Goal: Task Accomplishment & Management: Manage account settings

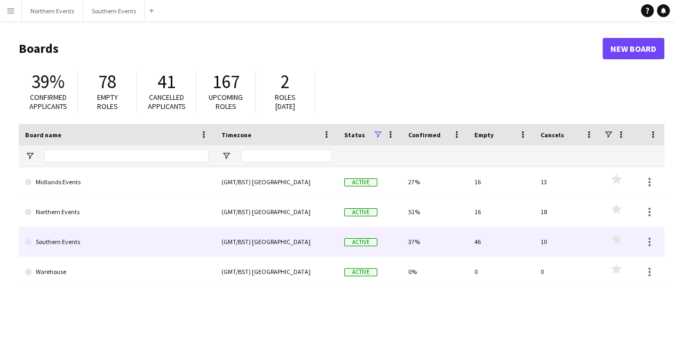
click at [211, 237] on div "Southern Events" at bounding box center [117, 241] width 196 height 29
click at [138, 241] on link "Southern Events" at bounding box center [117, 242] width 184 height 30
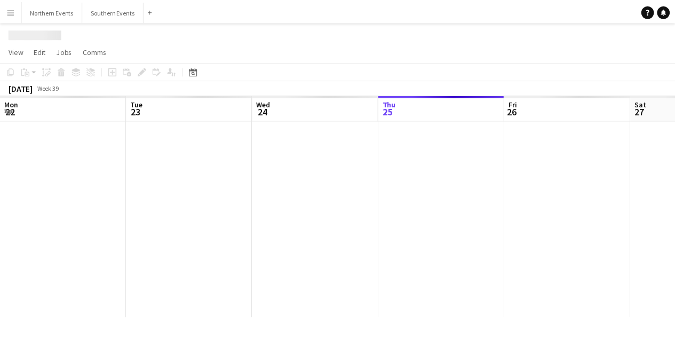
scroll to position [0, 255]
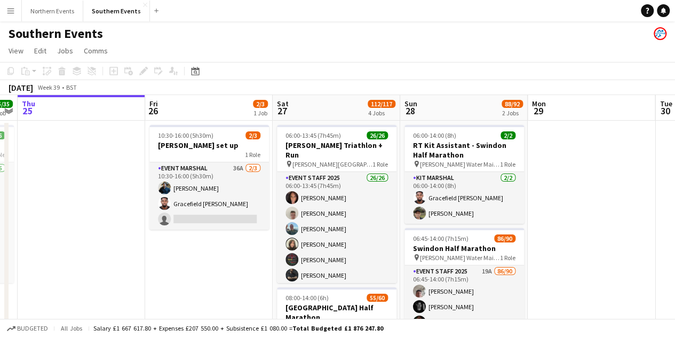
drag, startPoint x: 353, startPoint y: 265, endPoint x: 243, endPoint y: 240, distance: 112.8
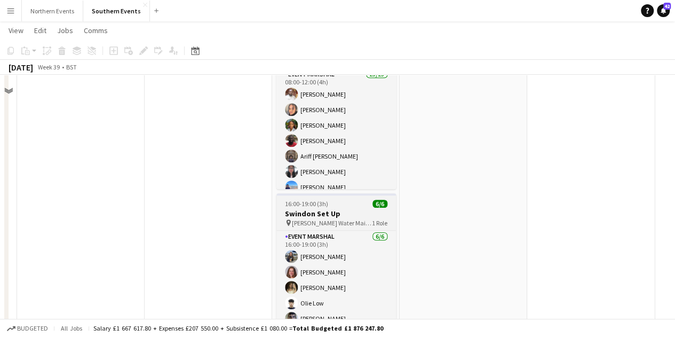
scroll to position [427, 0]
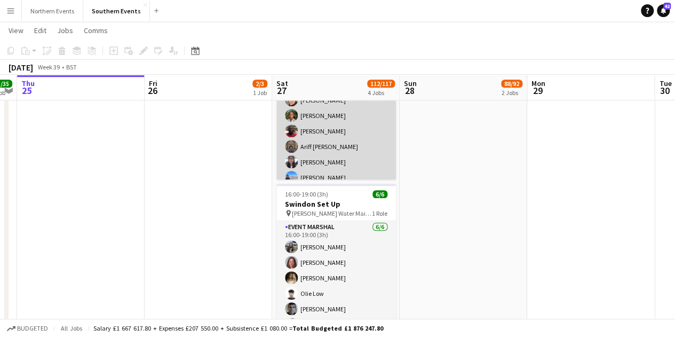
click at [340, 148] on app-card-role "Event Marshal 25/25 08:00-12:00 (4h) [PERSON_NAME] Odii [PERSON_NAME] [PERSON_N…" at bounding box center [336, 264] width 120 height 411
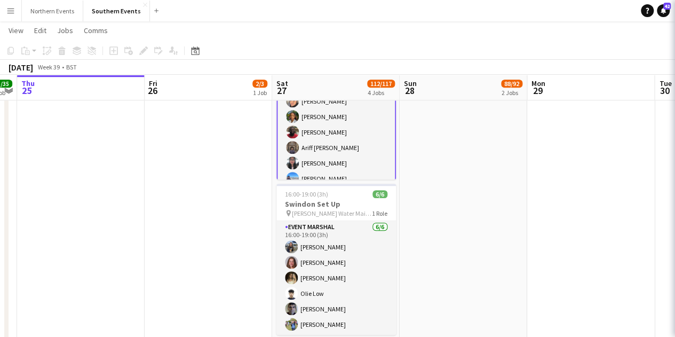
scroll to position [0, 366]
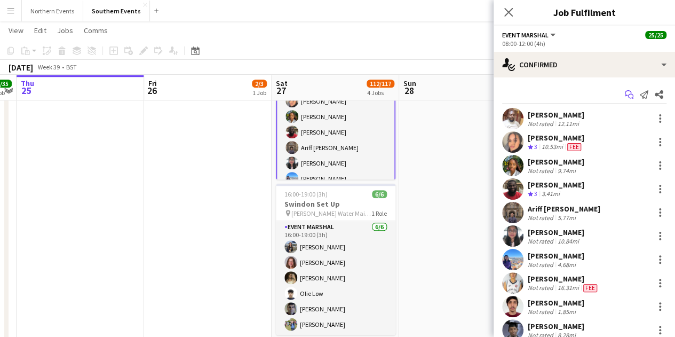
click at [622, 89] on app-icon "Start chat" at bounding box center [629, 94] width 15 height 15
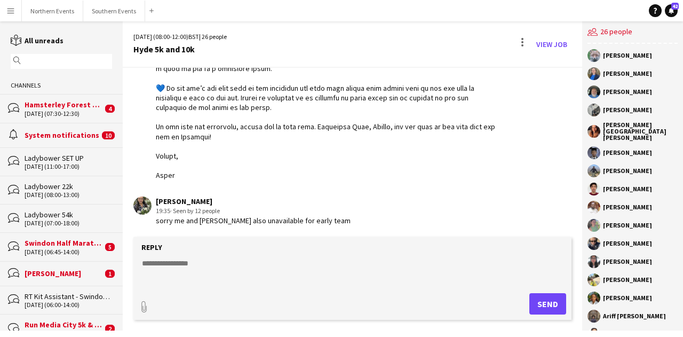
scroll to position [2131, 0]
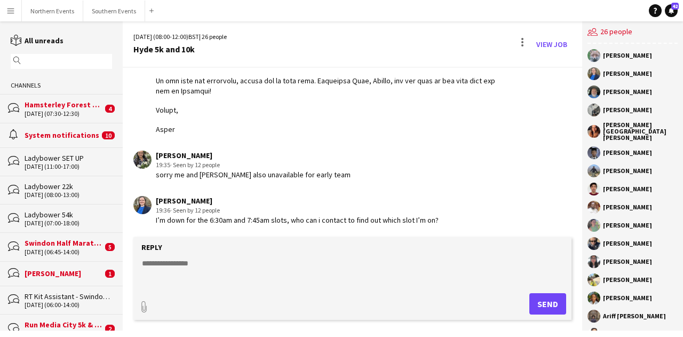
click at [172, 266] on textarea at bounding box center [355, 272] width 428 height 28
click at [186, 260] on textarea at bounding box center [355, 272] width 428 height 28
click at [310, 266] on textarea "**********" at bounding box center [355, 272] width 428 height 28
click at [307, 275] on textarea "**********" at bounding box center [355, 272] width 428 height 28
click at [305, 270] on textarea "**********" at bounding box center [355, 272] width 428 height 28
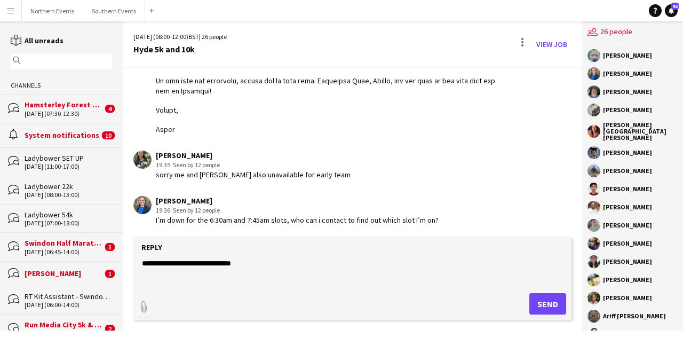
click at [163, 264] on textarea "**********" at bounding box center [355, 272] width 428 height 28
click at [248, 274] on textarea "**********" at bounding box center [355, 272] width 428 height 28
type textarea "**********"
click at [547, 300] on button "Send" at bounding box center [547, 303] width 37 height 21
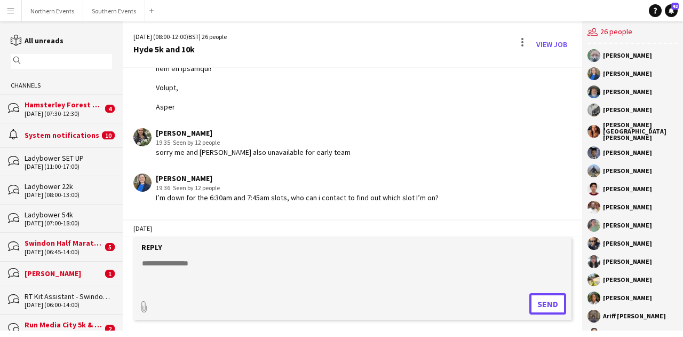
scroll to position [2206, 0]
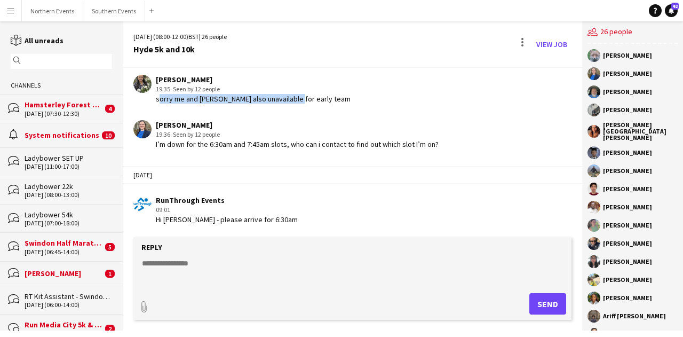
drag, startPoint x: 157, startPoint y: 99, endPoint x: 295, endPoint y: 99, distance: 137.7
click at [295, 99] on div "sorry me and kamlesh gajera also unavailable for early team" at bounding box center [253, 99] width 195 height 10
click at [328, 101] on div "sorry me and kamlesh gajera also unavailable for early team" at bounding box center [253, 99] width 195 height 10
click at [254, 263] on textarea at bounding box center [355, 272] width 428 height 28
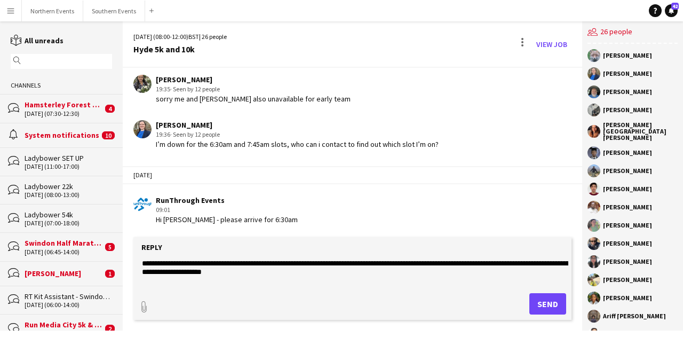
click at [543, 264] on textarea "**********" at bounding box center [355, 272] width 428 height 28
click at [365, 273] on textarea "**********" at bounding box center [355, 272] width 428 height 28
type textarea "**********"
click at [543, 306] on button "Send" at bounding box center [547, 303] width 37 height 21
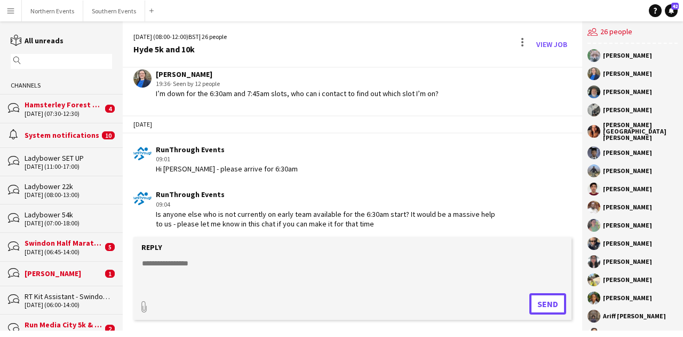
scroll to position [2261, 0]
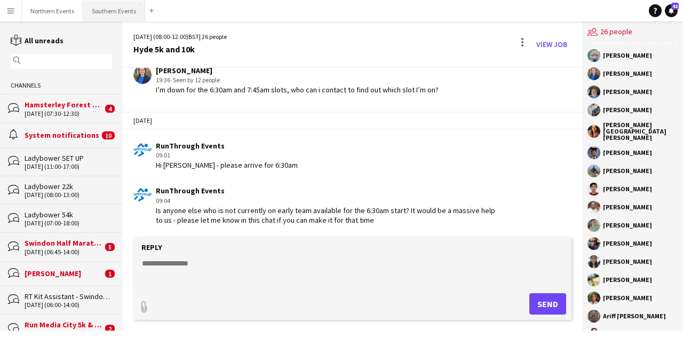
click at [99, 10] on button "Southern Events Close" at bounding box center [114, 11] width 62 height 21
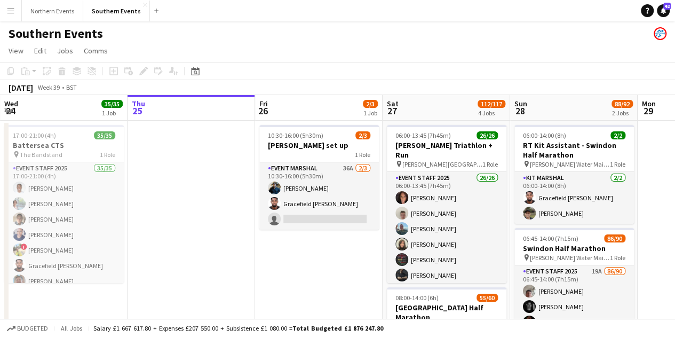
scroll to position [0, 408]
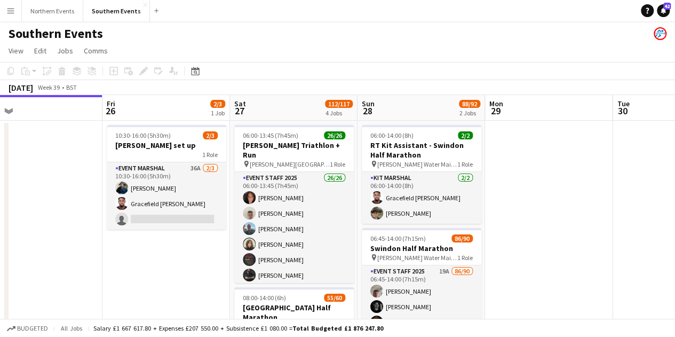
drag, startPoint x: 310, startPoint y: 247, endPoint x: 158, endPoint y: 221, distance: 153.6
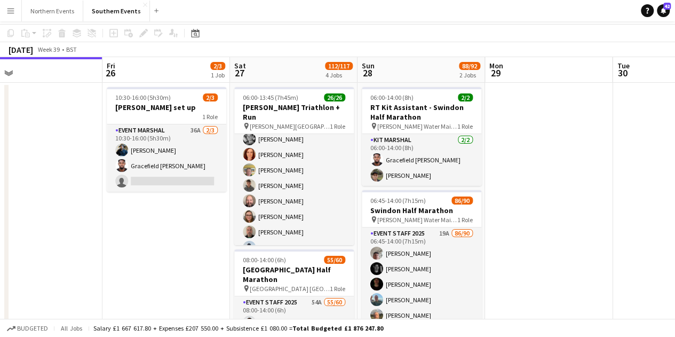
scroll to position [0, 0]
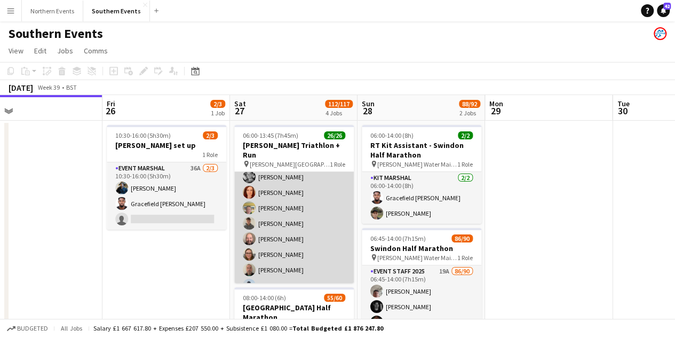
drag, startPoint x: 254, startPoint y: 218, endPoint x: 330, endPoint y: 203, distance: 77.1
click at [254, 218] on app-card-role "Event Staff 2025 26/26 06:00-13:45 (7h45m) Cheryl Boshier Jem McAllister Nikki …" at bounding box center [294, 223] width 120 height 423
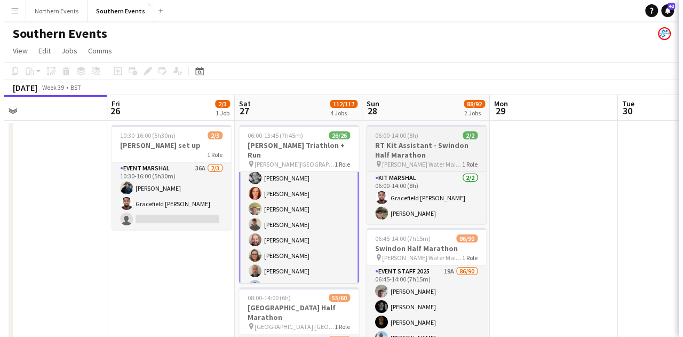
scroll to position [161, 0]
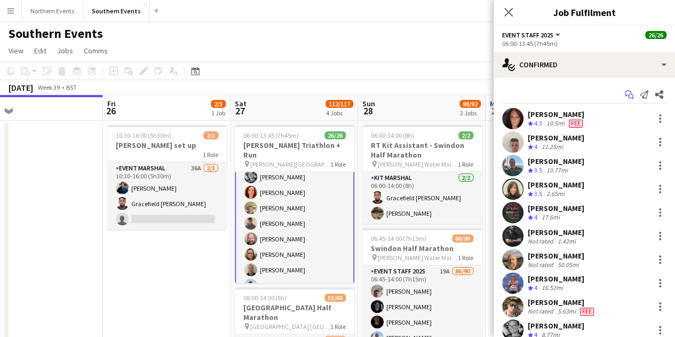
click at [625, 93] on icon "Start chat" at bounding box center [629, 94] width 9 height 9
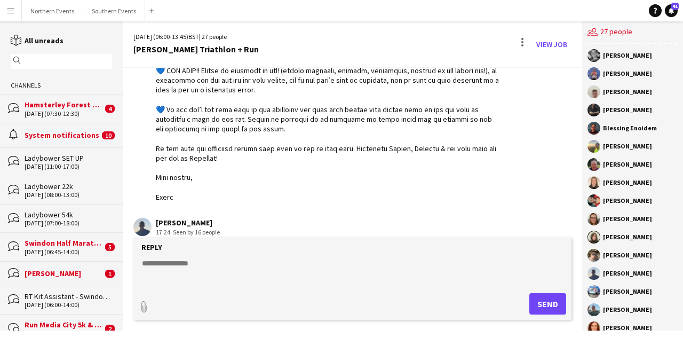
scroll to position [1671, 0]
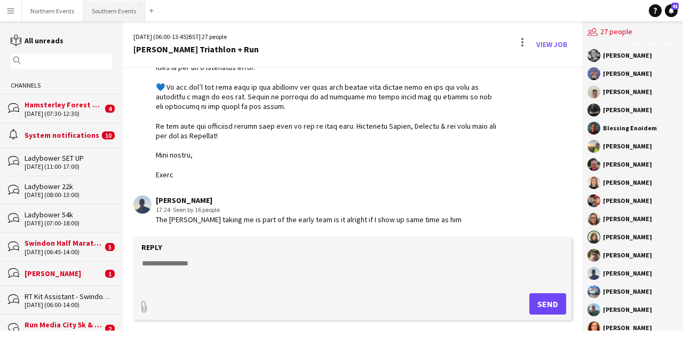
click at [108, 17] on button "Southern Events Close" at bounding box center [114, 11] width 62 height 21
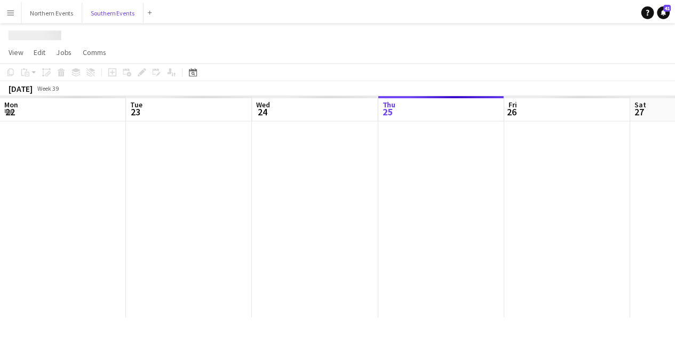
scroll to position [0, 255]
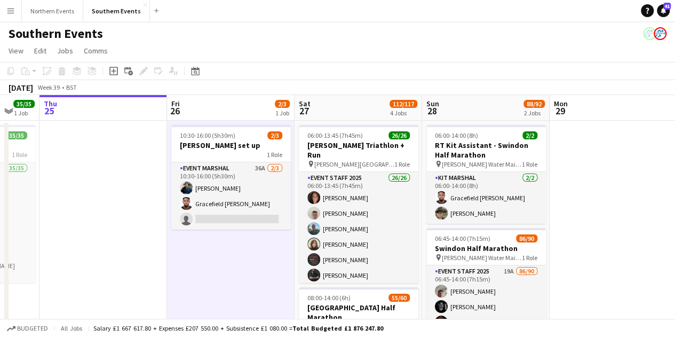
scroll to position [0, 344]
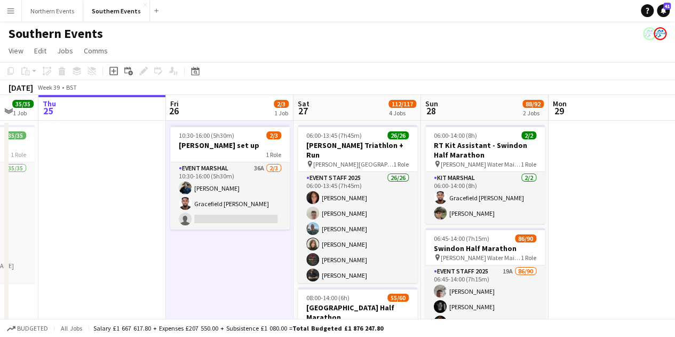
drag, startPoint x: 284, startPoint y: 255, endPoint x: 260, endPoint y: 252, distance: 24.2
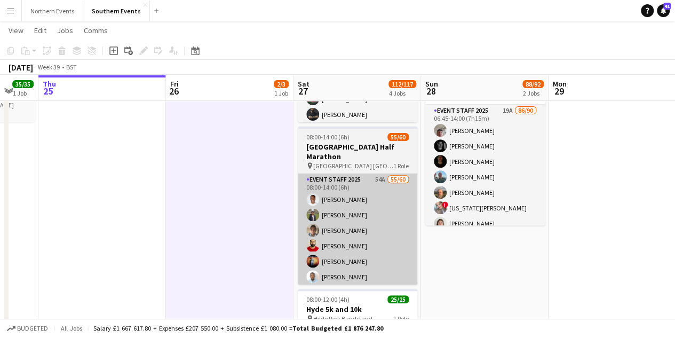
scroll to position [160, 0]
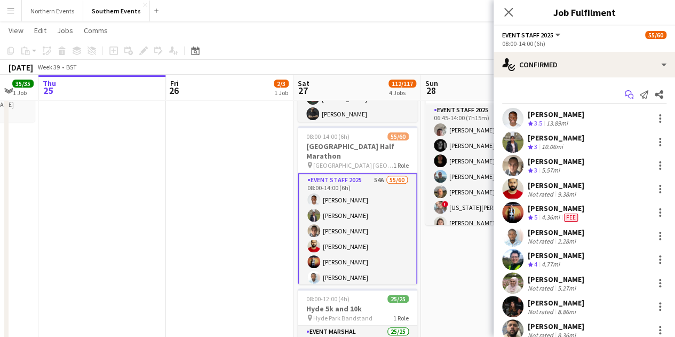
click at [625, 98] on icon "Start chat" at bounding box center [629, 94] width 9 height 9
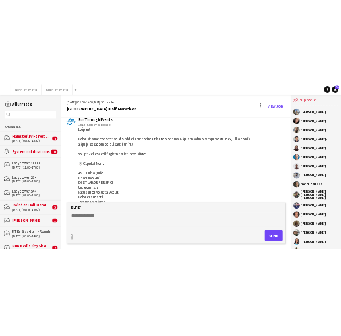
scroll to position [53, 0]
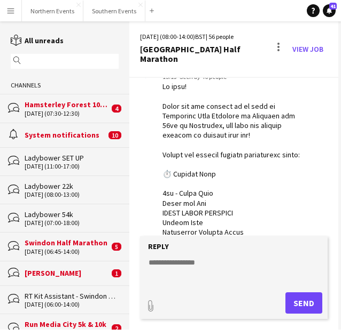
drag, startPoint x: 207, startPoint y: 160, endPoint x: 205, endPoint y: 152, distance: 7.8
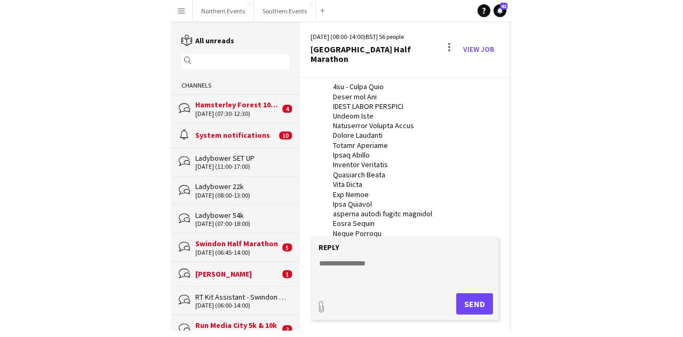
scroll to position [267, 0]
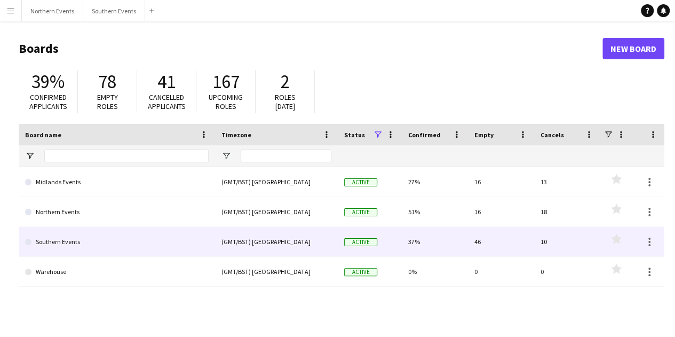
click at [124, 248] on link "Southern Events" at bounding box center [117, 242] width 184 height 30
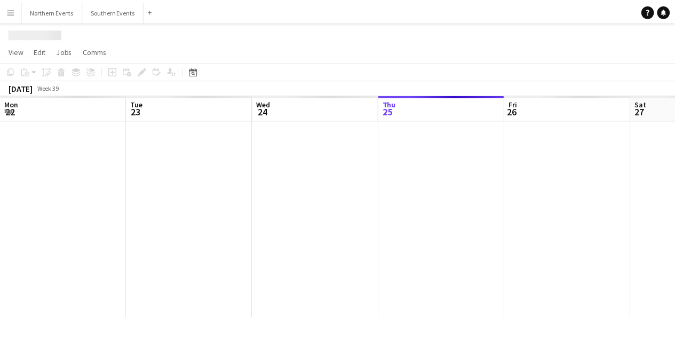
scroll to position [0, 255]
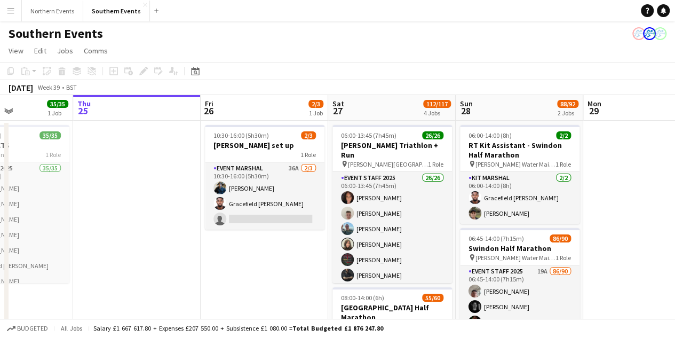
drag, startPoint x: 457, startPoint y: 264, endPoint x: 168, endPoint y: 254, distance: 289.5
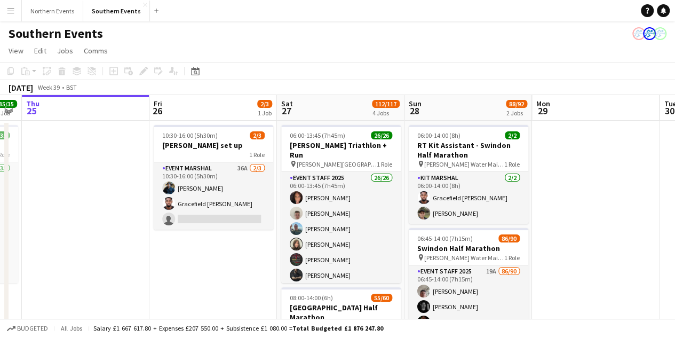
drag, startPoint x: 241, startPoint y: 265, endPoint x: 205, endPoint y: 263, distance: 35.3
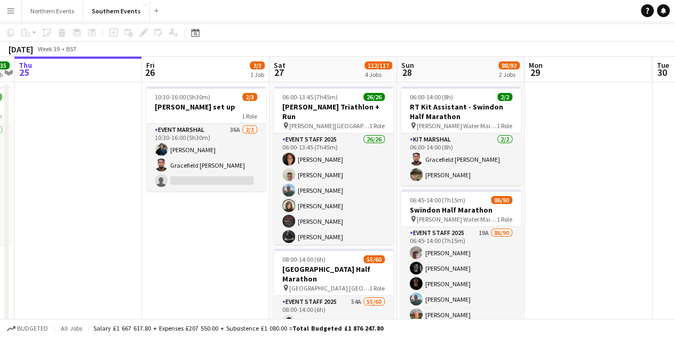
scroll to position [0, 0]
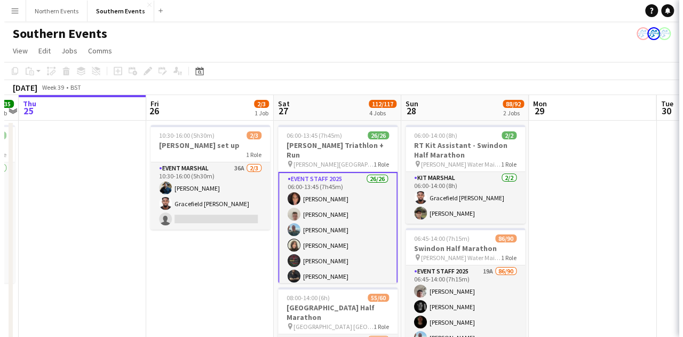
scroll to position [0, 367]
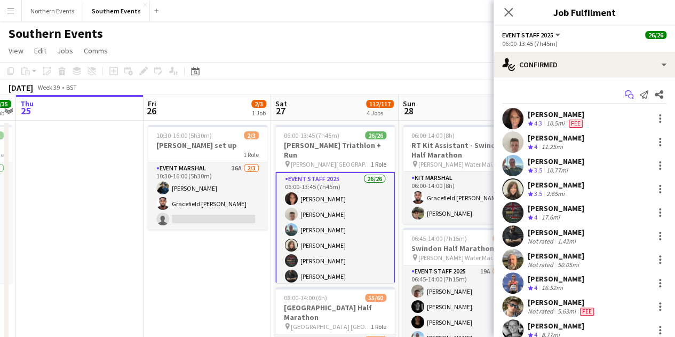
click at [625, 90] on icon "Start chat" at bounding box center [629, 94] width 9 height 9
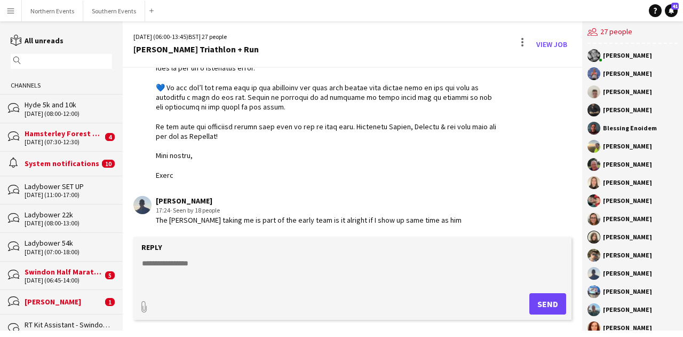
scroll to position [1671, 0]
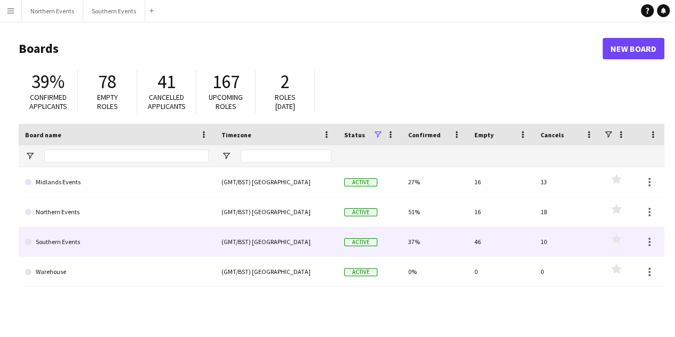
click at [164, 239] on link "Southern Events" at bounding box center [117, 242] width 184 height 30
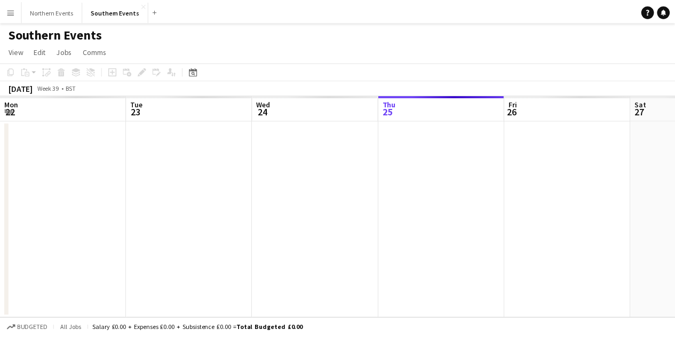
scroll to position [0, 255]
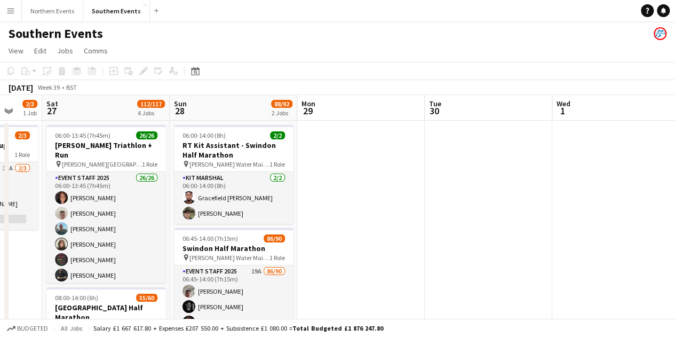
drag, startPoint x: 332, startPoint y: 281, endPoint x: 190, endPoint y: 234, distance: 149.5
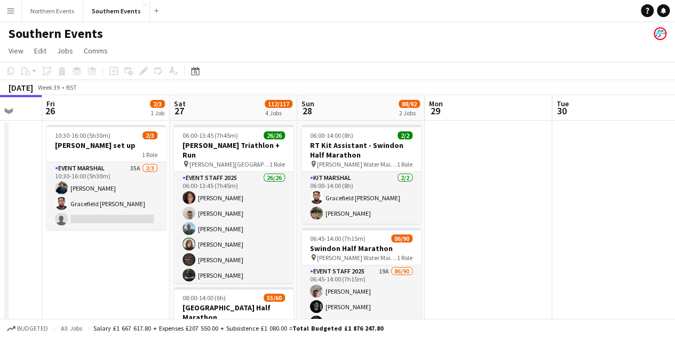
scroll to position [0, 340]
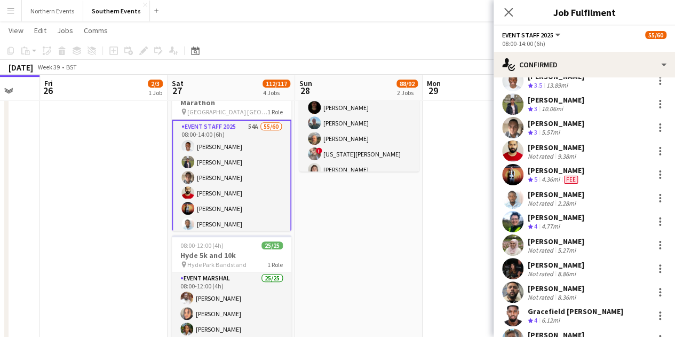
scroll to position [0, 0]
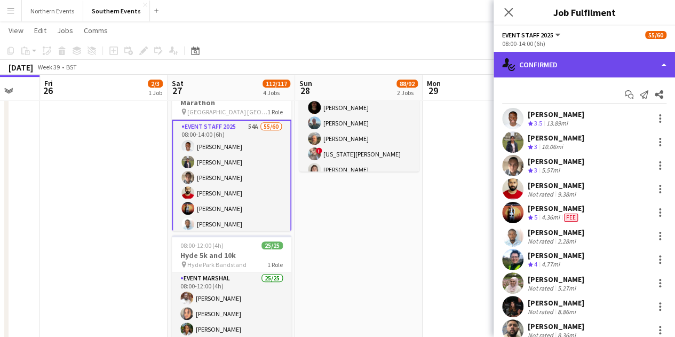
click at [575, 71] on div "single-neutral-actions-check-2 Confirmed" at bounding box center [584, 65] width 181 height 26
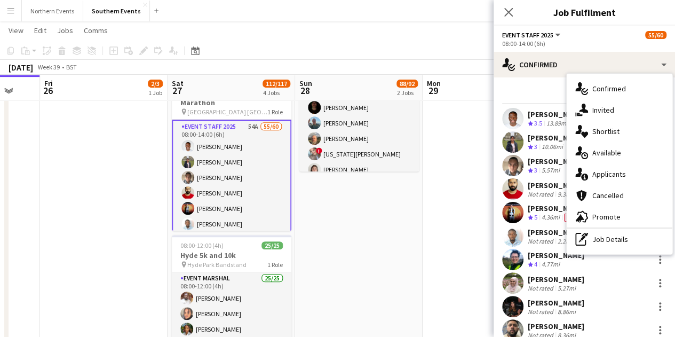
click at [624, 172] on span "Applicants" at bounding box center [609, 174] width 34 height 10
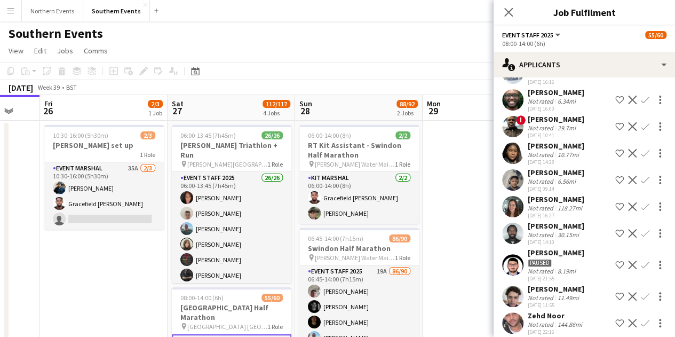
scroll to position [480, 0]
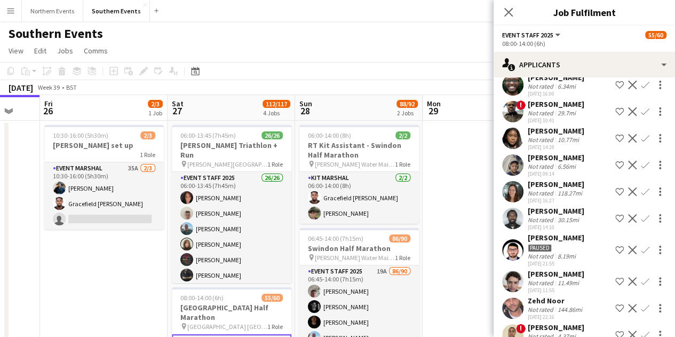
click at [560, 189] on div "118.27mi" at bounding box center [570, 193] width 29 height 8
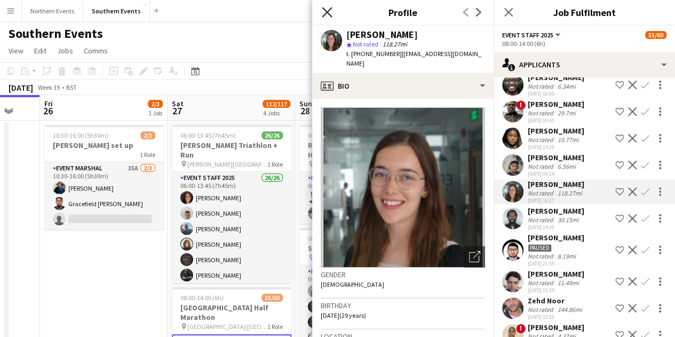
click at [331, 11] on icon "Close pop-in" at bounding box center [327, 12] width 10 height 10
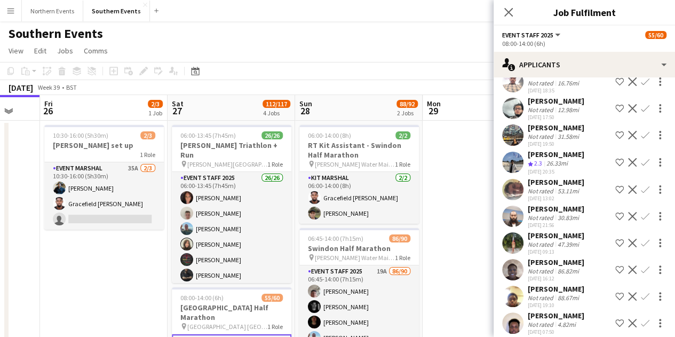
scroll to position [801, 0]
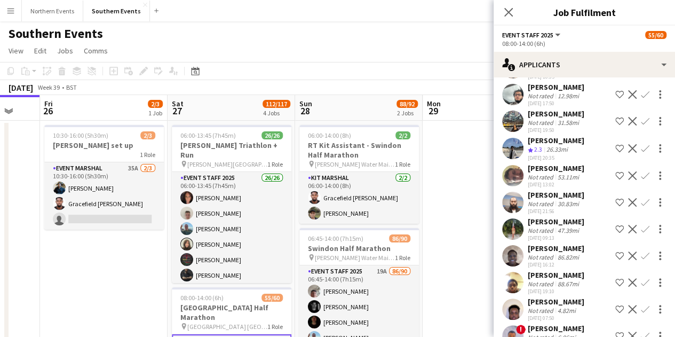
click at [551, 226] on div "Not rated" at bounding box center [542, 230] width 28 height 8
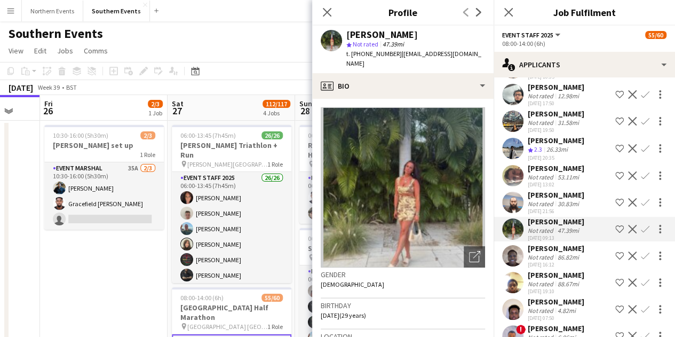
click at [551, 226] on div "Not rated" at bounding box center [542, 230] width 28 height 8
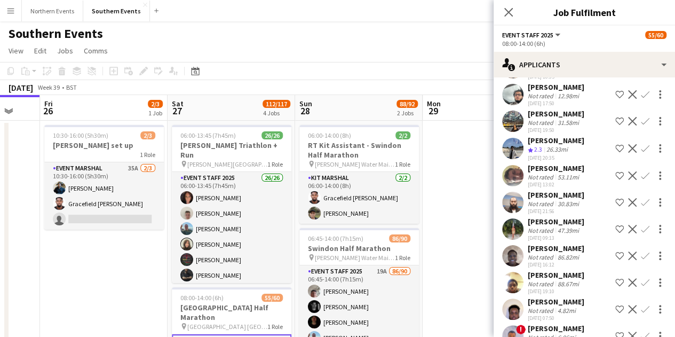
click at [505, 13] on icon "Close pop-in" at bounding box center [508, 12] width 9 height 9
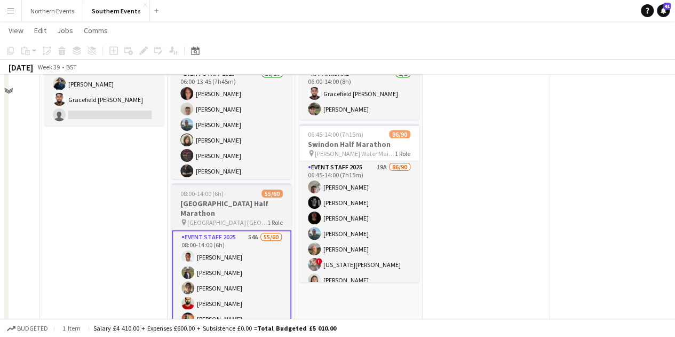
scroll to position [107, 0]
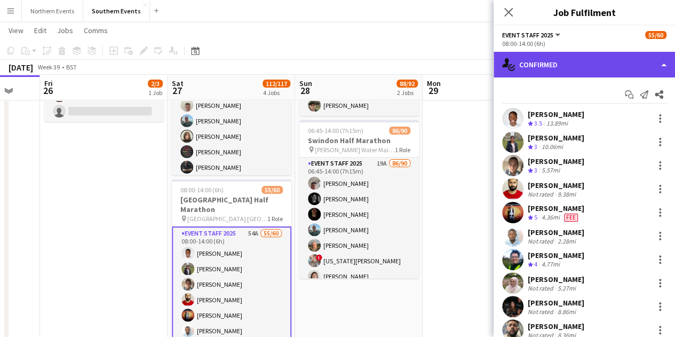
click at [607, 55] on div "single-neutral-actions-check-2 Confirmed" at bounding box center [584, 65] width 181 height 26
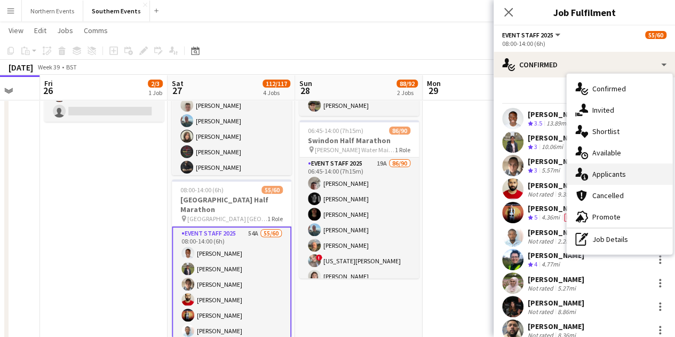
click at [621, 173] on span "Applicants" at bounding box center [609, 174] width 34 height 10
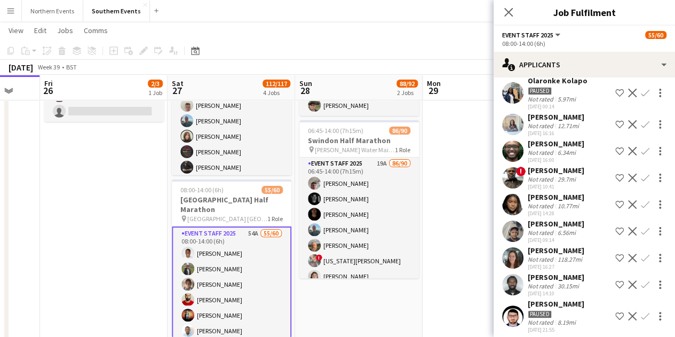
scroll to position [427, 0]
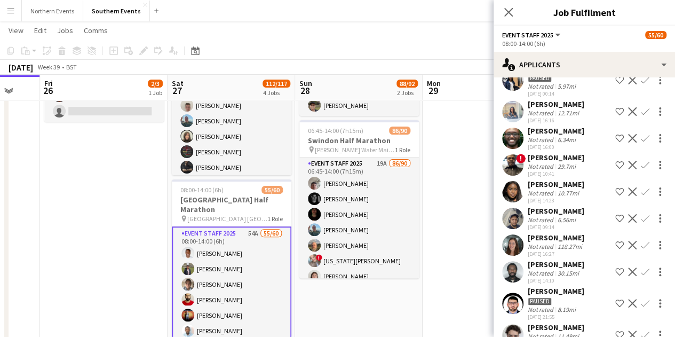
click at [551, 189] on div "Not rated" at bounding box center [542, 193] width 28 height 8
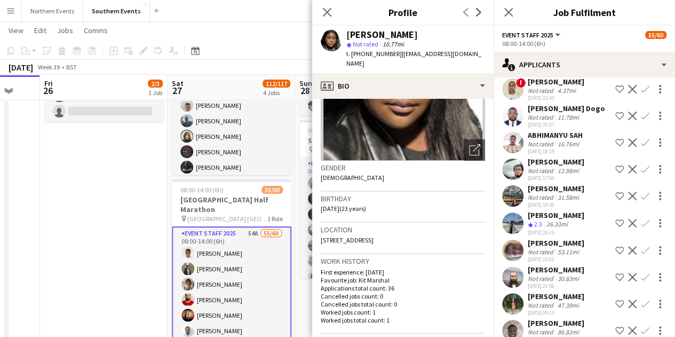
scroll to position [747, 0]
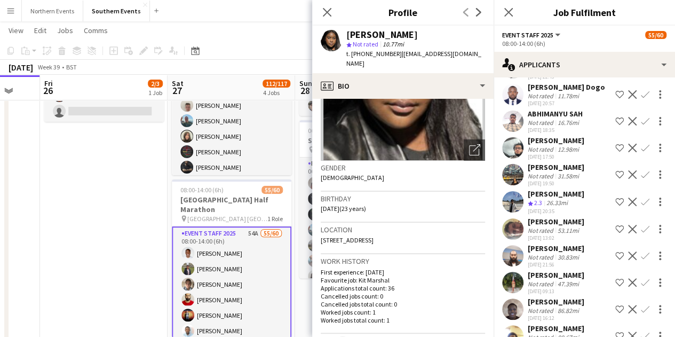
click at [544, 199] on div "Crew rating 2.3" at bounding box center [536, 203] width 17 height 9
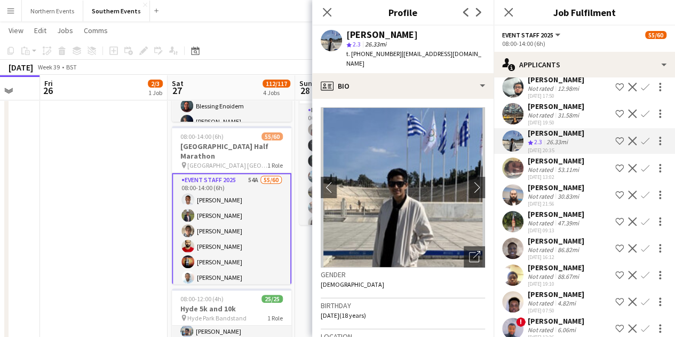
scroll to position [722, 0]
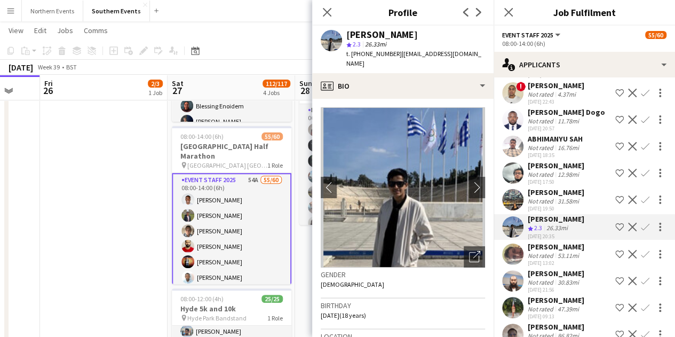
click at [580, 242] on div "Callum Wakeford" at bounding box center [556, 247] width 57 height 10
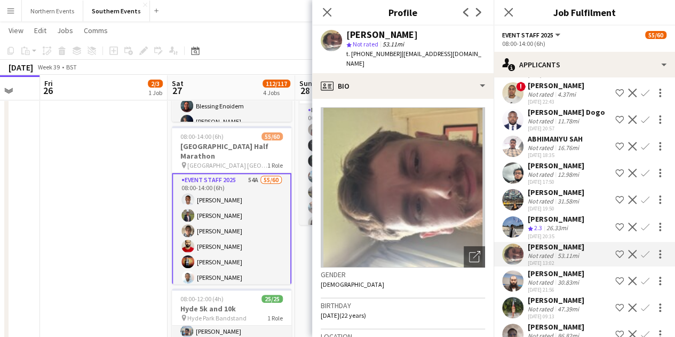
click at [575, 214] on div "Aman Sankla Crew rating 2.3 26.33mi 19-09-2025 20:35 Shortlist crew Decline Con…" at bounding box center [584, 227] width 181 height 26
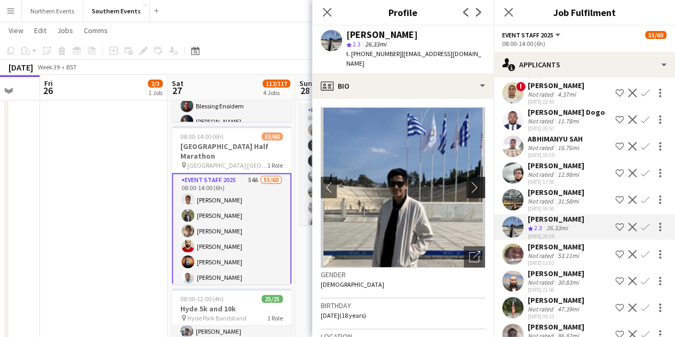
click at [472, 181] on app-icon "chevron-right" at bounding box center [477, 186] width 17 height 11
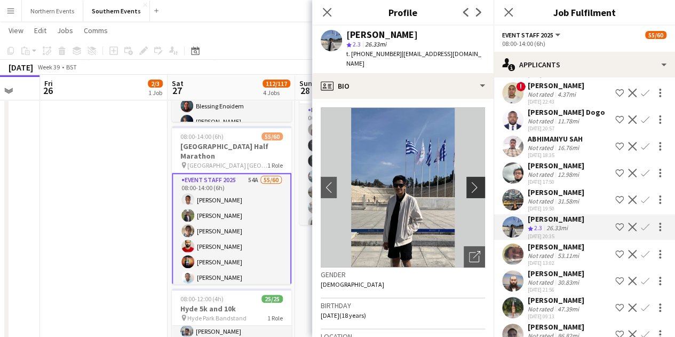
click at [469, 181] on app-icon "chevron-right" at bounding box center [477, 186] width 17 height 11
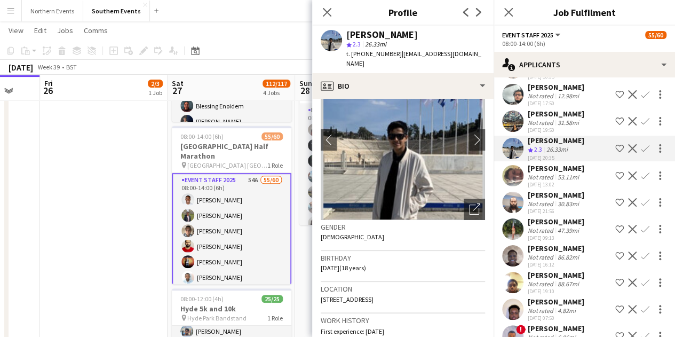
scroll to position [0, 0]
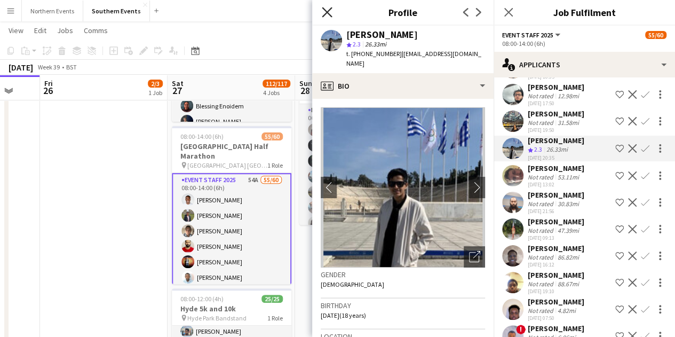
click at [322, 13] on icon "Close pop-in" at bounding box center [327, 12] width 10 height 10
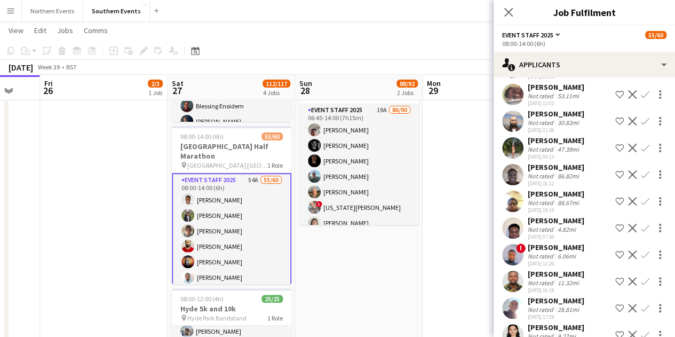
scroll to position [882, 0]
click at [539, 322] on div "[PERSON_NAME]" at bounding box center [556, 327] width 57 height 10
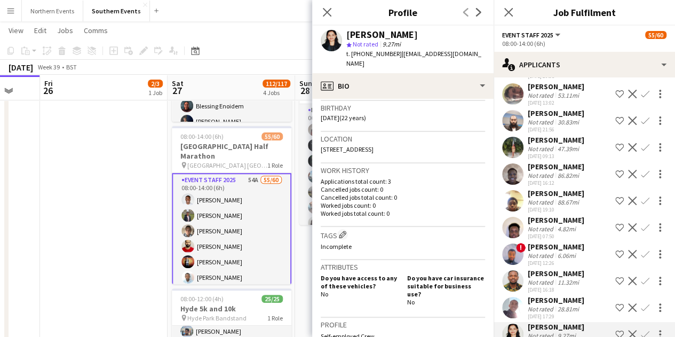
scroll to position [213, 0]
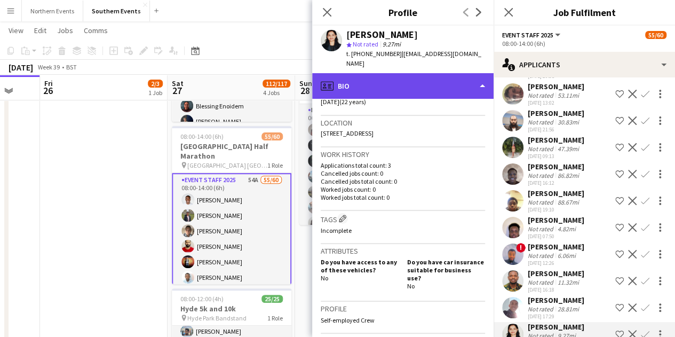
click at [396, 89] on div "profile Bio" at bounding box center [402, 86] width 181 height 26
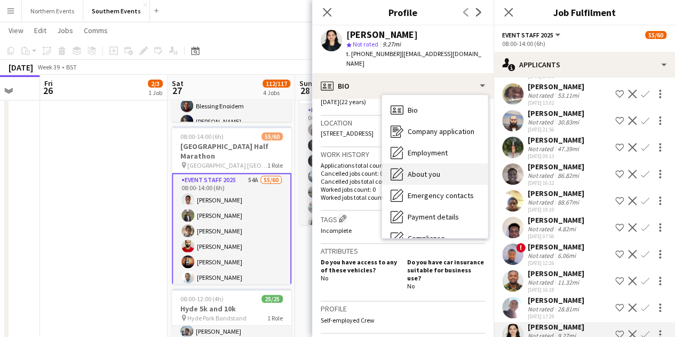
click at [422, 172] on span "About you" at bounding box center [424, 174] width 33 height 10
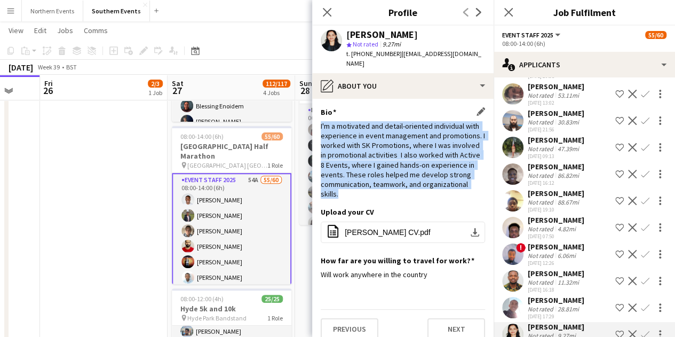
drag, startPoint x: 320, startPoint y: 126, endPoint x: 437, endPoint y: 194, distance: 134.8
click at [439, 194] on app-section-data-types "Bio Edit this field I'm a motivated and detail-oriented individual with experie…" at bounding box center [402, 218] width 181 height 238
click at [411, 199] on div "I'm a motivated and detail-oriented individual with experience in event managem…" at bounding box center [403, 160] width 164 height 78
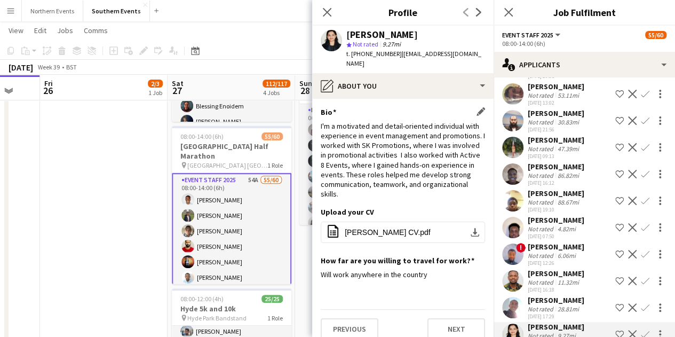
click at [445, 199] on div "I'm a motivated and detail-oriented individual with experience in event managem…" at bounding box center [403, 160] width 164 height 78
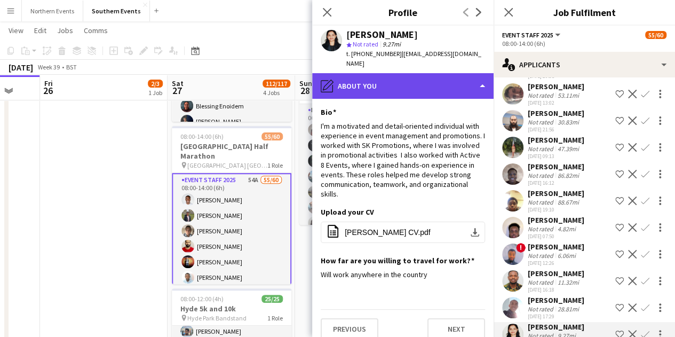
click at [364, 98] on div "pencil4 About you" at bounding box center [402, 86] width 181 height 26
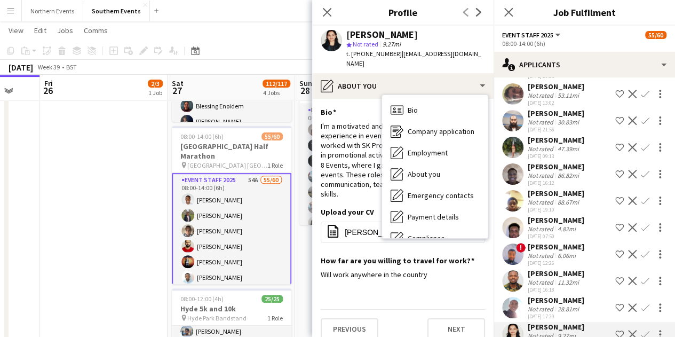
click at [323, 191] on div "I'm a motivated and detail-oriented individual with experience in event managem…" at bounding box center [403, 160] width 164 height 78
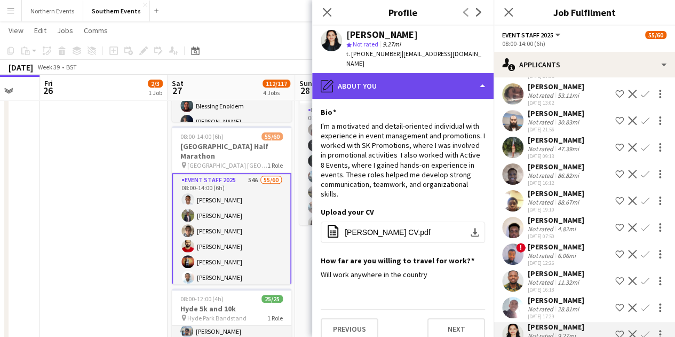
click at [439, 87] on div "pencil4 About you" at bounding box center [402, 86] width 181 height 26
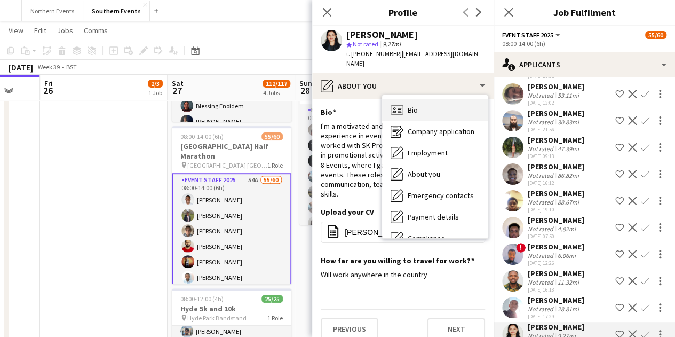
click at [431, 109] on div "Bio Bio" at bounding box center [435, 109] width 106 height 21
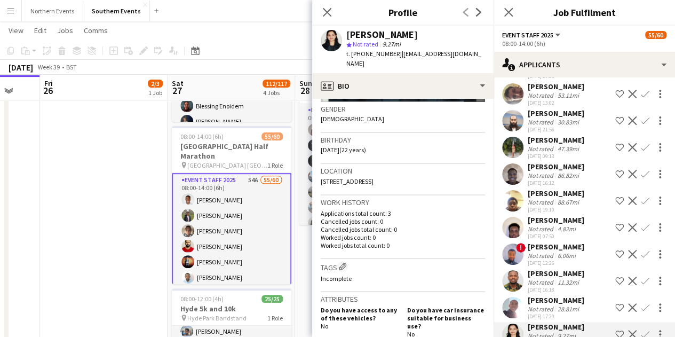
scroll to position [51, 0]
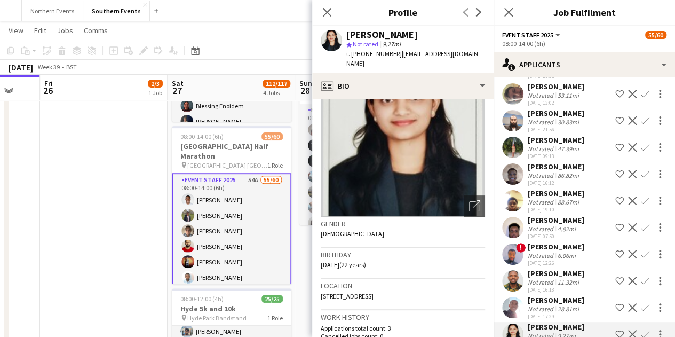
click at [553, 322] on div "[PERSON_NAME]" at bounding box center [556, 327] width 57 height 10
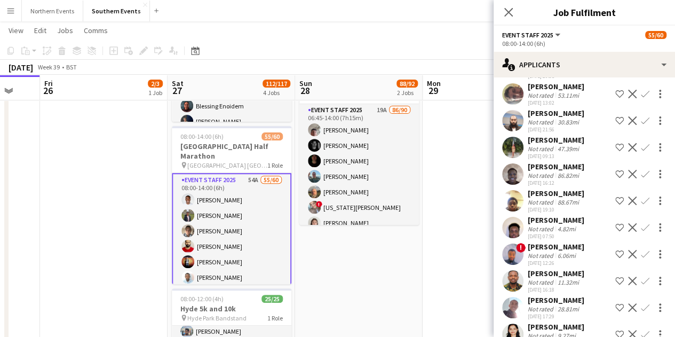
click at [557, 322] on div "[PERSON_NAME]" at bounding box center [556, 327] width 57 height 10
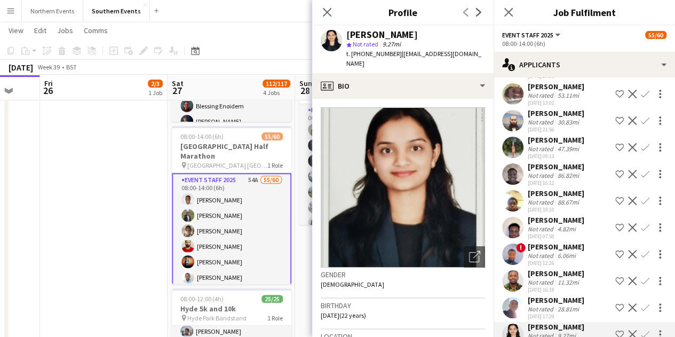
click at [641, 330] on app-icon "Confirm" at bounding box center [645, 334] width 9 height 9
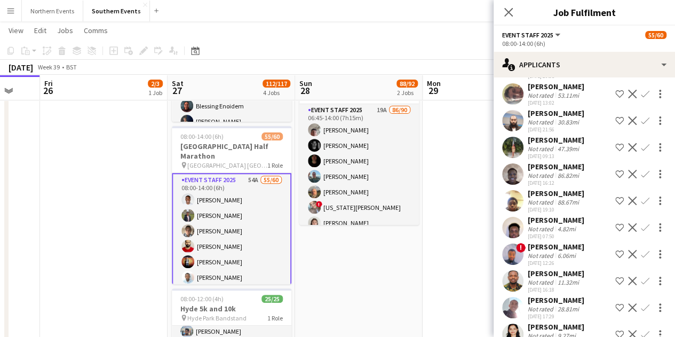
click at [641, 330] on app-icon "Confirm" at bounding box center [645, 334] width 9 height 9
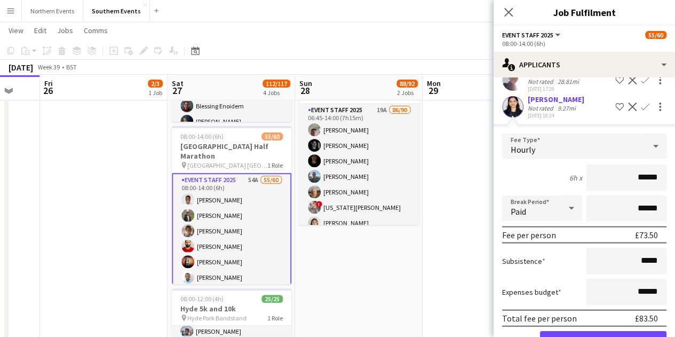
scroll to position [1124, 0]
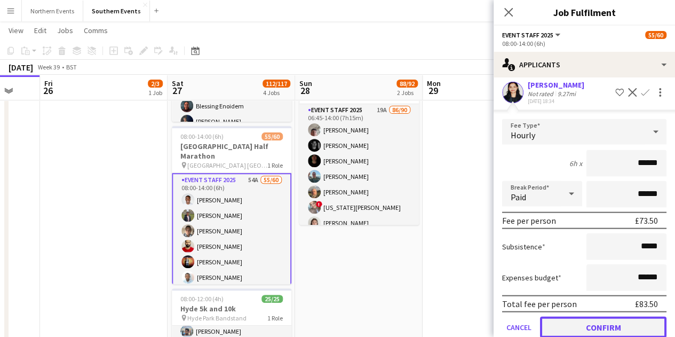
click at [577, 316] on button "Confirm" at bounding box center [603, 326] width 126 height 21
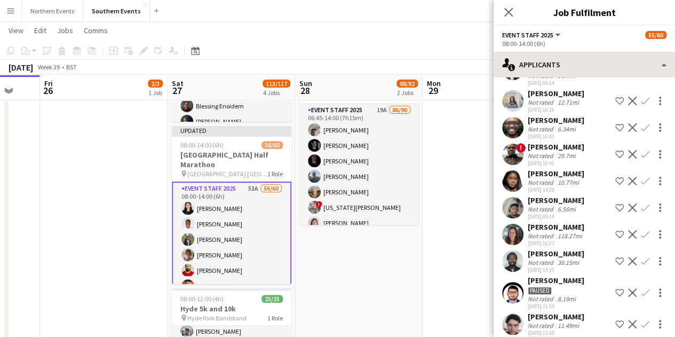
scroll to position [268, 0]
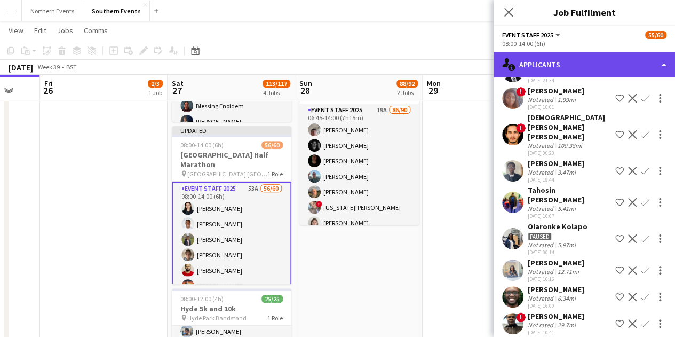
click at [568, 57] on div "single-neutral-actions-information Applicants" at bounding box center [584, 65] width 181 height 26
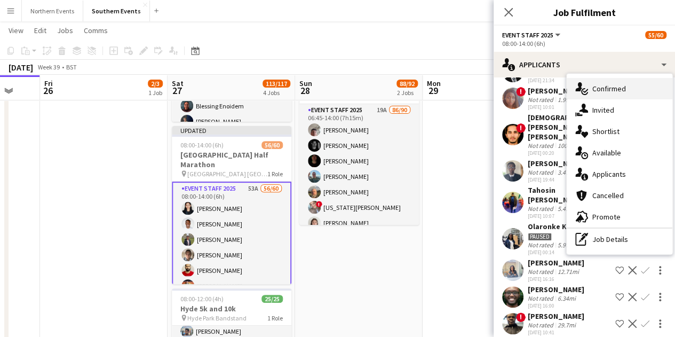
click at [584, 96] on div "single-neutral-actions-check-2 Confirmed" at bounding box center [620, 88] width 106 height 21
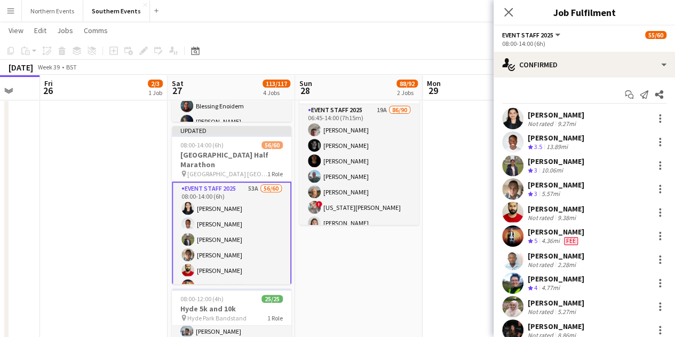
drag, startPoint x: 531, startPoint y: 113, endPoint x: 576, endPoint y: 115, distance: 45.4
click at [584, 114] on div "[PERSON_NAME]" at bounding box center [556, 115] width 57 height 10
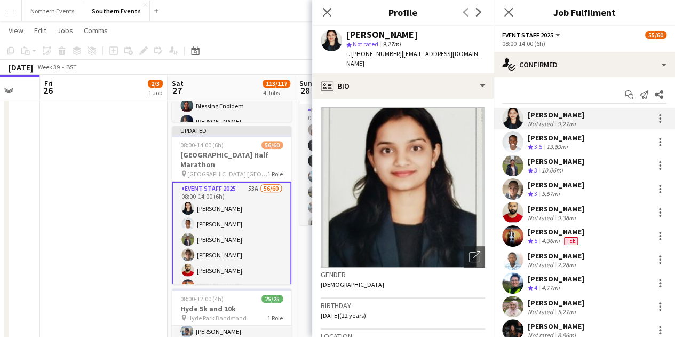
drag, startPoint x: 526, startPoint y: 115, endPoint x: 597, endPoint y: 117, distance: 71.0
click at [597, 117] on div "Nivedita Chaudhari Not rated 9.27mi" at bounding box center [584, 118] width 181 height 21
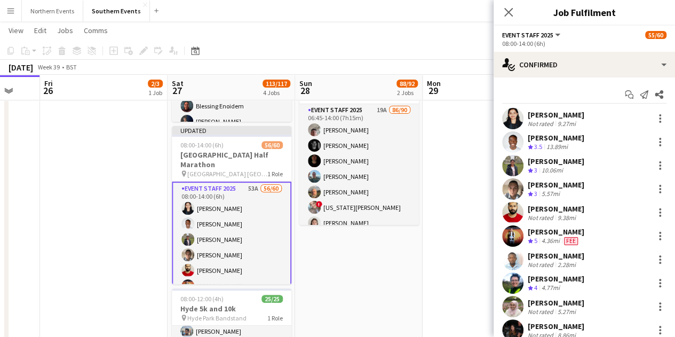
copy div "[PERSON_NAME]"
click at [466, 95] on app-board-header-date "Mon 29" at bounding box center [487, 88] width 128 height 26
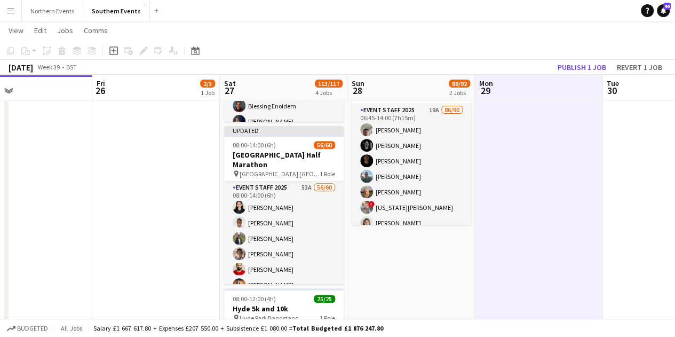
drag, startPoint x: 334, startPoint y: 281, endPoint x: 346, endPoint y: 273, distance: 14.7
click at [387, 277] on app-calendar-viewport "Tue 23 Wed 24 35/35 1 Job Thu 25 Fri 26 2/3 1 Job Sat 27 113/117 4 Jobs Sun 28 …" at bounding box center [337, 336] width 675 height 909
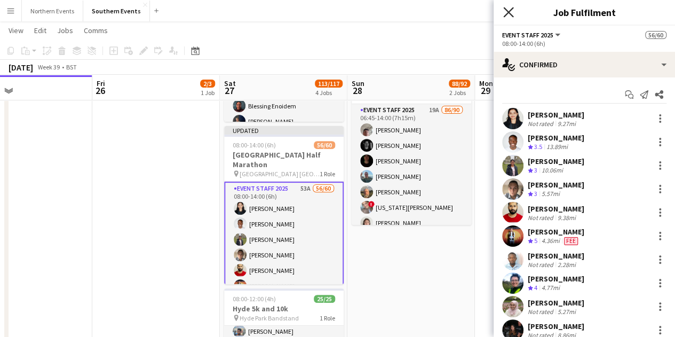
click at [510, 11] on icon "Close pop-in" at bounding box center [508, 12] width 10 height 10
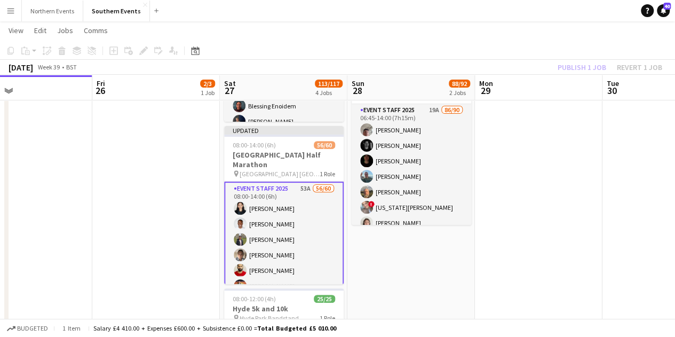
click at [580, 68] on div "Publish 1 job Revert 1 job" at bounding box center [610, 67] width 130 height 14
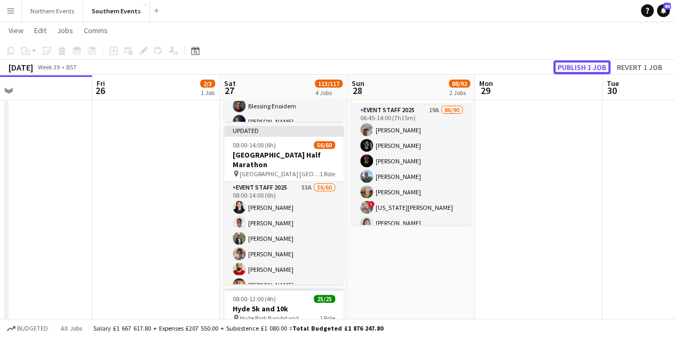
click at [579, 68] on button "Publish 1 job" at bounding box center [581, 67] width 57 height 14
click at [579, 68] on div "Publish 1 job Revert 1 job" at bounding box center [600, 67] width 150 height 14
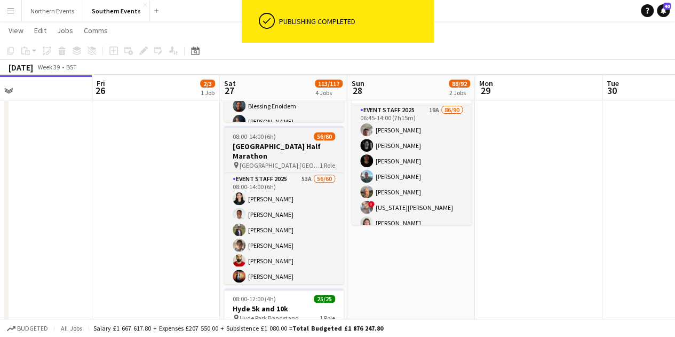
click at [268, 138] on span "08:00-14:00 (6h)" at bounding box center [254, 136] width 43 height 8
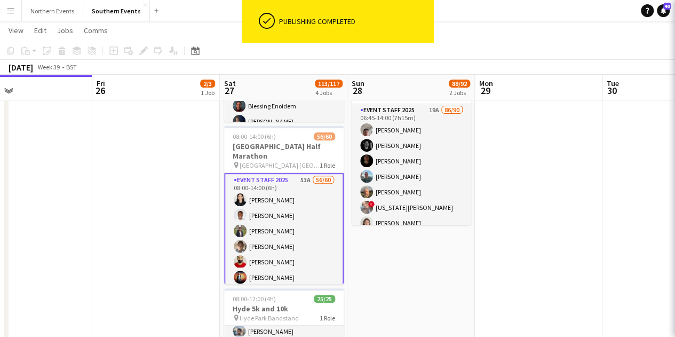
scroll to position [0, 289]
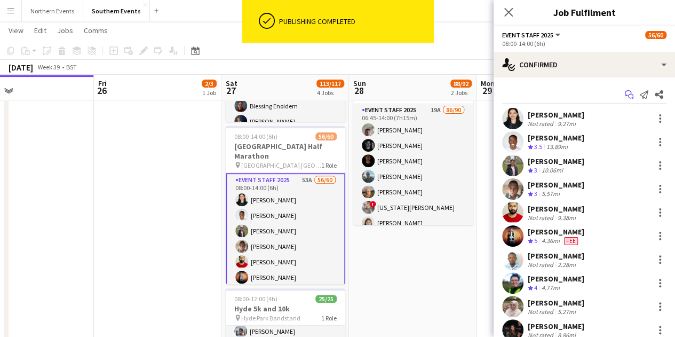
click at [625, 91] on icon "Start chat" at bounding box center [629, 94] width 9 height 9
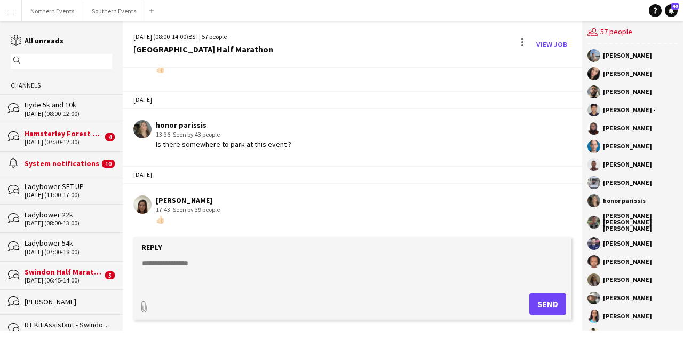
scroll to position [848, 0]
click at [280, 241] on form "Reply paperclip Send" at bounding box center [352, 278] width 438 height 83
click at [279, 252] on form "Reply paperclip Send" at bounding box center [352, 278] width 438 height 83
click at [264, 263] on textarea at bounding box center [355, 272] width 428 height 28
paste textarea "**********"
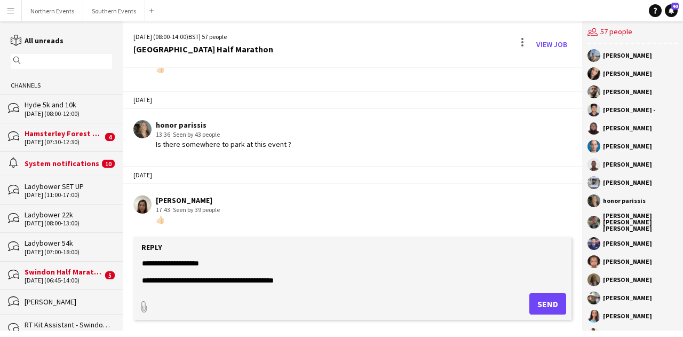
scroll to position [755, 0]
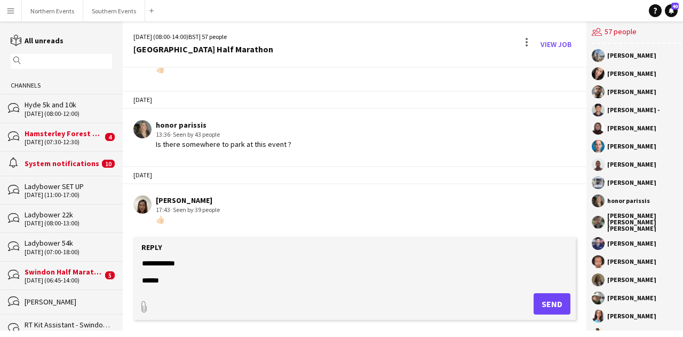
type textarea "**********"
click at [556, 303] on button "Send" at bounding box center [552, 303] width 37 height 21
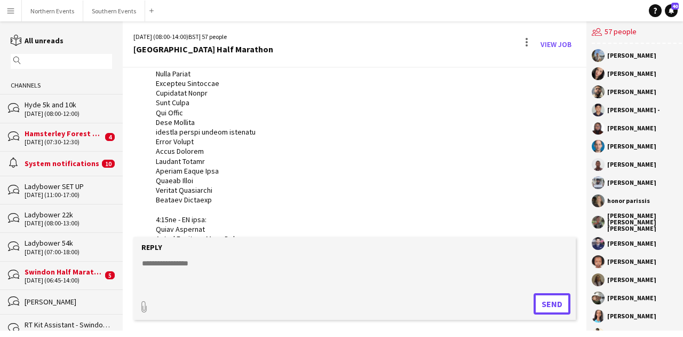
scroll to position [1334, 0]
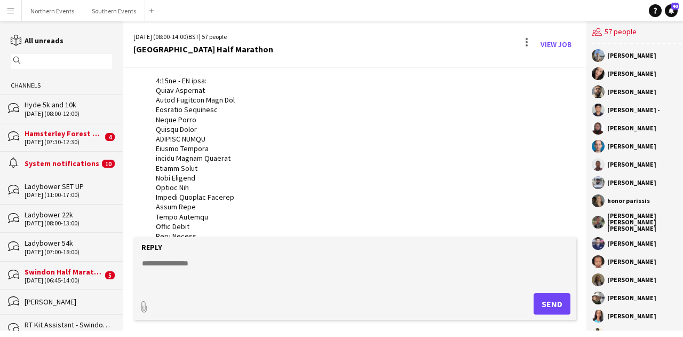
click at [306, 261] on textarea at bounding box center [355, 272] width 428 height 28
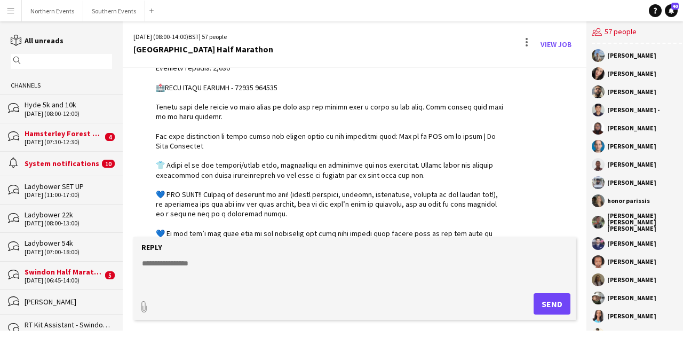
scroll to position [1846, 0]
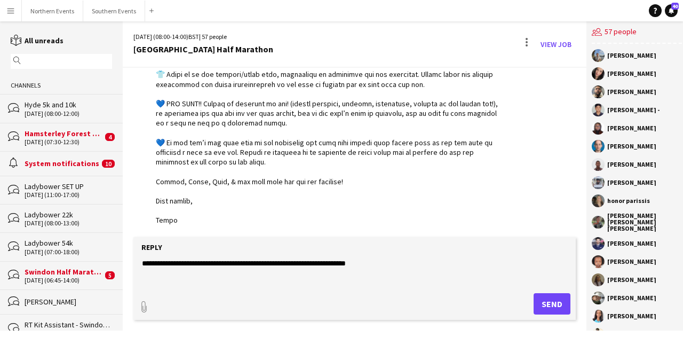
paste textarea "**********"
type textarea "**********"
click at [534, 300] on button "Send" at bounding box center [552, 303] width 37 height 21
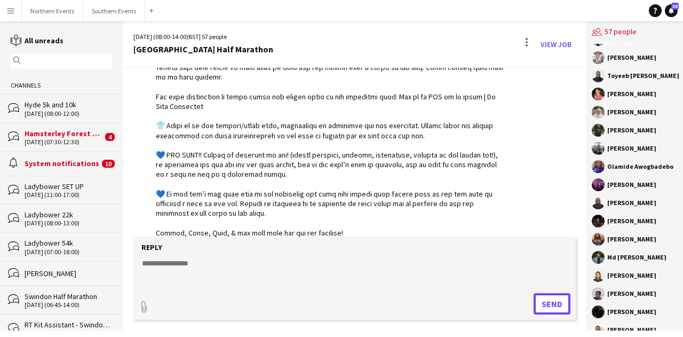
scroll to position [480, 0]
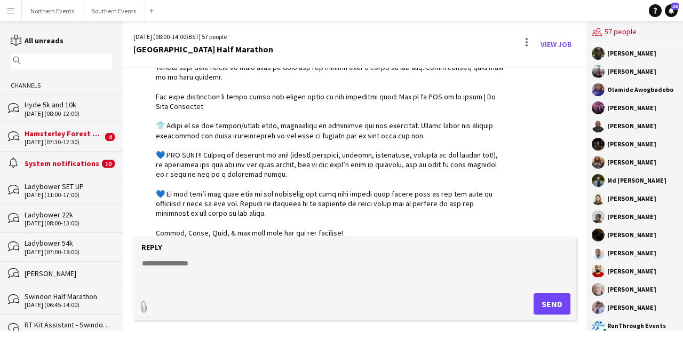
drag, startPoint x: 670, startPoint y: 89, endPoint x: 658, endPoint y: 81, distance: 15.0
click at [658, 81] on app-chat-member "[PERSON_NAME]" at bounding box center [637, 74] width 90 height 18
drag, startPoint x: 605, startPoint y: 90, endPoint x: 683, endPoint y: 90, distance: 77.4
click at [683, 90] on div "Mathias La Pira Alejandra Dimas Bhavya Patel Mohamed Siraj Sheriff - Mbalu Kama…" at bounding box center [637, 187] width 101 height 287
click at [653, 94] on div "Olamide Awogbadebo" at bounding box center [637, 89] width 90 height 13
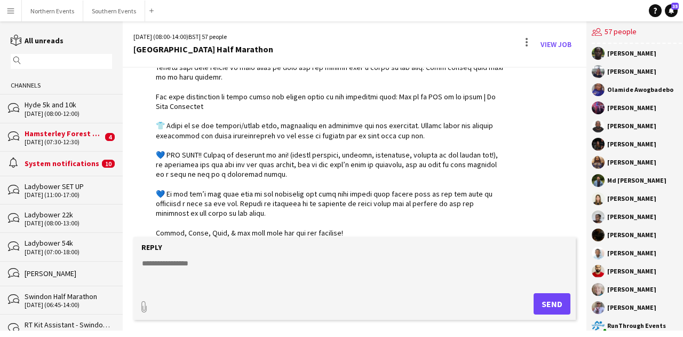
click at [646, 88] on div "Olamide Awogbadebo" at bounding box center [640, 89] width 66 height 6
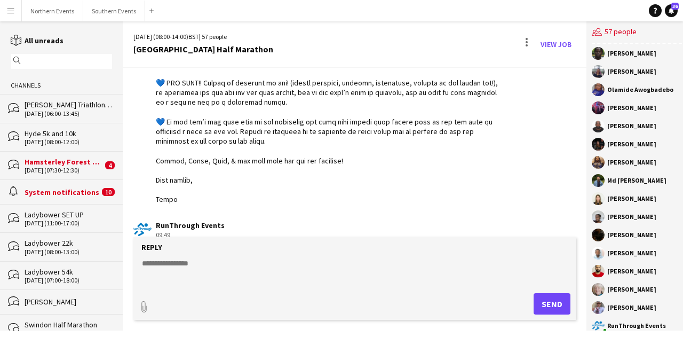
scroll to position [1901, 0]
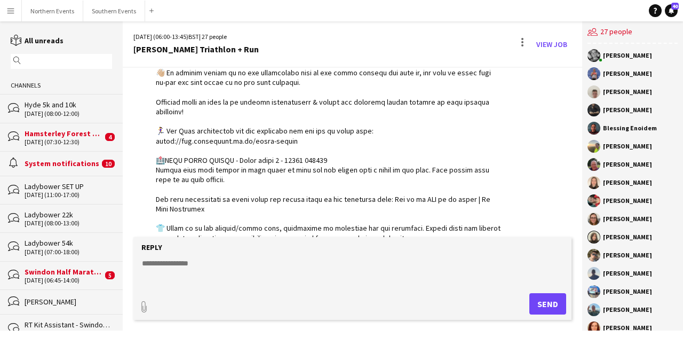
scroll to position [1671, 0]
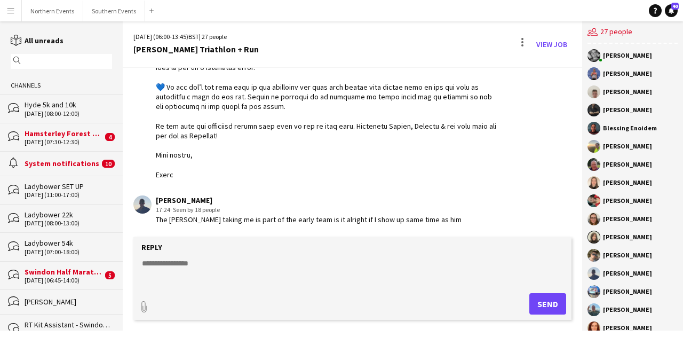
click at [323, 248] on div "Reply" at bounding box center [353, 247] width 428 height 10
click at [312, 255] on form "Reply paperclip Send" at bounding box center [352, 278] width 438 height 83
click at [278, 262] on textarea at bounding box center [355, 272] width 428 height 28
type textarea "*"
type textarea "**********"
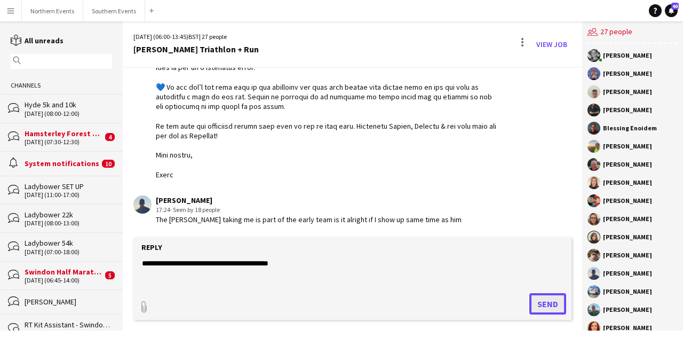
click at [558, 299] on button "Send" at bounding box center [547, 303] width 37 height 21
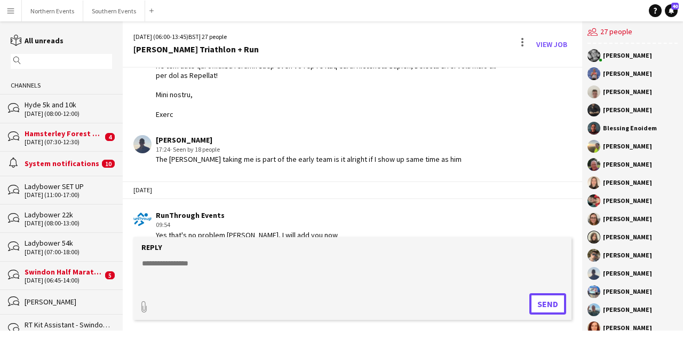
scroll to position [1746, 0]
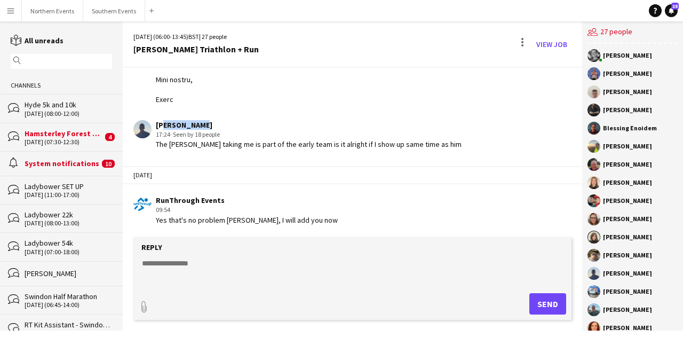
drag, startPoint x: 161, startPoint y: 123, endPoint x: 215, endPoint y: 123, distance: 53.4
click at [215, 123] on div "James Scott" at bounding box center [309, 125] width 306 height 10
click at [200, 125] on div "James Scott" at bounding box center [309, 125] width 306 height 10
click at [195, 128] on div "James Scott" at bounding box center [309, 125] width 306 height 10
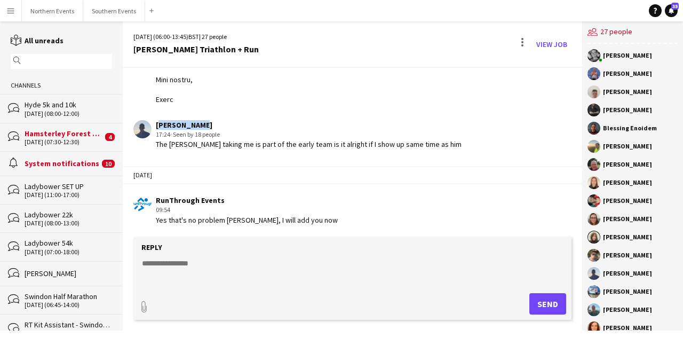
drag, startPoint x: 157, startPoint y: 124, endPoint x: 218, endPoint y: 122, distance: 60.9
click at [218, 122] on div "[PERSON_NAME]" at bounding box center [309, 125] width 306 height 10
click at [238, 123] on div "[PERSON_NAME]" at bounding box center [309, 125] width 306 height 10
click at [225, 147] on div "The Marshall taking me is part of the early team is it alright if I show up sam…" at bounding box center [309, 144] width 306 height 10
click at [113, 14] on button "Southern Events Close" at bounding box center [114, 11] width 62 height 21
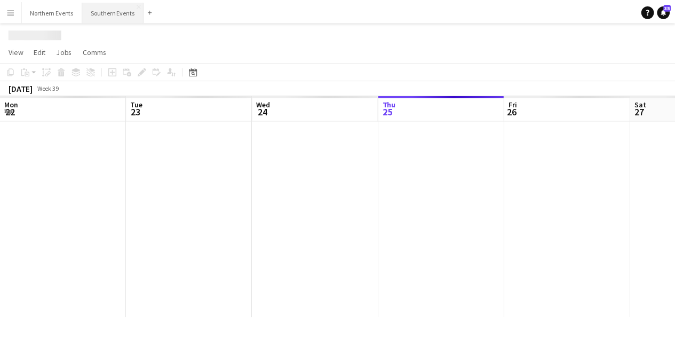
scroll to position [0, 255]
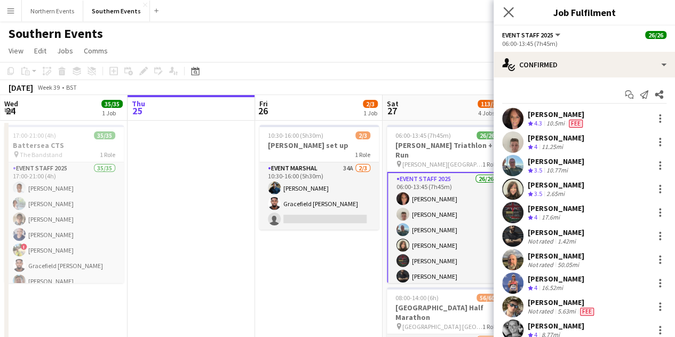
click at [506, 7] on app-icon "Close pop-in" at bounding box center [508, 12] width 15 height 15
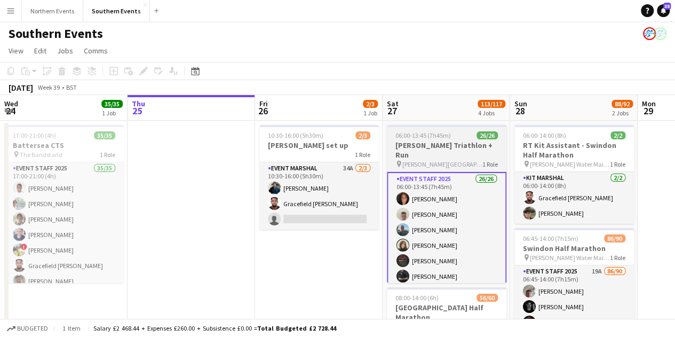
click at [437, 134] on span "06:00-13:45 (7h45m)" at bounding box center [423, 135] width 56 height 8
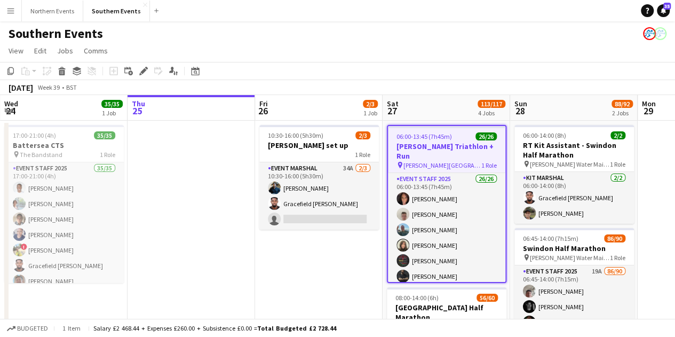
scroll to position [0, 255]
click at [454, 139] on div "06:00-13:45 (7h45m) 26/26" at bounding box center [447, 136] width 117 height 8
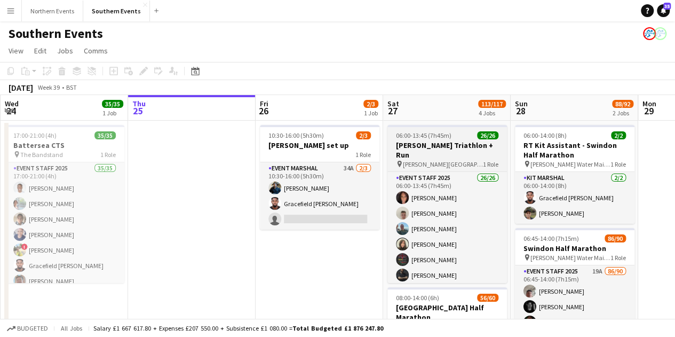
click at [456, 139] on app-job-card "06:00-13:45 (7h45m) 26/26 Dorney Triathlon + Run pin Dorney Lake, Windsor, UK 1…" at bounding box center [447, 204] width 120 height 158
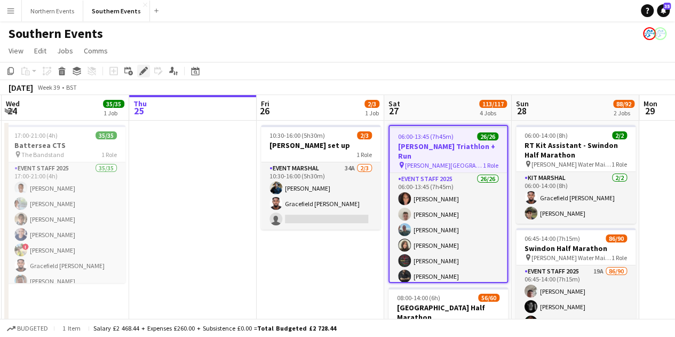
click at [140, 75] on icon at bounding box center [140, 74] width 3 height 3
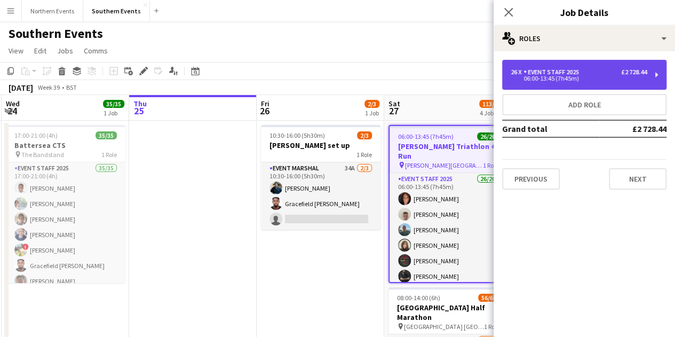
click at [599, 79] on div "06:00-13:45 (7h45m)" at bounding box center [579, 78] width 136 height 5
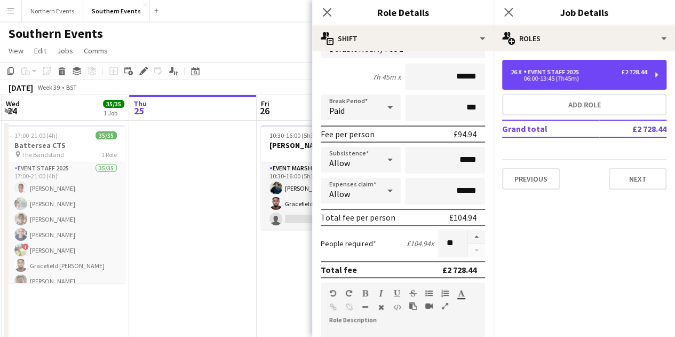
scroll to position [160, 0]
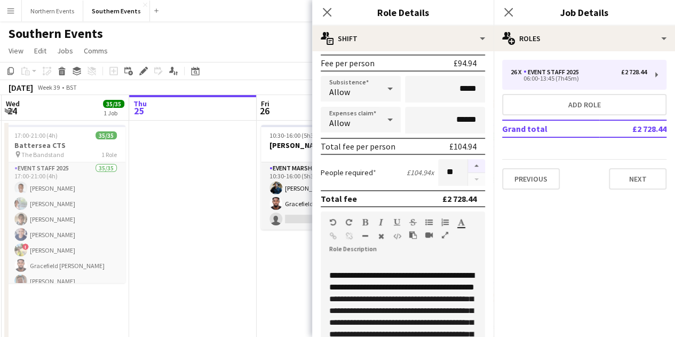
click at [468, 168] on button "button" at bounding box center [476, 166] width 17 height 14
click at [468, 167] on button "button" at bounding box center [476, 166] width 17 height 14
type input "**"
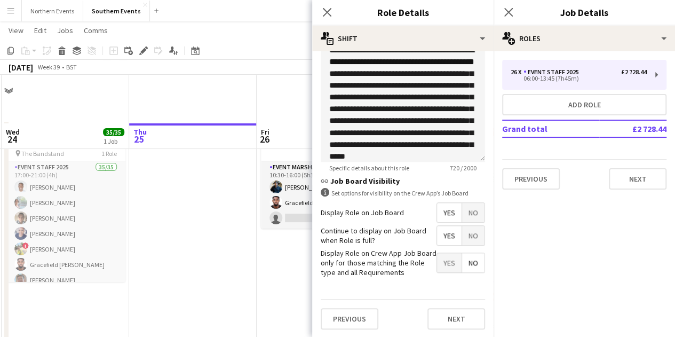
scroll to position [213, 0]
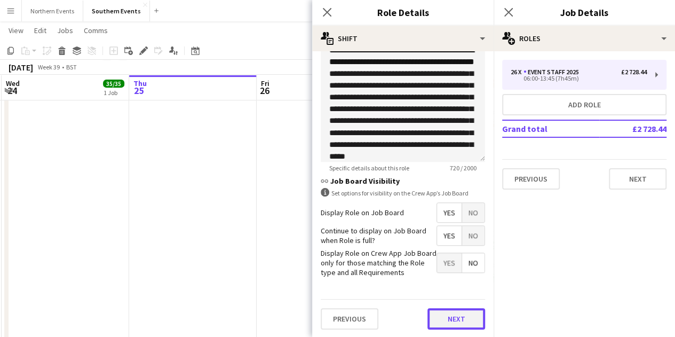
click at [453, 318] on button "Next" at bounding box center [457, 318] width 58 height 21
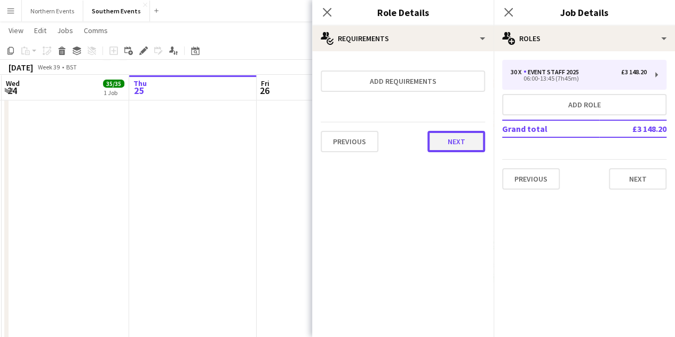
click at [442, 149] on button "Next" at bounding box center [457, 141] width 58 height 21
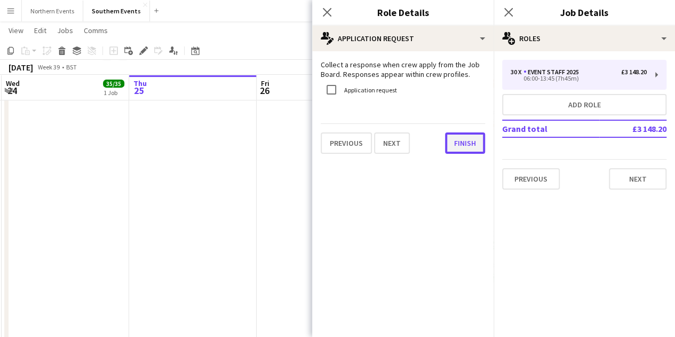
click at [446, 141] on button "Finish" at bounding box center [465, 142] width 40 height 21
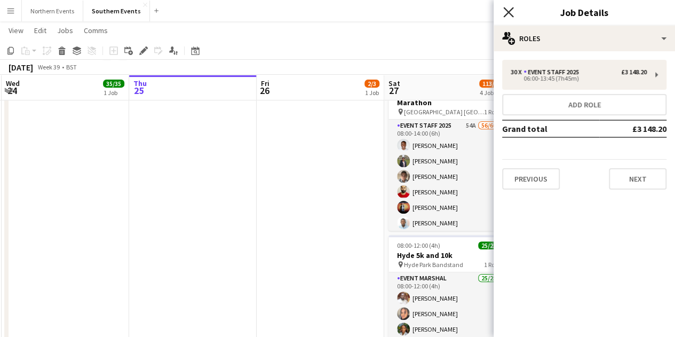
click at [505, 13] on icon "Close pop-in" at bounding box center [508, 12] width 10 height 10
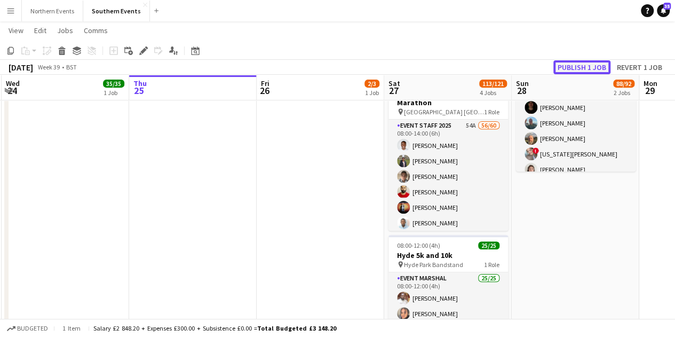
click at [583, 66] on button "Publish 1 job" at bounding box center [581, 67] width 57 height 14
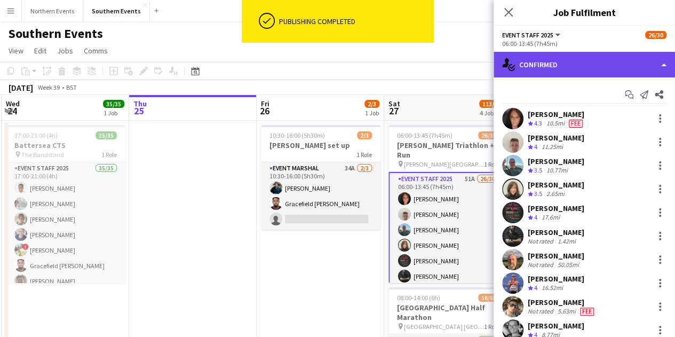
click at [585, 66] on div "single-neutral-actions-check-2 Confirmed" at bounding box center [584, 65] width 181 height 26
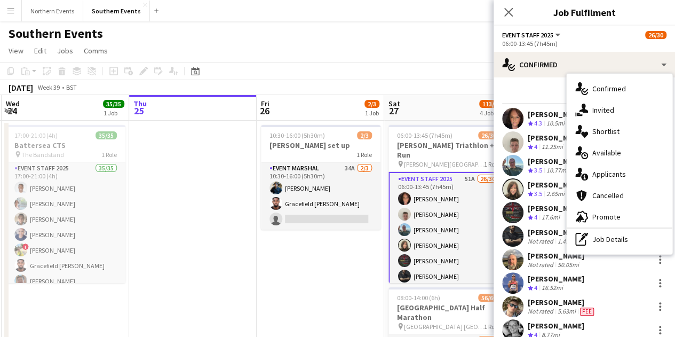
click at [626, 171] on div "single-neutral-actions-information Applicants" at bounding box center [620, 173] width 106 height 21
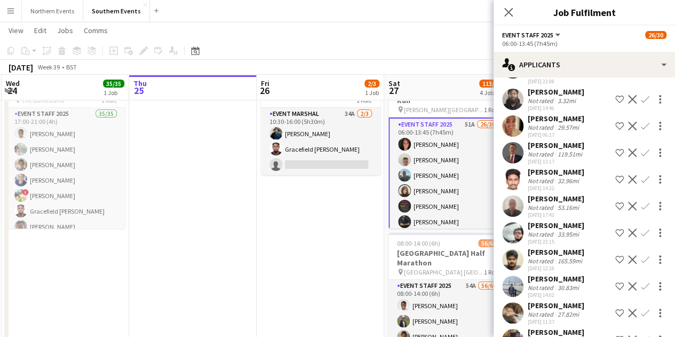
scroll to position [785, 0]
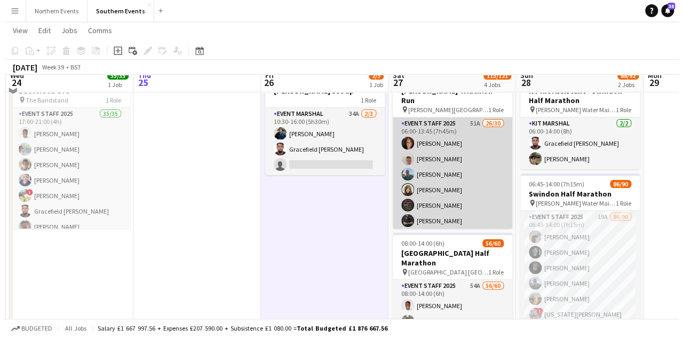
scroll to position [0, 0]
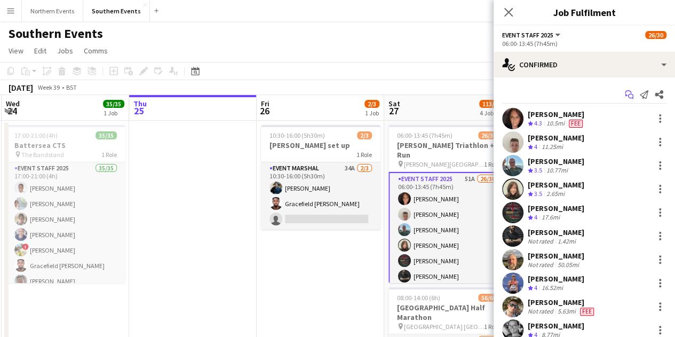
click at [625, 93] on icon at bounding box center [628, 93] width 6 height 6
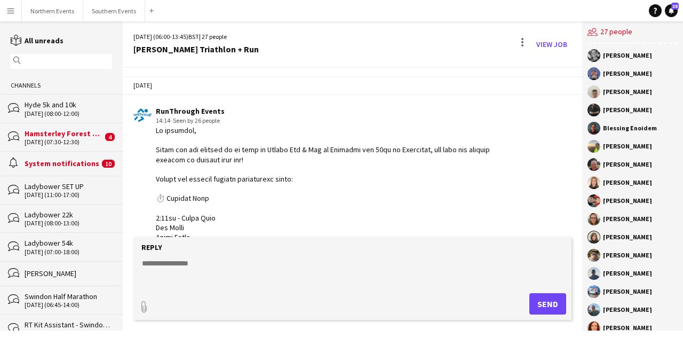
scroll to position [1746, 0]
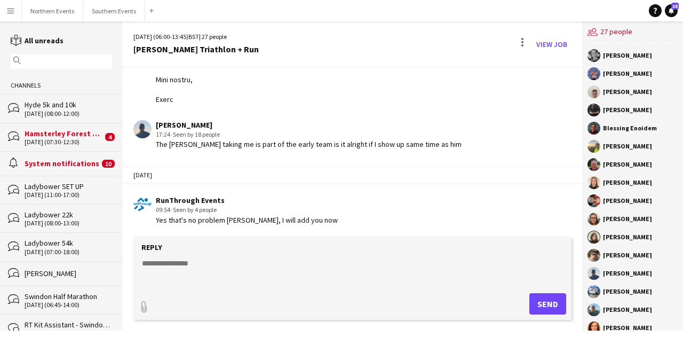
click at [318, 254] on form "Reply paperclip Send" at bounding box center [352, 278] width 438 height 83
click at [290, 256] on form "Reply paperclip Send" at bounding box center [352, 278] width 438 height 83
click at [288, 265] on textarea at bounding box center [355, 272] width 428 height 28
type textarea "**********"
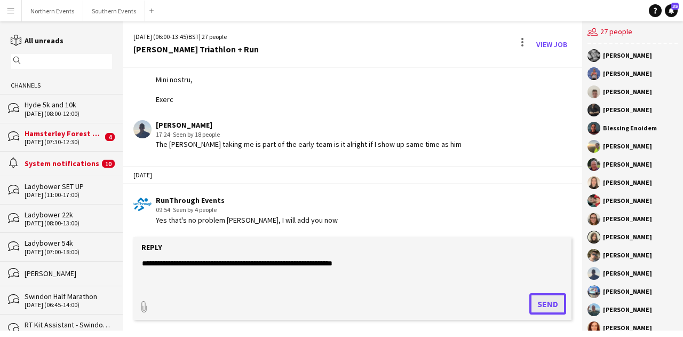
click at [544, 299] on button "Send" at bounding box center [547, 303] width 37 height 21
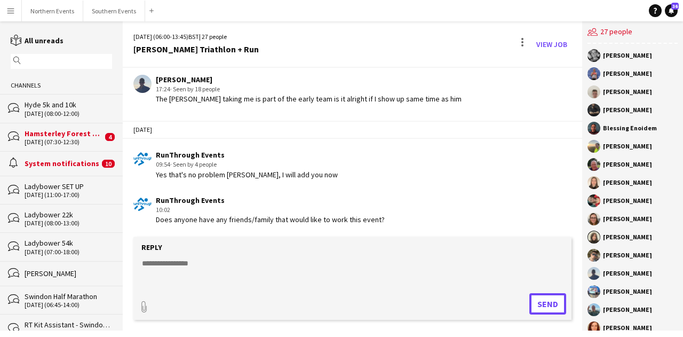
scroll to position [1837, 0]
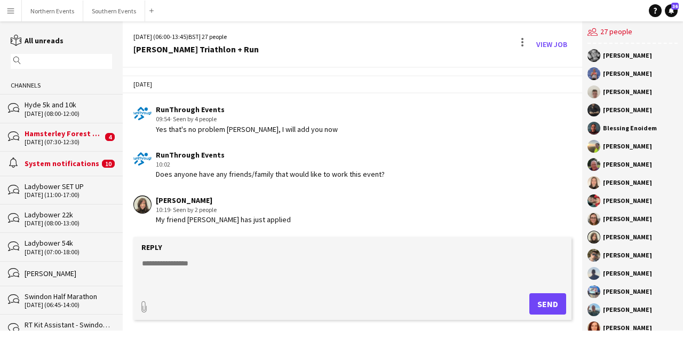
drag, startPoint x: 411, startPoint y: 345, endPoint x: 377, endPoint y: 327, distance: 38.7
click at [377, 327] on app-message-form "Reply paperclip Send" at bounding box center [353, 283] width 460 height 93
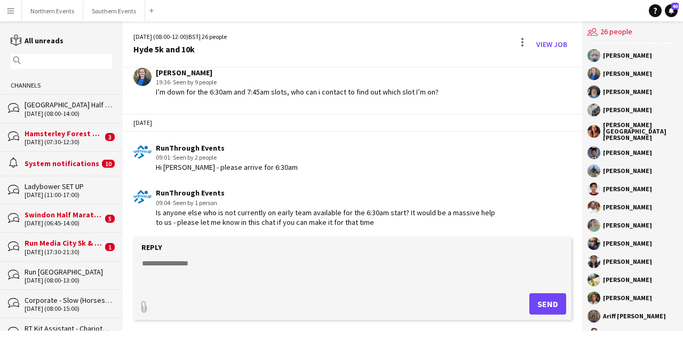
scroll to position [2261, 0]
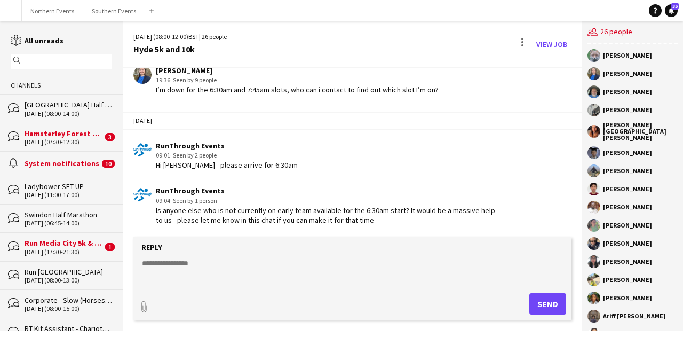
click at [356, 219] on div "Is anyone else who is not currently on early team available for the 6:30am star…" at bounding box center [328, 214] width 345 height 19
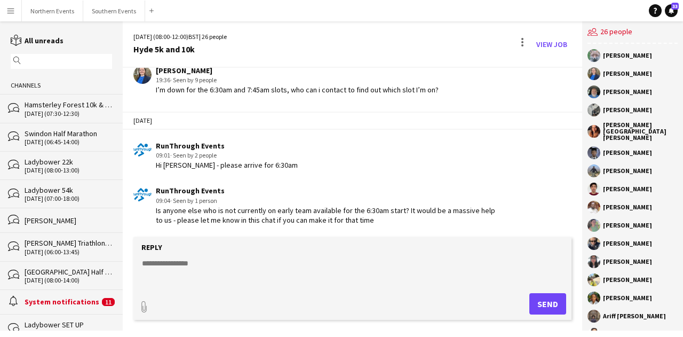
click at [518, 139] on app-chat-message "RunThrough Events 09:01 · Seen by 2 people Hi [PERSON_NAME] - please arrive for…" at bounding box center [353, 156] width 460 height 40
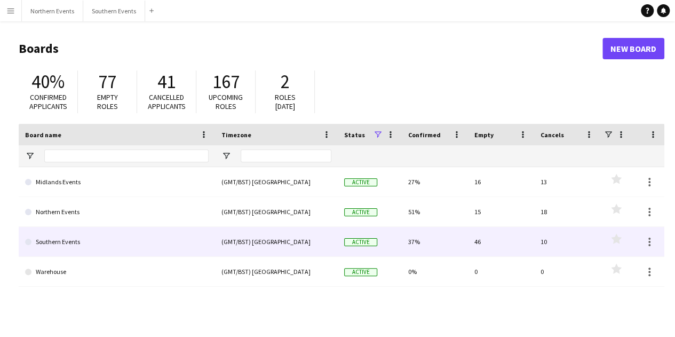
click at [131, 234] on link "Southern Events" at bounding box center [117, 242] width 184 height 30
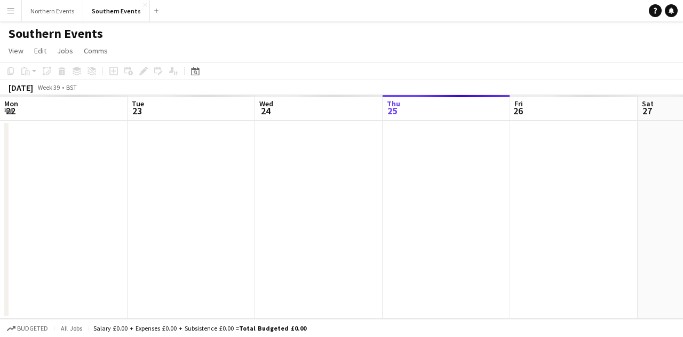
scroll to position [0, 255]
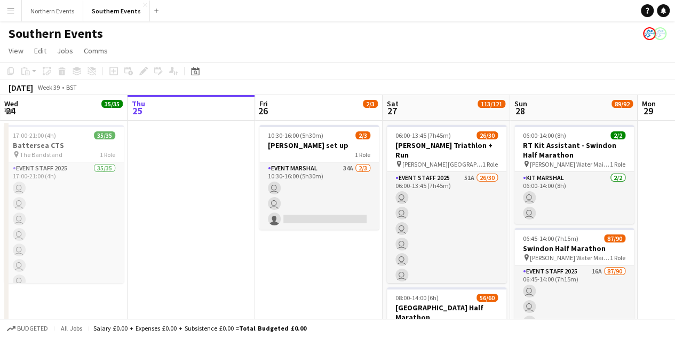
click at [9, 7] on app-icon "Menu" at bounding box center [10, 10] width 9 height 9
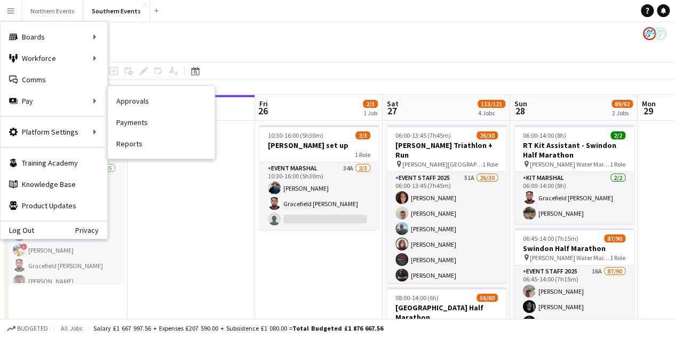
click at [129, 110] on link "Approvals" at bounding box center [161, 100] width 107 height 21
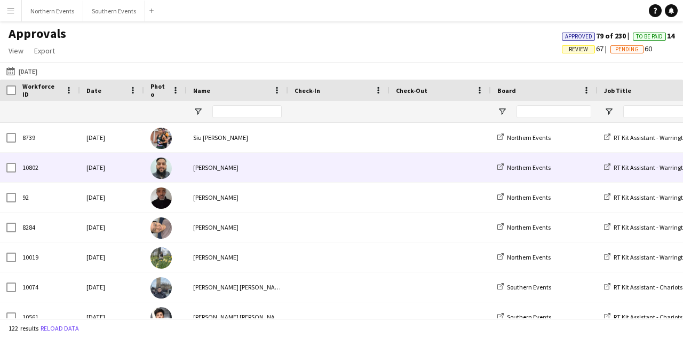
type input "**********"
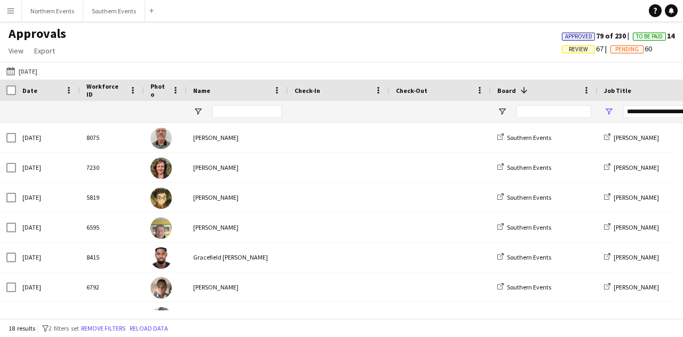
type input "**********"
click at [12, 10] on app-icon "Menu" at bounding box center [10, 10] width 9 height 9
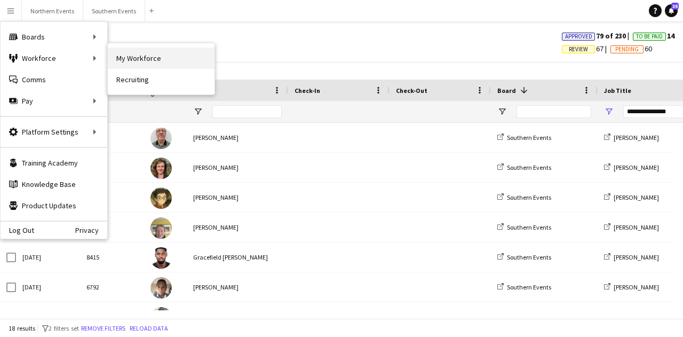
click at [143, 58] on link "My Workforce" at bounding box center [161, 58] width 107 height 21
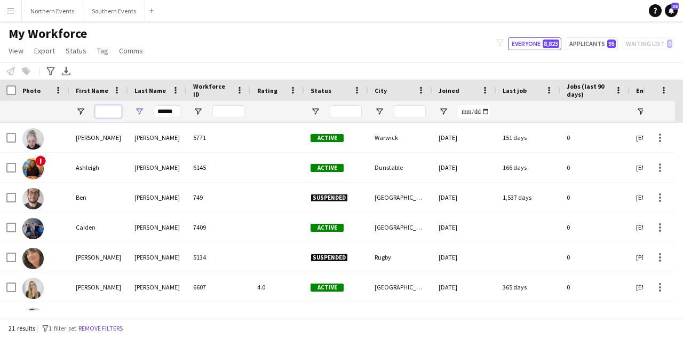
click at [113, 111] on input "First Name Filter Input" at bounding box center [108, 111] width 27 height 13
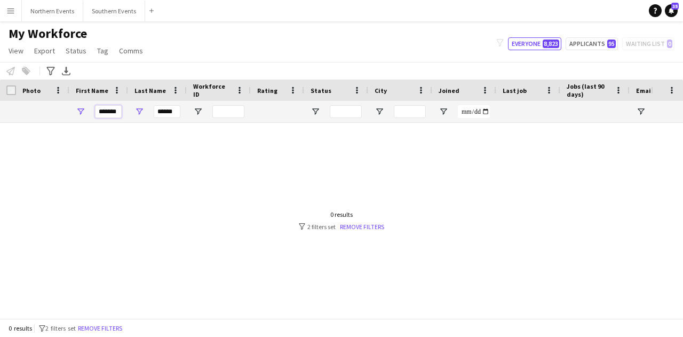
type input "*******"
click at [171, 112] on input "******" at bounding box center [167, 111] width 27 height 13
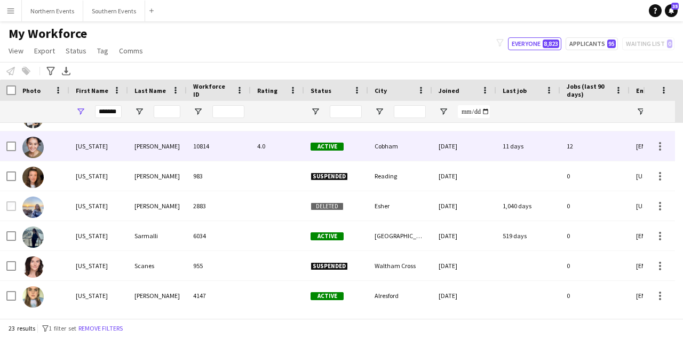
click at [157, 153] on div "[PERSON_NAME]" at bounding box center [157, 145] width 59 height 29
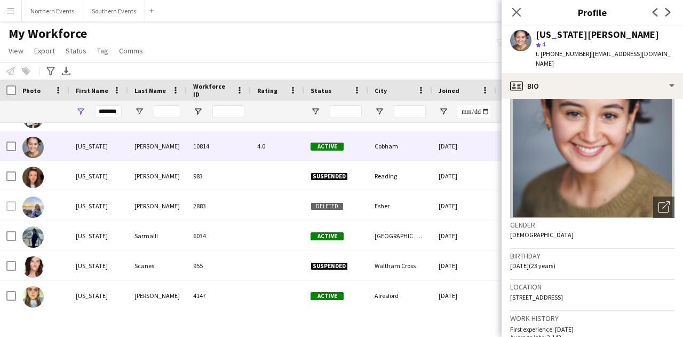
scroll to position [107, 0]
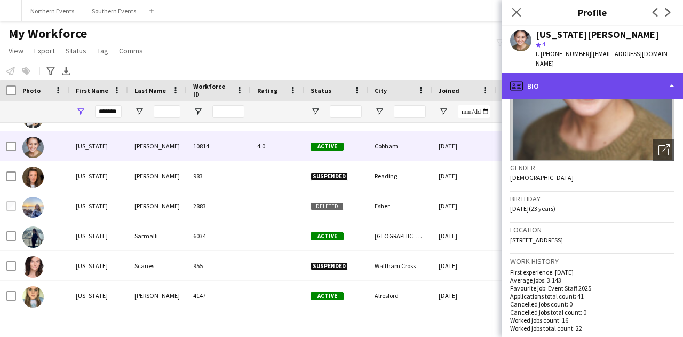
click at [593, 74] on div "profile Bio" at bounding box center [592, 86] width 181 height 26
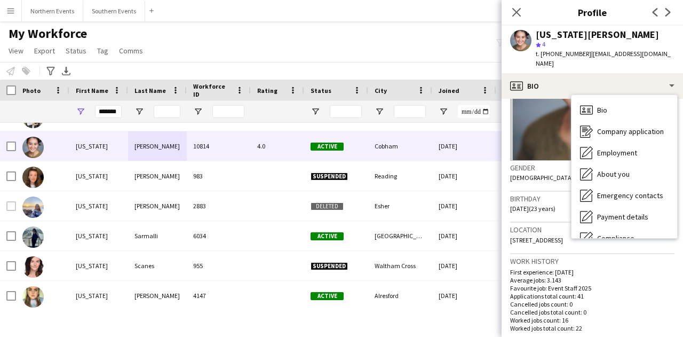
click at [560, 204] on div "Birthday [DEMOGRAPHIC_DATA] (23 years)" at bounding box center [592, 207] width 164 height 31
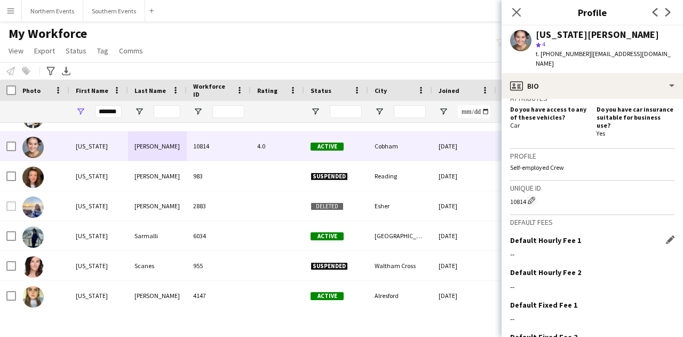
scroll to position [439, 0]
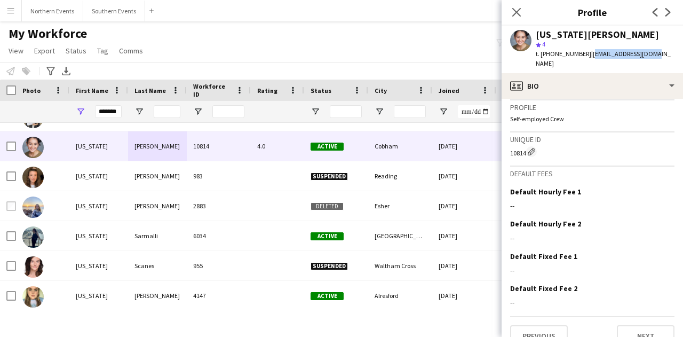
drag, startPoint x: 586, startPoint y: 54, endPoint x: 683, endPoint y: 53, distance: 96.6
click at [683, 53] on app-profile-header "[US_STATE][PERSON_NAME] star 4 t. [PHONE_NUMBER] | [EMAIL_ADDRESS][DOMAIN_NAME]" at bounding box center [592, 50] width 181 height 48
copy span "[EMAIL_ADDRESS][DOMAIN_NAME]"
click at [682, 46] on app-profile-header "[US_STATE][PERSON_NAME] star 4 t. [PHONE_NUMBER] | [EMAIL_ADDRESS][DOMAIN_NAME]" at bounding box center [592, 50] width 181 height 48
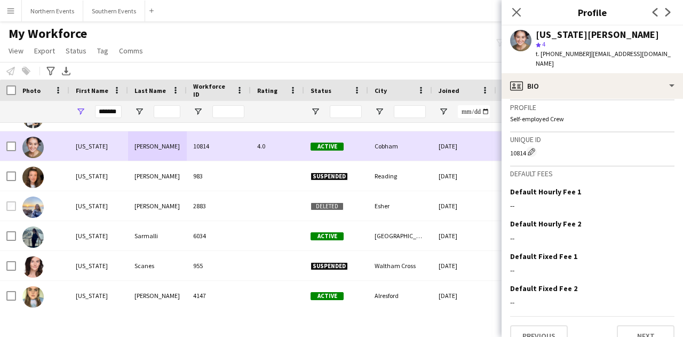
click at [268, 146] on div "4.0" at bounding box center [277, 145] width 53 height 29
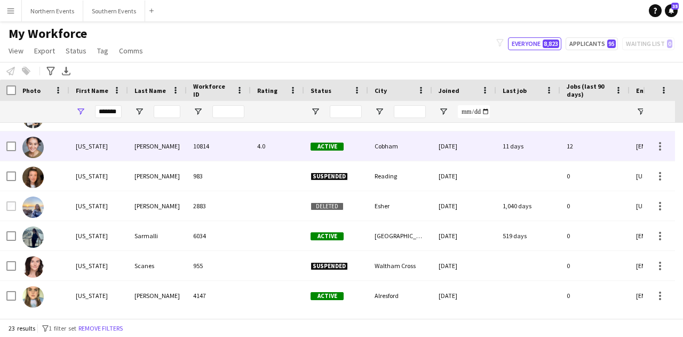
click at [401, 144] on div "Cobham" at bounding box center [400, 145] width 64 height 29
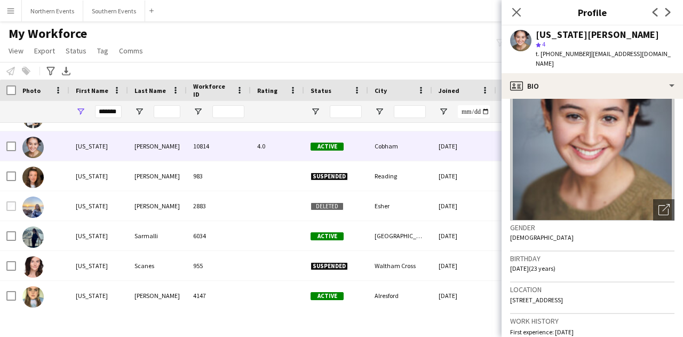
scroll to position [12, 0]
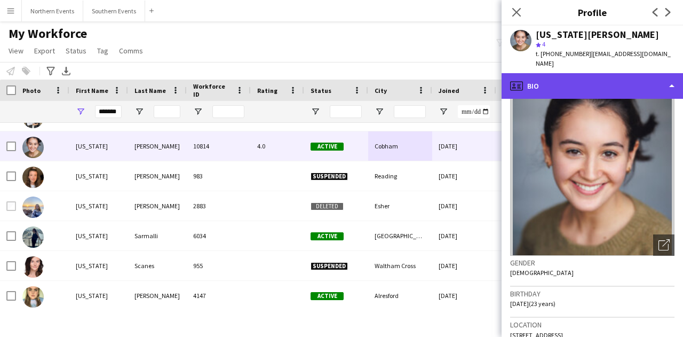
click at [581, 74] on div "profile Bio" at bounding box center [592, 86] width 181 height 26
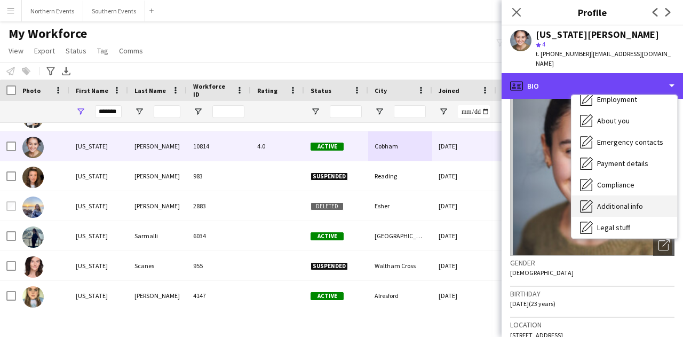
scroll to position [0, 0]
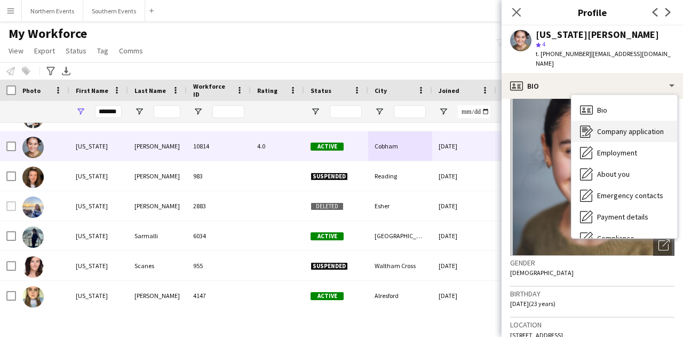
click at [631, 129] on div "Company application Company application" at bounding box center [625, 131] width 106 height 21
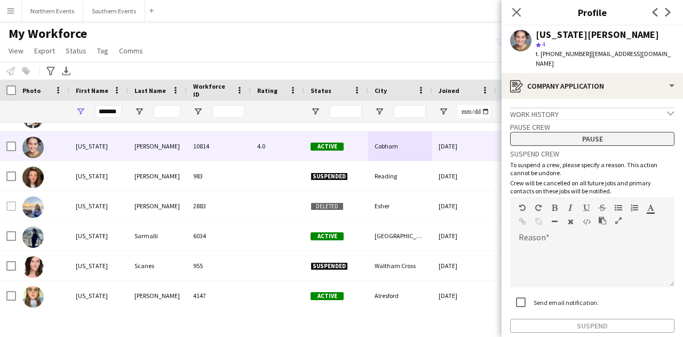
click at [606, 132] on button "Pause" at bounding box center [592, 139] width 164 height 14
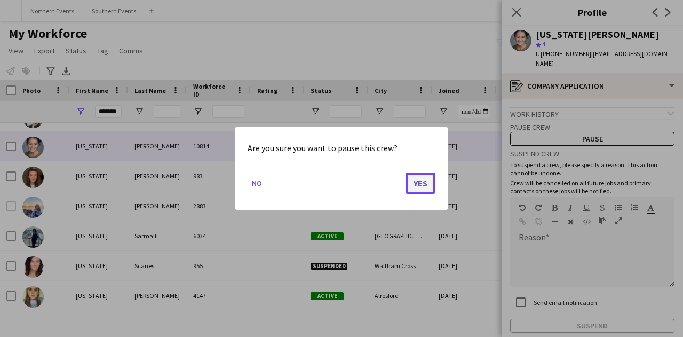
drag, startPoint x: 420, startPoint y: 182, endPoint x: 428, endPoint y: 178, distance: 9.5
click at [419, 182] on button "Yes" at bounding box center [421, 182] width 30 height 21
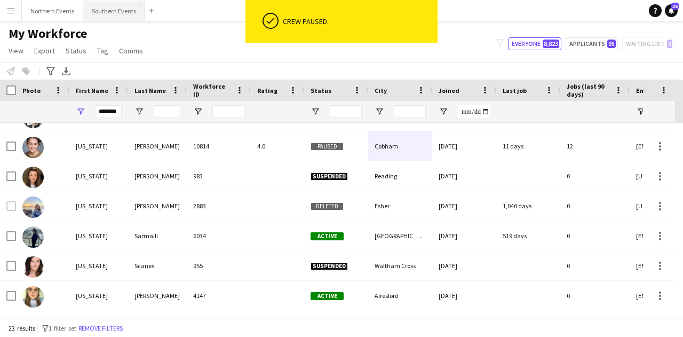
click at [112, 14] on button "Southern Events Close" at bounding box center [114, 11] width 62 height 21
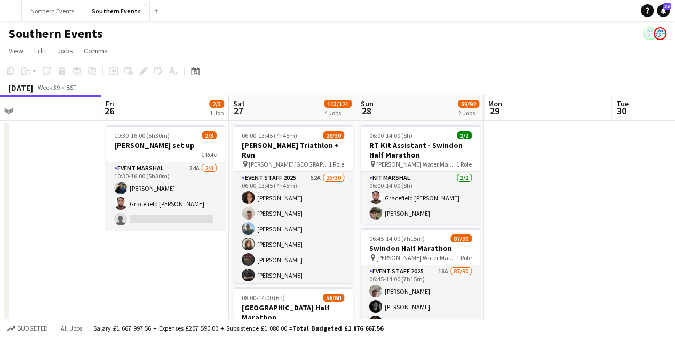
scroll to position [0, 421]
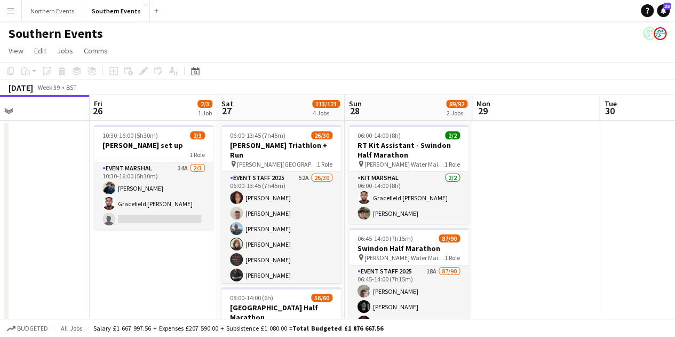
drag, startPoint x: 351, startPoint y: 262, endPoint x: 186, endPoint y: 239, distance: 167.1
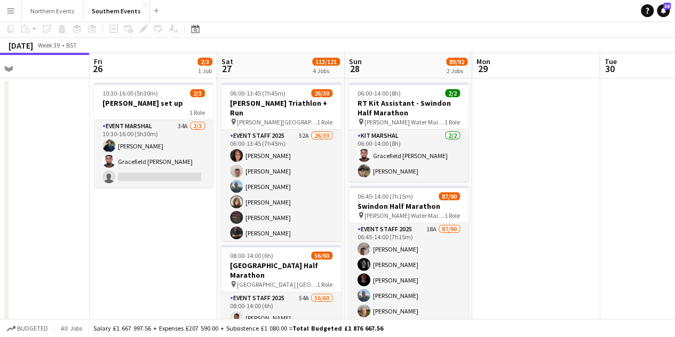
scroll to position [53, 0]
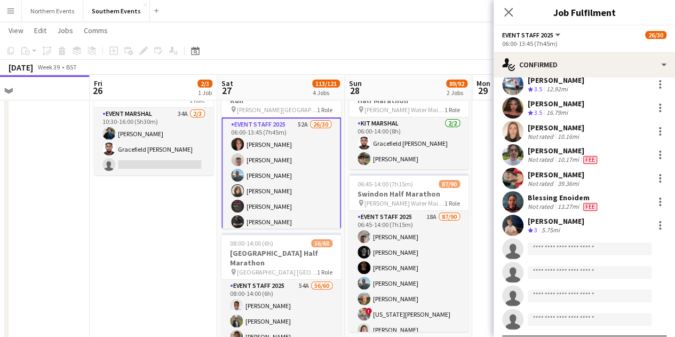
scroll to position [504, 0]
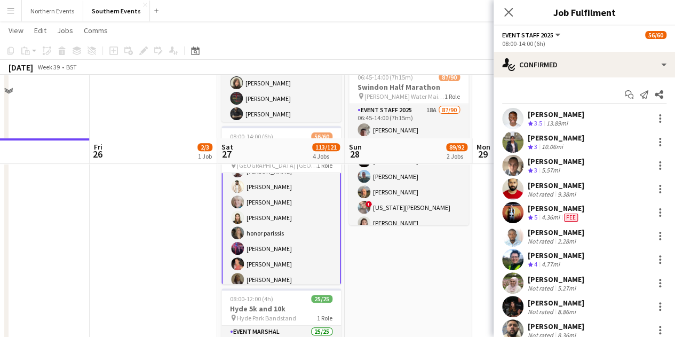
scroll to position [320, 0]
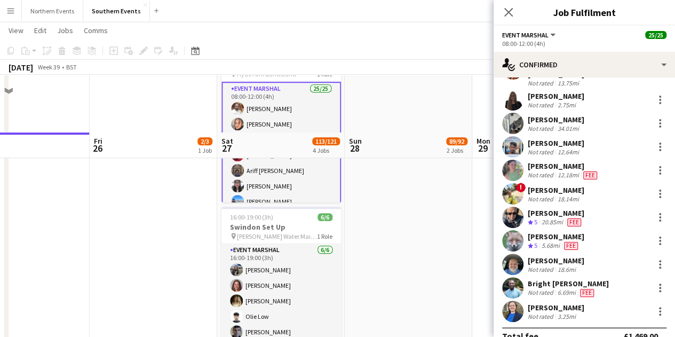
scroll to position [465, 0]
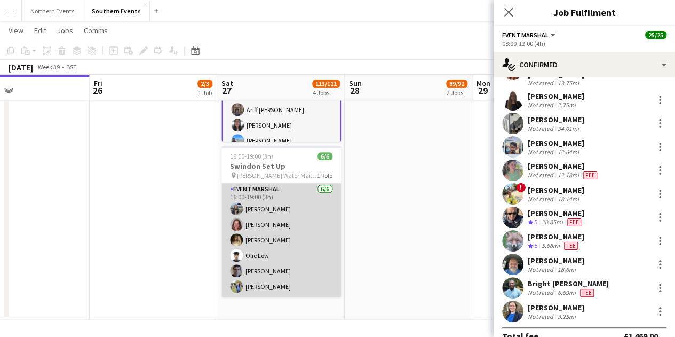
click at [301, 212] on app-card-role "Event Marshal 6/6 16:00-19:00 (3h) Emily Billett CAITLIN DONALDSON Faith Jolley…" at bounding box center [281, 240] width 120 height 114
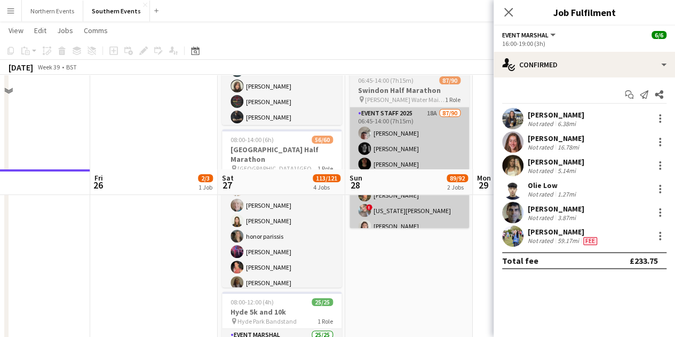
scroll to position [38, 0]
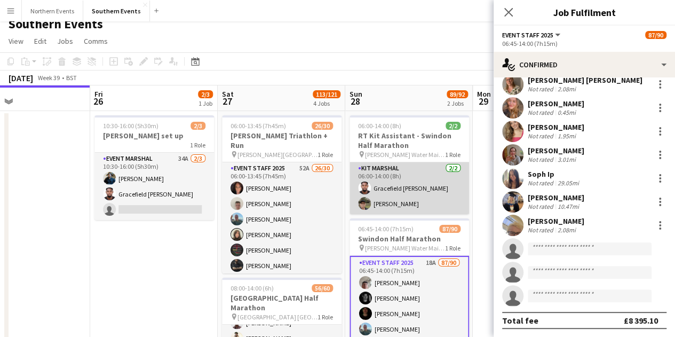
scroll to position [0, 0]
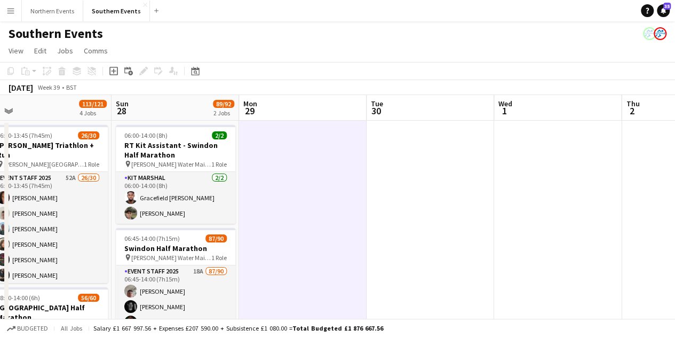
drag, startPoint x: 604, startPoint y: 219, endPoint x: 373, endPoint y: 223, distance: 231.1
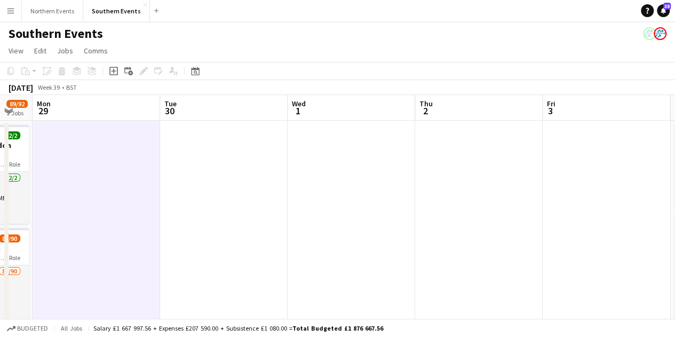
drag, startPoint x: 510, startPoint y: 221, endPoint x: 335, endPoint y: 219, distance: 175.6
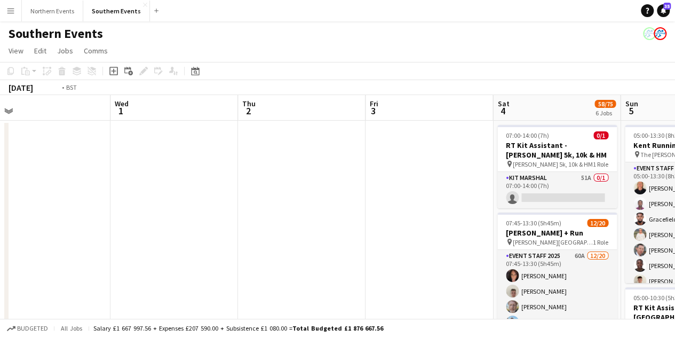
drag, startPoint x: 445, startPoint y: 217, endPoint x: 291, endPoint y: 219, distance: 154.3
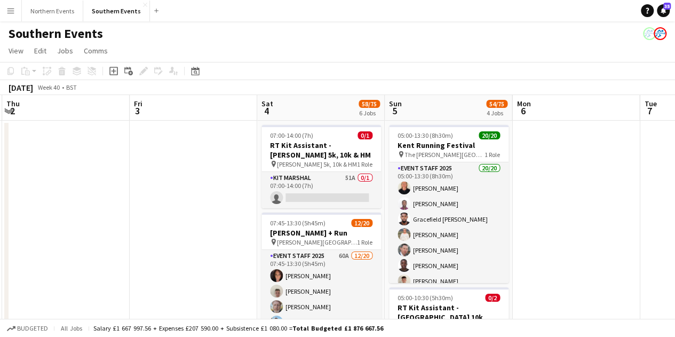
drag, startPoint x: 453, startPoint y: 219, endPoint x: 250, endPoint y: 215, distance: 202.9
click at [345, 171] on app-job-card "07:00-14:00 (7h) 0/1 RT Kit Assistant - Victoria Park 5k, 10k & HM pin Victoria…" at bounding box center [320, 166] width 120 height 83
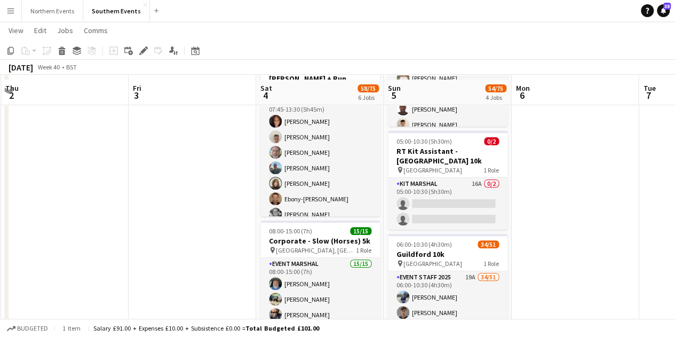
scroll to position [160, 0]
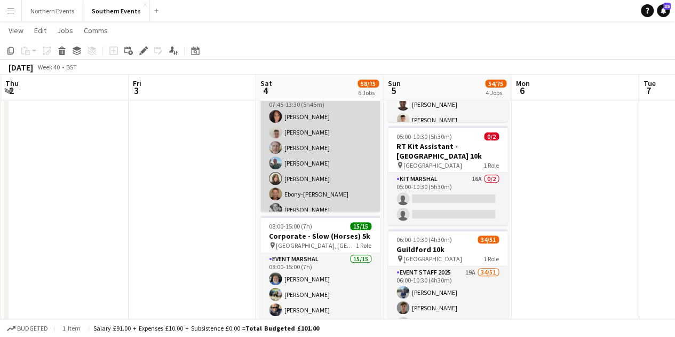
click at [318, 182] on app-card-role "Event Staff 2025 60A 12/20 07:45-13:30 (5h45m) Cheryl Boshier Jem McAllister Ch…" at bounding box center [320, 256] width 120 height 330
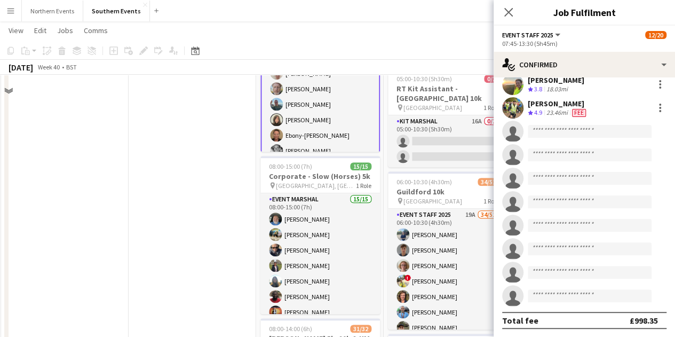
scroll to position [267, 0]
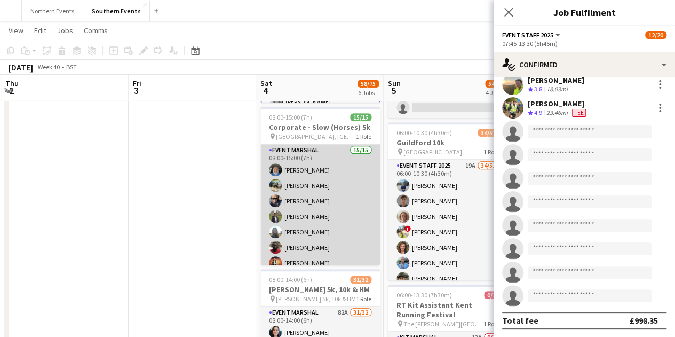
click at [323, 174] on app-card-role "Event Marshal 15/15 08:00-15:00 (7h) John Beard Ali Saroosh Tom Renphrey Dhanuv…" at bounding box center [320, 270] width 120 height 253
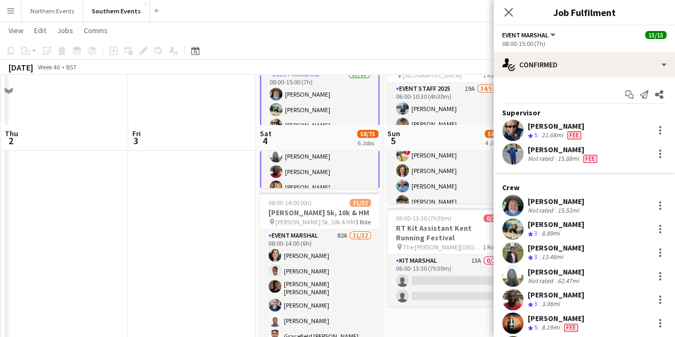
scroll to position [427, 0]
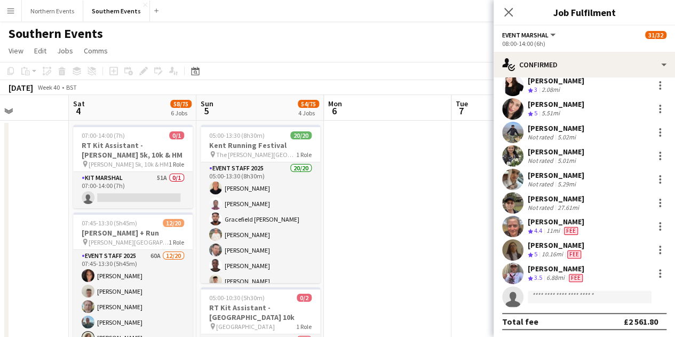
scroll to position [0, 457]
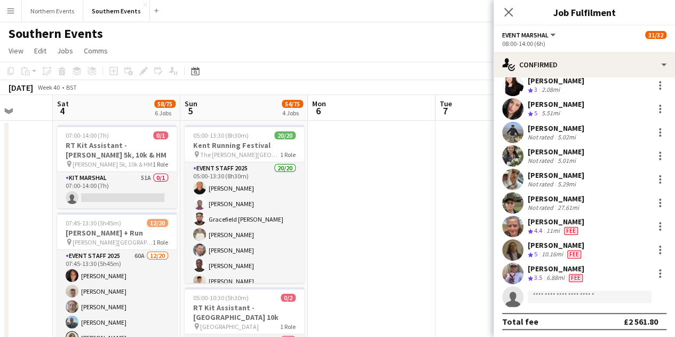
drag, startPoint x: 183, startPoint y: 291, endPoint x: 7, endPoint y: 273, distance: 176.0
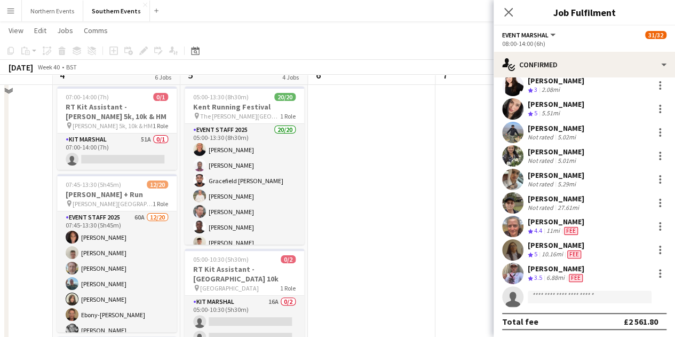
scroll to position [0, 0]
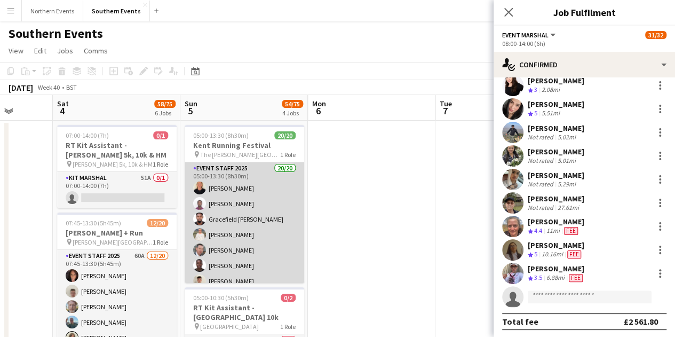
click at [262, 214] on app-card-role "Event Staff 2025 20/20 05:00-13:30 (8h30m) Angela Corbett Abraham Acquaye Grace…" at bounding box center [245, 329] width 120 height 334
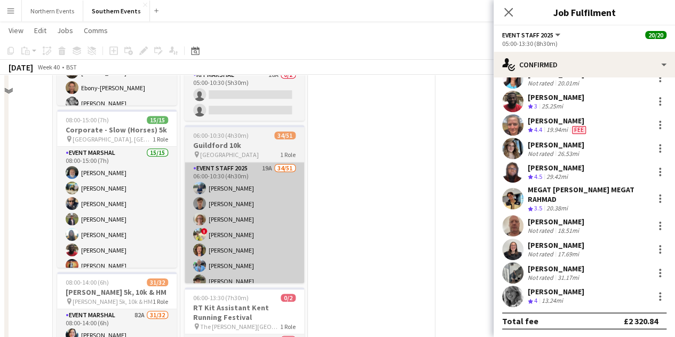
scroll to position [267, 0]
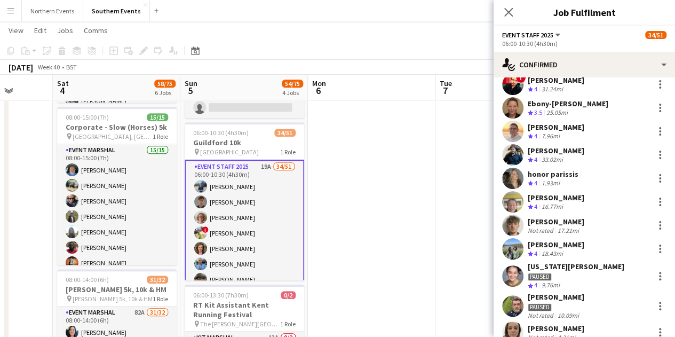
scroll to position [320, 0]
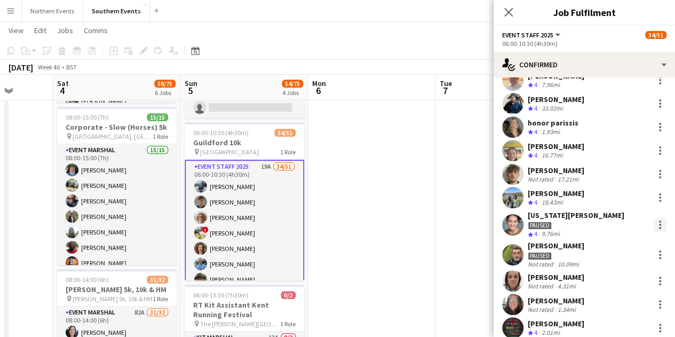
click at [654, 221] on div at bounding box center [660, 224] width 13 height 13
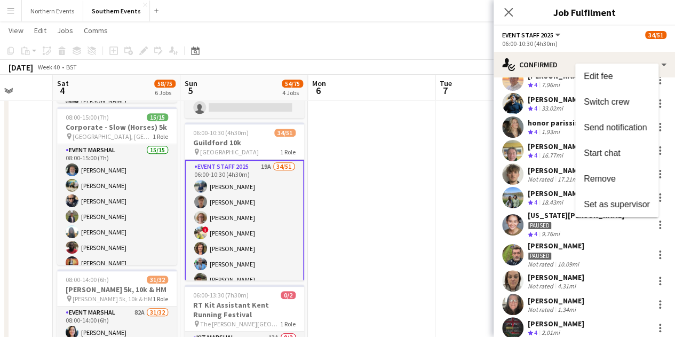
click at [401, 266] on div at bounding box center [337, 168] width 675 height 337
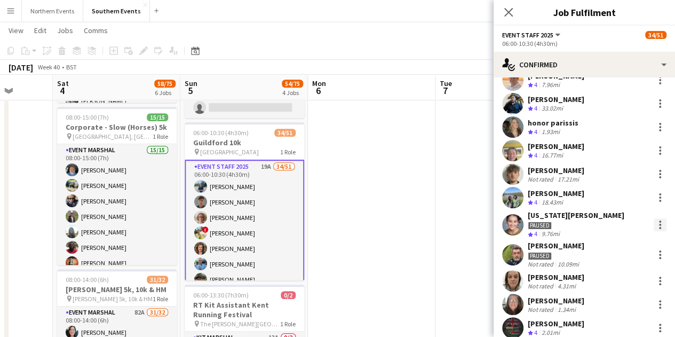
click at [659, 224] on div at bounding box center [660, 225] width 2 height 2
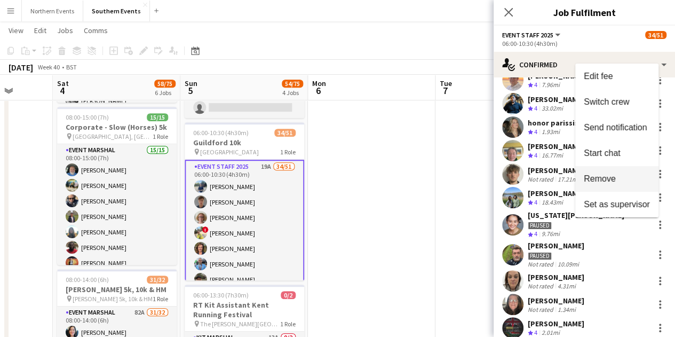
click at [614, 183] on span "Remove" at bounding box center [600, 178] width 32 height 9
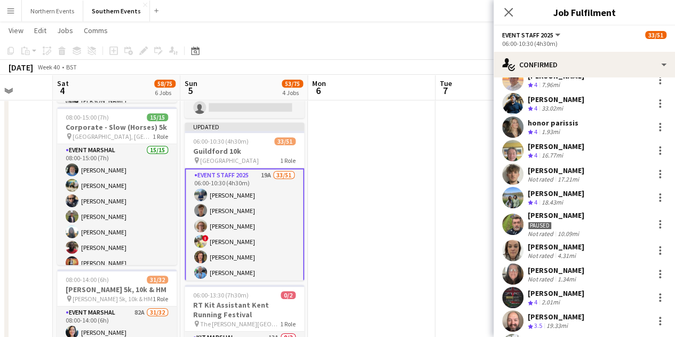
click at [376, 239] on app-date-cell at bounding box center [372, 269] width 128 height 832
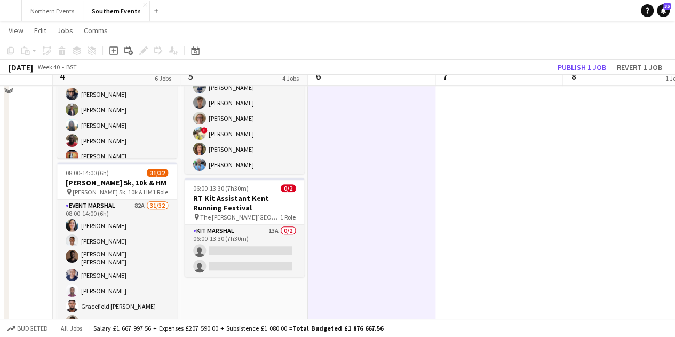
scroll to position [213, 0]
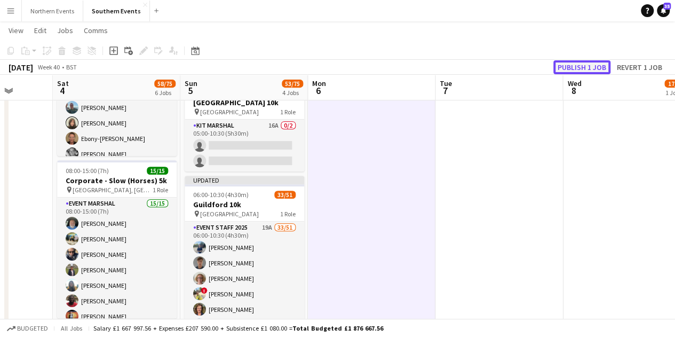
click at [582, 67] on button "Publish 1 job" at bounding box center [581, 67] width 57 height 14
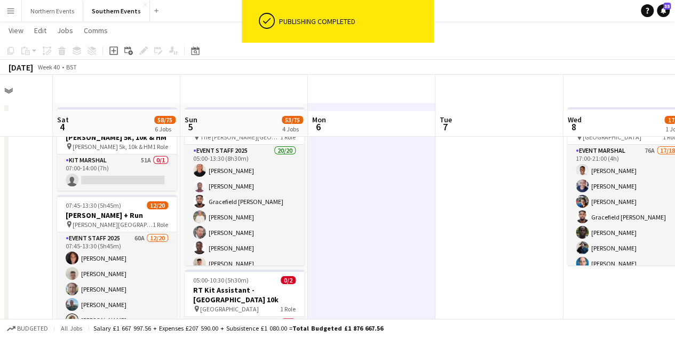
scroll to position [0, 0]
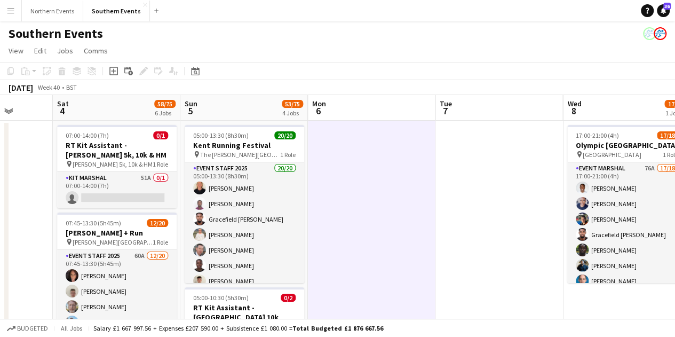
drag, startPoint x: 414, startPoint y: 212, endPoint x: 378, endPoint y: 203, distance: 37.4
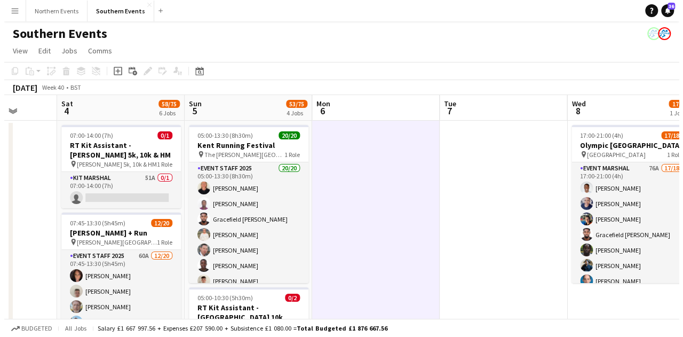
scroll to position [0, 301]
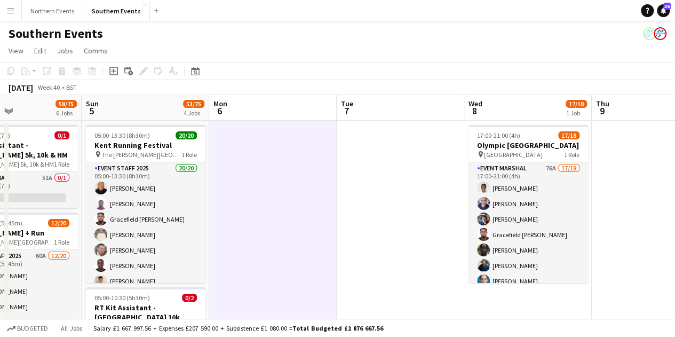
click at [18, 10] on button "Menu" at bounding box center [10, 10] width 21 height 21
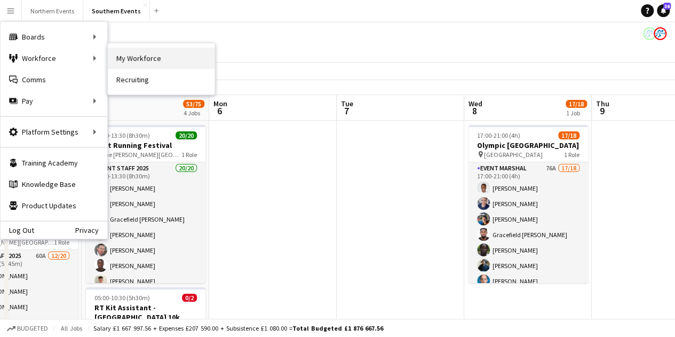
click at [128, 53] on link "My Workforce" at bounding box center [161, 58] width 107 height 21
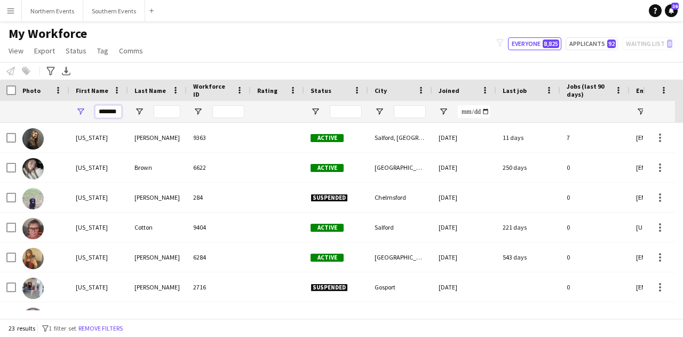
click at [116, 115] on input "*******" at bounding box center [108, 111] width 27 height 13
drag, startPoint x: 100, startPoint y: 114, endPoint x: 146, endPoint y: 114, distance: 45.9
click at [145, 114] on div "*******" at bounding box center [578, 111] width 1157 height 21
type input "*****"
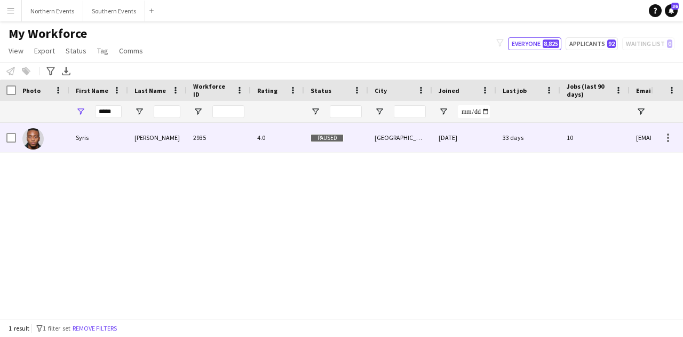
click at [236, 144] on div "2935" at bounding box center [219, 137] width 64 height 29
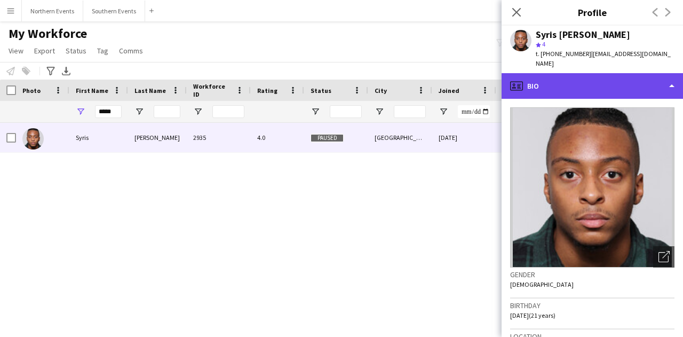
click at [577, 83] on div "profile Bio" at bounding box center [592, 86] width 181 height 26
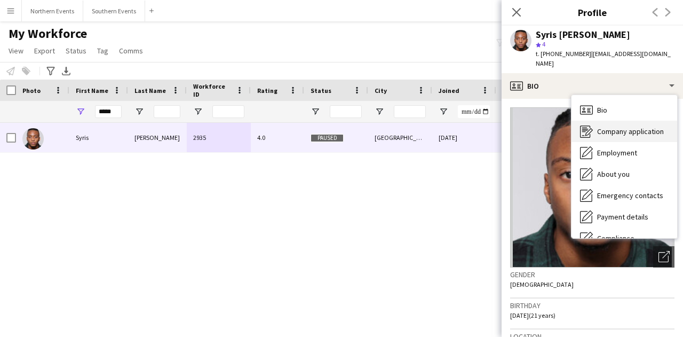
click at [619, 126] on span "Company application" at bounding box center [630, 131] width 67 height 10
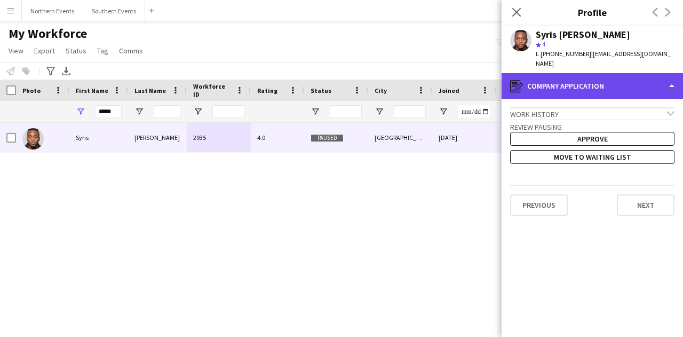
click at [609, 84] on div "register Company application" at bounding box center [592, 86] width 181 height 26
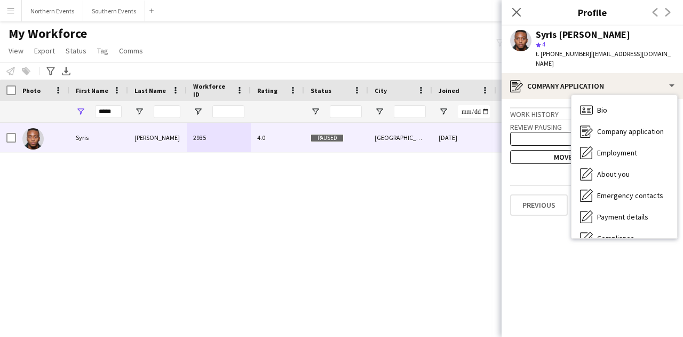
click at [537, 172] on app-crew-profile-application "Work history chevron-down Incomplete Review Pausing Approve Move to waiting lis…" at bounding box center [592, 218] width 181 height 238
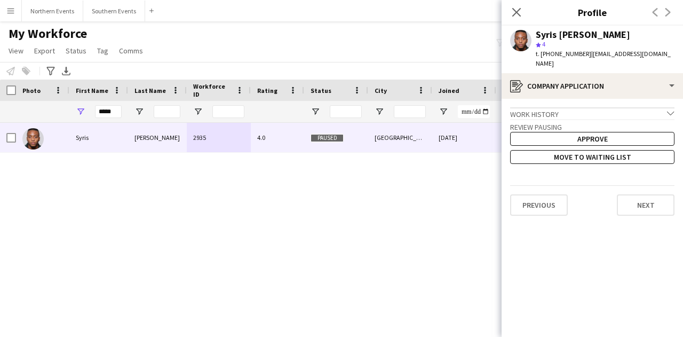
click at [554, 107] on div "Work history chevron-down" at bounding box center [592, 113] width 164 height 12
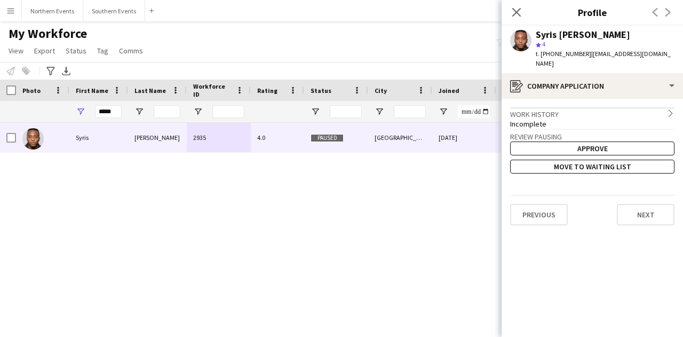
click at [554, 107] on div "Work history chevron-right" at bounding box center [592, 113] width 164 height 12
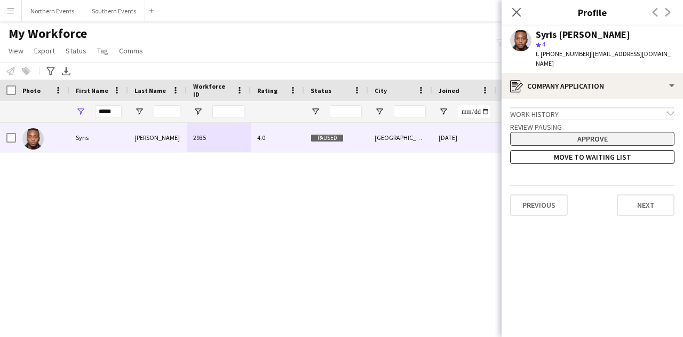
click at [562, 132] on button "Approve" at bounding box center [592, 139] width 164 height 14
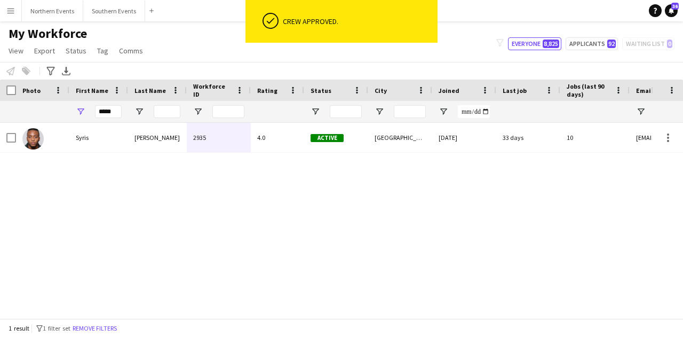
click at [262, 180] on div "Syris Vige 2935 4.0 Active London 16-09-2022 33 days 10 syboy458@gmail.com" at bounding box center [325, 216] width 651 height 187
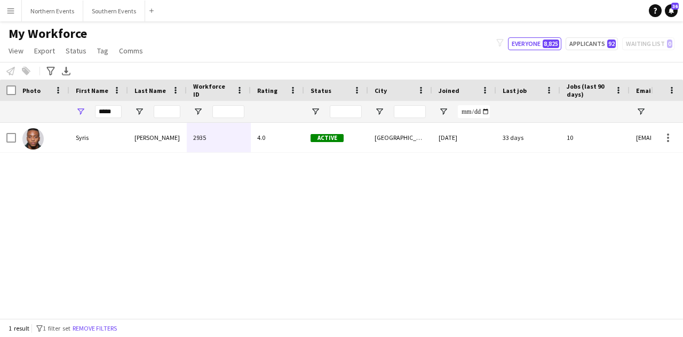
click at [277, 175] on div "Syris Vige 2935 4.0 Active London 16-09-2022 33 days 10 syboy458@gmail.com" at bounding box center [325, 216] width 651 height 187
click at [9, 10] on app-icon "Menu" at bounding box center [10, 10] width 9 height 9
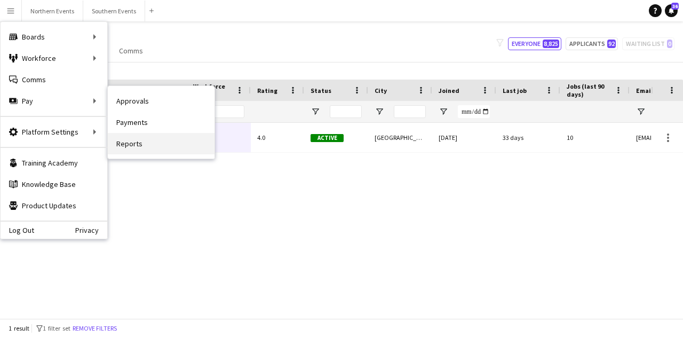
click at [149, 146] on link "Reports" at bounding box center [161, 143] width 107 height 21
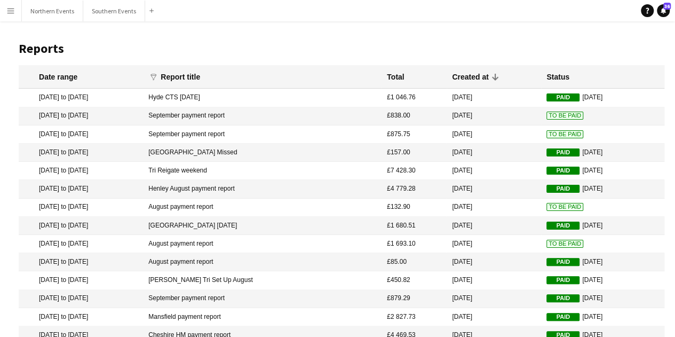
click at [208, 44] on h1 "Reports" at bounding box center [342, 49] width 646 height 16
click at [13, 11] on app-icon "Menu" at bounding box center [10, 10] width 9 height 9
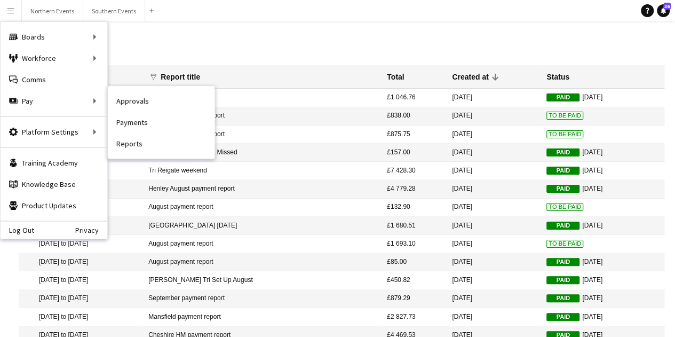
click at [156, 126] on link "Payments" at bounding box center [161, 122] width 107 height 21
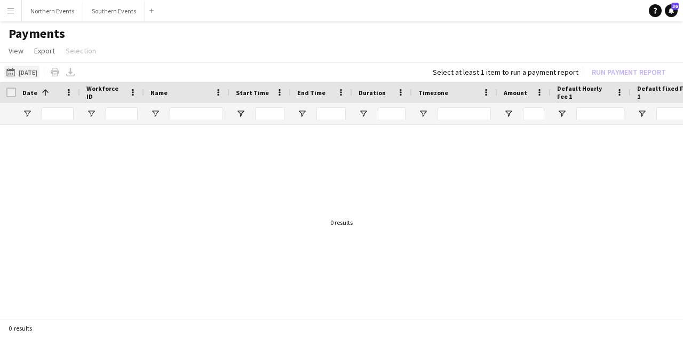
click at [29, 71] on button "10-09-2025 10-09-2025" at bounding box center [21, 72] width 35 height 13
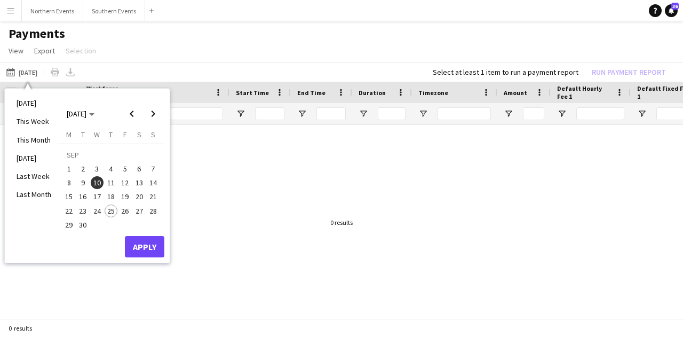
click at [147, 196] on span "21" at bounding box center [153, 197] width 13 height 13
click at [130, 251] on button "Apply" at bounding box center [144, 246] width 39 height 21
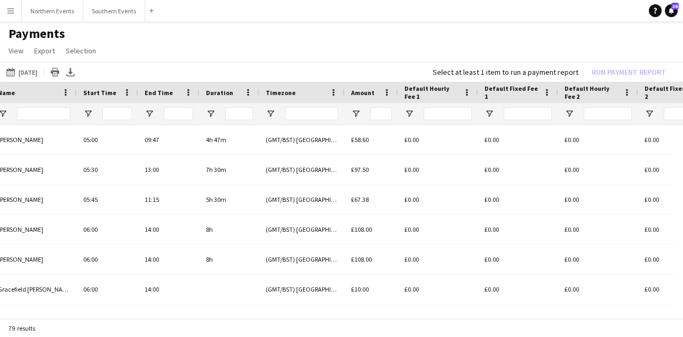
scroll to position [0, 278]
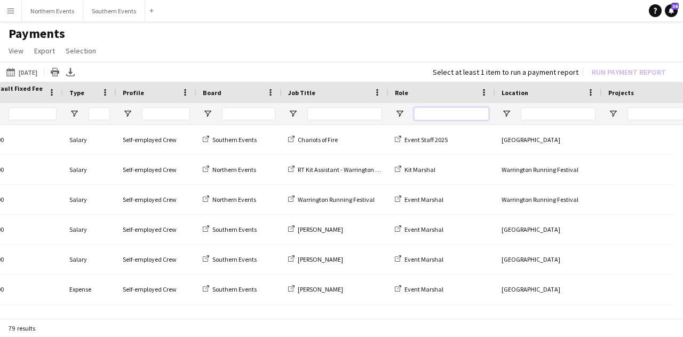
click at [447, 113] on input "Role Filter Input" at bounding box center [451, 113] width 75 height 13
click at [400, 115] on span "Open Filter Menu" at bounding box center [400, 114] width 10 height 10
click at [521, 110] on input "Location Filter Input" at bounding box center [558, 113] width 75 height 13
click at [508, 115] on span "Open Filter Menu" at bounding box center [507, 114] width 10 height 10
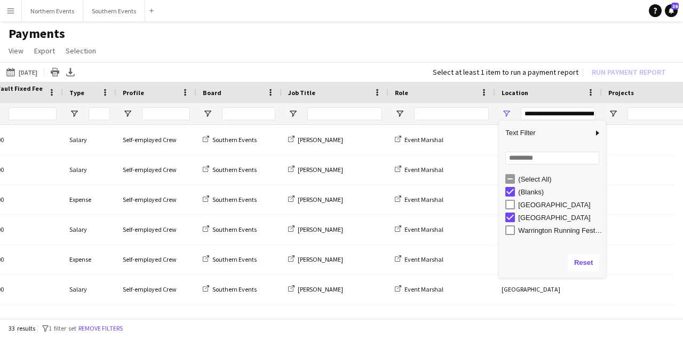
type input "**********"
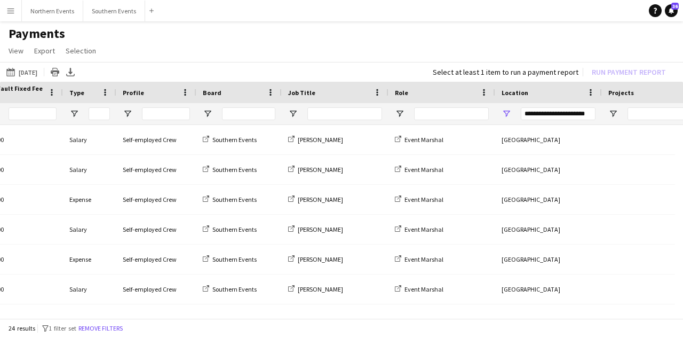
click at [581, 83] on div "Location" at bounding box center [549, 92] width 94 height 21
click at [328, 116] on input "Job Title Filter Input" at bounding box center [344, 113] width 75 height 13
click at [294, 116] on span "Open Filter Menu" at bounding box center [293, 114] width 10 height 10
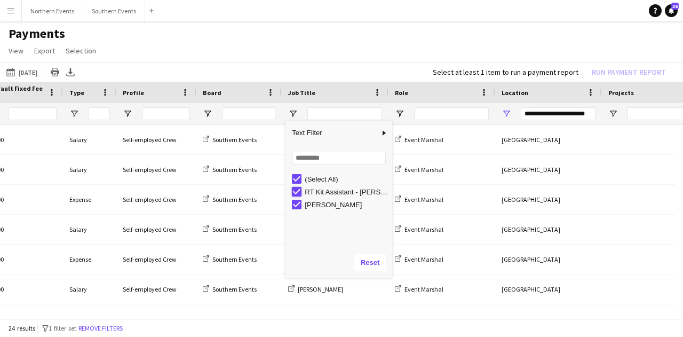
type input "**********"
click at [352, 56] on app-page-menu "View Customise view Customise filters Reset Filters Reset View Reset All Export…" at bounding box center [341, 52] width 683 height 20
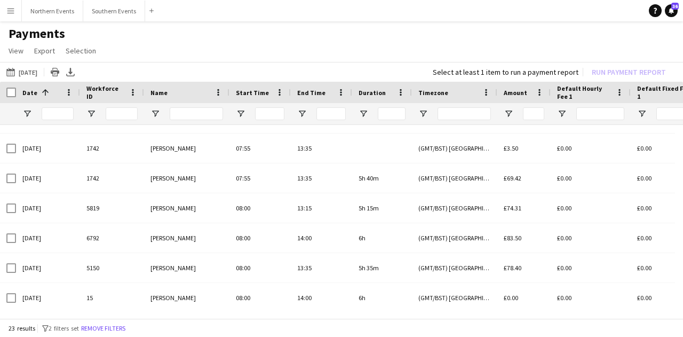
click at [600, 75] on div "Select at least 1 item to run a payment report Run Payment Report" at bounding box center [551, 72] width 255 height 15
click at [563, 51] on app-page-menu "View Customise view Customise filters Reset Filters Reset View Reset All Export…" at bounding box center [341, 52] width 683 height 20
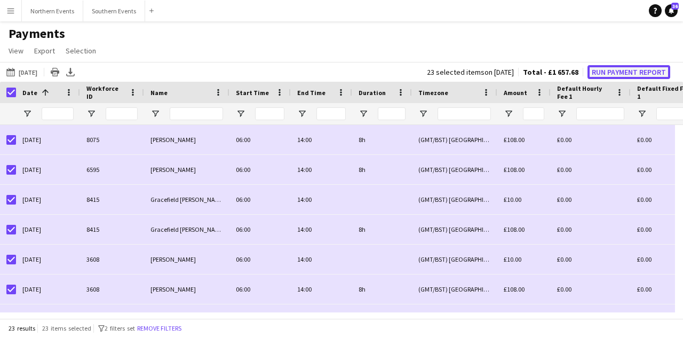
click at [607, 66] on button "Run Payment Report" at bounding box center [629, 72] width 83 height 14
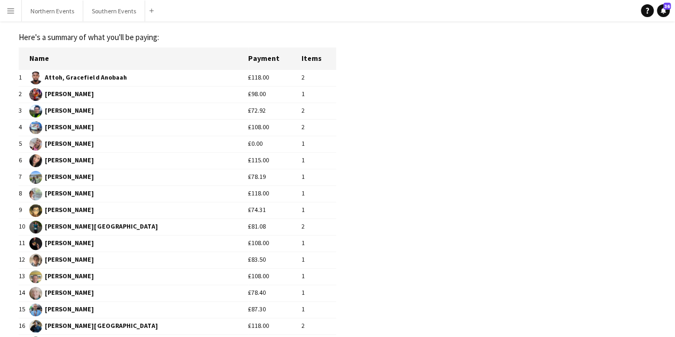
click at [48, 142] on span "Dale, Laura" at bounding box center [138, 144] width 218 height 13
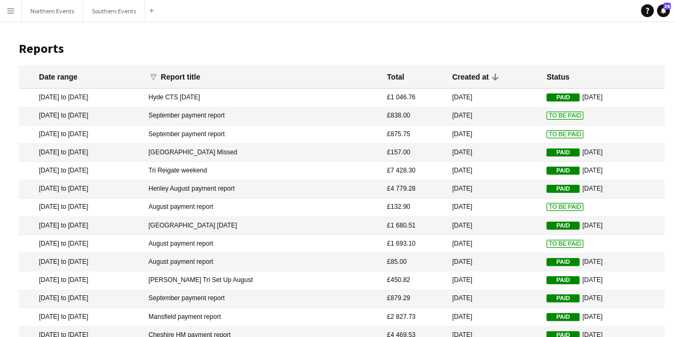
click at [8, 12] on app-icon "Menu" at bounding box center [10, 10] width 9 height 9
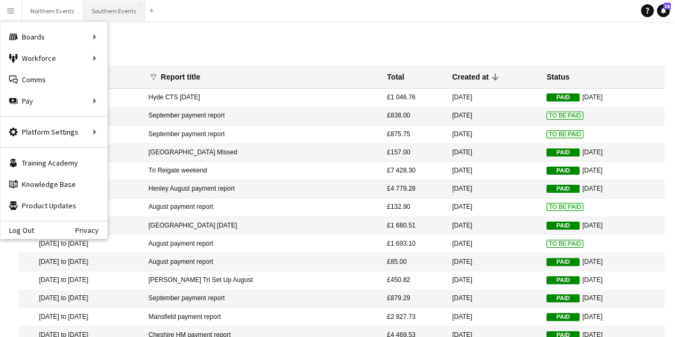
click at [128, 12] on button "Southern Events Close" at bounding box center [114, 11] width 62 height 21
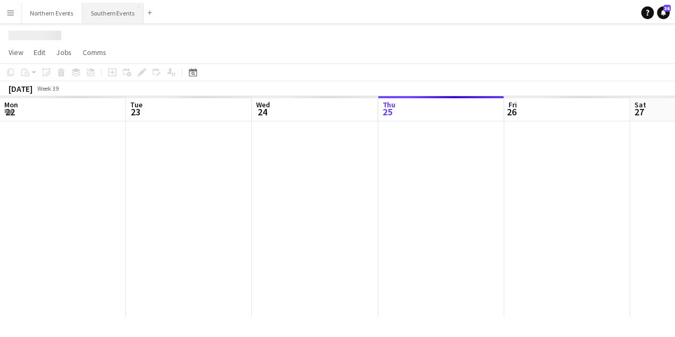
scroll to position [0, 255]
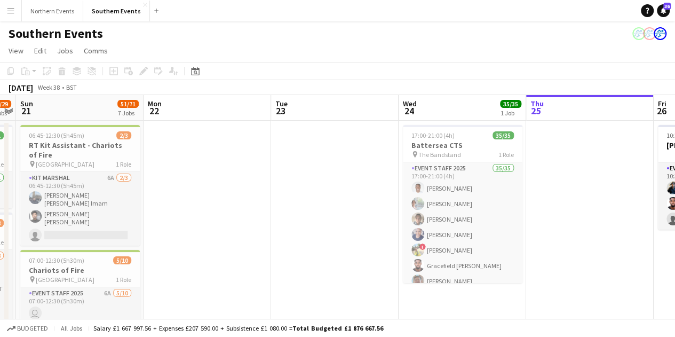
drag, startPoint x: 187, startPoint y: 256, endPoint x: 570, endPoint y: 240, distance: 383.5
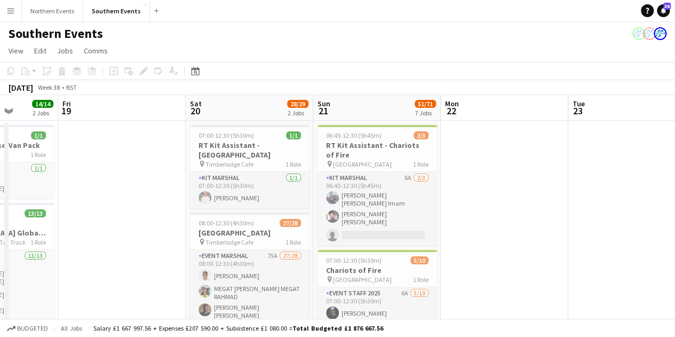
drag, startPoint x: 270, startPoint y: 232, endPoint x: 548, endPoint y: 217, distance: 278.5
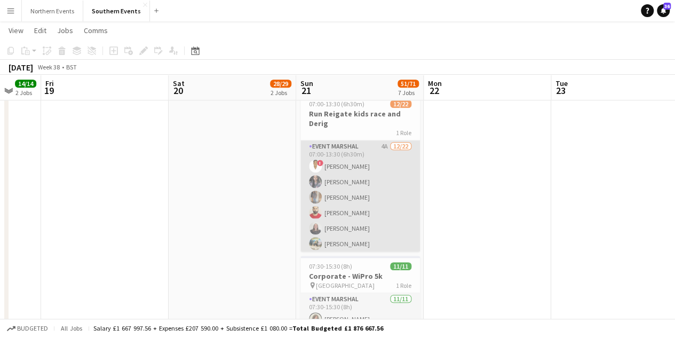
scroll to position [427, 0]
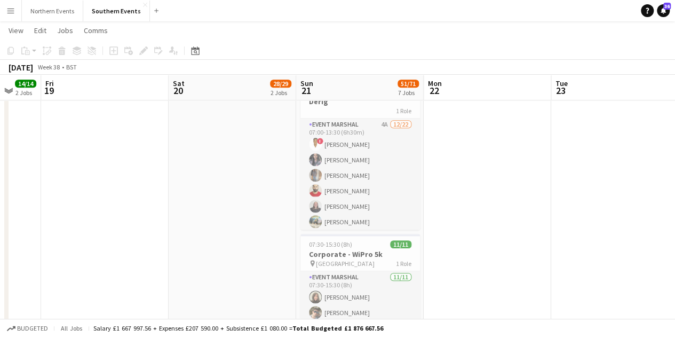
click at [7, 9] on app-icon "Menu" at bounding box center [10, 10] width 9 height 9
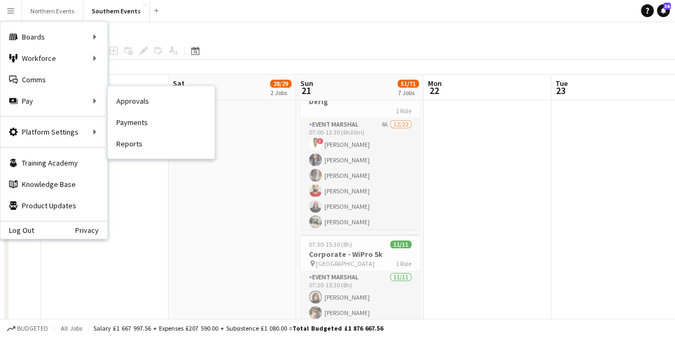
click at [134, 109] on link "Approvals" at bounding box center [161, 100] width 107 height 21
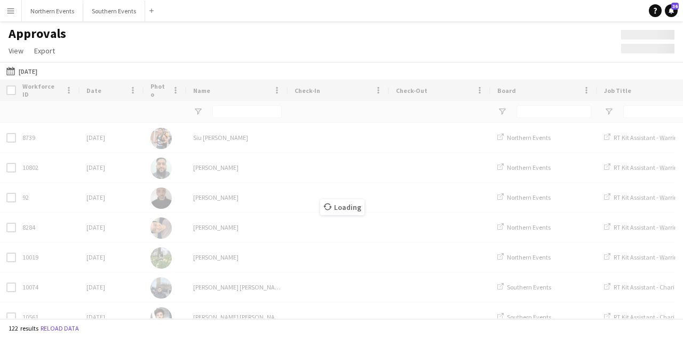
type input "**********"
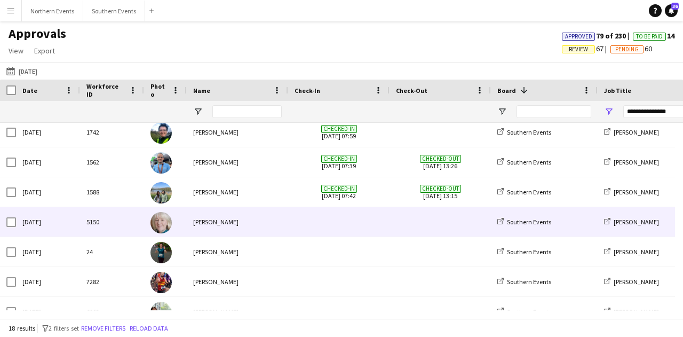
scroll to position [110, 0]
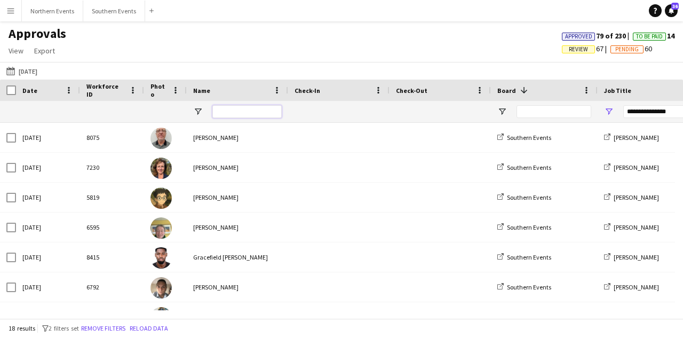
click at [238, 108] on input "Name Filter Input" at bounding box center [246, 111] width 69 height 13
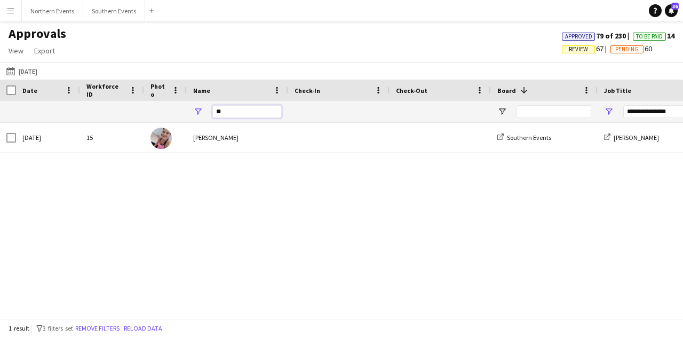
type input "*"
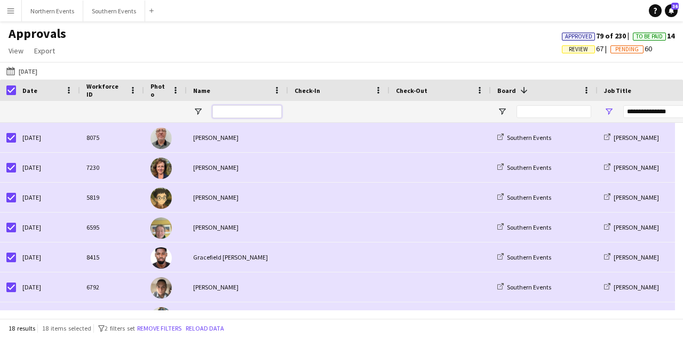
click at [246, 108] on input "Name Filter Input" at bounding box center [246, 111] width 69 height 13
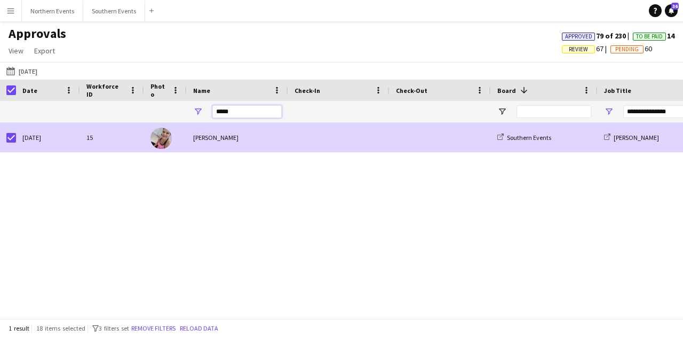
type input "*****"
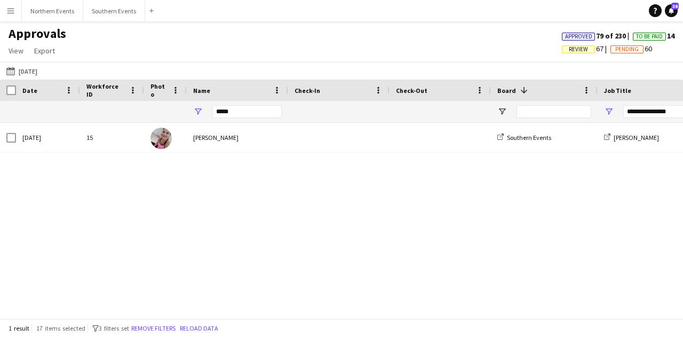
click at [15, 14] on button "Menu" at bounding box center [10, 10] width 21 height 21
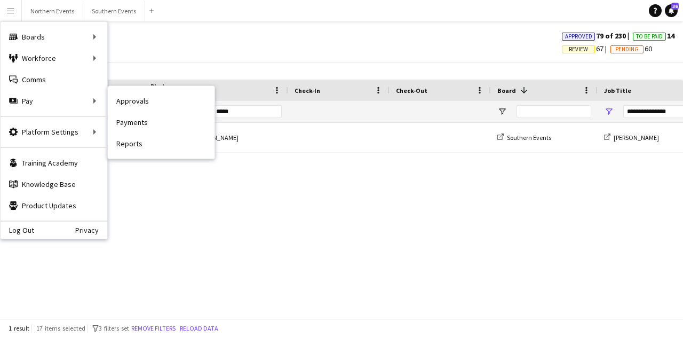
click at [140, 120] on link "Payments" at bounding box center [161, 122] width 107 height 21
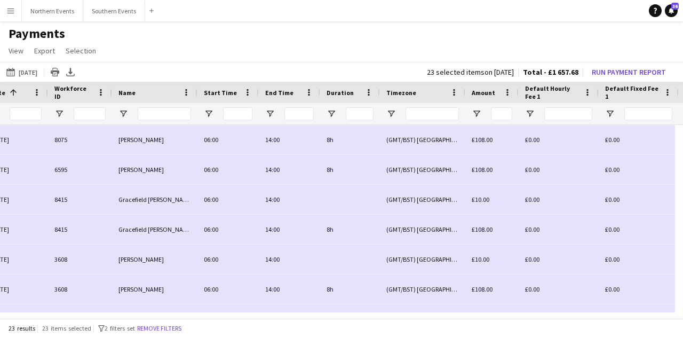
scroll to position [0, 157]
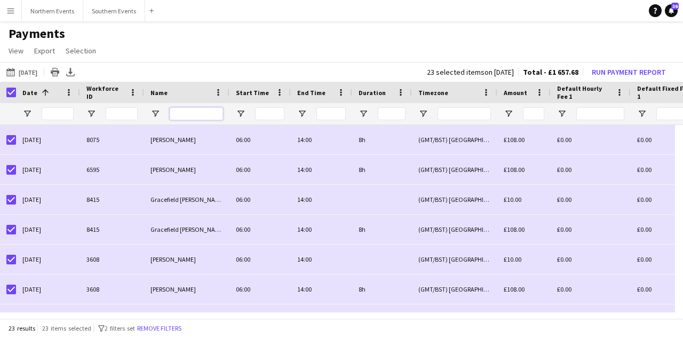
click at [196, 116] on input "Name Filter Input" at bounding box center [196, 113] width 53 height 13
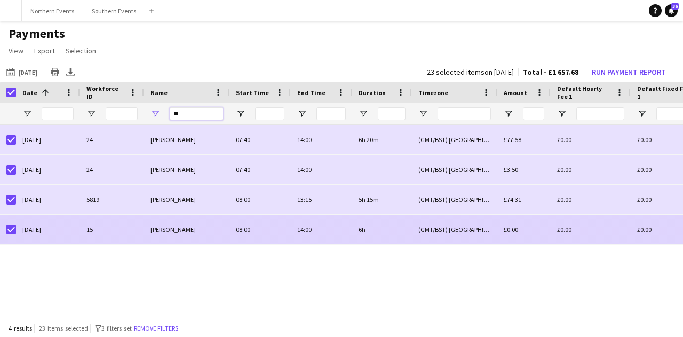
type input "**"
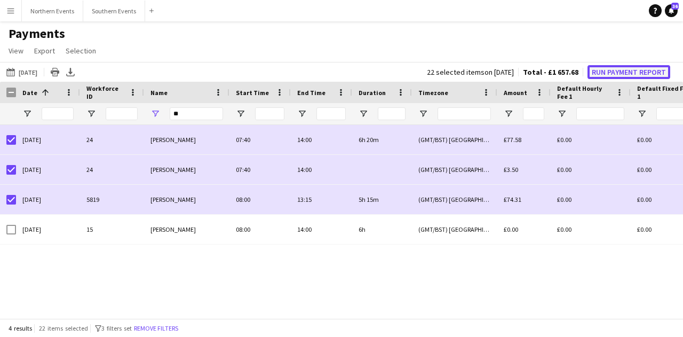
click at [649, 75] on button "Run Payment Report" at bounding box center [629, 72] width 83 height 14
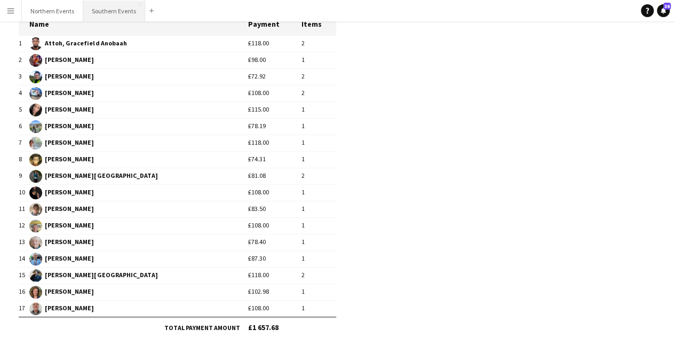
click at [96, 14] on button "Southern Events Close" at bounding box center [114, 11] width 62 height 21
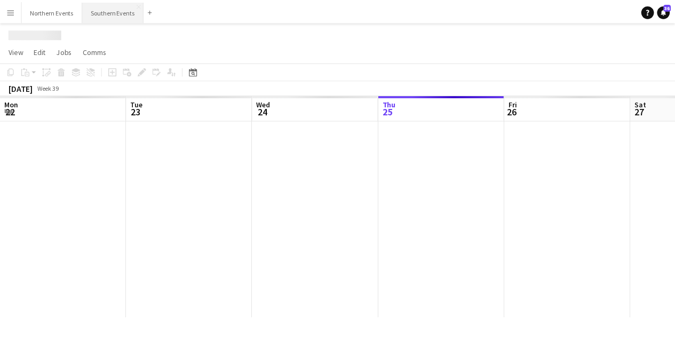
scroll to position [0, 255]
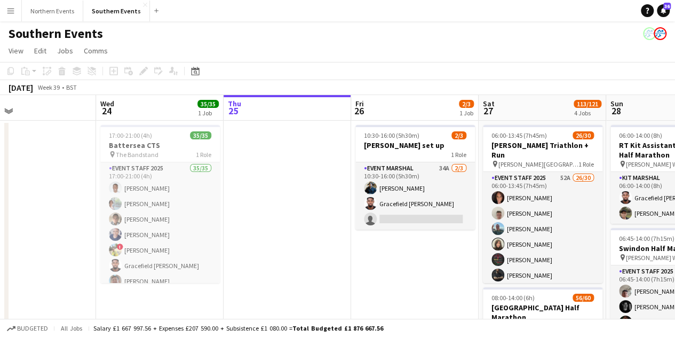
drag, startPoint x: 168, startPoint y: 239, endPoint x: 264, endPoint y: 231, distance: 95.9
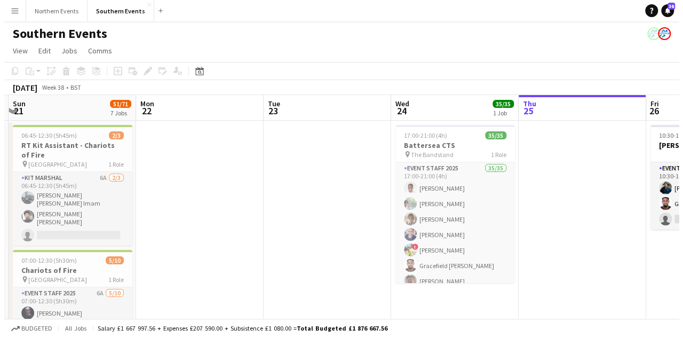
scroll to position [0, 217]
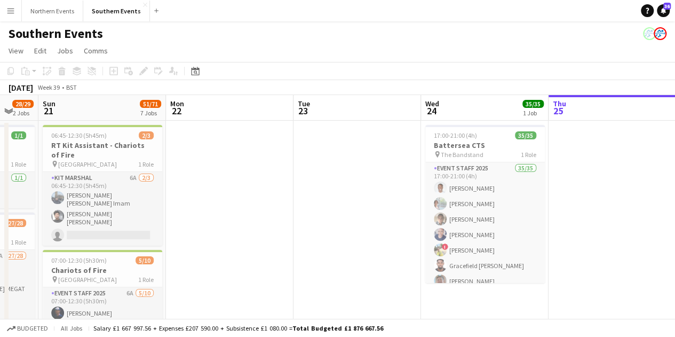
drag, startPoint x: 37, startPoint y: 191, endPoint x: 351, endPoint y: 180, distance: 314.0
click at [12, 12] on app-icon "Menu" at bounding box center [10, 10] width 9 height 9
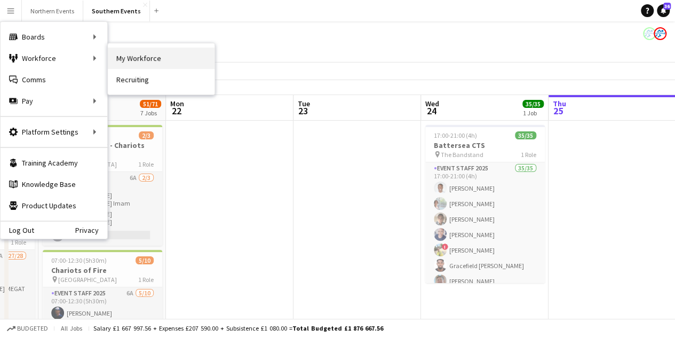
click at [136, 58] on link "My Workforce" at bounding box center [161, 58] width 107 height 21
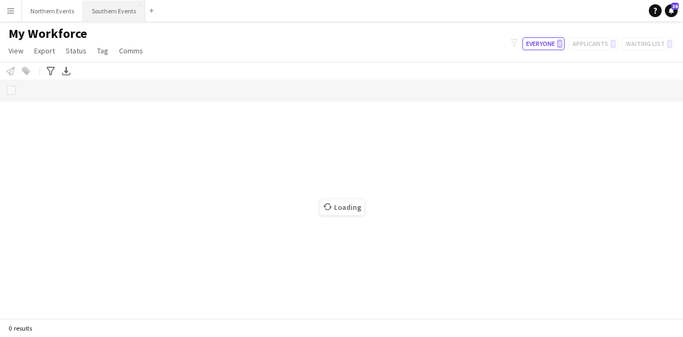
click at [117, 10] on button "Southern Events Close" at bounding box center [114, 11] width 62 height 21
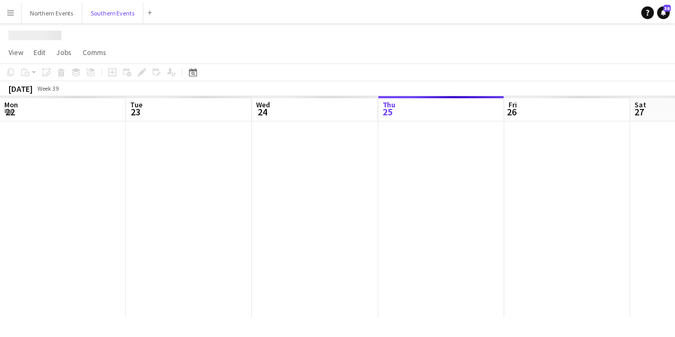
scroll to position [0, 255]
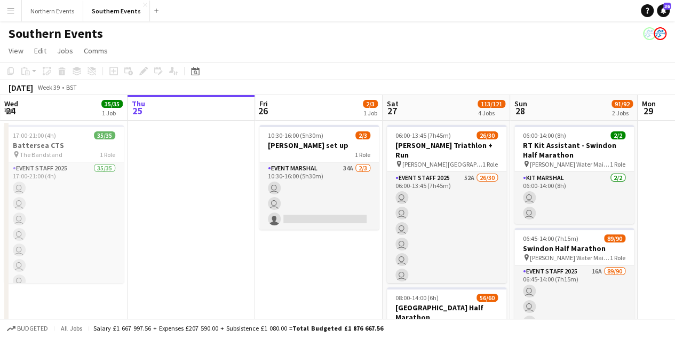
drag, startPoint x: 170, startPoint y: 207, endPoint x: 413, endPoint y: 205, distance: 242.3
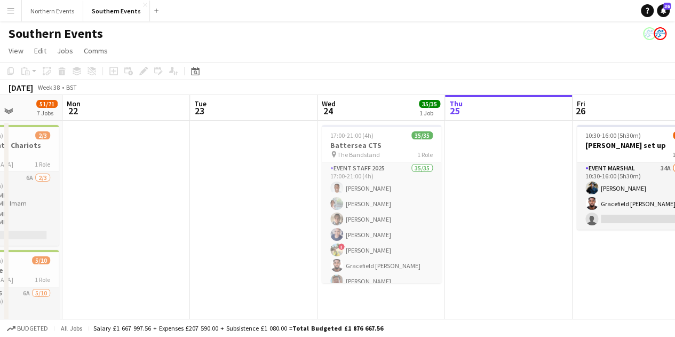
scroll to position [0, 320]
drag, startPoint x: 290, startPoint y: 200, endPoint x: 519, endPoint y: 196, distance: 228.5
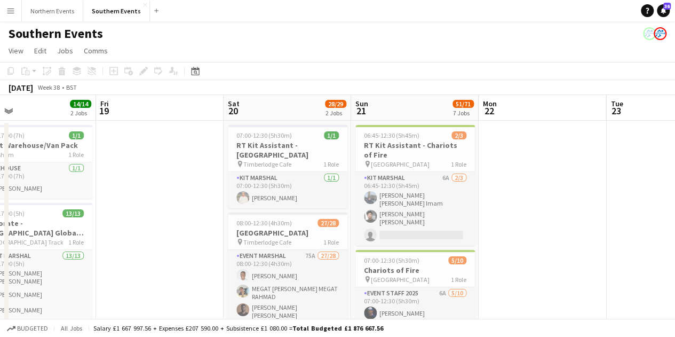
scroll to position [0, 461]
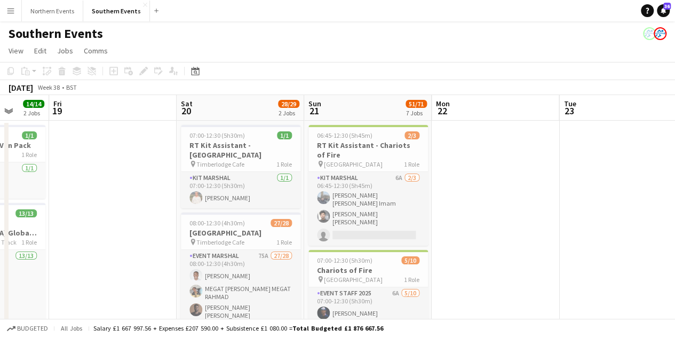
drag, startPoint x: 238, startPoint y: 182, endPoint x: 127, endPoint y: 181, distance: 110.5
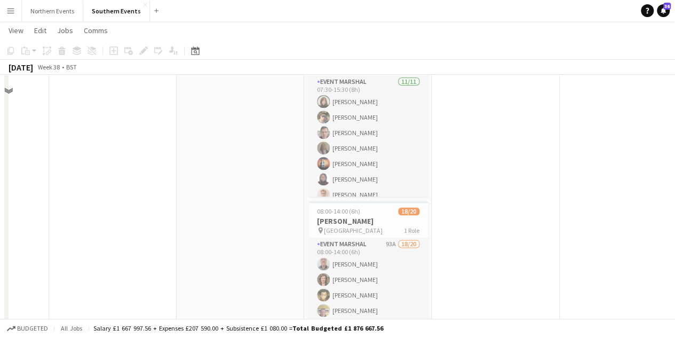
scroll to position [694, 0]
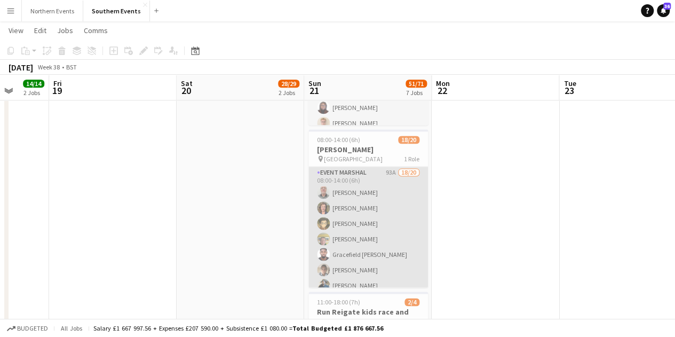
click at [389, 214] on app-card-role "Event Marshal 93A 18/20 08:00-14:00 (6h) Peter Williams Heather Wallington Joe …" at bounding box center [368, 332] width 120 height 330
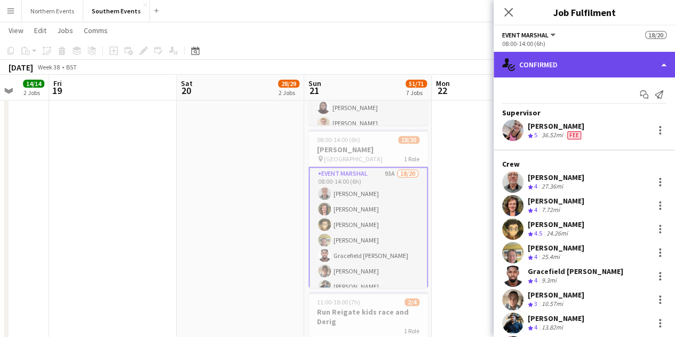
click at [521, 58] on div "single-neutral-actions-check-2 Confirmed" at bounding box center [584, 65] width 181 height 26
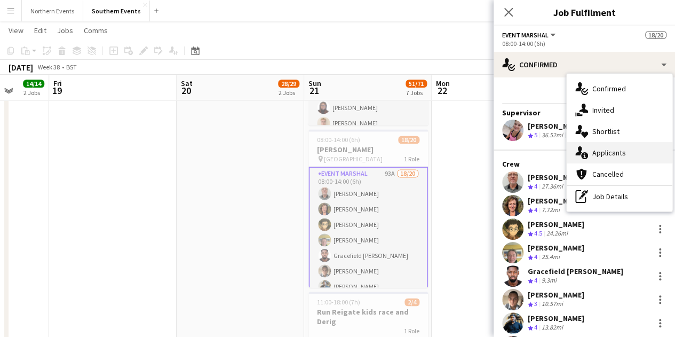
click at [626, 149] on div "single-neutral-actions-information Applicants" at bounding box center [620, 152] width 106 height 21
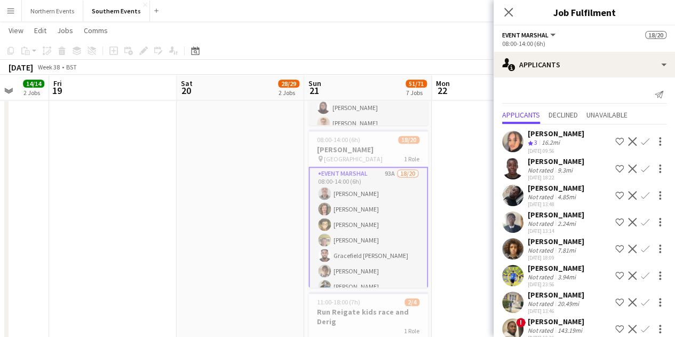
scroll to position [1744, 0]
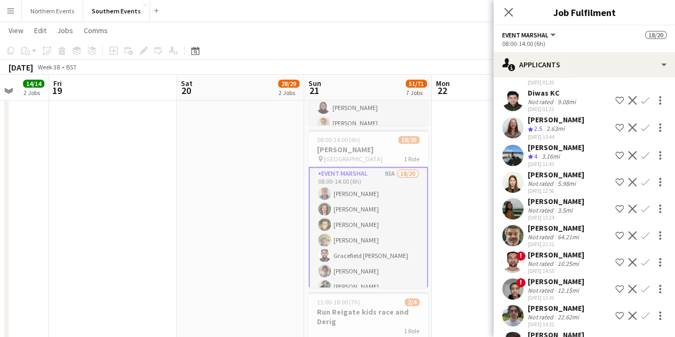
click at [641, 213] on app-icon "Confirm" at bounding box center [645, 208] width 9 height 9
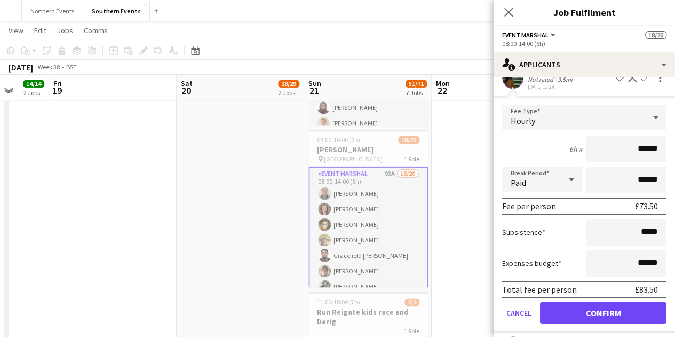
scroll to position [1904, 0]
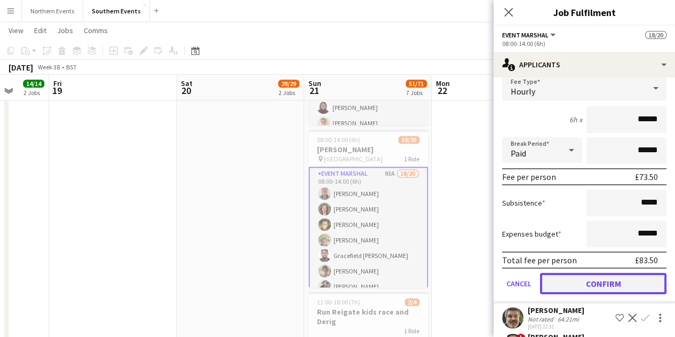
click at [592, 286] on button "Confirm" at bounding box center [603, 283] width 126 height 21
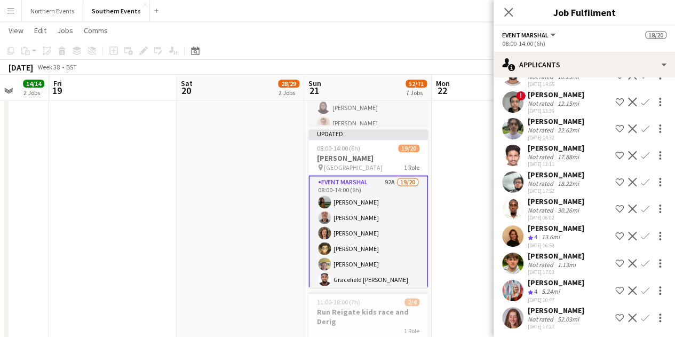
scroll to position [1636, 0]
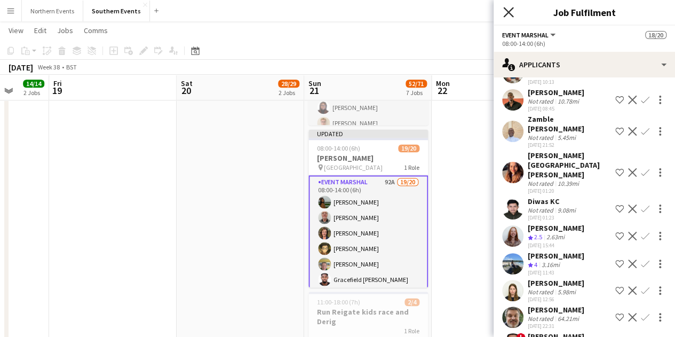
click at [511, 14] on icon at bounding box center [508, 12] width 10 height 10
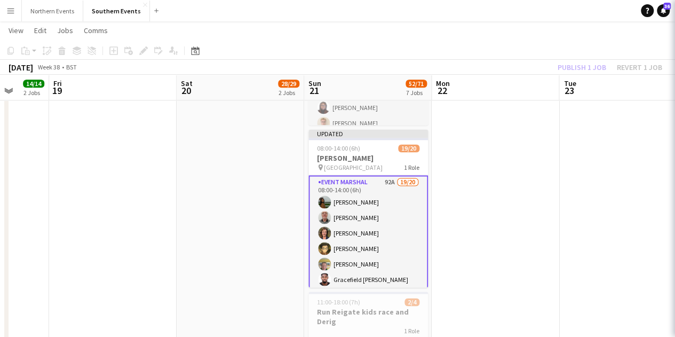
scroll to position [0, 0]
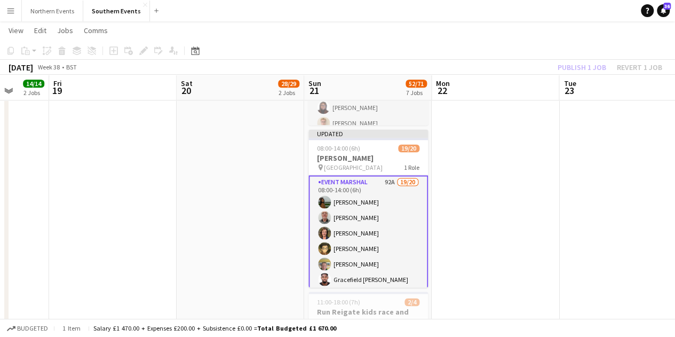
click at [14, 9] on app-icon "Menu" at bounding box center [10, 10] width 9 height 9
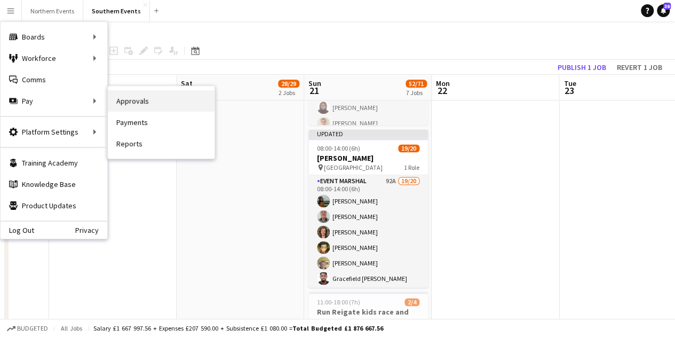
click at [129, 102] on link "Approvals" at bounding box center [161, 100] width 107 height 21
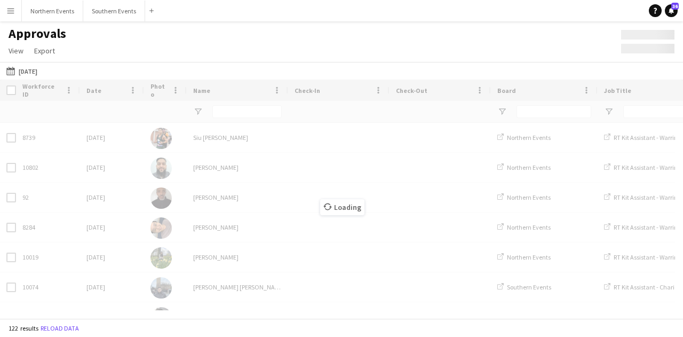
type input "*****"
type input "**********"
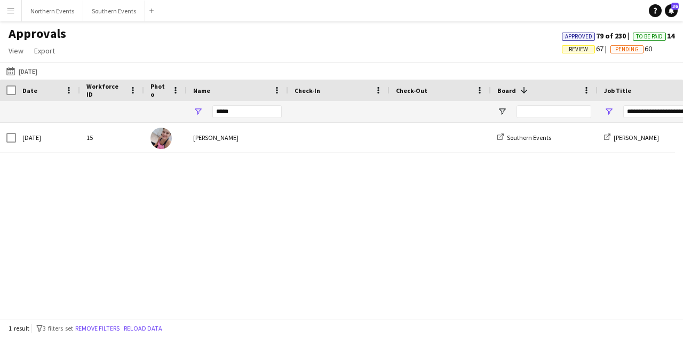
type input "**********"
drag, startPoint x: 231, startPoint y: 108, endPoint x: 202, endPoint y: 109, distance: 28.9
click at [202, 109] on div "*****" at bounding box center [237, 111] width 101 height 21
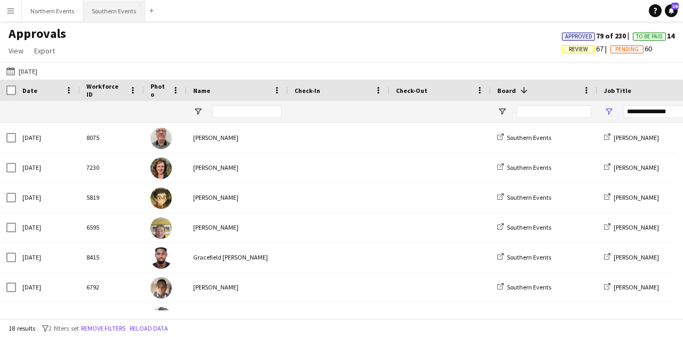
click at [105, 14] on button "Southern Events Close" at bounding box center [114, 11] width 62 height 21
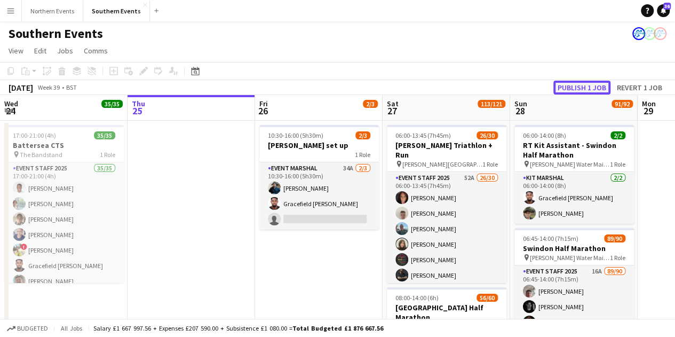
click at [570, 89] on button "Publish 1 job" at bounding box center [581, 88] width 57 height 14
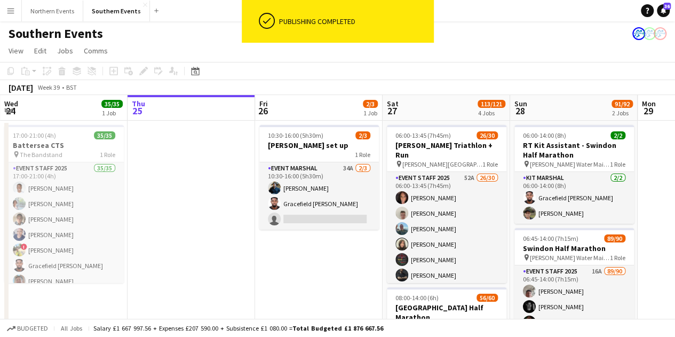
click at [9, 6] on app-icon "Menu" at bounding box center [10, 10] width 9 height 9
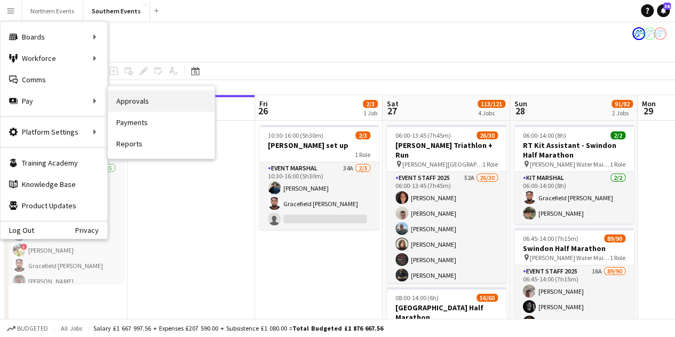
click at [155, 102] on link "Approvals" at bounding box center [161, 100] width 107 height 21
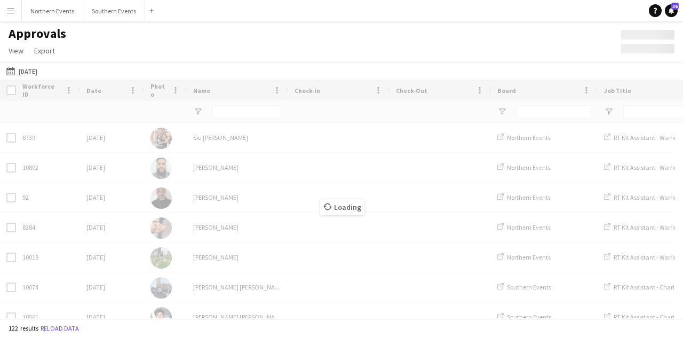
type input "**********"
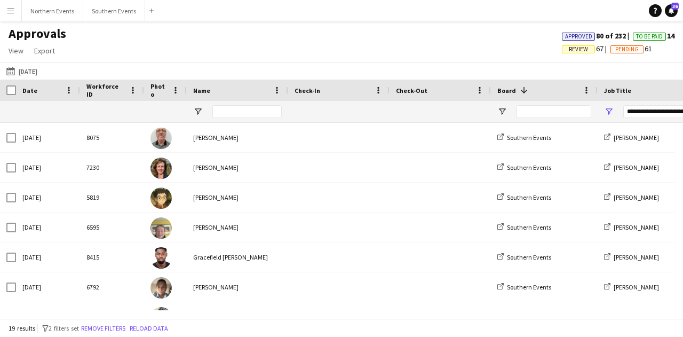
type input "**********"
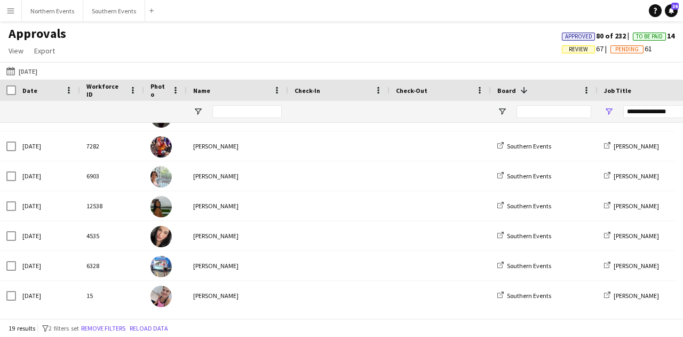
drag, startPoint x: 170, startPoint y: 320, endPoint x: 193, endPoint y: 320, distance: 23.5
click at [193, 320] on div "19 results filter-1 2 filters set Remove filters Reload data" at bounding box center [341, 328] width 683 height 18
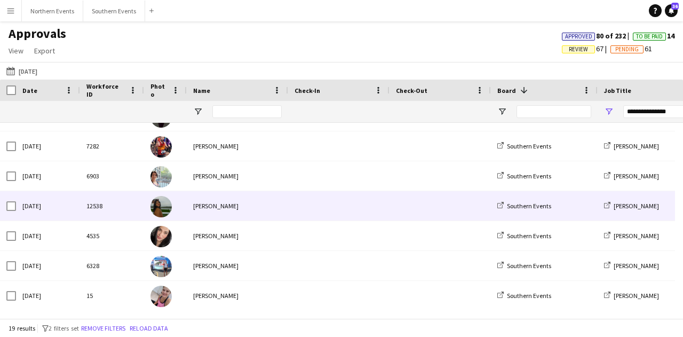
click at [202, 221] on div "Alejandra Dimas" at bounding box center [237, 235] width 101 height 29
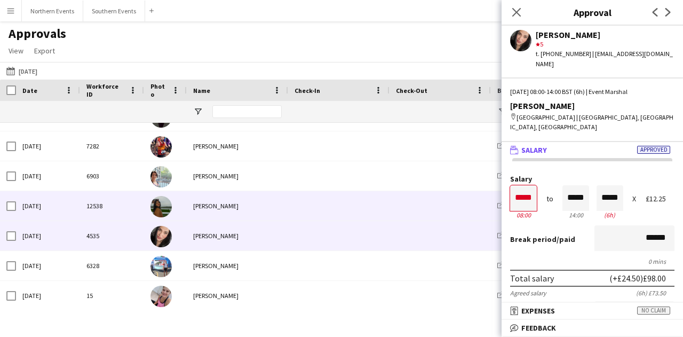
click at [219, 206] on div "Arya Banerjee" at bounding box center [237, 205] width 101 height 29
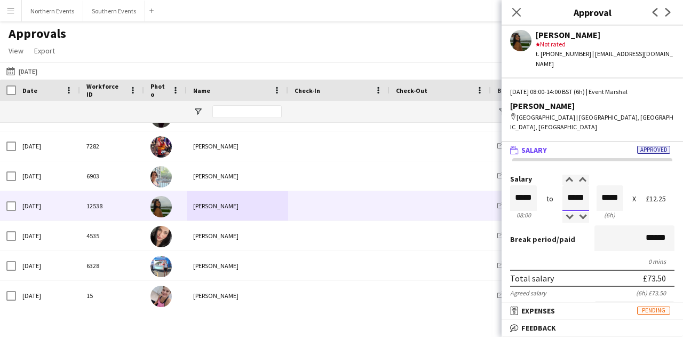
click at [580, 185] on input "*****" at bounding box center [576, 198] width 27 height 26
click at [581, 185] on input "*****" at bounding box center [576, 198] width 27 height 26
drag, startPoint x: 581, startPoint y: 178, endPoint x: 554, endPoint y: 177, distance: 27.2
click at [554, 177] on div "Salary ***** 08:00 to ***** 14:00 ***** (6h) X £12.25" at bounding box center [592, 198] width 164 height 46
type input "*****"
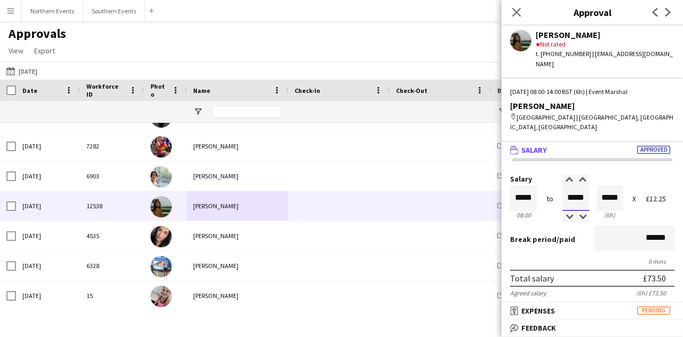
type input "*****"
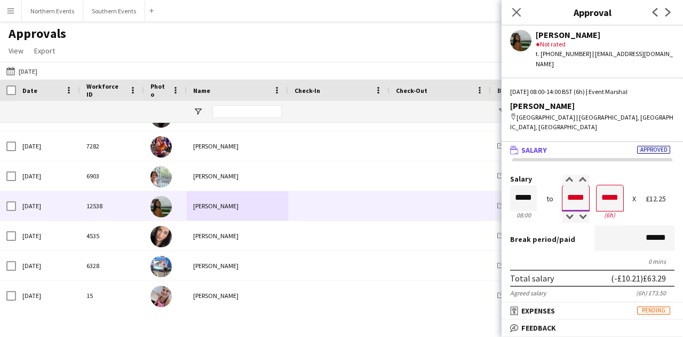
type input "*****"
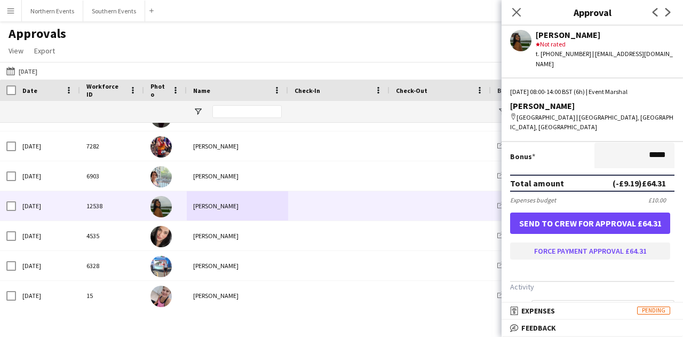
type input "*****"
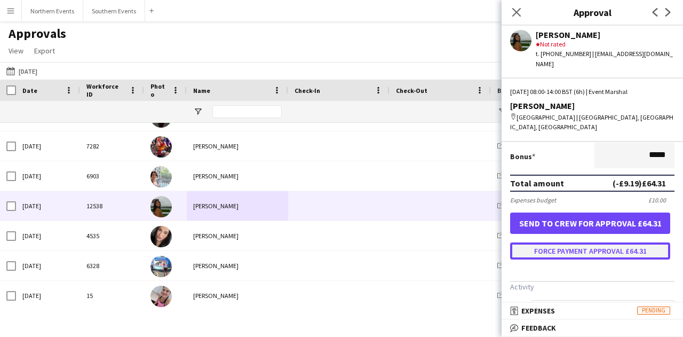
click at [616, 242] on button "Force payment approval £64.31" at bounding box center [590, 250] width 160 height 17
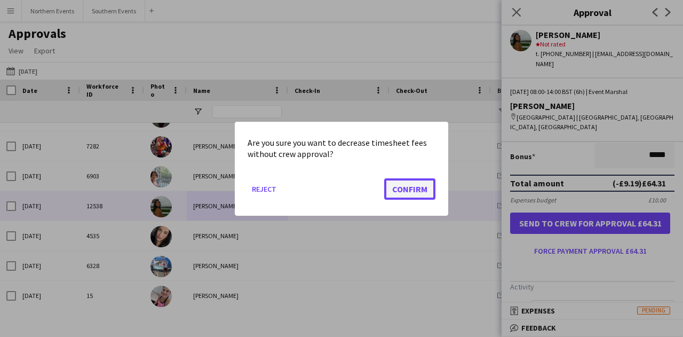
click at [406, 179] on button "Confirm" at bounding box center [409, 188] width 51 height 21
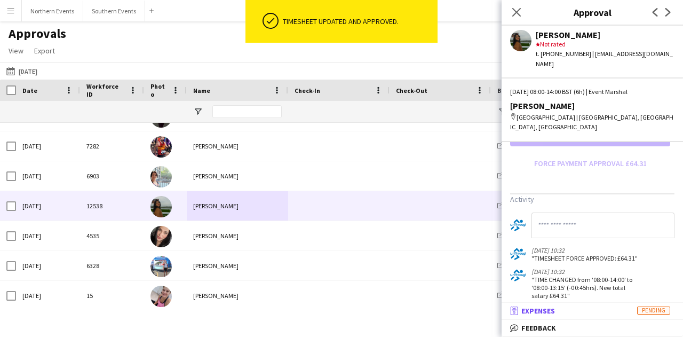
click at [598, 308] on mat-panel-title "receipt Expenses Pending" at bounding box center [590, 311] width 177 height 10
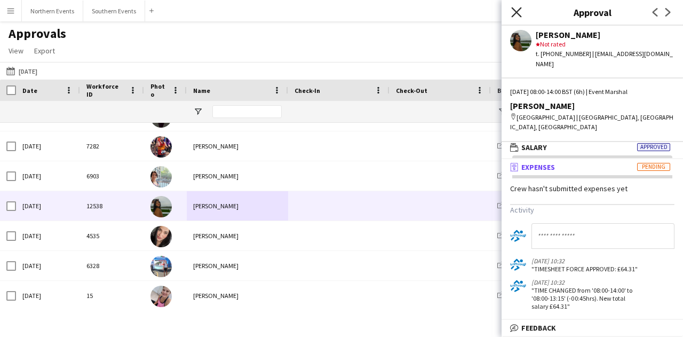
click at [519, 15] on icon at bounding box center [516, 12] width 10 height 10
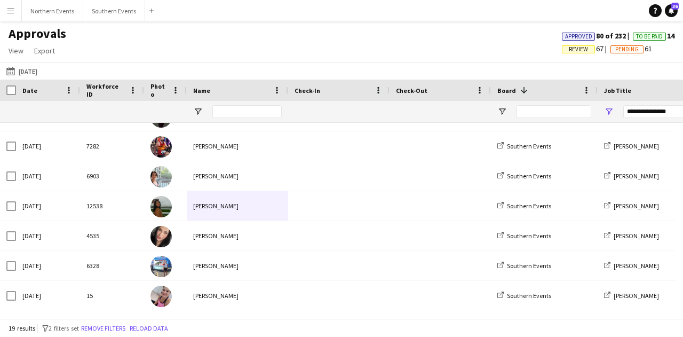
click at [10, 13] on app-icon "Menu" at bounding box center [10, 10] width 9 height 9
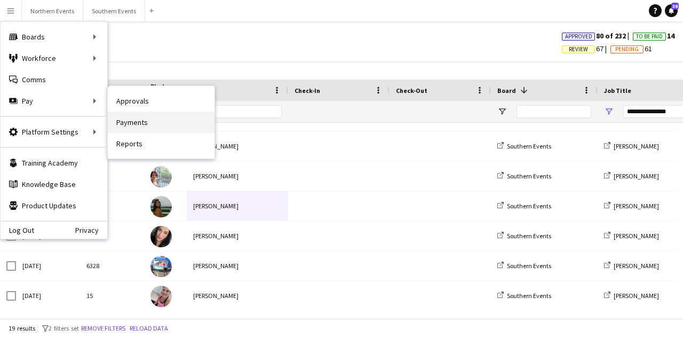
click at [162, 129] on link "Payments" at bounding box center [161, 122] width 107 height 21
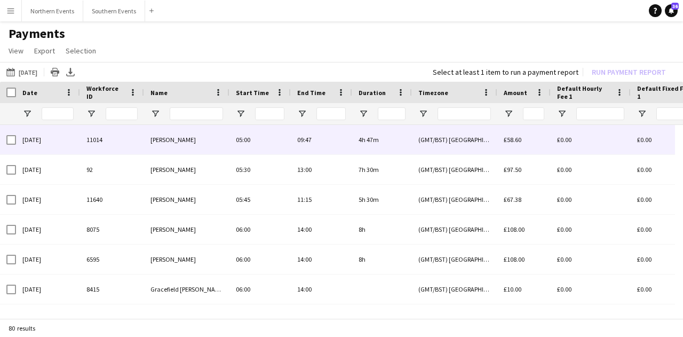
type input "**"
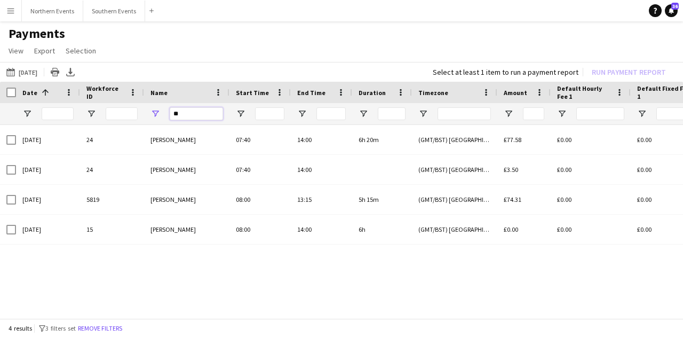
drag, startPoint x: 187, startPoint y: 109, endPoint x: 162, endPoint y: 107, distance: 24.7
click at [162, 107] on div "**" at bounding box center [186, 113] width 85 height 21
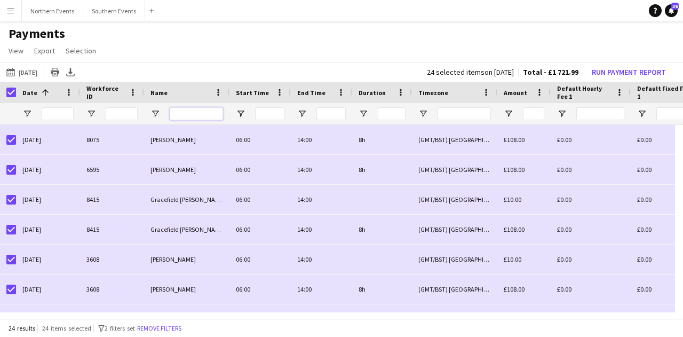
click at [192, 113] on input "Name Filter Input" at bounding box center [196, 113] width 53 height 13
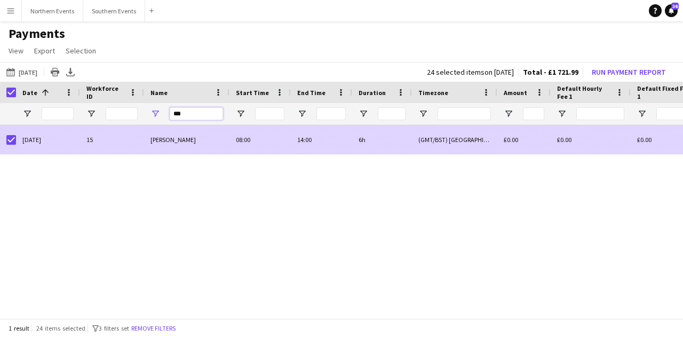
type input "***"
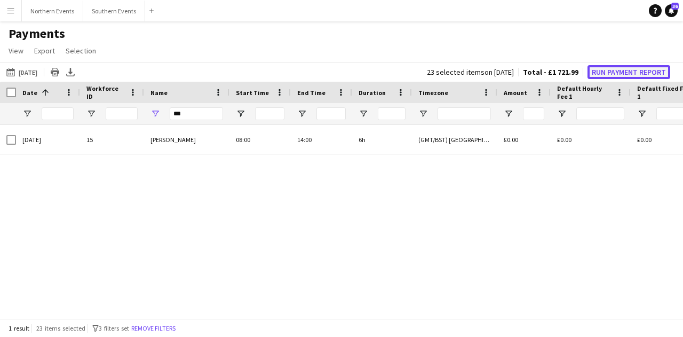
click at [616, 73] on button "Run Payment Report" at bounding box center [629, 72] width 83 height 14
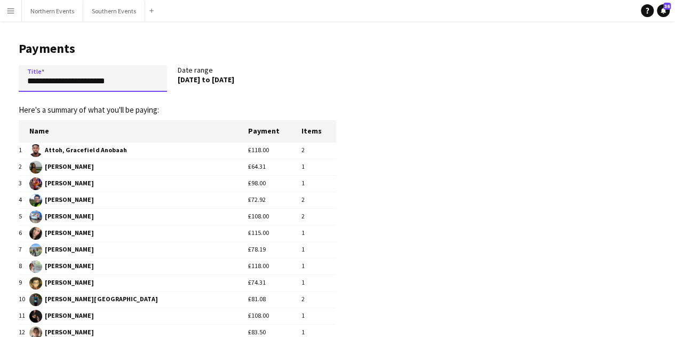
drag, startPoint x: 77, startPoint y: 87, endPoint x: 0, endPoint y: 90, distance: 76.9
click at [0, 90] on main "**********" at bounding box center [173, 270] width 347 height 499
type input "**********"
click at [406, 135] on app-pay-new-report "**********" at bounding box center [337, 270] width 675 height 499
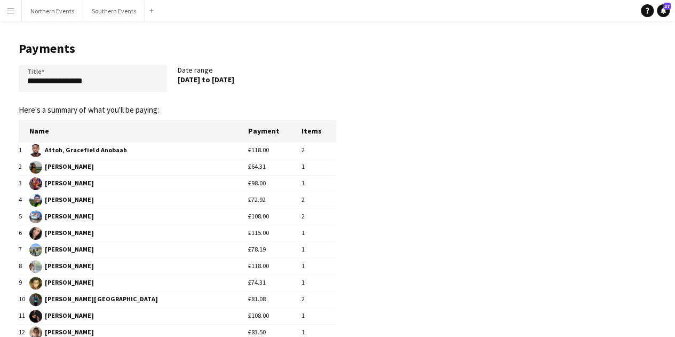
click at [387, 115] on app-pay-new-report "**********" at bounding box center [337, 270] width 675 height 499
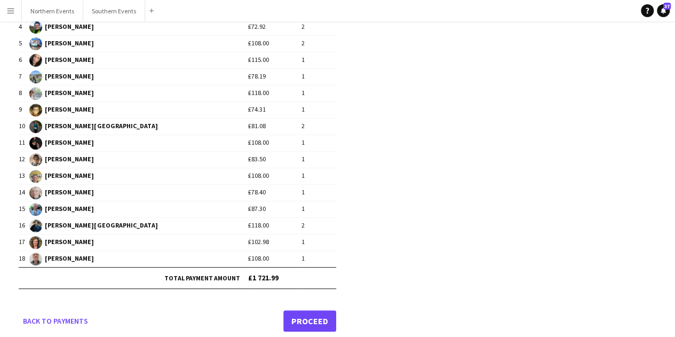
scroll to position [179, 0]
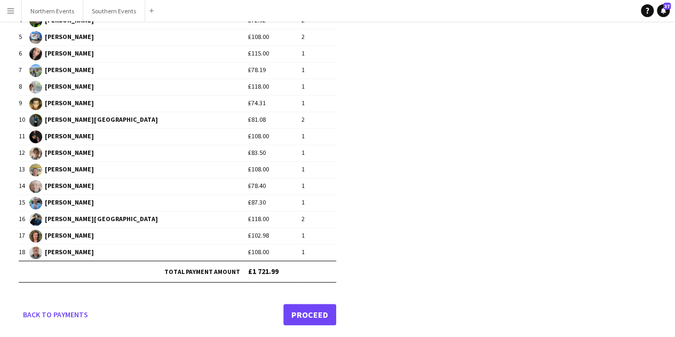
click at [298, 313] on link "Proceed" at bounding box center [309, 314] width 53 height 21
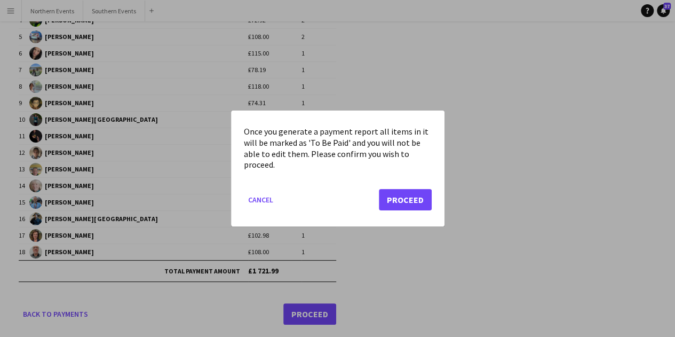
scroll to position [0, 0]
click at [392, 194] on button "Proceed" at bounding box center [405, 199] width 53 height 21
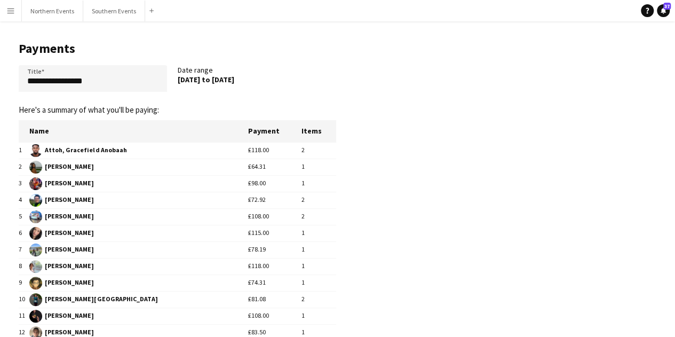
scroll to position [179, 0]
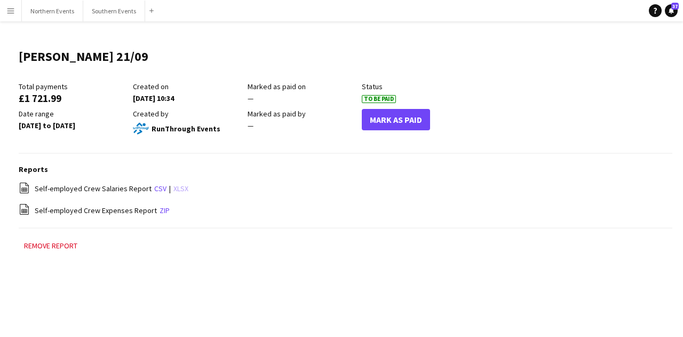
click at [173, 189] on link "xlsx" at bounding box center [180, 189] width 15 height 10
drag, startPoint x: 23, startPoint y: 100, endPoint x: 75, endPoint y: 99, distance: 51.8
click at [75, 99] on div "£1 721.99" at bounding box center [73, 98] width 109 height 10
drag, startPoint x: 52, startPoint y: 99, endPoint x: 23, endPoint y: 102, distance: 28.9
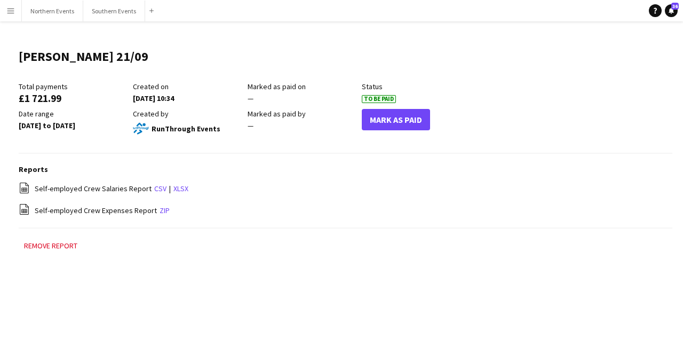
click at [23, 102] on div "£1 721.99" at bounding box center [73, 98] width 109 height 10
click at [62, 98] on div "£1 721.99" at bounding box center [73, 98] width 109 height 10
drag, startPoint x: 61, startPoint y: 100, endPoint x: 26, endPoint y: 101, distance: 35.2
click at [26, 101] on div "£1 721.99" at bounding box center [73, 98] width 109 height 10
copy div "1 721.99"
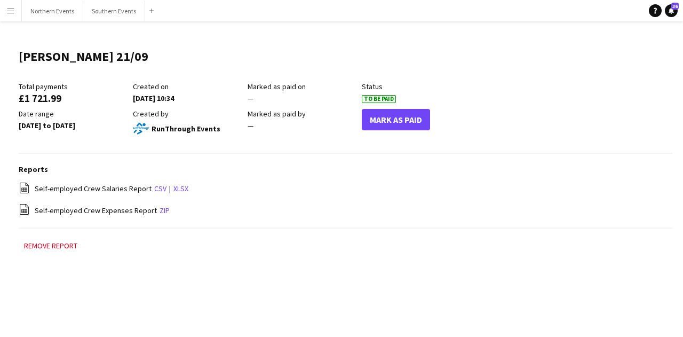
click at [6, 12] on app-icon "Menu" at bounding box center [10, 10] width 9 height 9
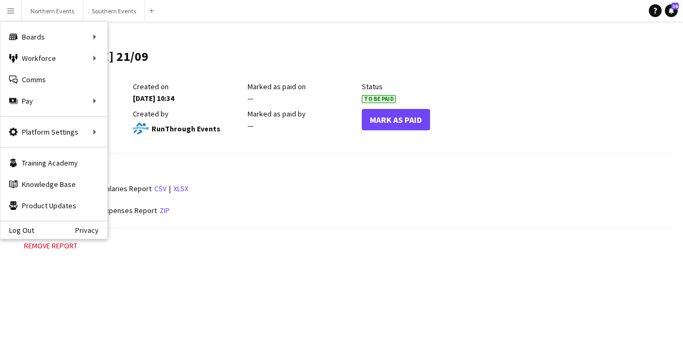
click at [337, 29] on main "Richmond HM 21/09 Edit this field Total payments £1 721.99 Created on 25-09-202…" at bounding box center [341, 155] width 683 height 268
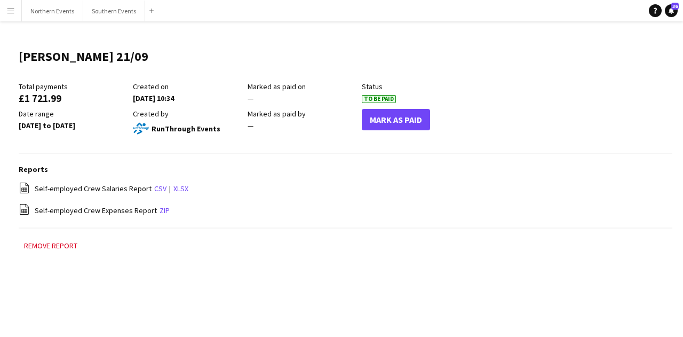
click at [5, 7] on button "Menu" at bounding box center [10, 10] width 21 height 21
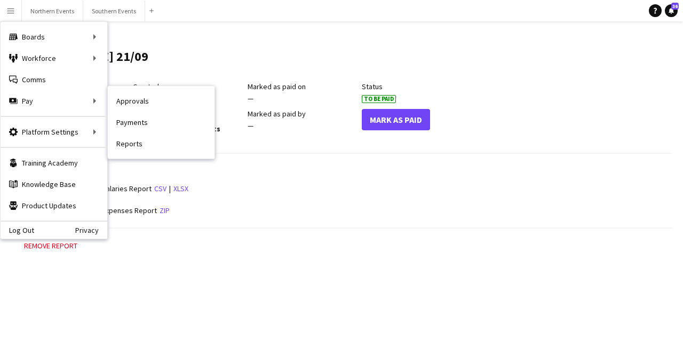
click at [142, 120] on link "Payments" at bounding box center [161, 122] width 107 height 21
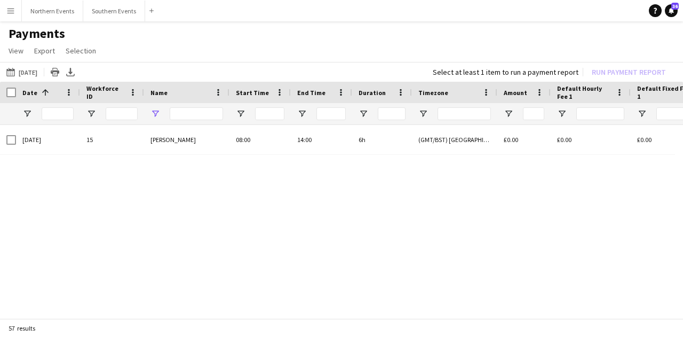
type input "***"
drag, startPoint x: 197, startPoint y: 112, endPoint x: 145, endPoint y: 111, distance: 52.8
click at [147, 109] on div "***" at bounding box center [186, 113] width 85 height 21
click at [24, 66] on button "21-09-2025 21-09-2025" at bounding box center [21, 72] width 35 height 13
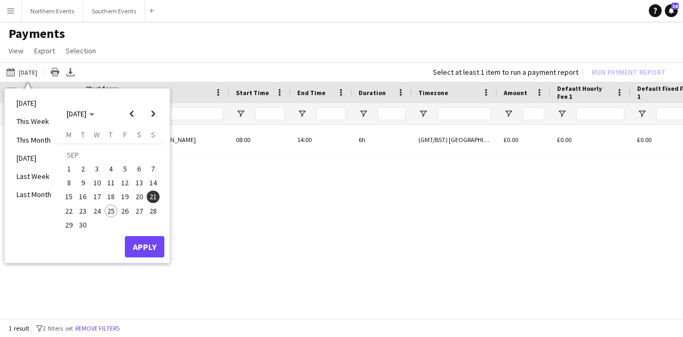
click at [153, 180] on span "14" at bounding box center [153, 182] width 13 height 13
click at [147, 247] on button "Apply" at bounding box center [144, 246] width 39 height 21
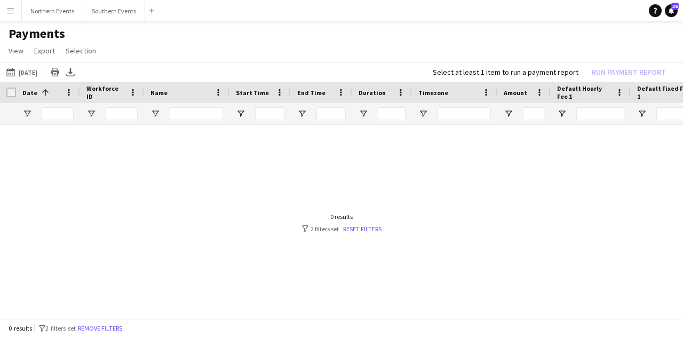
drag, startPoint x: 291, startPoint y: 162, endPoint x: 263, endPoint y: 163, distance: 28.8
click at [263, 163] on div at bounding box center [341, 218] width 683 height 187
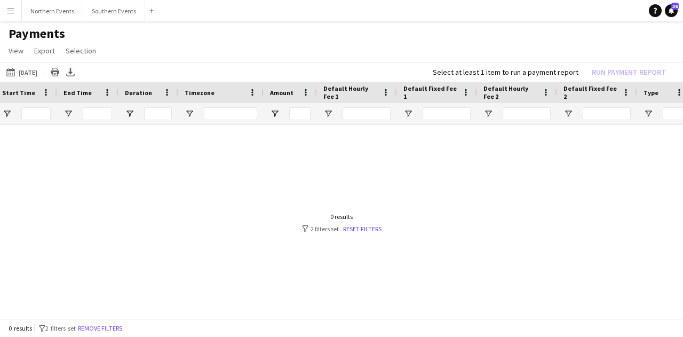
scroll to position [0, 234]
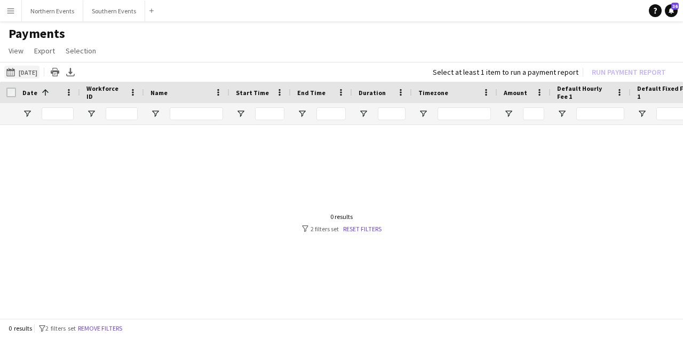
click at [39, 70] on button "21-09-2025 14-09-2025" at bounding box center [21, 72] width 35 height 13
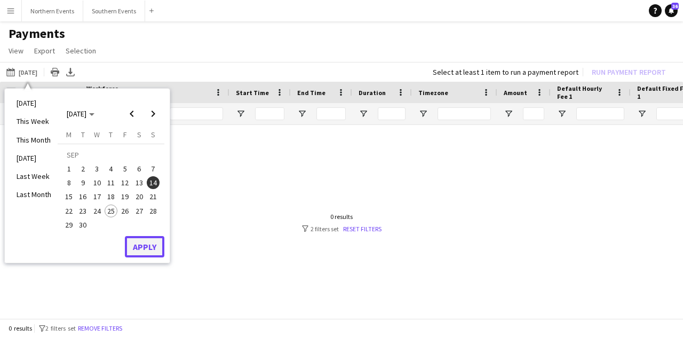
click at [138, 252] on button "Apply" at bounding box center [144, 246] width 39 height 21
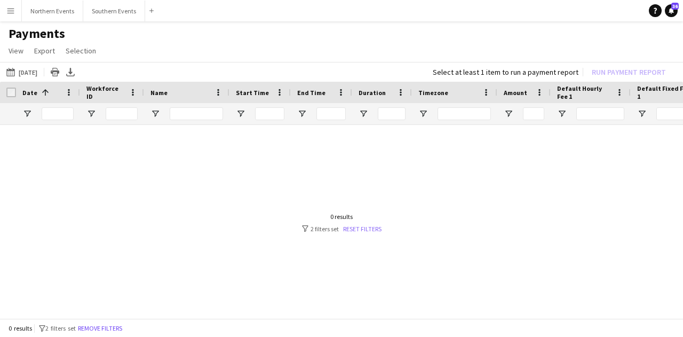
click at [351, 225] on link "Reset filters" at bounding box center [362, 229] width 38 height 8
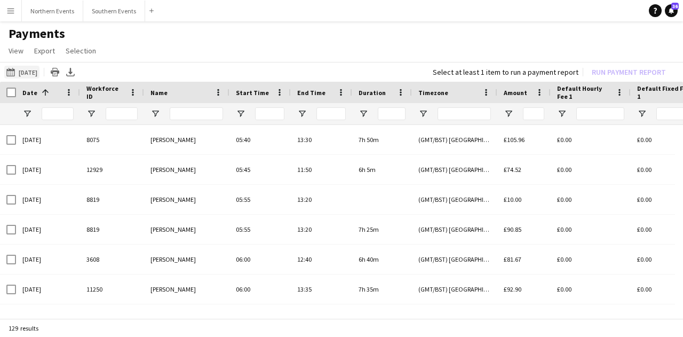
click at [36, 69] on button "21-09-2025 14-09-2025" at bounding box center [21, 72] width 35 height 13
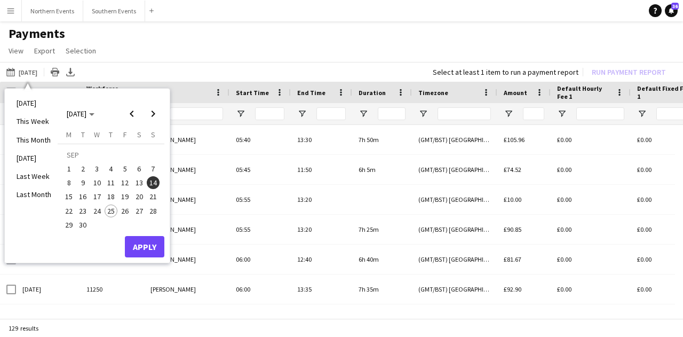
click at [152, 182] on span "14" at bounding box center [153, 182] width 13 height 13
click at [157, 248] on button "Apply" at bounding box center [144, 246] width 39 height 21
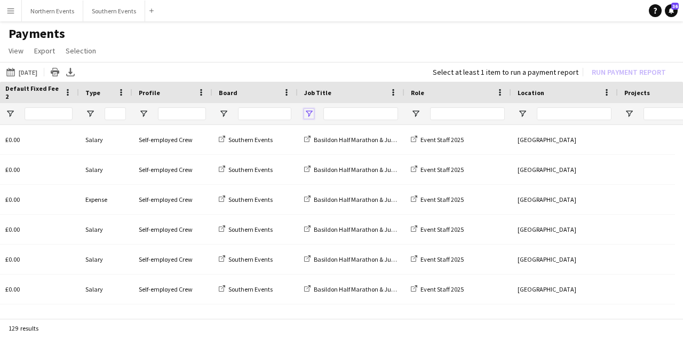
click at [309, 110] on span "Open Filter Menu" at bounding box center [309, 114] width 10 height 10
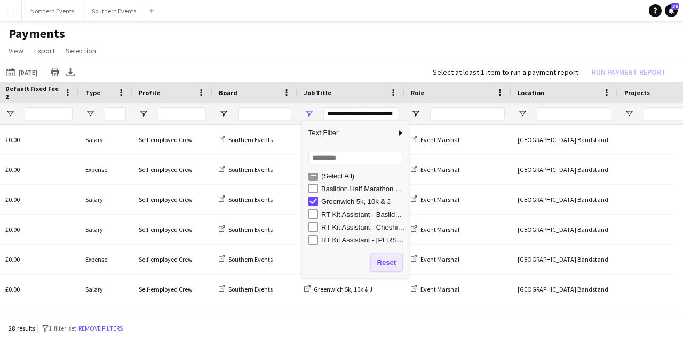
click at [383, 263] on button "Reset" at bounding box center [386, 262] width 31 height 17
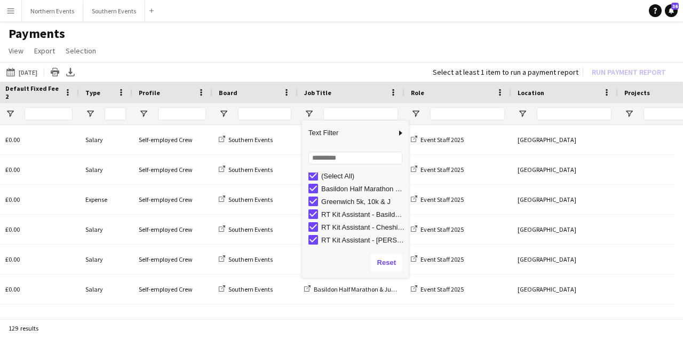
click at [416, 57] on app-page-menu "View Customise view Customise filters Reset Filters Reset View Reset All Export…" at bounding box center [341, 52] width 683 height 20
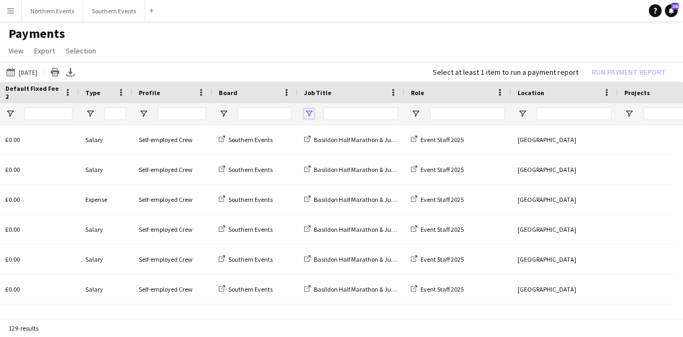
click at [313, 114] on span "Open Filter Menu" at bounding box center [309, 114] width 10 height 10
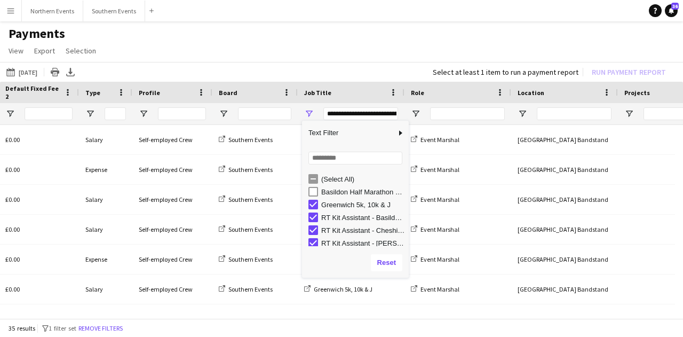
click at [315, 222] on div "RT Kit Assistant - Basildon Half Marathon & Juniors" at bounding box center [358, 217] width 100 height 13
type input "**********"
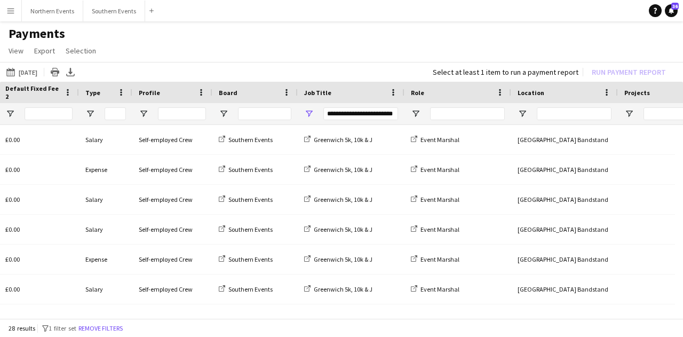
click at [373, 52] on app-page-menu "View Customise view Customise filters Reset Filters Reset View Reset All Export…" at bounding box center [341, 52] width 683 height 20
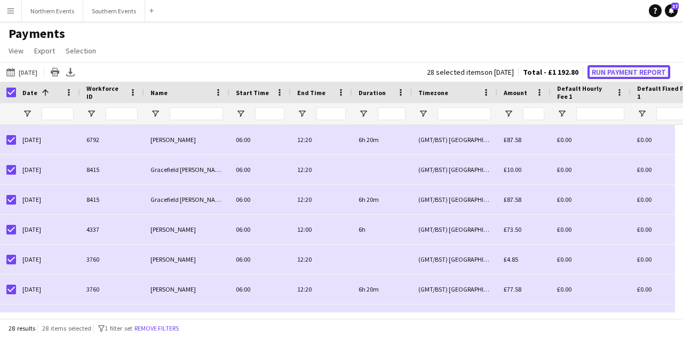
click at [627, 68] on button "Run Payment Report" at bounding box center [629, 72] width 83 height 14
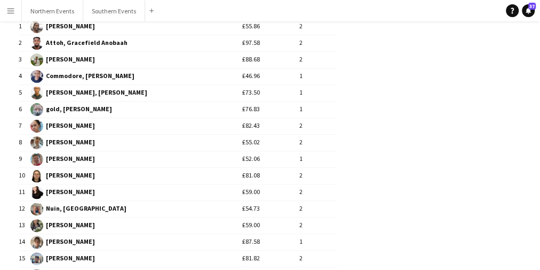
scroll to position [0, 0]
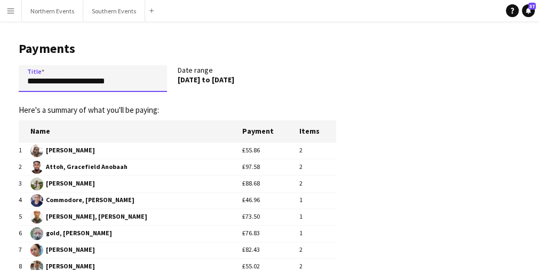
drag, startPoint x: 106, startPoint y: 85, endPoint x: 0, endPoint y: 76, distance: 106.1
click at [0, 76] on main "**********" at bounding box center [173, 262] width 347 height 482
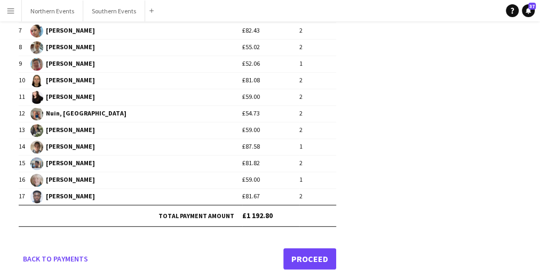
scroll to position [228, 0]
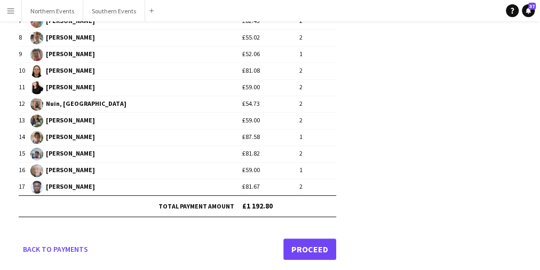
type input "**********"
click at [315, 247] on link "Proceed" at bounding box center [309, 248] width 53 height 21
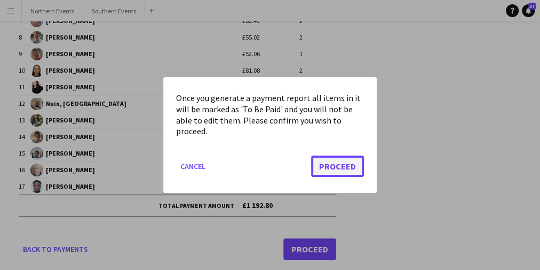
click at [319, 162] on button "Proceed" at bounding box center [337, 165] width 53 height 21
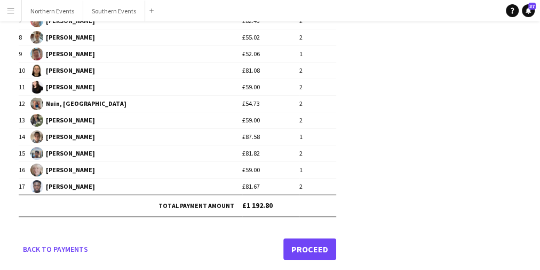
scroll to position [228, 0]
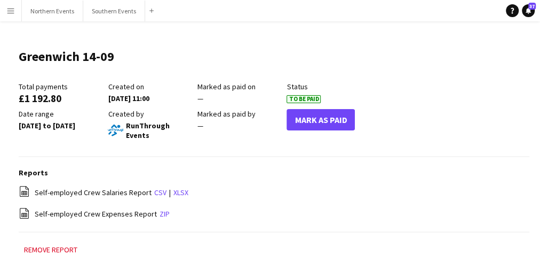
drag, startPoint x: 65, startPoint y: 100, endPoint x: 26, endPoint y: 101, distance: 39.5
click at [26, 101] on div "£1 192.80" at bounding box center [61, 98] width 84 height 10
copy div "1 192.80"
click at [173, 190] on link "xlsx" at bounding box center [180, 192] width 15 height 10
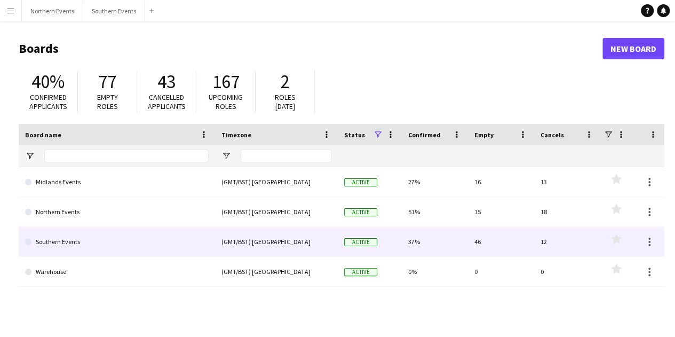
click at [126, 240] on link "Southern Events" at bounding box center [117, 242] width 184 height 30
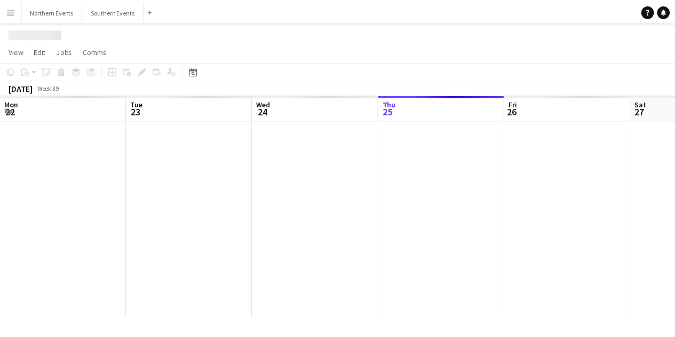
scroll to position [0, 255]
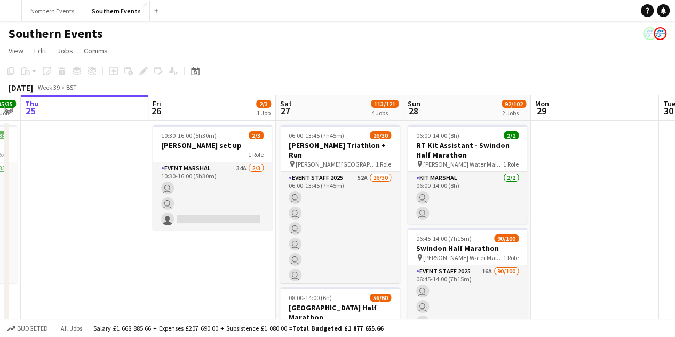
drag, startPoint x: 323, startPoint y: 285, endPoint x: 93, endPoint y: 251, distance: 232.5
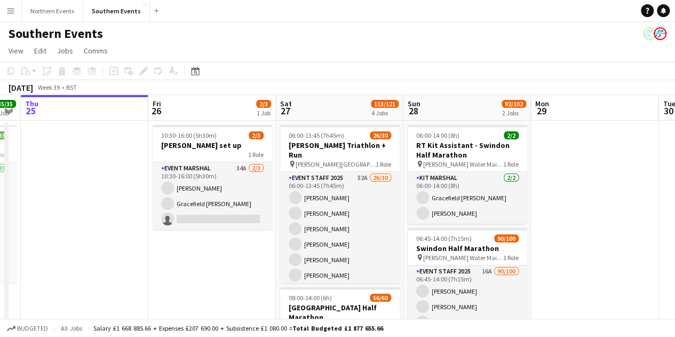
scroll to position [0, 485]
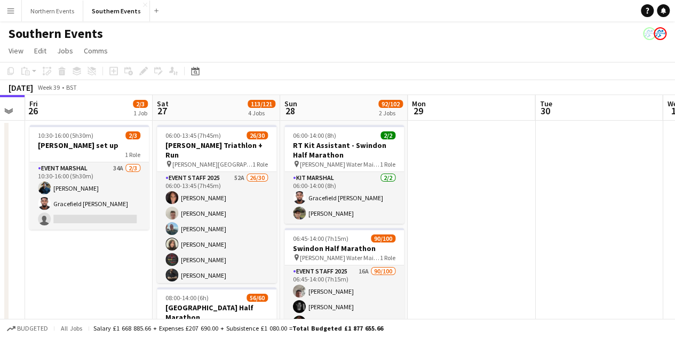
drag, startPoint x: 93, startPoint y: 251, endPoint x: 169, endPoint y: 251, distance: 75.8
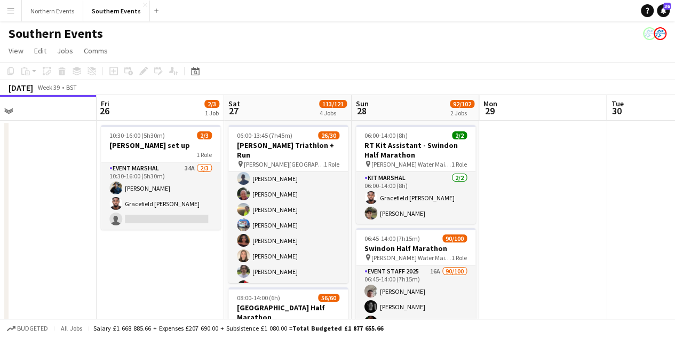
scroll to position [0, 413]
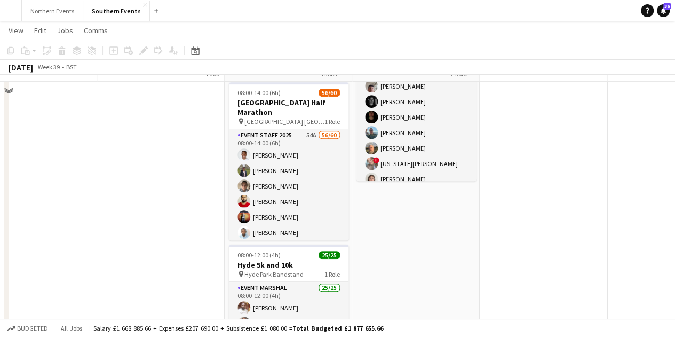
scroll to position [213, 0]
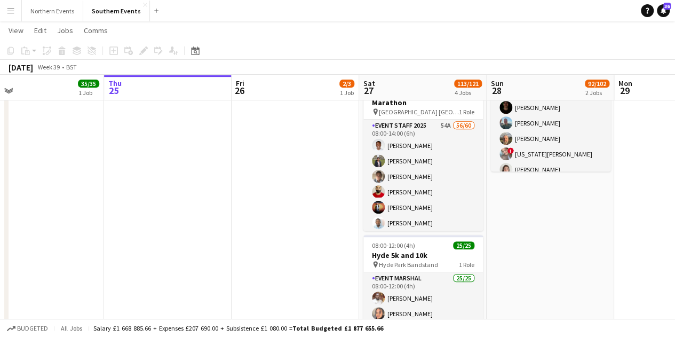
drag, startPoint x: 169, startPoint y: 231, endPoint x: 203, endPoint y: 217, distance: 37.6
click at [432, 238] on app-calendar-viewport "Mon 22 Tue 23 Wed 24 35/35 1 Job Thu 25 Fri 26 2/3 1 Job Sat 27 113/121 4 Jobs …" at bounding box center [337, 199] width 675 height 742
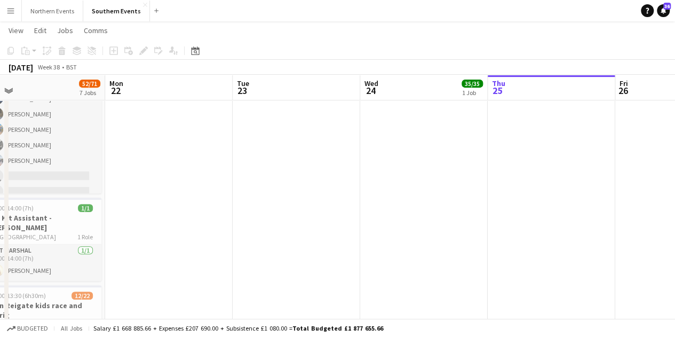
drag, startPoint x: 208, startPoint y: 214, endPoint x: 443, endPoint y: 223, distance: 235.0
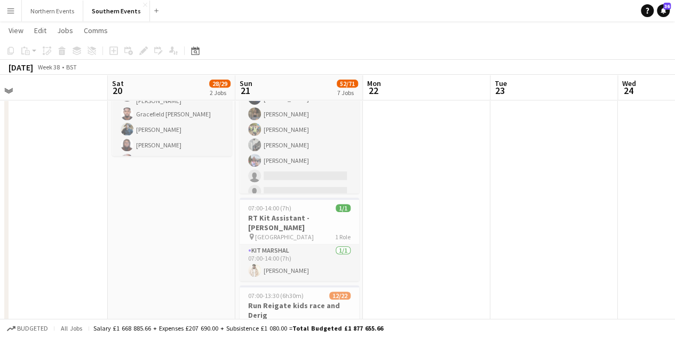
scroll to position [0, 274]
drag, startPoint x: 263, startPoint y: 221, endPoint x: 500, endPoint y: 242, distance: 237.8
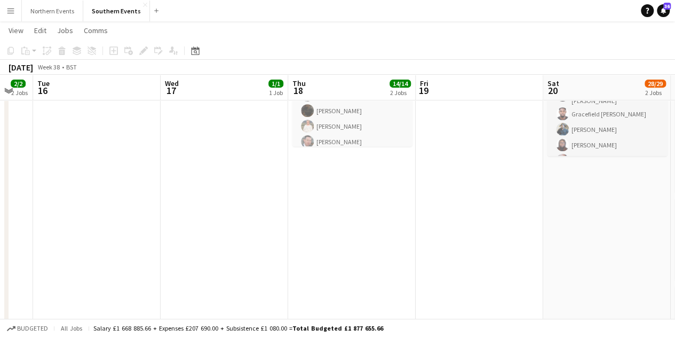
scroll to position [0, 288]
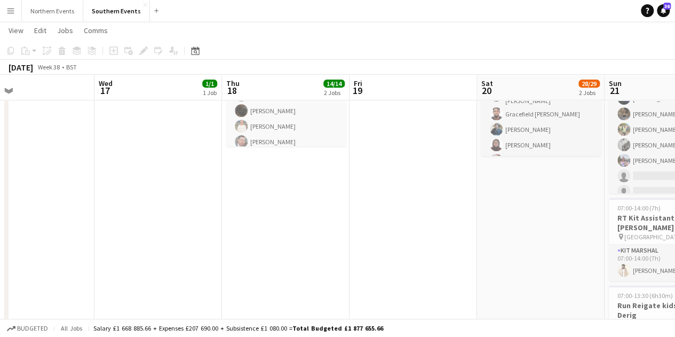
drag, startPoint x: 144, startPoint y: 224, endPoint x: 264, endPoint y: 234, distance: 120.5
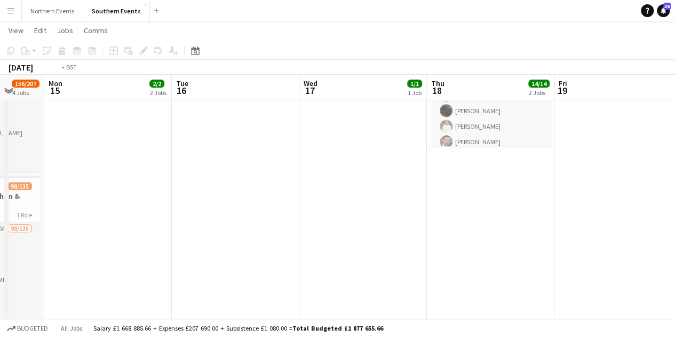
drag, startPoint x: 183, startPoint y: 226, endPoint x: 529, endPoint y: 244, distance: 347.4
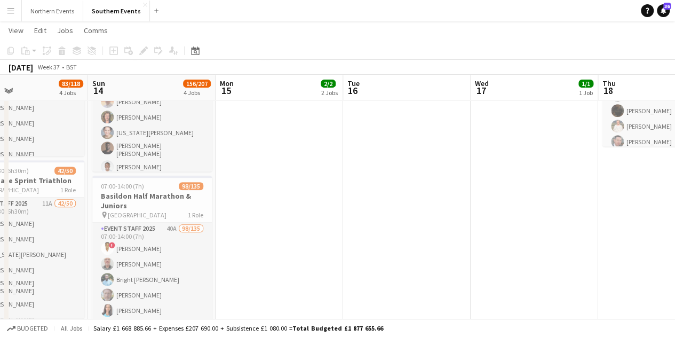
scroll to position [0, 291]
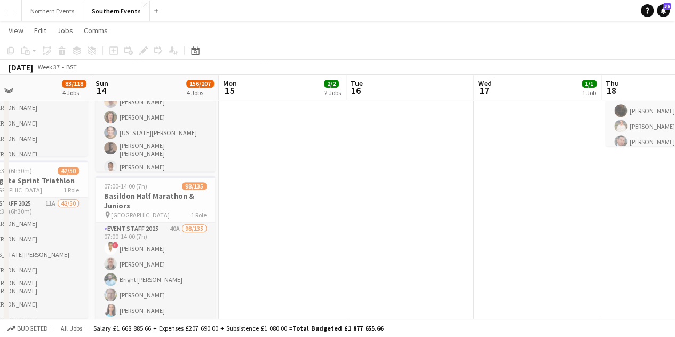
drag, startPoint x: 237, startPoint y: 215, endPoint x: 377, endPoint y: 220, distance: 139.9
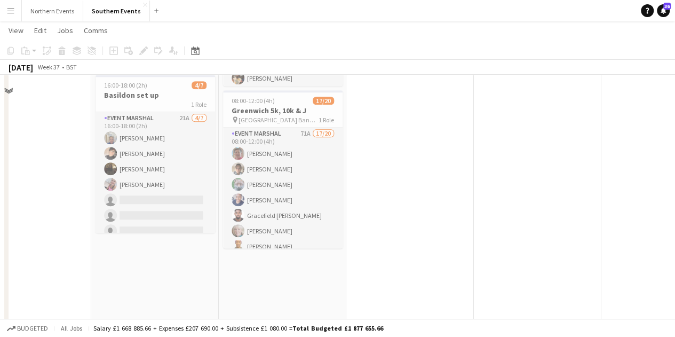
scroll to position [427, 0]
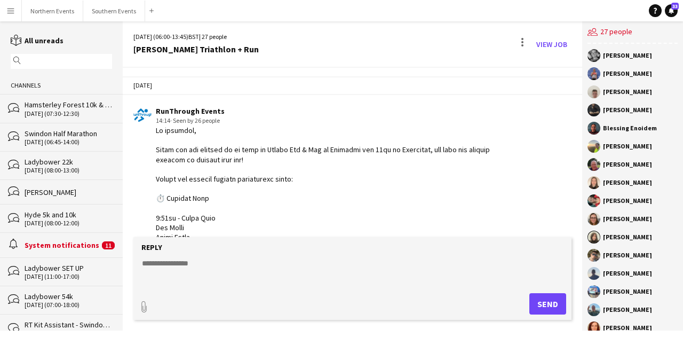
scroll to position [1837, 0]
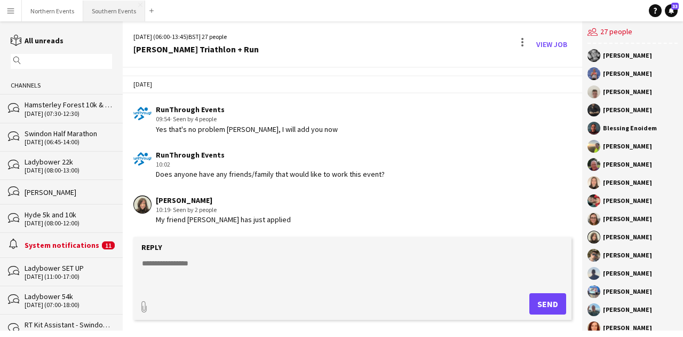
click at [124, 14] on button "Southern Events Close" at bounding box center [114, 11] width 62 height 21
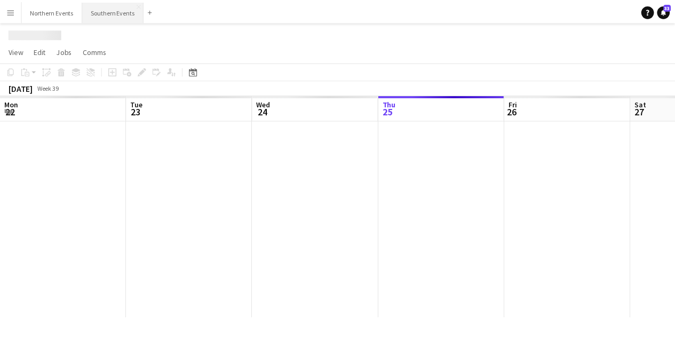
scroll to position [0, 255]
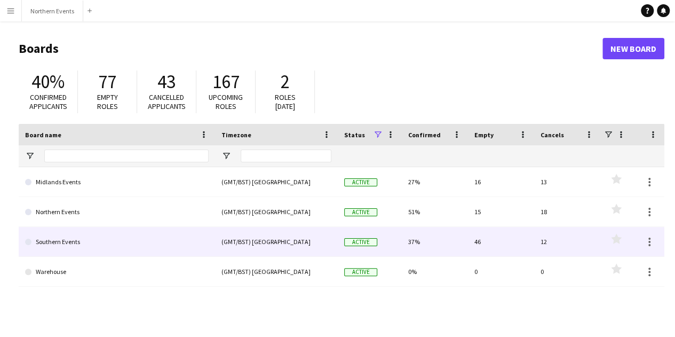
click at [165, 238] on link "Southern Events" at bounding box center [117, 242] width 184 height 30
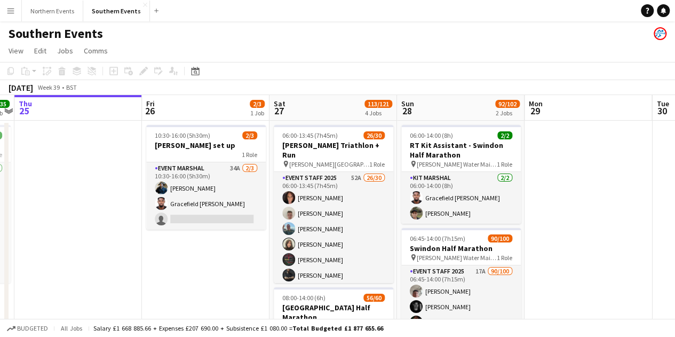
scroll to position [0, 401]
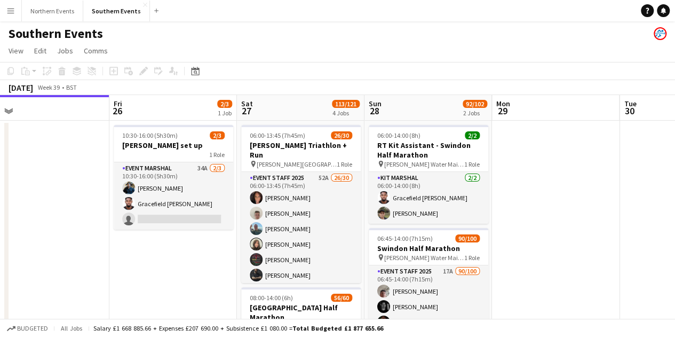
drag, startPoint x: 322, startPoint y: 252, endPoint x: 189, endPoint y: 236, distance: 133.3
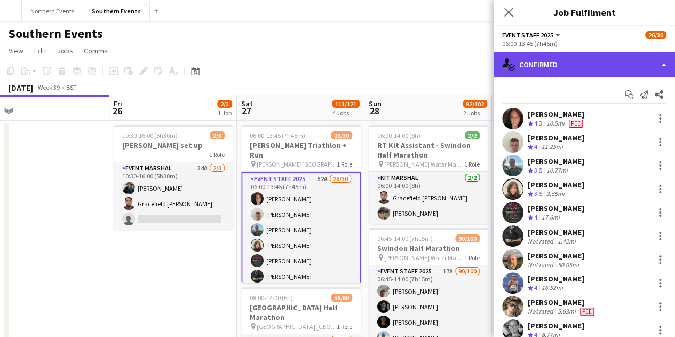
click at [600, 63] on div "single-neutral-actions-check-2 Confirmed" at bounding box center [584, 65] width 181 height 26
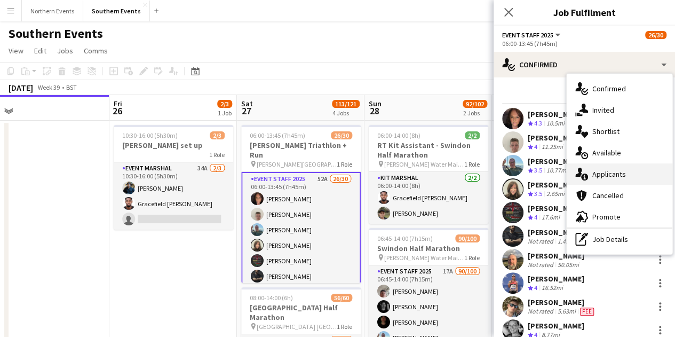
click at [601, 179] on div "single-neutral-actions-information Applicants" at bounding box center [620, 173] width 106 height 21
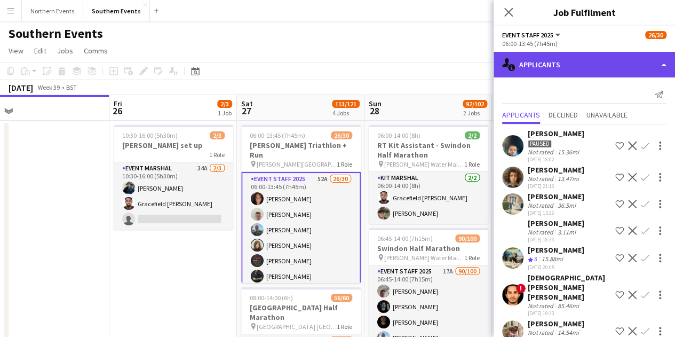
click at [549, 75] on div "single-neutral-actions-information Applicants" at bounding box center [584, 65] width 181 height 26
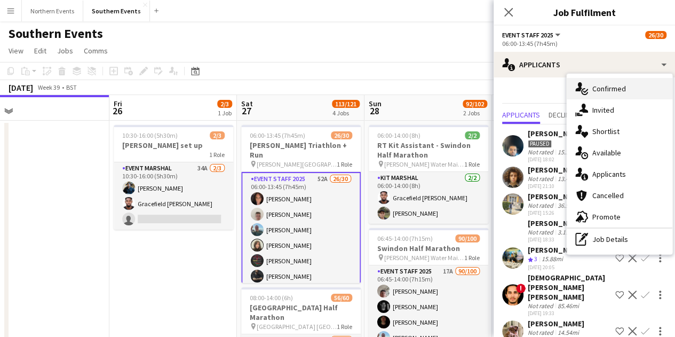
click at [596, 87] on span "Confirmed" at bounding box center [609, 89] width 34 height 10
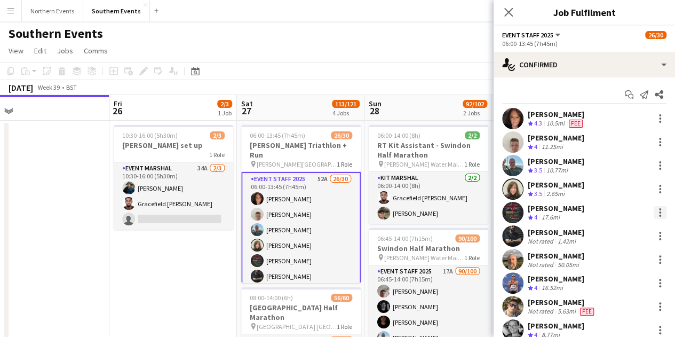
click at [654, 212] on div at bounding box center [660, 212] width 13 height 13
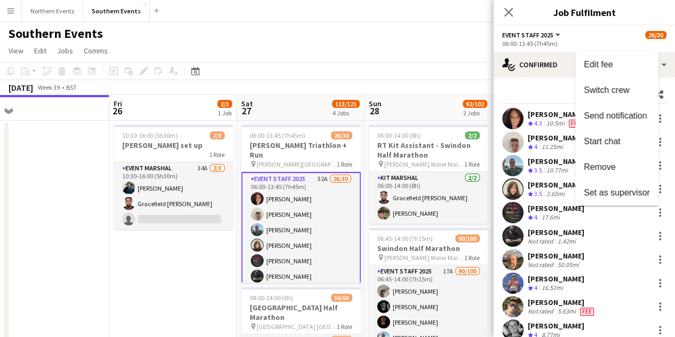
click at [543, 91] on div at bounding box center [337, 168] width 675 height 337
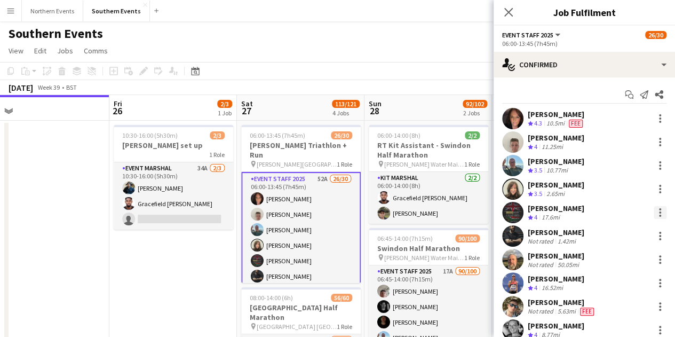
click at [659, 211] on div at bounding box center [660, 212] width 2 height 2
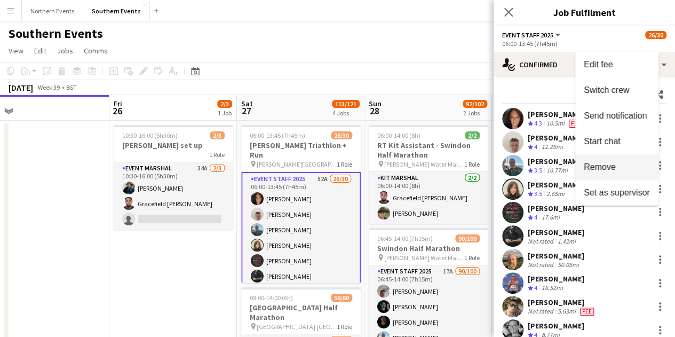
click at [623, 163] on span "Remove" at bounding box center [617, 167] width 66 height 10
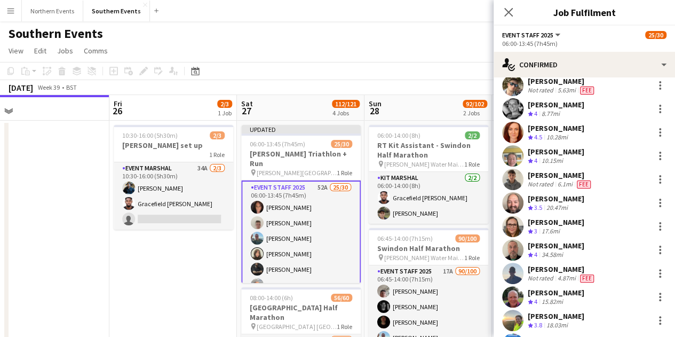
scroll to position [213, 0]
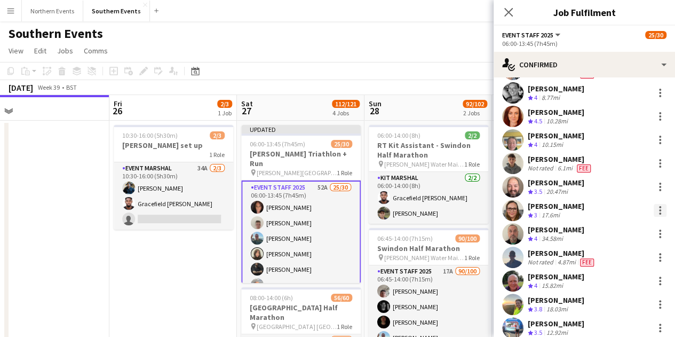
click at [654, 209] on div at bounding box center [660, 210] width 13 height 13
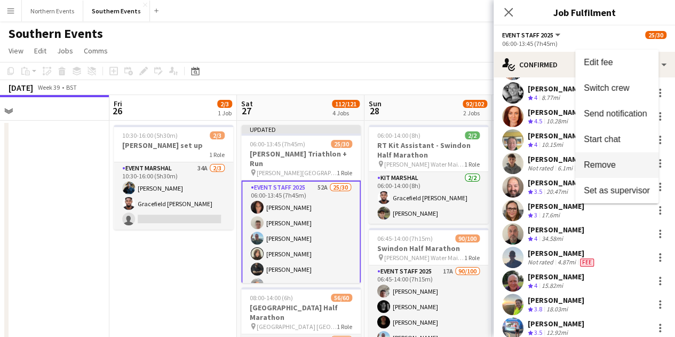
click at [622, 165] on span "Remove" at bounding box center [617, 165] width 66 height 10
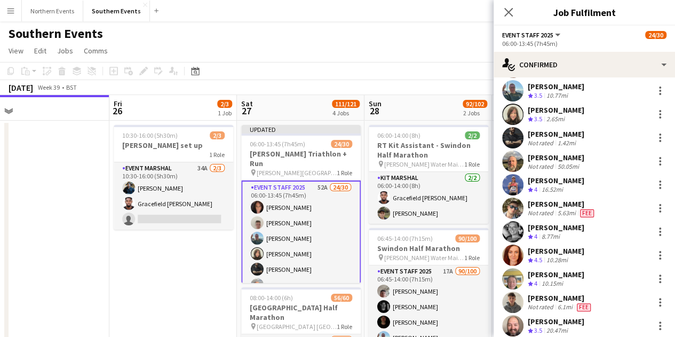
scroll to position [107, 0]
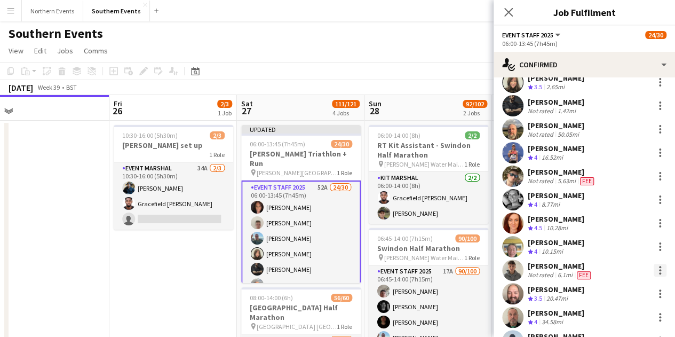
click at [654, 271] on div at bounding box center [660, 270] width 13 height 13
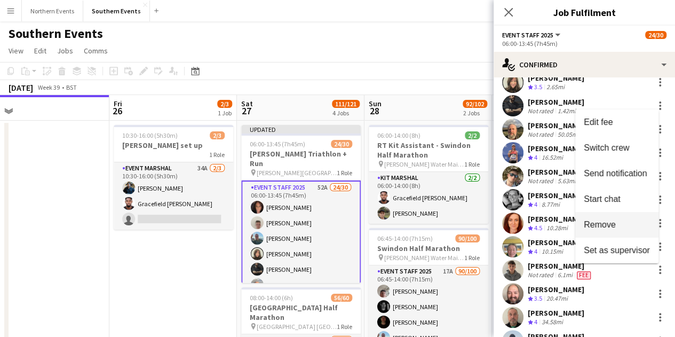
click at [624, 223] on span "Remove" at bounding box center [617, 225] width 66 height 10
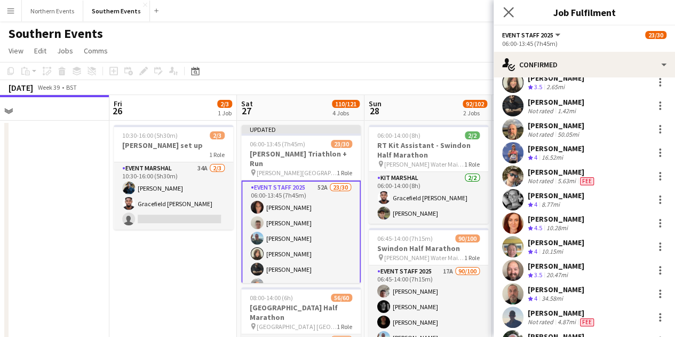
click at [502, 10] on app-icon "Close pop-in" at bounding box center [508, 12] width 15 height 15
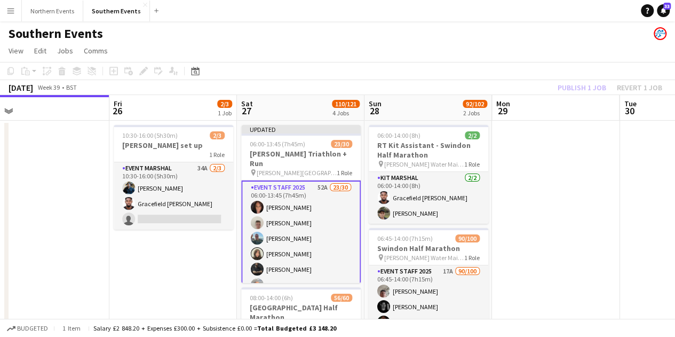
click at [582, 88] on div "Publish 1 job Revert 1 job" at bounding box center [610, 88] width 130 height 14
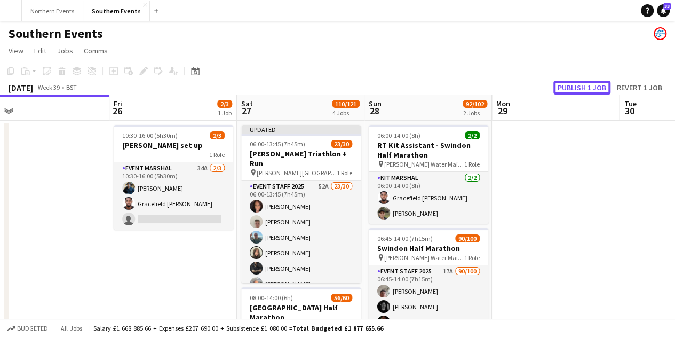
click at [582, 88] on button "Publish 1 job" at bounding box center [581, 88] width 57 height 14
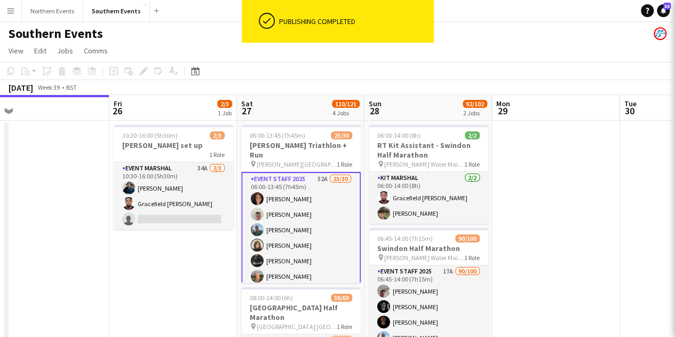
scroll to position [0, 401]
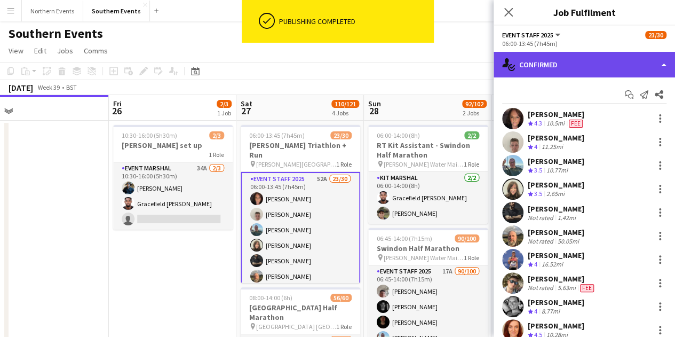
click at [557, 56] on div "single-neutral-actions-check-2 Confirmed" at bounding box center [584, 65] width 181 height 26
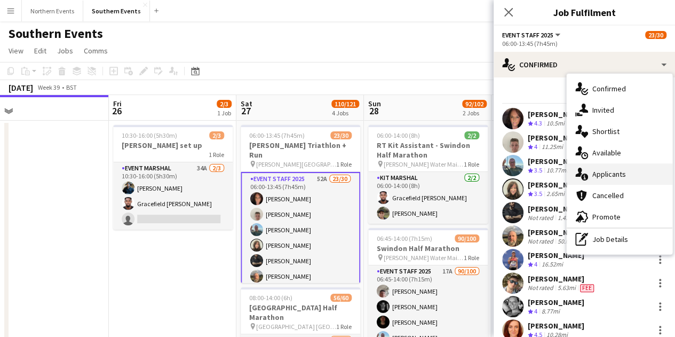
click at [619, 175] on span "Applicants" at bounding box center [609, 174] width 34 height 10
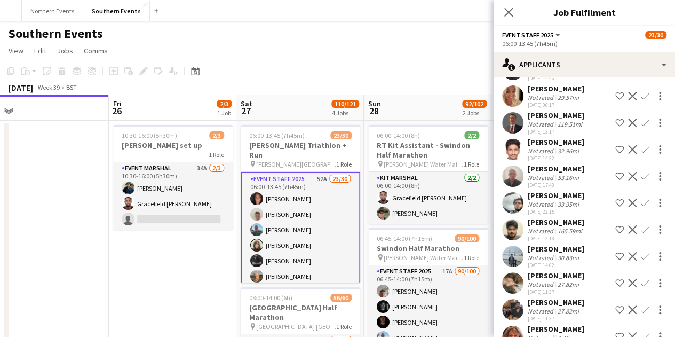
scroll to position [802, 0]
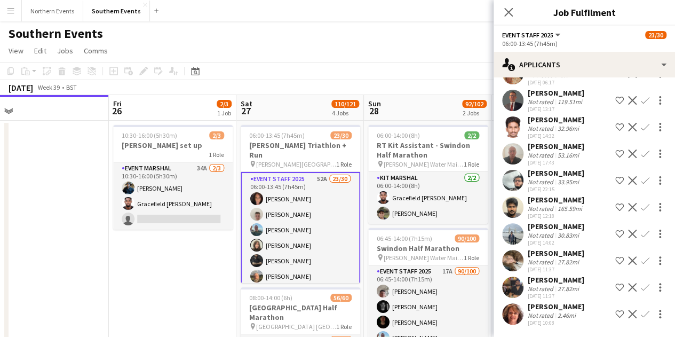
click at [585, 312] on div "[PERSON_NAME] Not rated 2.46mi [DATE] 10:08 Shortlist crew Decline Confirm" at bounding box center [584, 314] width 181 height 25
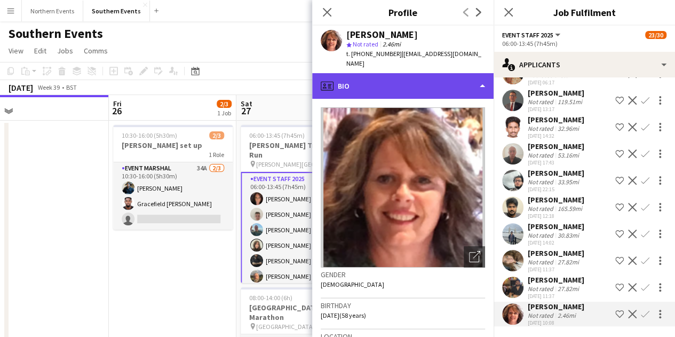
click at [402, 73] on div "profile Bio" at bounding box center [402, 86] width 181 height 26
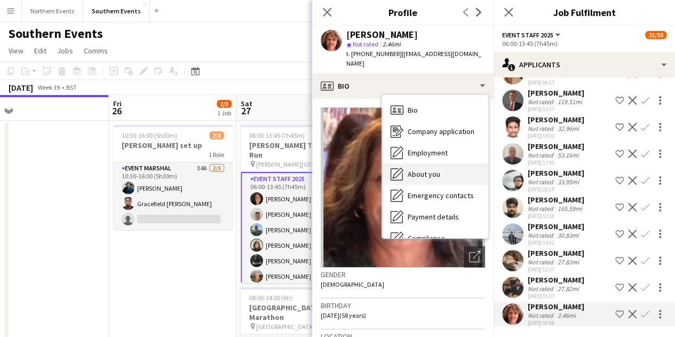
click at [442, 163] on div "About you About you" at bounding box center [435, 173] width 106 height 21
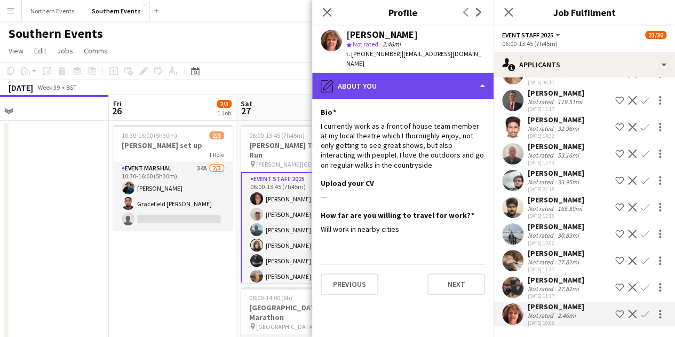
click at [431, 80] on div "pencil4 About you" at bounding box center [402, 86] width 181 height 26
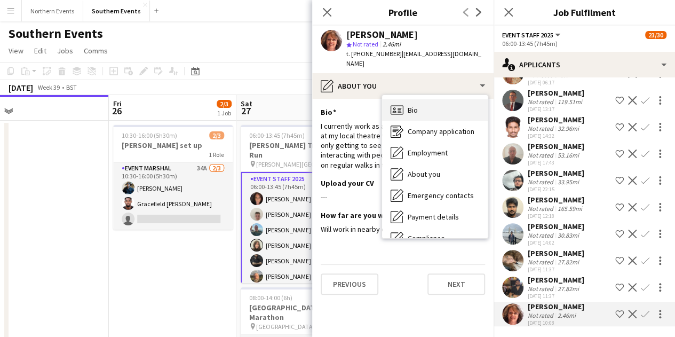
click at [442, 103] on div "Bio Bio" at bounding box center [435, 109] width 106 height 21
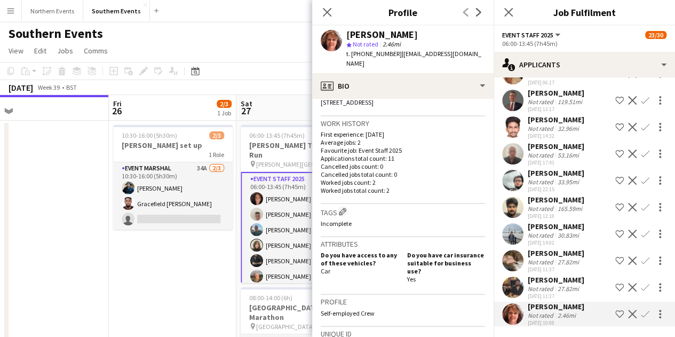
scroll to position [267, 0]
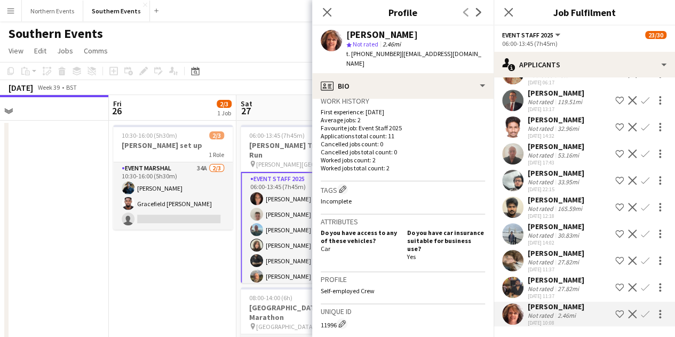
click at [641, 315] on app-icon "Confirm" at bounding box center [645, 314] width 9 height 9
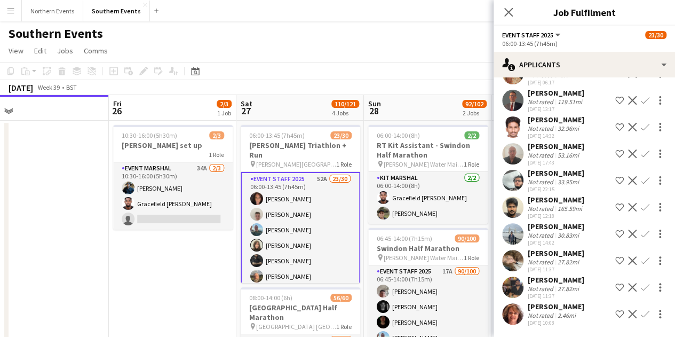
click at [641, 314] on app-icon "Confirm" at bounding box center [645, 314] width 9 height 9
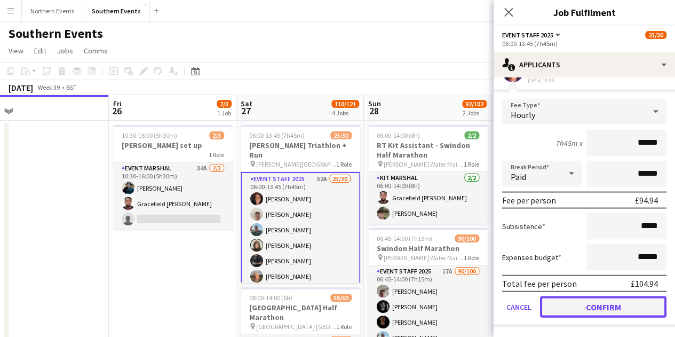
click at [608, 305] on button "Confirm" at bounding box center [603, 306] width 126 height 21
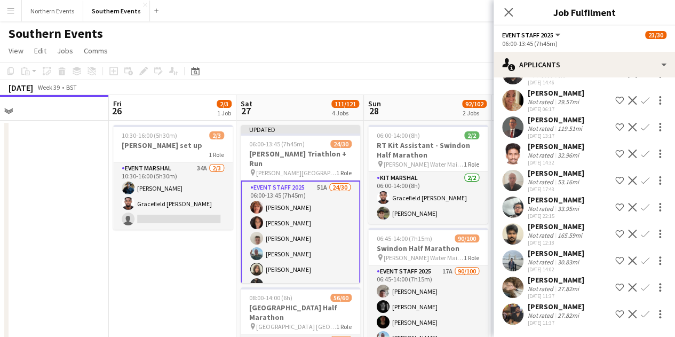
scroll to position [775, 0]
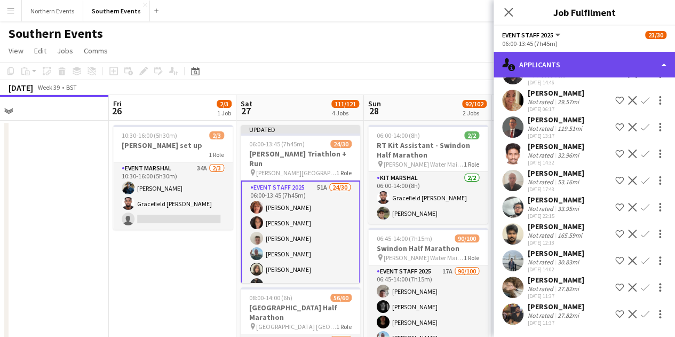
click at [592, 60] on div "single-neutral-actions-information Applicants" at bounding box center [584, 65] width 181 height 26
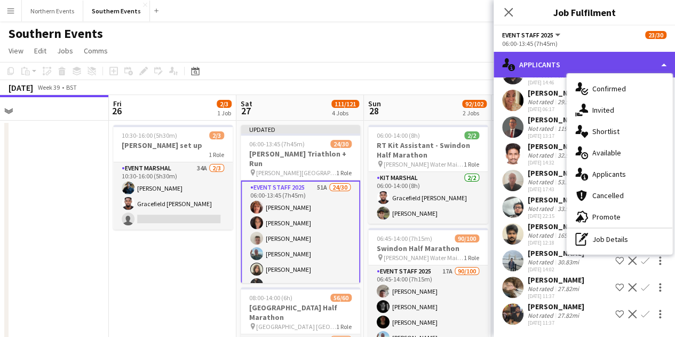
click at [592, 59] on div "single-neutral-actions-information Applicants" at bounding box center [584, 65] width 181 height 26
click at [518, 60] on div "single-neutral-actions-information Applicants" at bounding box center [584, 65] width 181 height 26
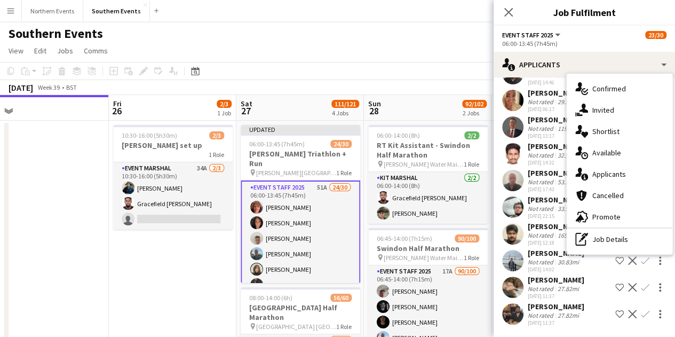
drag, startPoint x: 473, startPoint y: 36, endPoint x: 484, endPoint y: 38, distance: 10.8
click at [473, 36] on div "Southern Events" at bounding box center [337, 31] width 675 height 20
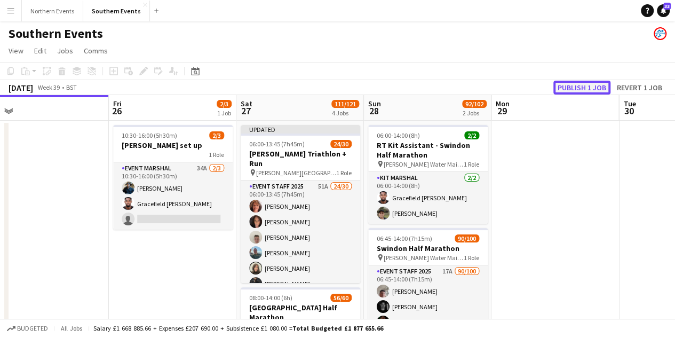
click at [575, 90] on button "Publish 1 job" at bounding box center [581, 88] width 57 height 14
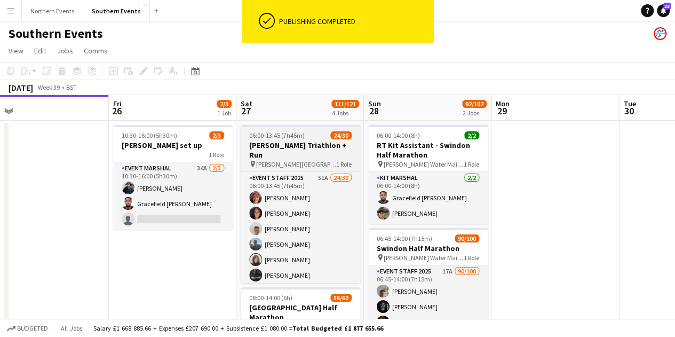
click at [307, 160] on span "[PERSON_NAME][GEOGRAPHIC_DATA], [GEOGRAPHIC_DATA], [GEOGRAPHIC_DATA]" at bounding box center [296, 164] width 80 height 8
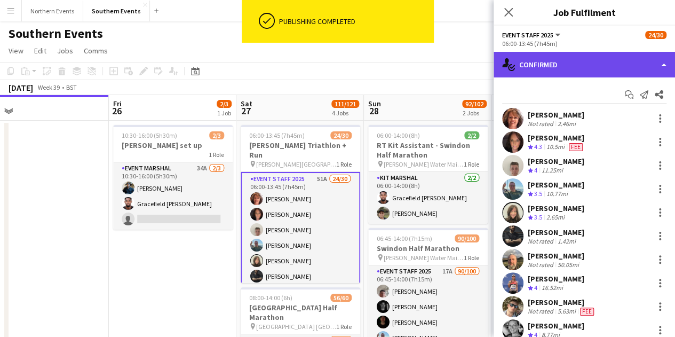
click at [610, 70] on div "single-neutral-actions-check-2 Confirmed" at bounding box center [584, 65] width 181 height 26
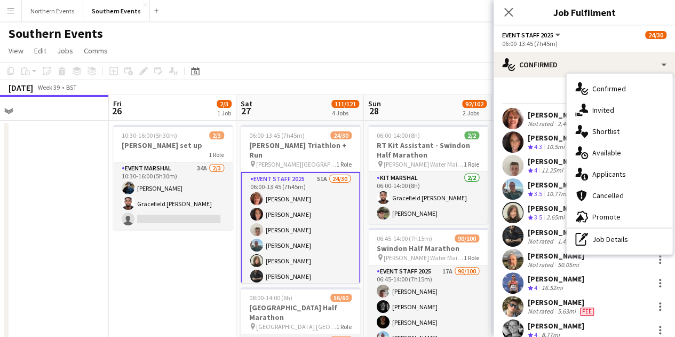
click at [623, 178] on span "Applicants" at bounding box center [609, 174] width 34 height 10
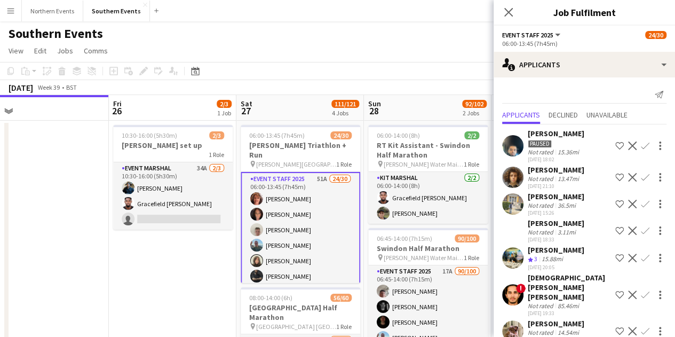
click at [563, 229] on div "3.11mi" at bounding box center [567, 232] width 22 height 8
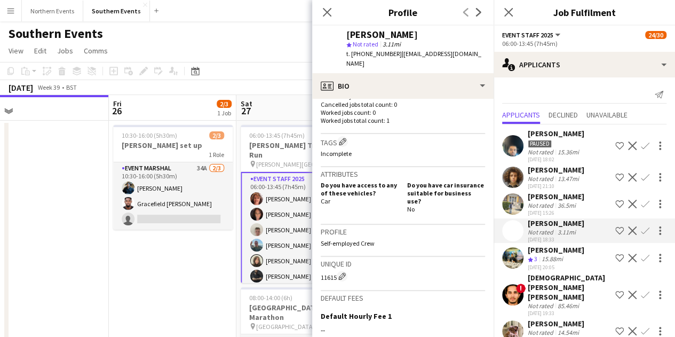
scroll to position [320, 0]
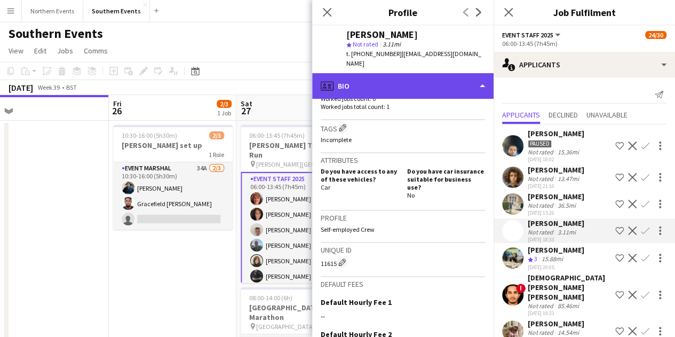
click at [385, 90] on div "profile Bio" at bounding box center [402, 86] width 181 height 26
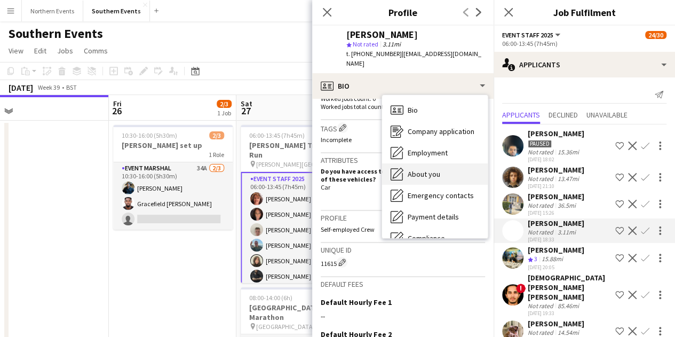
click at [431, 179] on div "About you About you" at bounding box center [435, 173] width 106 height 21
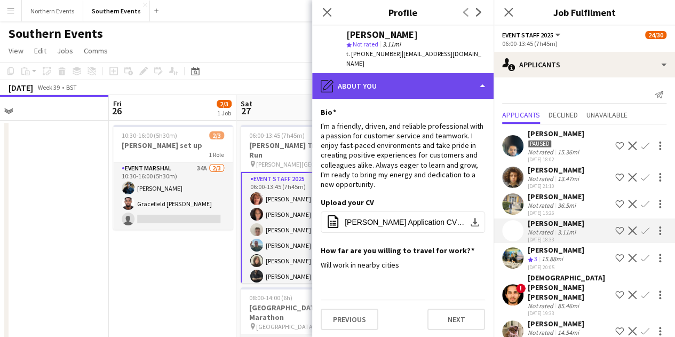
click at [397, 89] on div "pencil4 About you" at bounding box center [402, 86] width 181 height 26
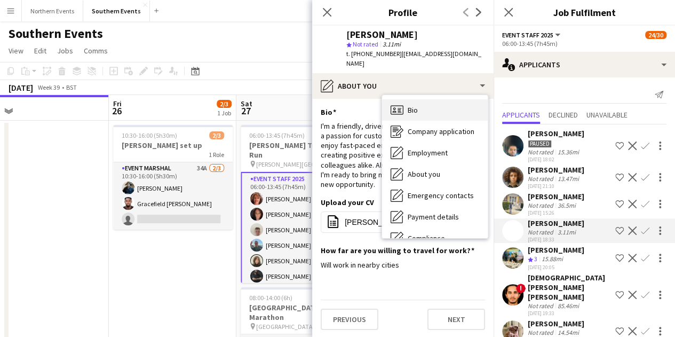
click at [411, 113] on span "Bio" at bounding box center [413, 110] width 10 height 10
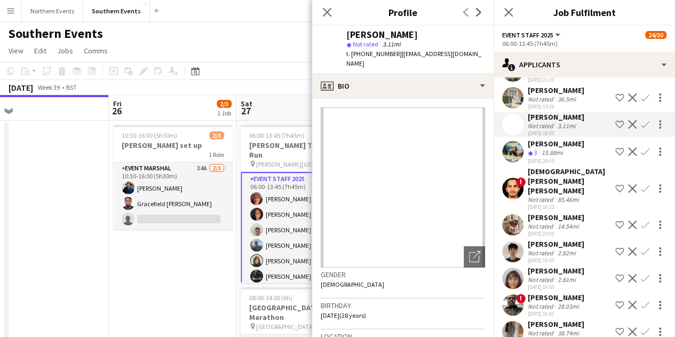
scroll to position [107, 0]
click at [557, 221] on div "Not rated 14.54mi" at bounding box center [556, 225] width 57 height 8
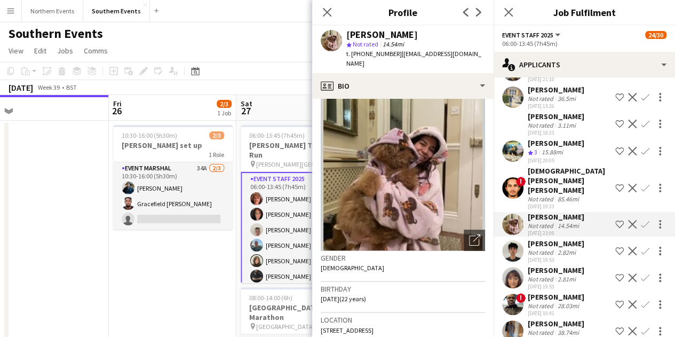
scroll to position [0, 0]
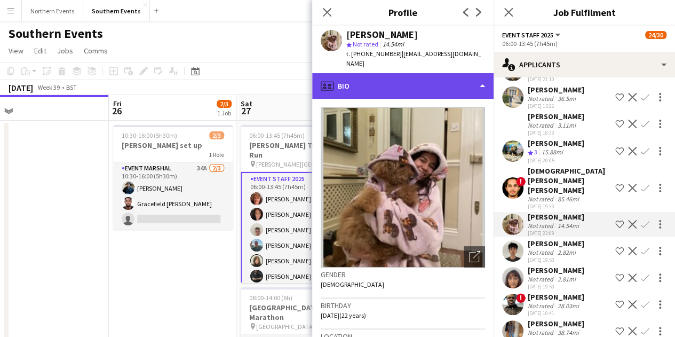
click at [398, 73] on div "profile Bio" at bounding box center [402, 86] width 181 height 26
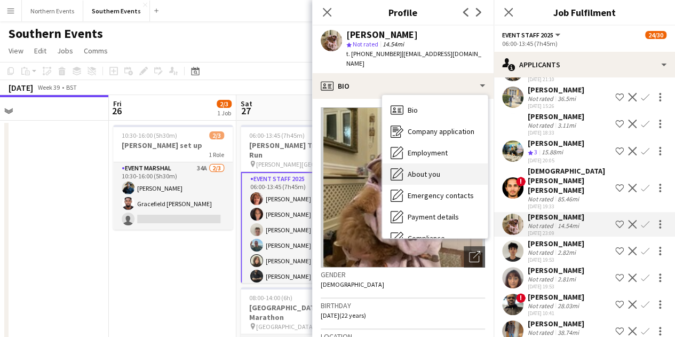
click at [441, 164] on div "About you About you" at bounding box center [435, 173] width 106 height 21
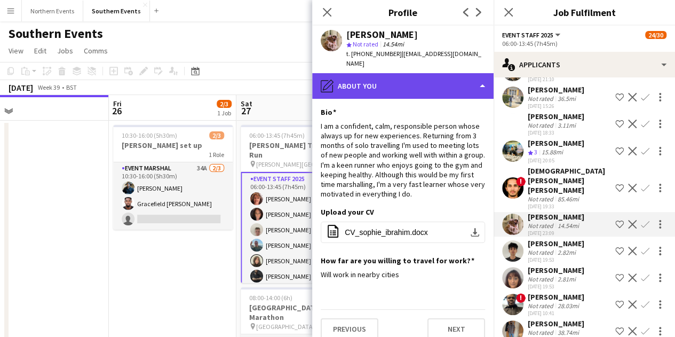
click at [423, 76] on div "pencil4 About you" at bounding box center [402, 86] width 181 height 26
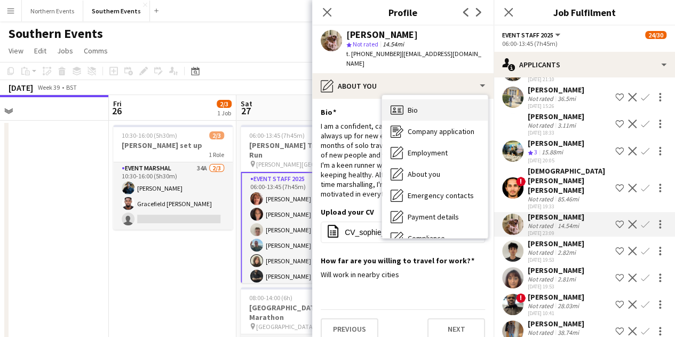
click at [430, 106] on div "Bio Bio" at bounding box center [435, 109] width 106 height 21
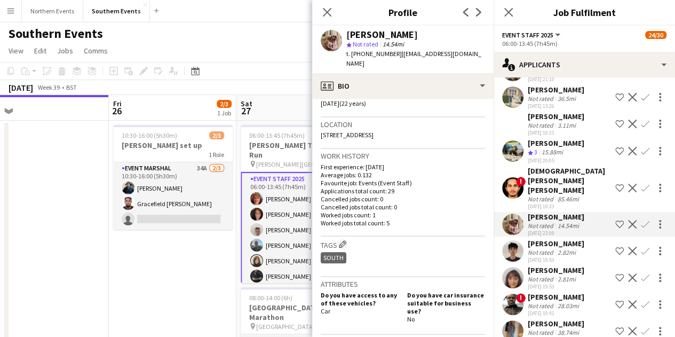
scroll to position [213, 0]
click at [641, 220] on app-icon "Confirm" at bounding box center [645, 224] width 9 height 9
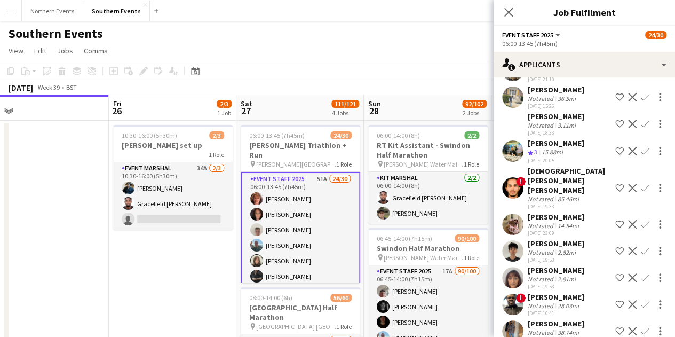
click at [641, 220] on app-icon "Confirm" at bounding box center [645, 224] width 9 height 9
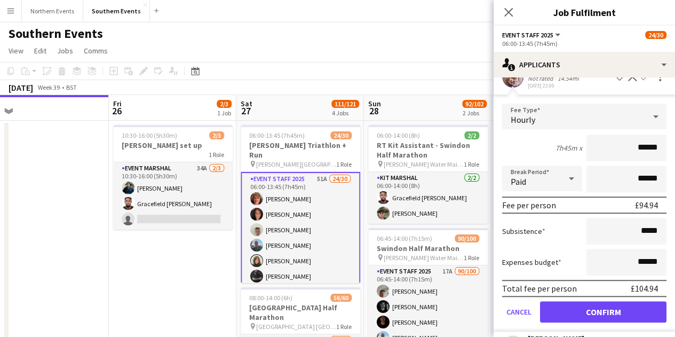
scroll to position [267, 0]
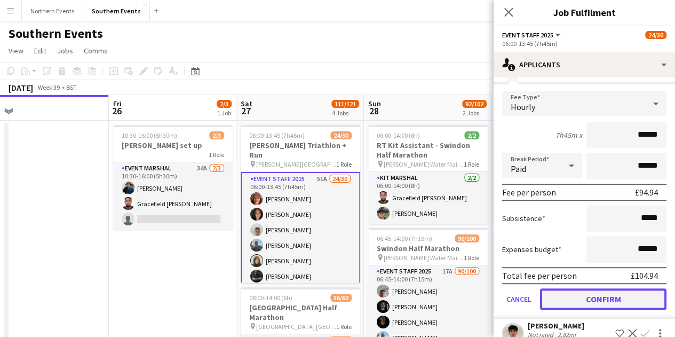
click at [590, 288] on button "Confirm" at bounding box center [603, 298] width 126 height 21
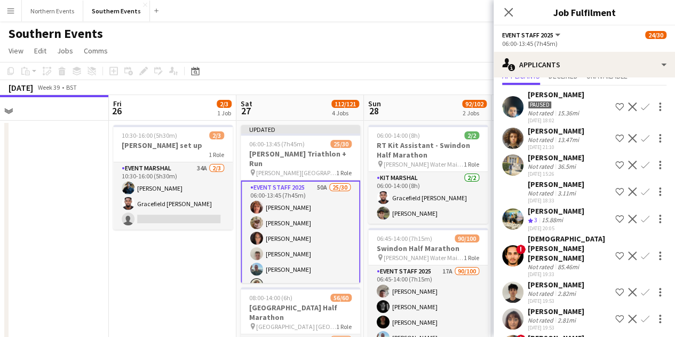
scroll to position [53, 0]
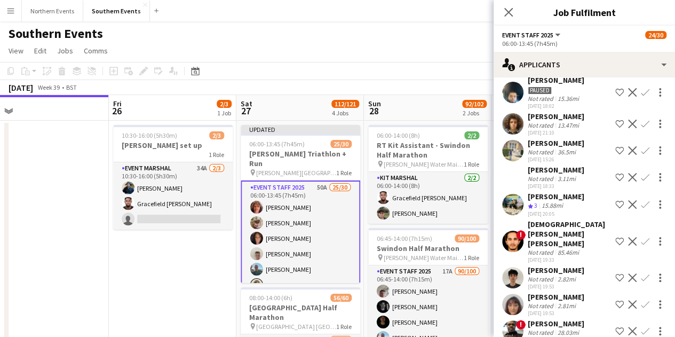
click at [563, 265] on div "[PERSON_NAME]" at bounding box center [556, 270] width 57 height 10
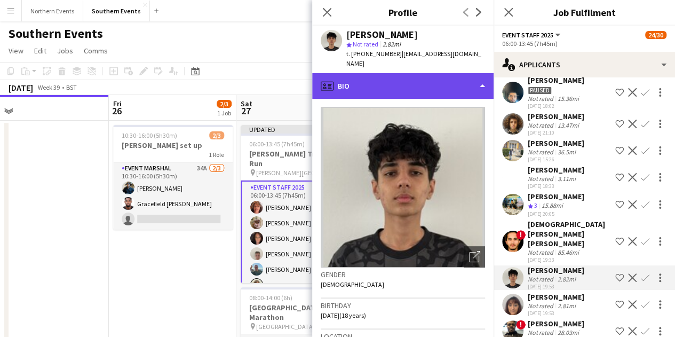
click at [405, 79] on div "profile Bio" at bounding box center [402, 86] width 181 height 26
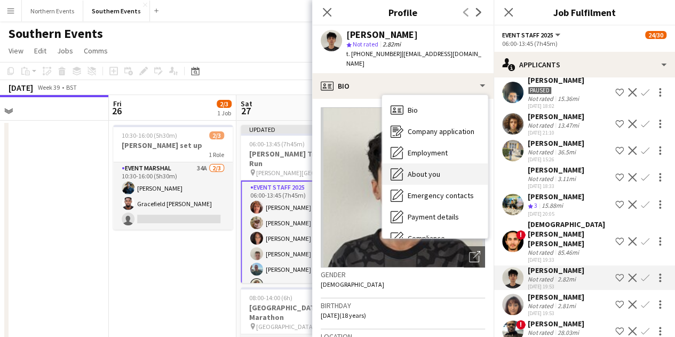
click at [440, 172] on div "About you About you" at bounding box center [435, 173] width 106 height 21
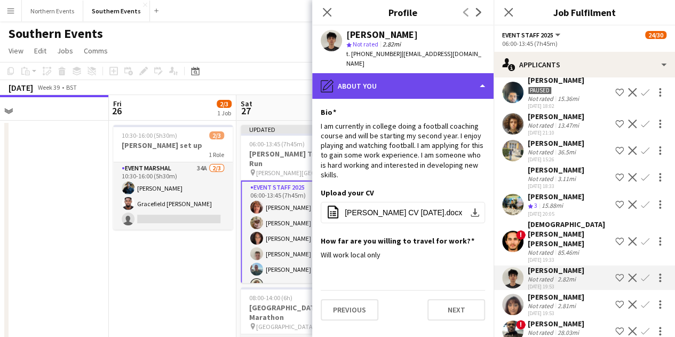
click at [382, 77] on div "pencil4 About you" at bounding box center [402, 86] width 181 height 26
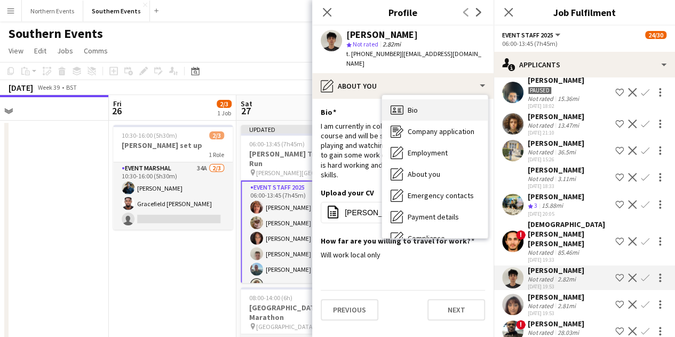
click at [393, 104] on icon "Bio" at bounding box center [397, 110] width 13 height 13
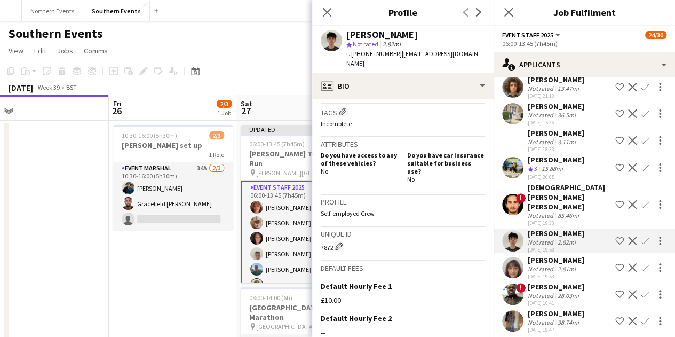
scroll to position [107, 0]
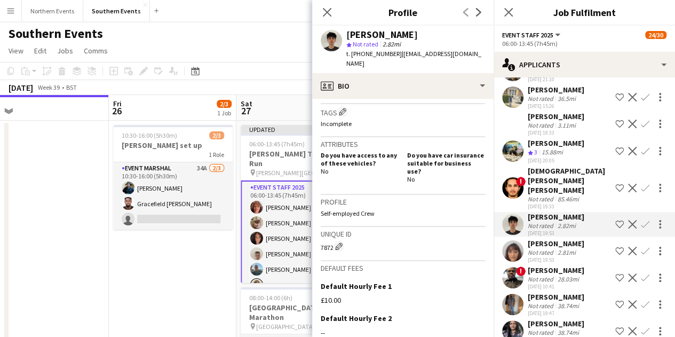
click at [568, 248] on div "2.81mi" at bounding box center [567, 252] width 22 height 8
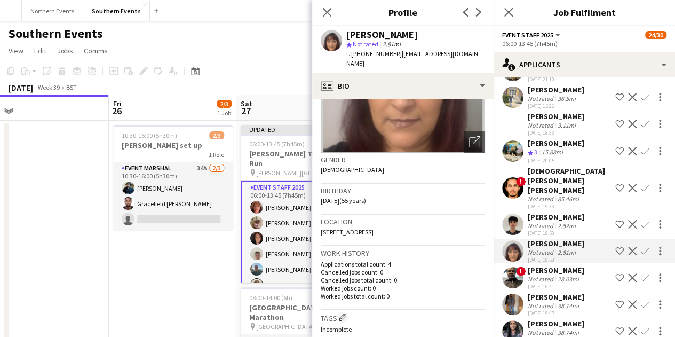
scroll to position [0, 0]
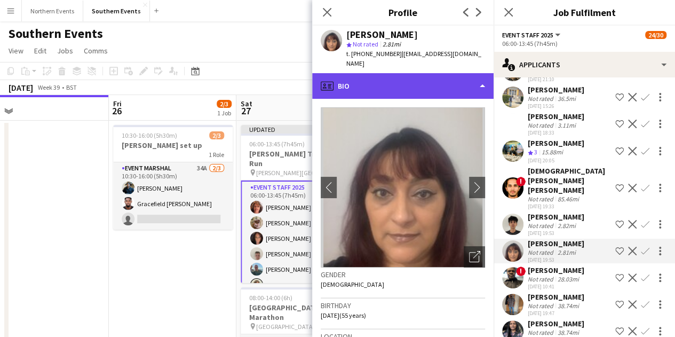
click at [428, 81] on div "profile Bio" at bounding box center [402, 86] width 181 height 26
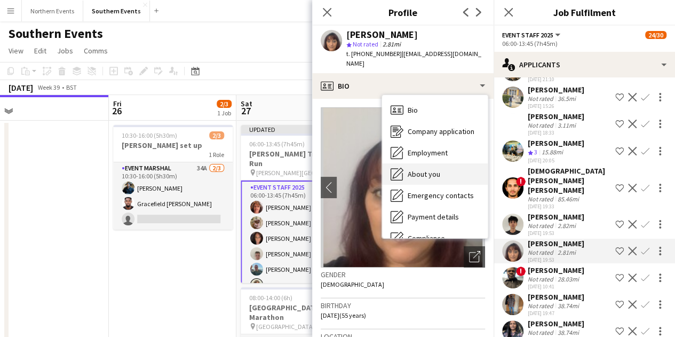
click at [441, 170] on div "About you About you" at bounding box center [435, 173] width 106 height 21
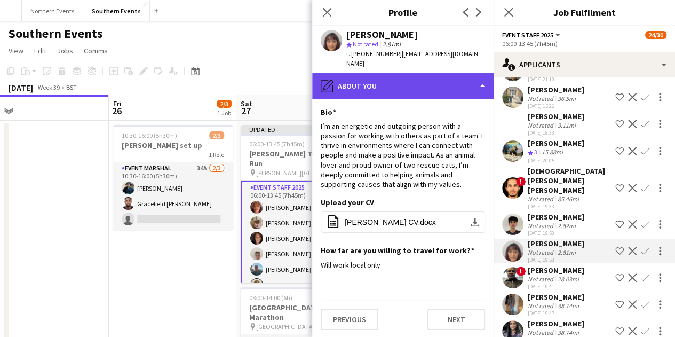
click at [415, 84] on div "pencil4 About you" at bounding box center [402, 86] width 181 height 26
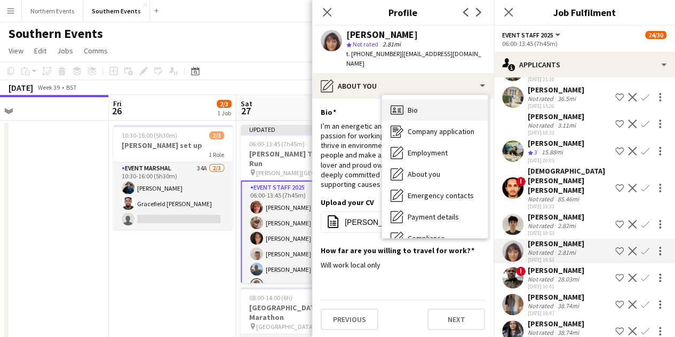
click at [421, 99] on div "Bio Bio" at bounding box center [435, 109] width 106 height 21
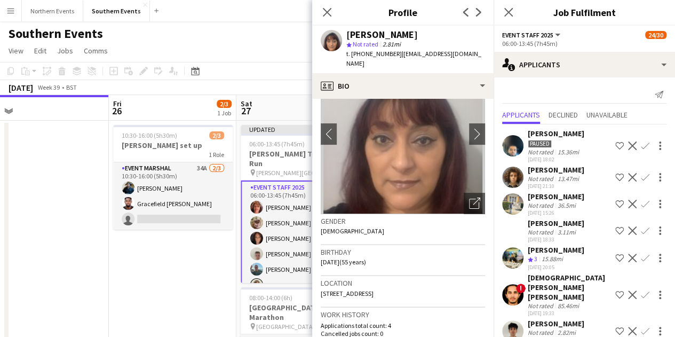
click at [553, 240] on div "02-07-2025 18:33" at bounding box center [556, 239] width 57 height 7
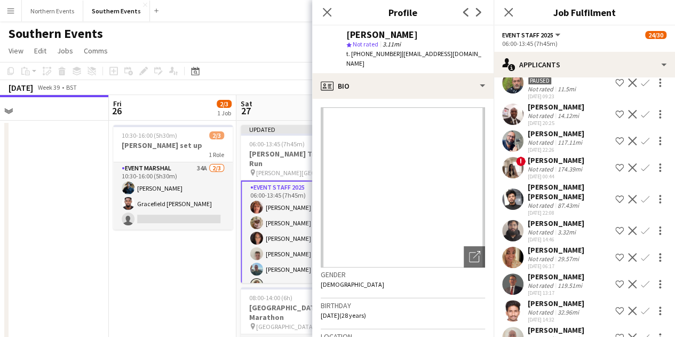
scroll to position [640, 0]
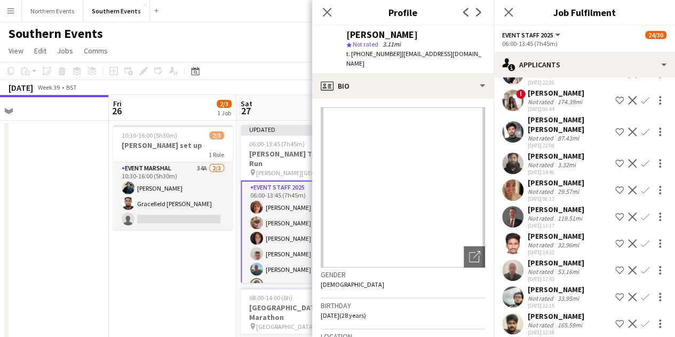
click at [565, 169] on div "3.32mi" at bounding box center [567, 165] width 22 height 8
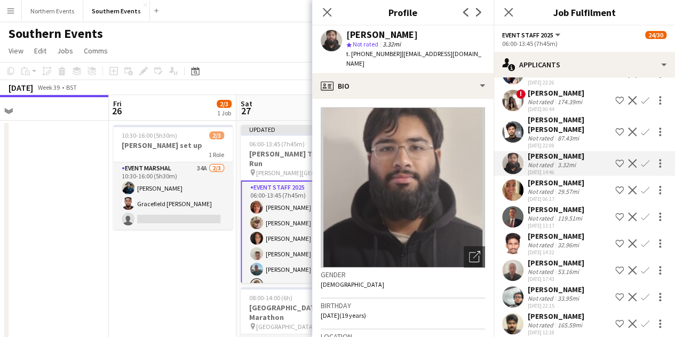
scroll to position [695, 0]
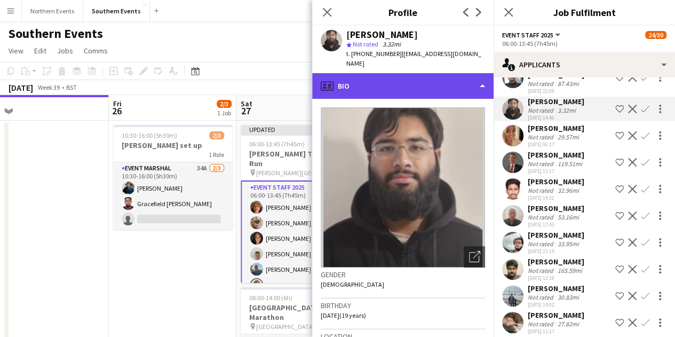
click at [360, 73] on div "profile Bio" at bounding box center [402, 86] width 181 height 26
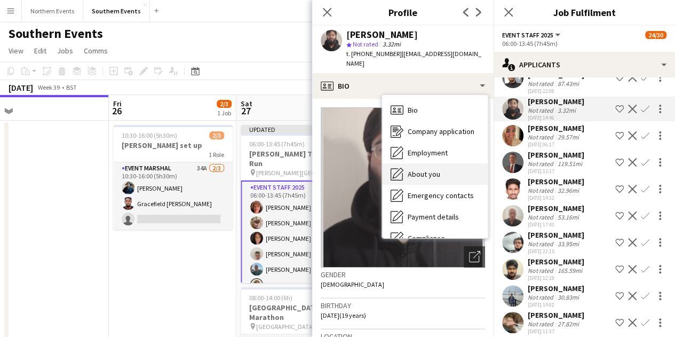
click at [428, 169] on span "About you" at bounding box center [424, 174] width 33 height 10
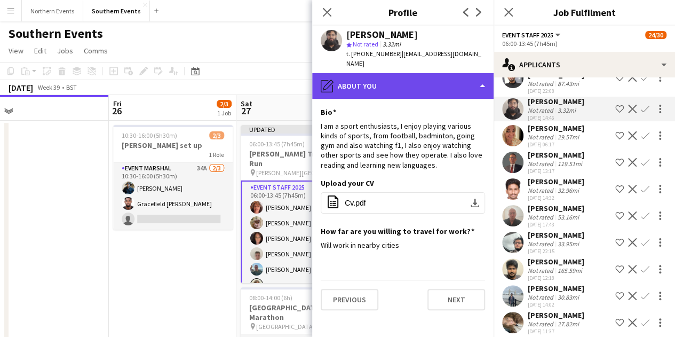
click at [419, 81] on div "pencil4 About you" at bounding box center [402, 86] width 181 height 26
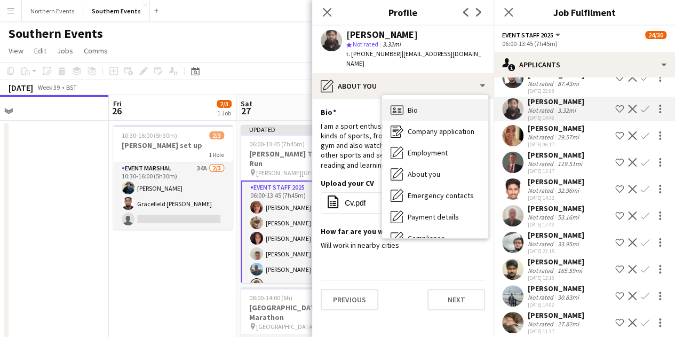
click at [425, 99] on div "Bio Bio" at bounding box center [435, 109] width 106 height 21
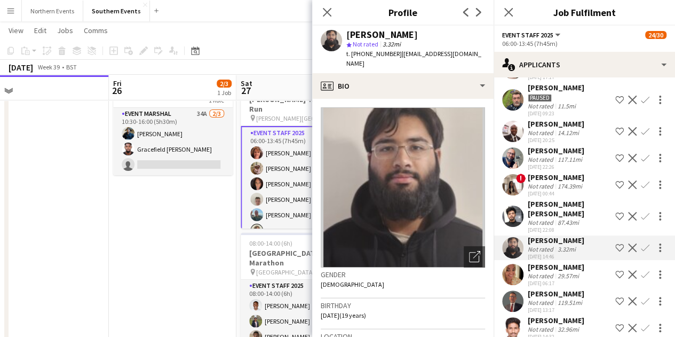
scroll to position [535, 0]
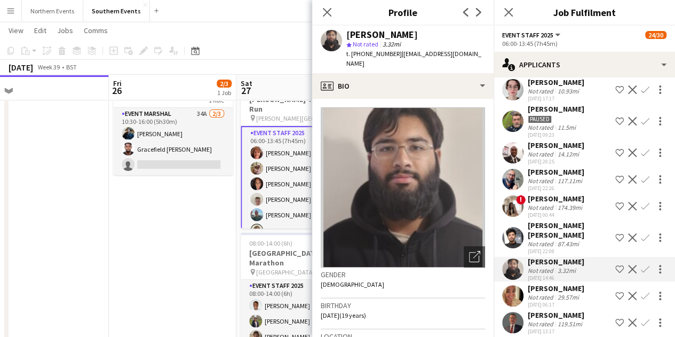
click at [579, 276] on div "nofil qureshi Not rated 3.32mi 05-09-2025 14:46 Shortlist crew Decline Confirm" at bounding box center [584, 269] width 181 height 25
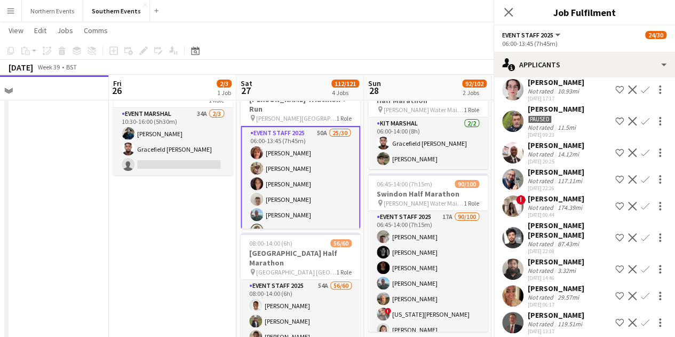
click at [579, 276] on div "nofil qureshi Not rated 3.32mi 05-09-2025 14:46 Shortlist crew Decline Confirm" at bounding box center [584, 269] width 181 height 25
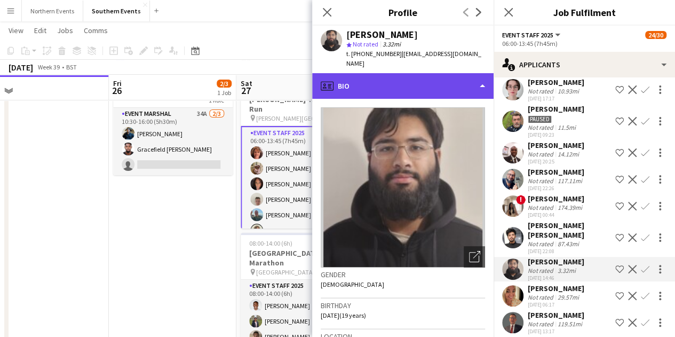
click at [421, 80] on div "profile Bio" at bounding box center [402, 86] width 181 height 26
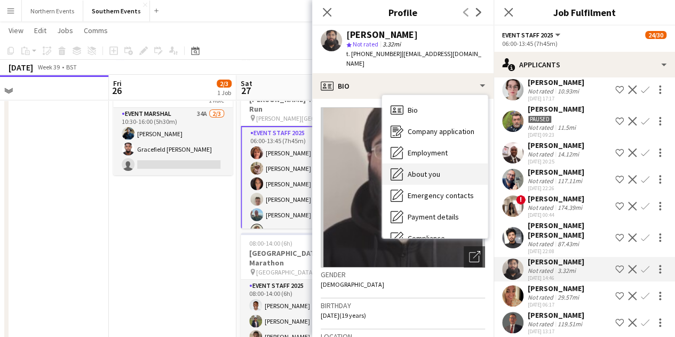
click at [447, 163] on div "About you About you" at bounding box center [435, 173] width 106 height 21
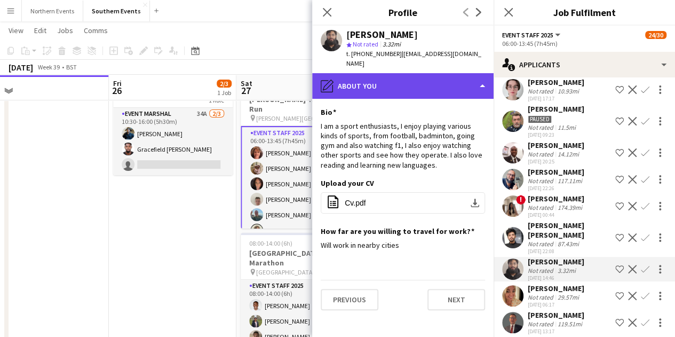
click at [425, 73] on div "pencil4 About you" at bounding box center [402, 86] width 181 height 26
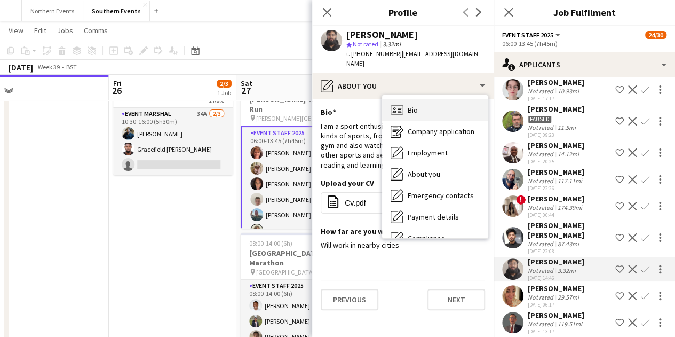
click at [430, 107] on div "Bio Bio" at bounding box center [435, 109] width 106 height 21
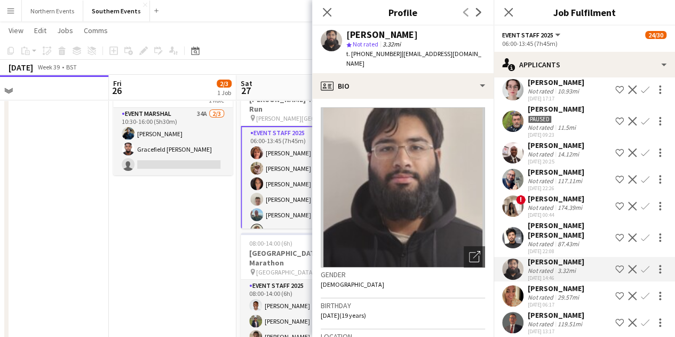
click at [641, 273] on app-icon "Confirm" at bounding box center [645, 269] width 9 height 9
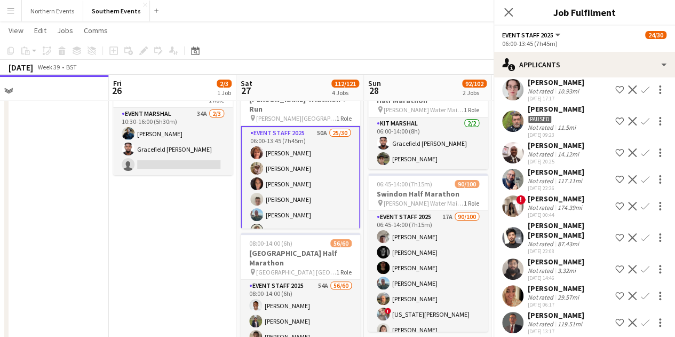
scroll to position [560, 0]
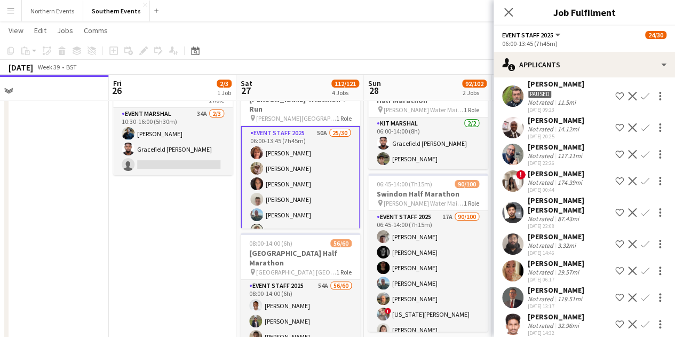
click at [641, 248] on app-icon "Confirm" at bounding box center [645, 244] width 9 height 9
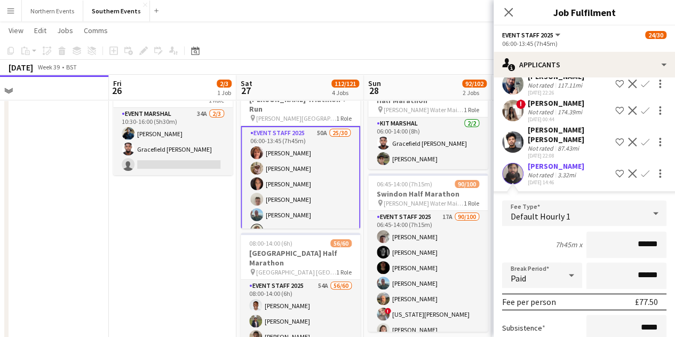
scroll to position [613, 0]
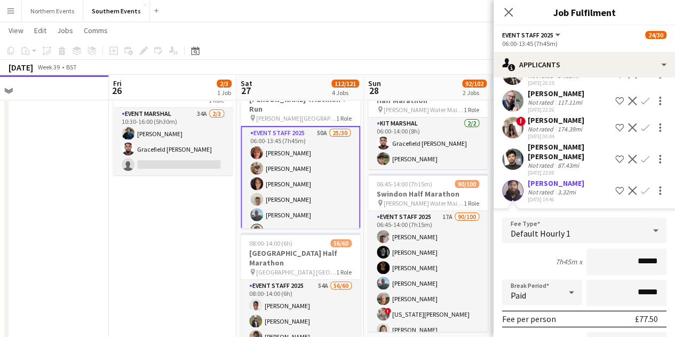
click at [544, 196] on div "Not rated" at bounding box center [542, 192] width 28 height 8
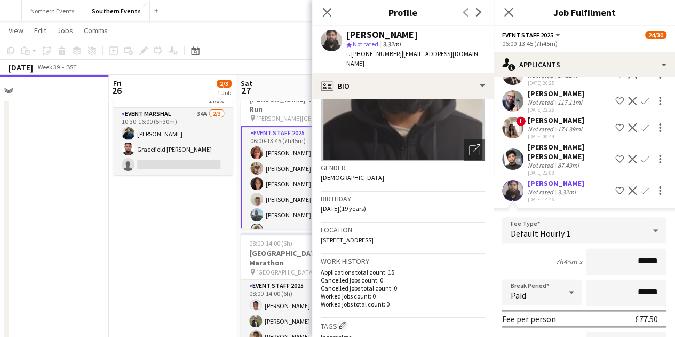
scroll to position [0, 0]
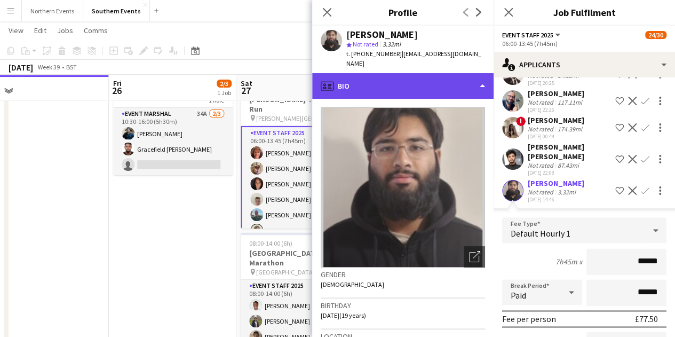
click at [389, 86] on div "profile Bio" at bounding box center [402, 86] width 181 height 26
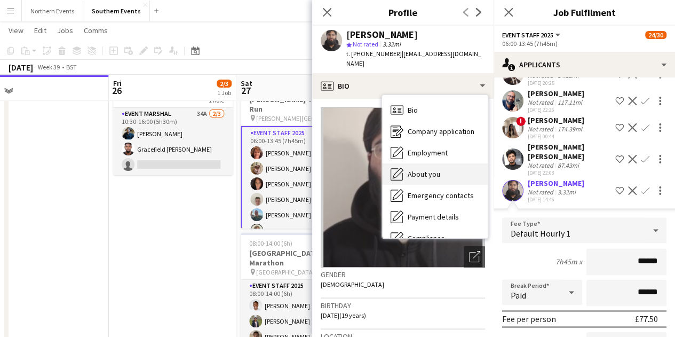
click at [428, 169] on span "About you" at bounding box center [424, 174] width 33 height 10
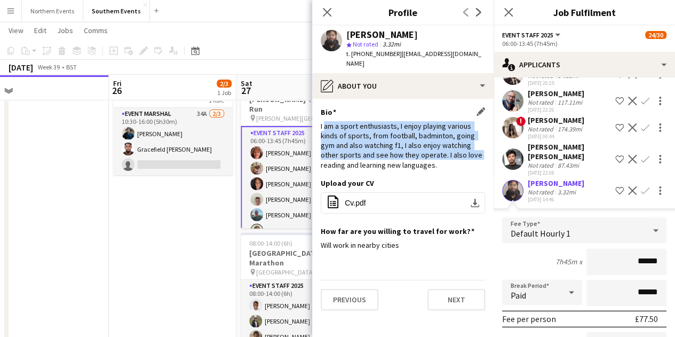
drag, startPoint x: 323, startPoint y: 116, endPoint x: 458, endPoint y: 148, distance: 138.3
click at [458, 147] on div "I am a sport enthusiasts, I enjoy playing various kinds of sports, from footbal…" at bounding box center [403, 145] width 164 height 49
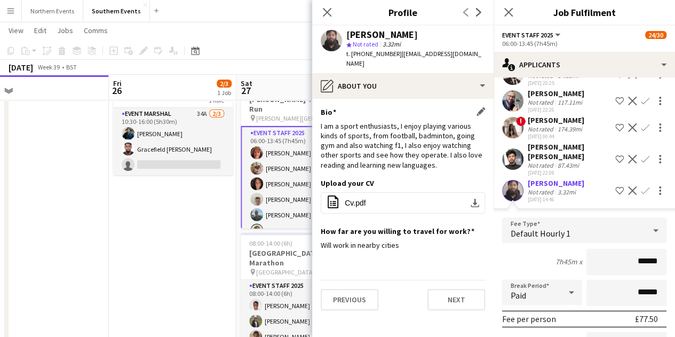
click at [426, 156] on div "I am a sport enthusiasts, I enjoy playing various kinds of sports, from footbal…" at bounding box center [403, 145] width 164 height 49
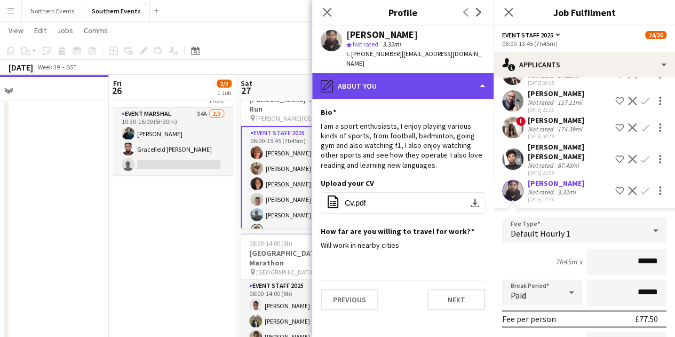
click at [403, 73] on div "pencil4 About you" at bounding box center [402, 86] width 181 height 26
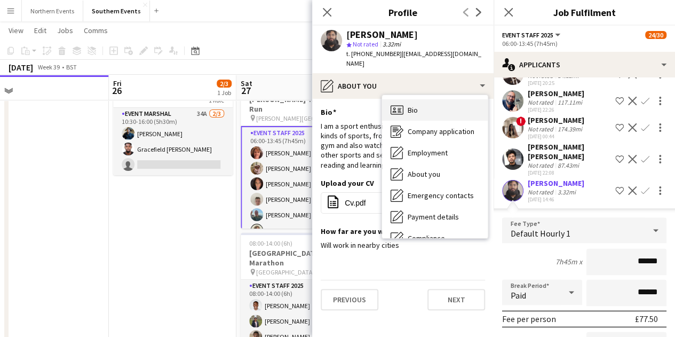
click at [424, 104] on div "Bio Bio" at bounding box center [435, 109] width 106 height 21
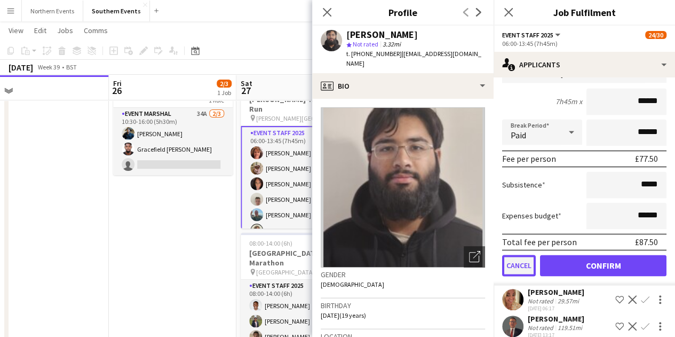
click at [527, 276] on button "Cancel" at bounding box center [519, 265] width 34 height 21
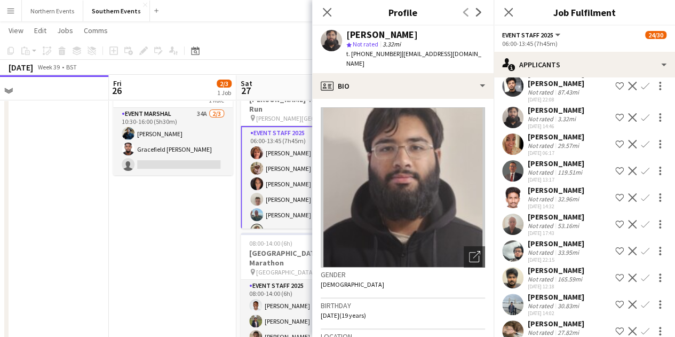
scroll to position [588, 0]
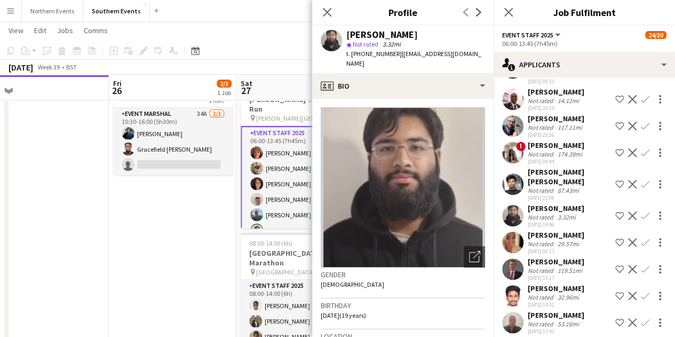
click at [540, 266] on div "tony french" at bounding box center [556, 262] width 57 height 10
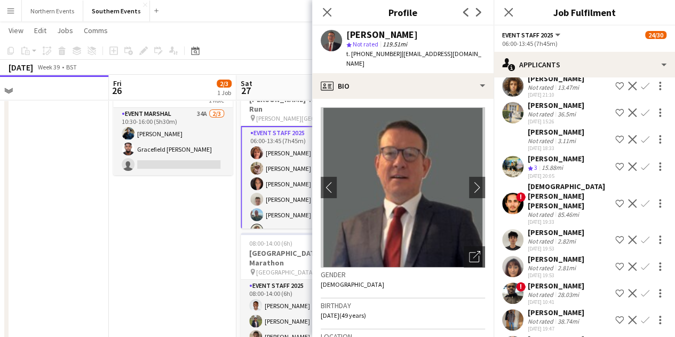
scroll to position [108, 0]
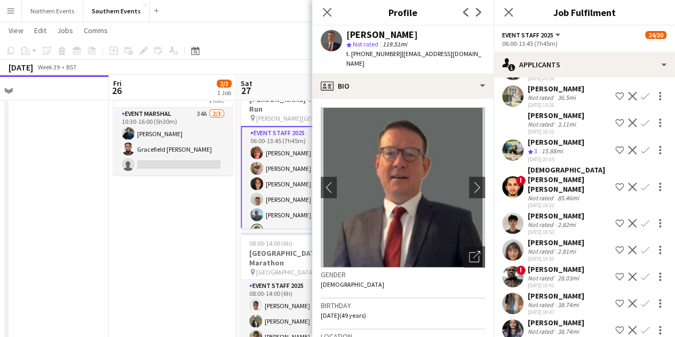
click at [543, 220] on div "Not rated" at bounding box center [542, 224] width 28 height 8
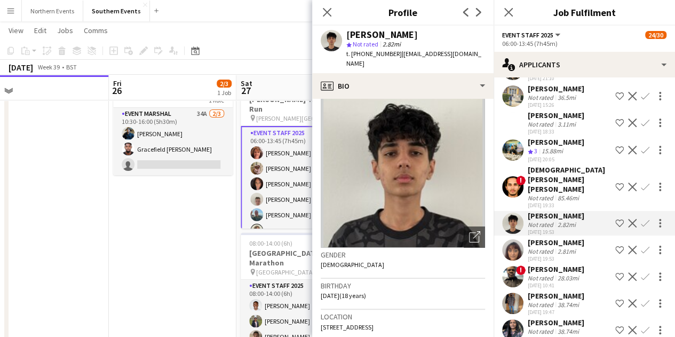
scroll to position [0, 0]
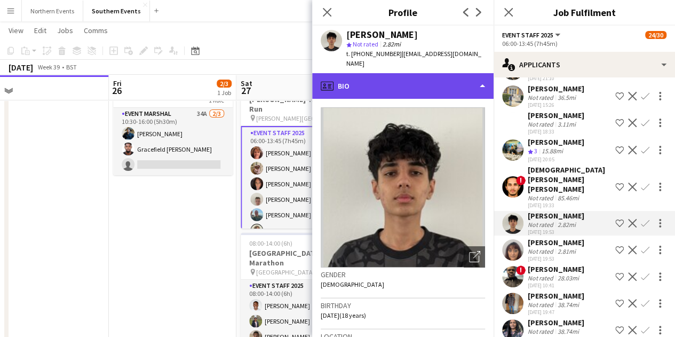
click at [403, 73] on div "profile Bio" at bounding box center [402, 86] width 181 height 26
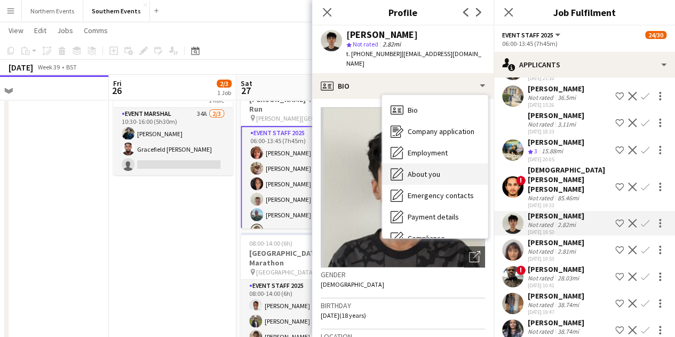
click at [426, 163] on div "About you About you" at bounding box center [435, 173] width 106 height 21
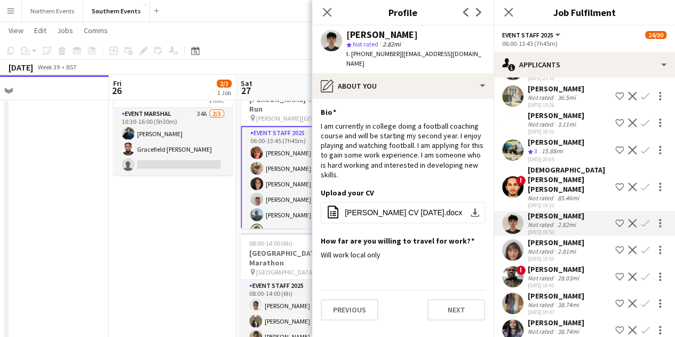
click at [641, 219] on app-icon "Confirm" at bounding box center [645, 223] width 9 height 9
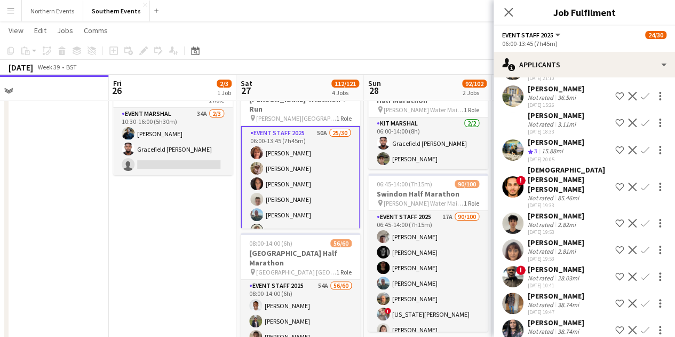
click at [641, 219] on app-icon "Confirm" at bounding box center [645, 223] width 9 height 9
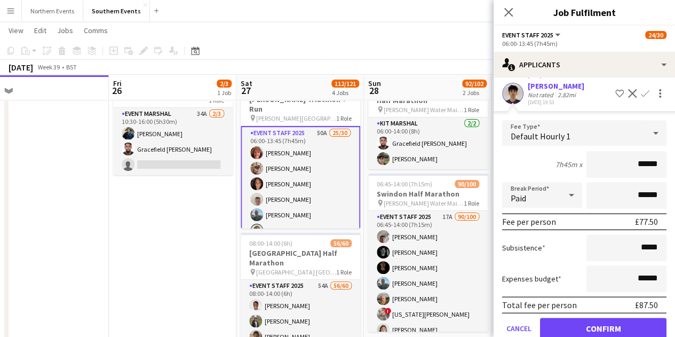
scroll to position [268, 0]
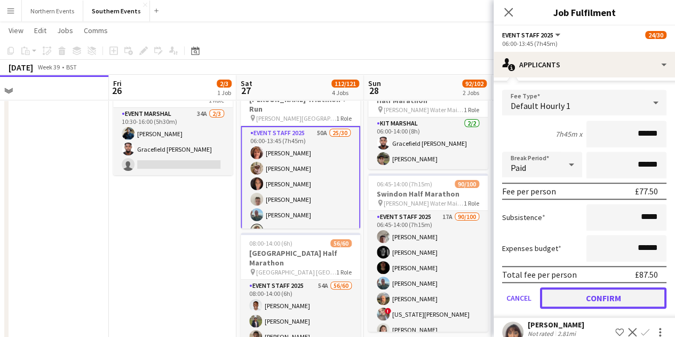
click at [592, 287] on button "Confirm" at bounding box center [603, 297] width 126 height 21
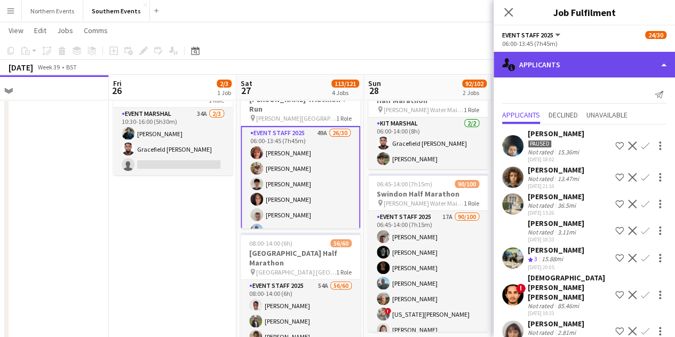
click at [579, 59] on div "single-neutral-actions-information Applicants" at bounding box center [584, 65] width 181 height 26
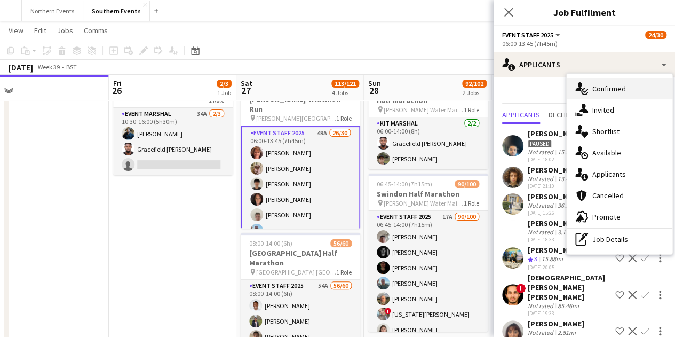
click at [593, 87] on span "Confirmed" at bounding box center [609, 89] width 34 height 10
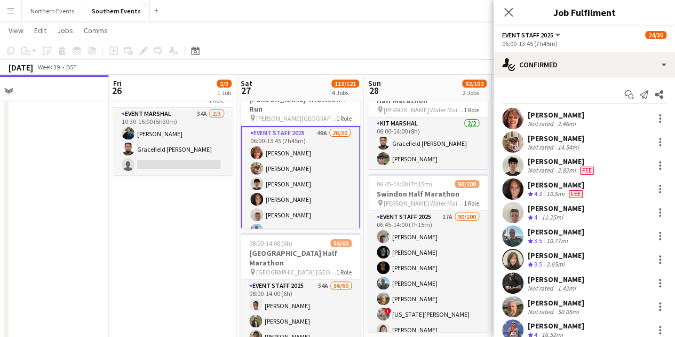
click at [558, 138] on div "Sophie Ibrahimi" at bounding box center [556, 138] width 57 height 10
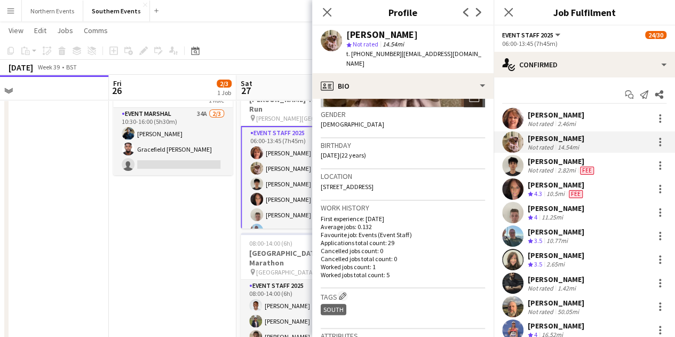
scroll to position [213, 0]
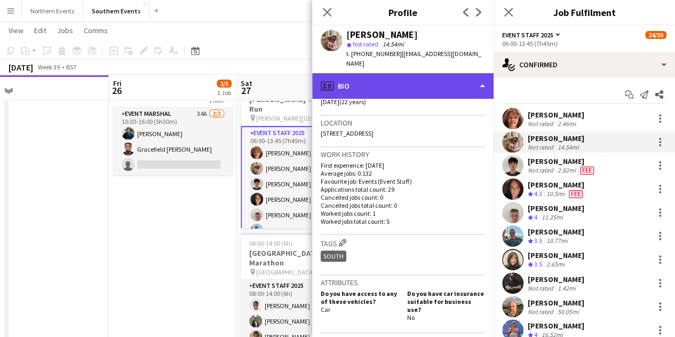
click at [430, 88] on div "profile Bio" at bounding box center [402, 86] width 181 height 26
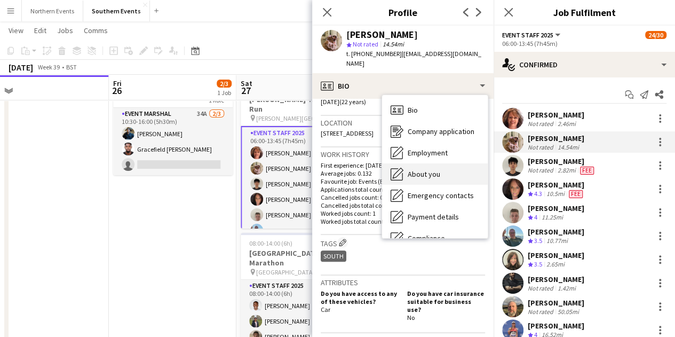
click at [436, 169] on span "About you" at bounding box center [424, 174] width 33 height 10
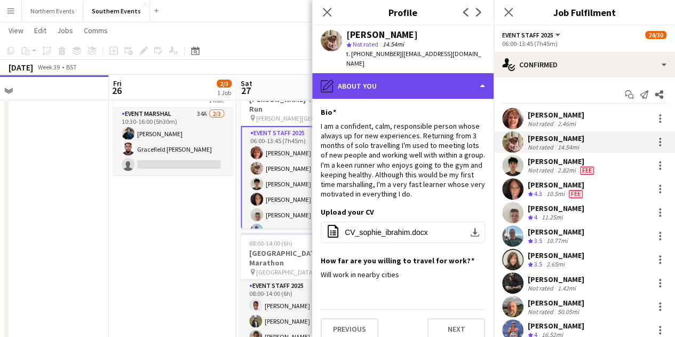
click at [400, 81] on div "pencil4 About you" at bounding box center [402, 86] width 181 height 26
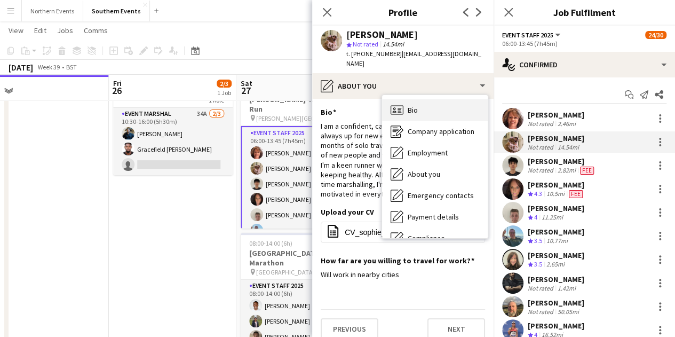
click at [406, 99] on div "Bio Bio" at bounding box center [435, 109] width 106 height 21
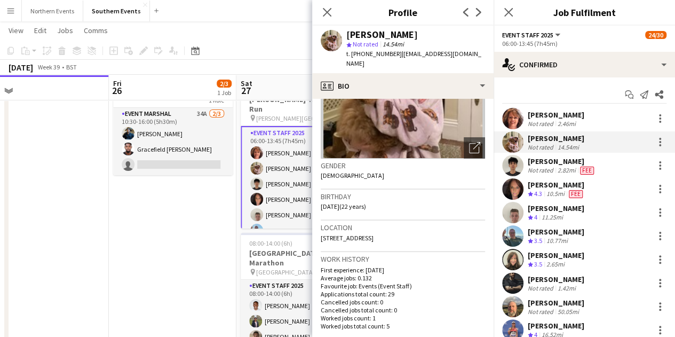
scroll to position [107, 0]
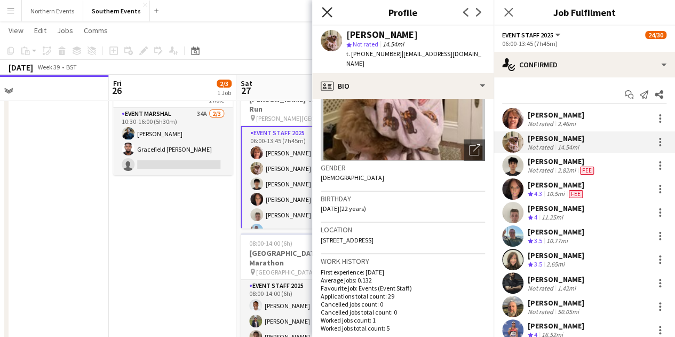
click at [329, 8] on icon "Close pop-in" at bounding box center [327, 12] width 10 height 10
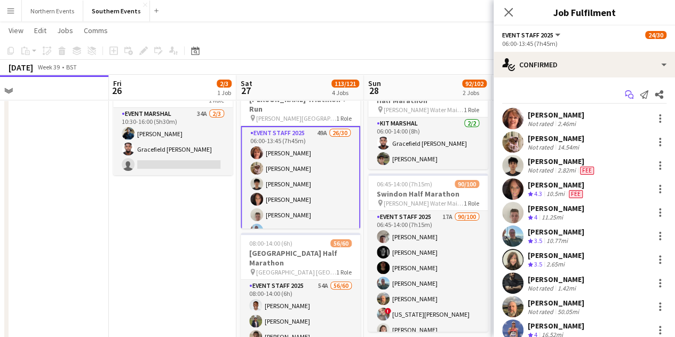
click at [625, 94] on icon "Start chat" at bounding box center [629, 94] width 9 height 9
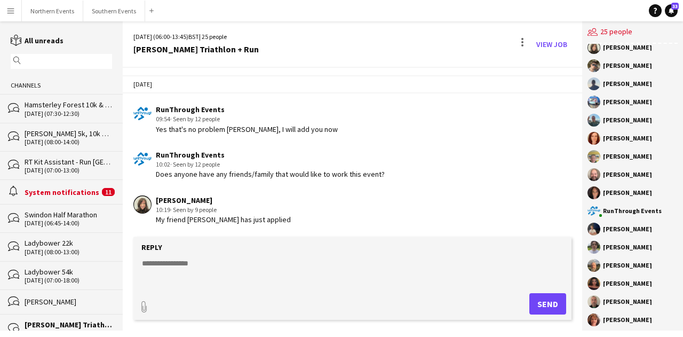
scroll to position [177, 0]
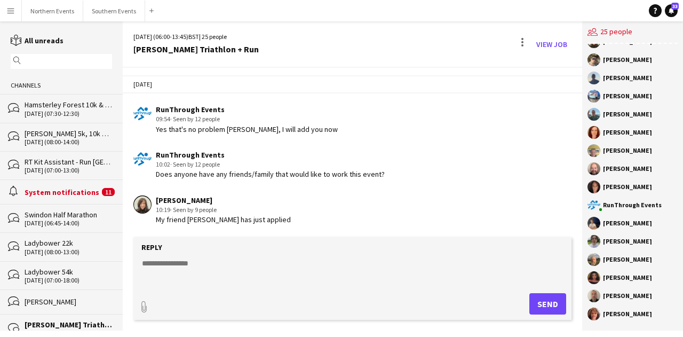
drag, startPoint x: 647, startPoint y: 314, endPoint x: 604, endPoint y: 316, distance: 43.3
click at [604, 316] on div "Sarah Johnson" at bounding box center [633, 313] width 90 height 13
copy div "Sarah Johnson"
click at [650, 244] on div "Thomas Tarry" at bounding box center [633, 241] width 90 height 13
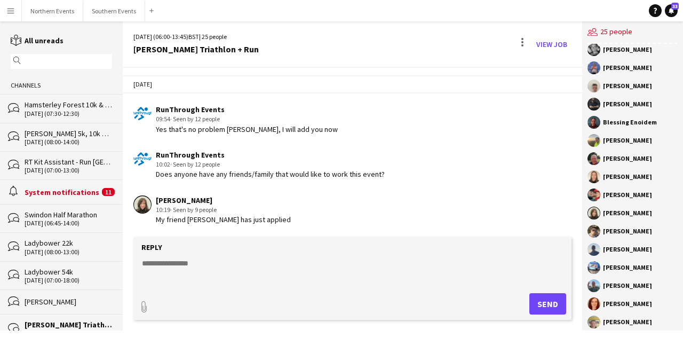
scroll to position [0, 0]
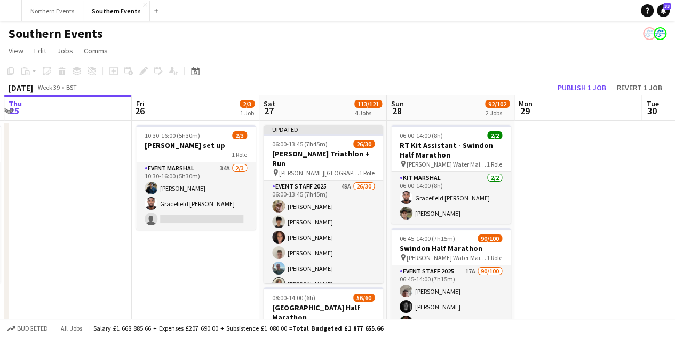
scroll to position [0, 380]
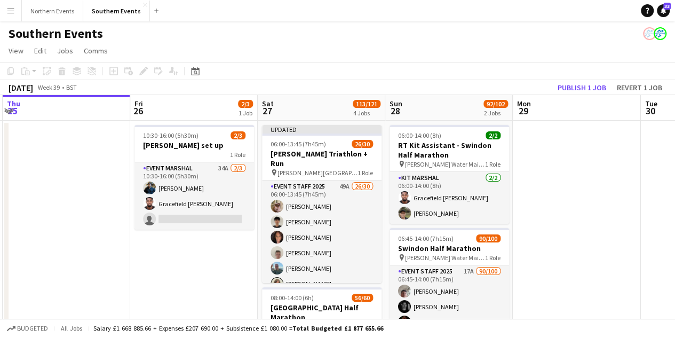
drag, startPoint x: 338, startPoint y: 260, endPoint x: 213, endPoint y: 247, distance: 125.6
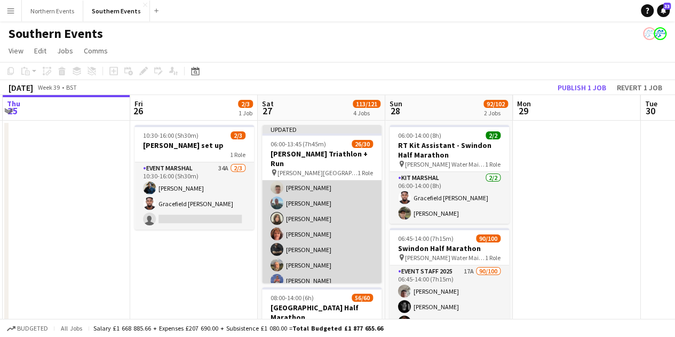
scroll to position [0, 0]
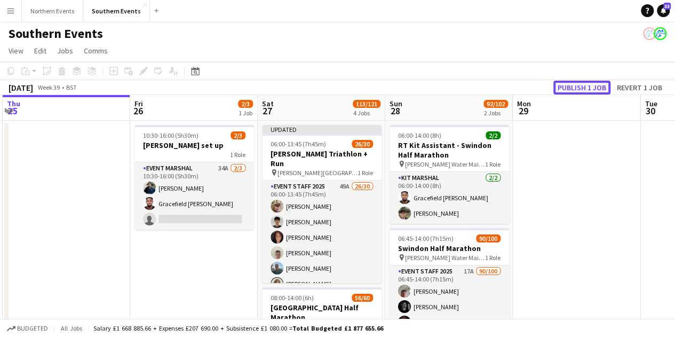
click at [592, 85] on button "Publish 1 job" at bounding box center [581, 88] width 57 height 14
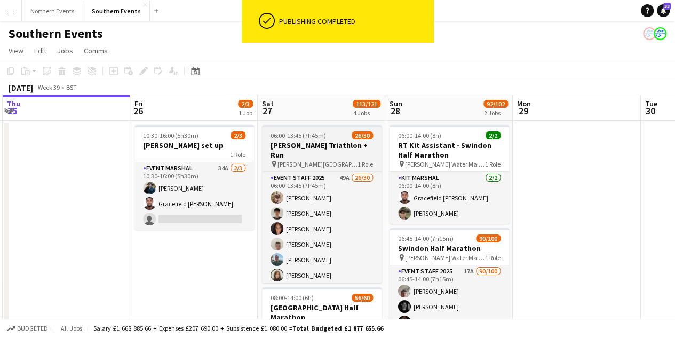
click at [303, 145] on h3 "[PERSON_NAME] Triathlon + Run" at bounding box center [322, 149] width 120 height 19
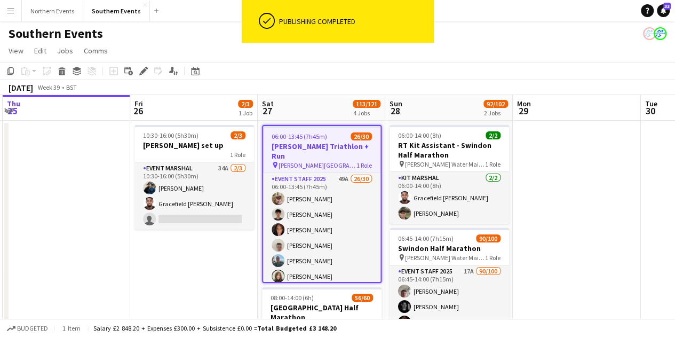
click at [304, 145] on h3 "[PERSON_NAME] Triathlon + Run" at bounding box center [321, 150] width 117 height 19
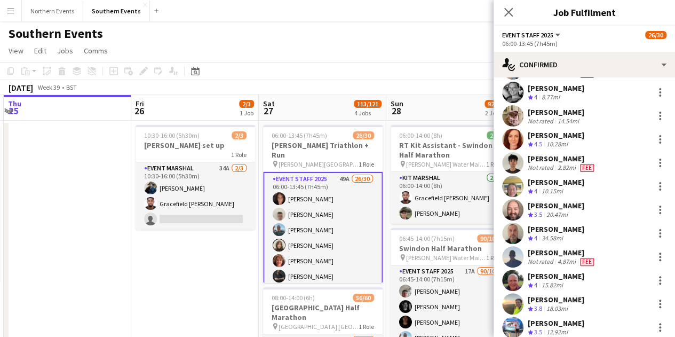
scroll to position [237, 0]
drag, startPoint x: 531, startPoint y: 112, endPoint x: 585, endPoint y: 114, distance: 55.0
click at [585, 114] on div "Sophie Ibrahimi Not rated 14.54mi" at bounding box center [584, 116] width 181 height 21
drag, startPoint x: 584, startPoint y: 113, endPoint x: 529, endPoint y: 113, distance: 55.0
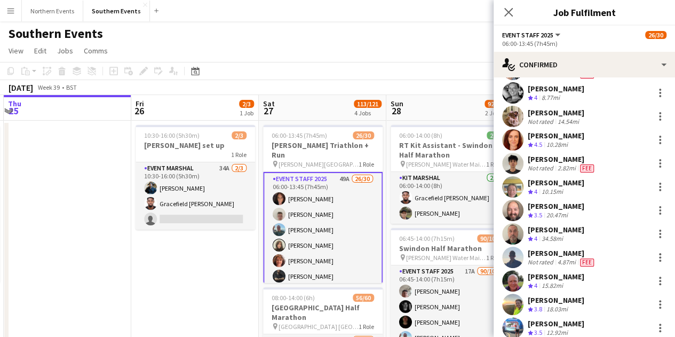
click at [529, 113] on div "Sophie Ibrahimi Not rated 14.54mi" at bounding box center [584, 116] width 181 height 21
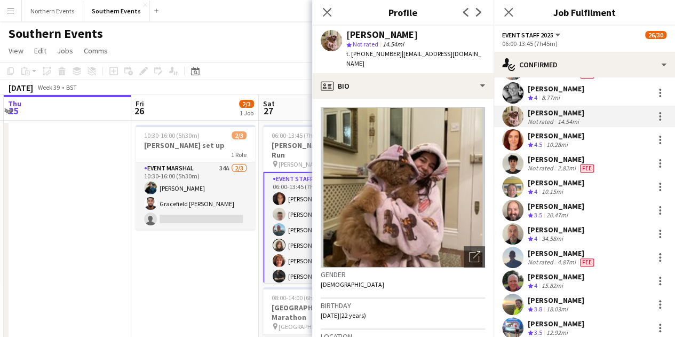
copy div "Sophie Ibrahimi"
click at [606, 116] on div "Sophie Ibrahimi Not rated 14.54mi" at bounding box center [584, 116] width 181 height 21
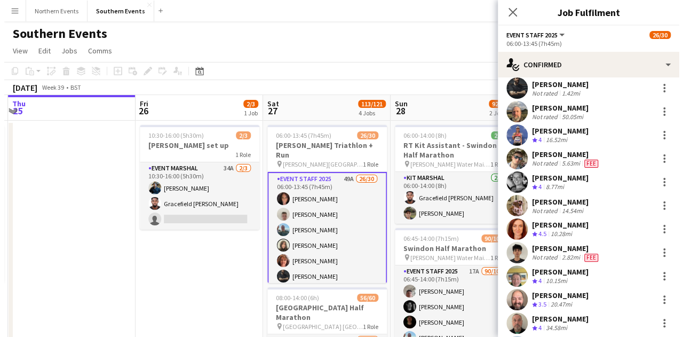
scroll to position [160, 0]
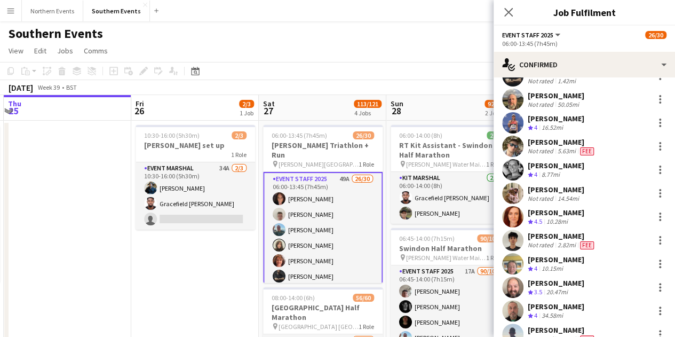
click at [561, 237] on div "Ryan Ghatore" at bounding box center [562, 236] width 68 height 10
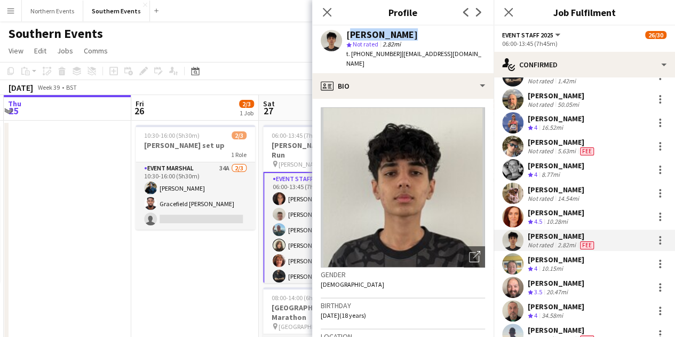
drag, startPoint x: 348, startPoint y: 36, endPoint x: 422, endPoint y: 30, distance: 73.8
click at [422, 30] on div "Ryan Ghatore" at bounding box center [415, 35] width 139 height 10
copy div "Ryan Ghatore"
click at [328, 13] on icon at bounding box center [327, 12] width 10 height 10
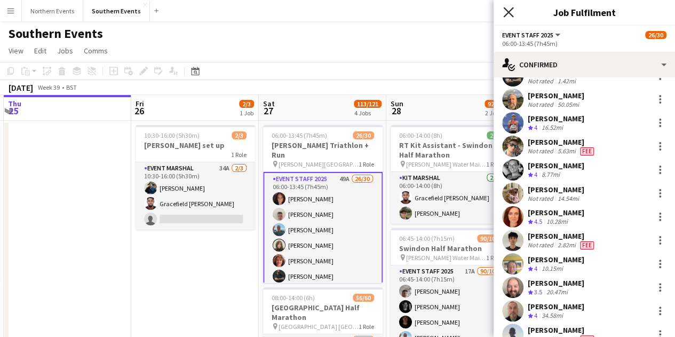
click at [507, 15] on icon "Close pop-in" at bounding box center [508, 12] width 10 height 10
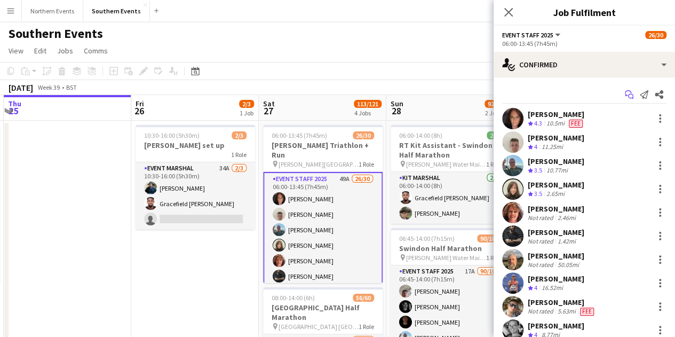
click at [625, 98] on icon "Start chat" at bounding box center [629, 94] width 9 height 9
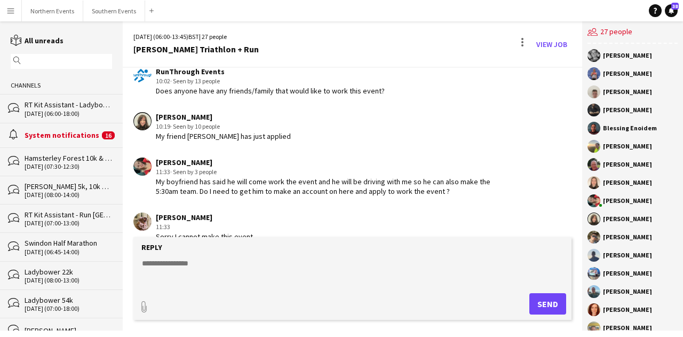
scroll to position [1937, 0]
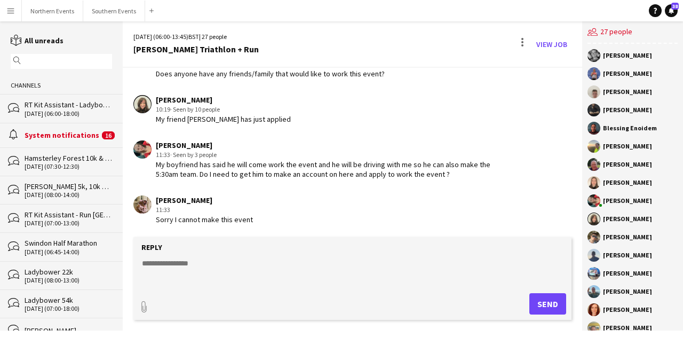
click at [265, 260] on textarea at bounding box center [355, 272] width 428 height 28
click at [255, 258] on textarea at bounding box center [355, 272] width 428 height 28
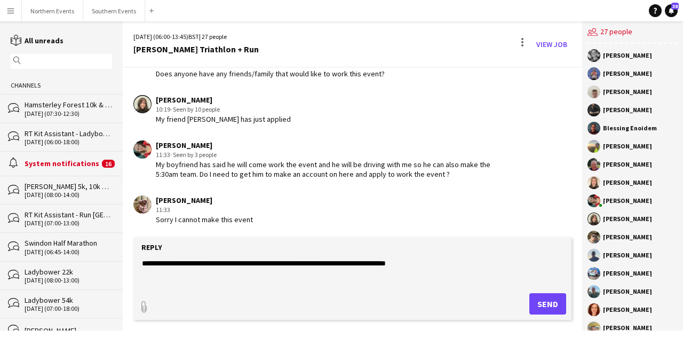
type textarea "**********"
click at [531, 300] on button "Send" at bounding box center [547, 303] width 37 height 21
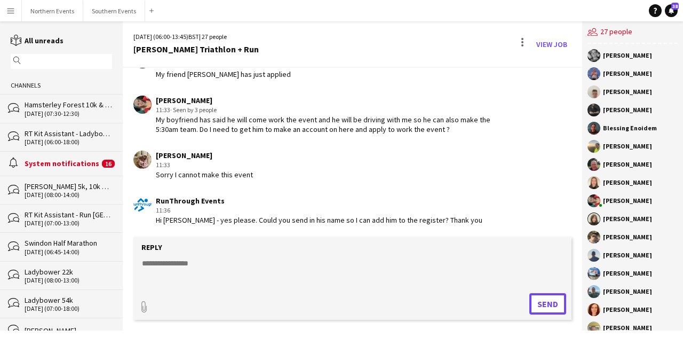
scroll to position [2028, 0]
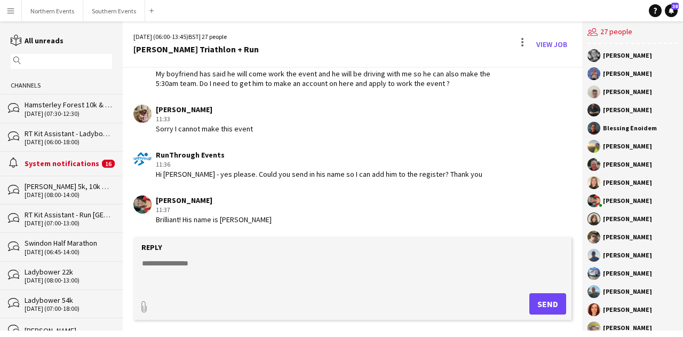
drag, startPoint x: 222, startPoint y: 219, endPoint x: 284, endPoint y: 221, distance: 61.9
click at [284, 221] on div "Zoe Dawson 11:37 Brilliant! His name is Ethan Barrett" at bounding box center [317, 209] width 368 height 29
copy div "Ethan Barrett"
click at [284, 220] on div "Zoe Dawson 11:37 Brilliant! His name is Ethan Barrett" at bounding box center [317, 209] width 368 height 29
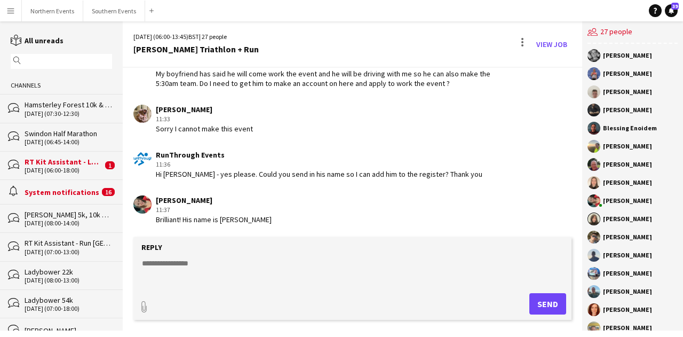
scroll to position [2119, 0]
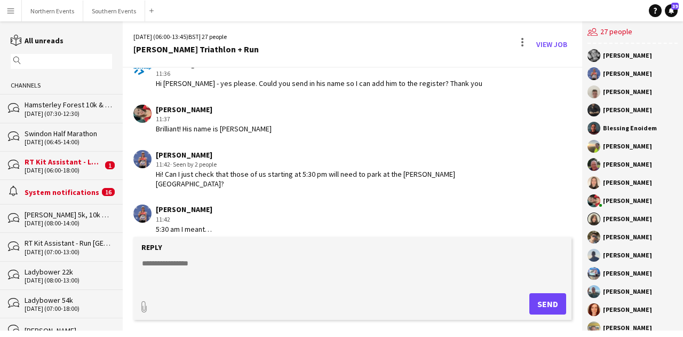
click at [260, 262] on textarea at bounding box center [355, 272] width 428 height 28
type textarea "**********"
click at [552, 303] on button "Send" at bounding box center [547, 303] width 37 height 21
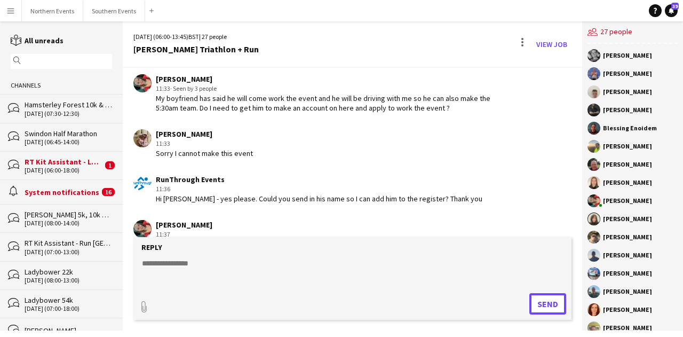
scroll to position [2164, 0]
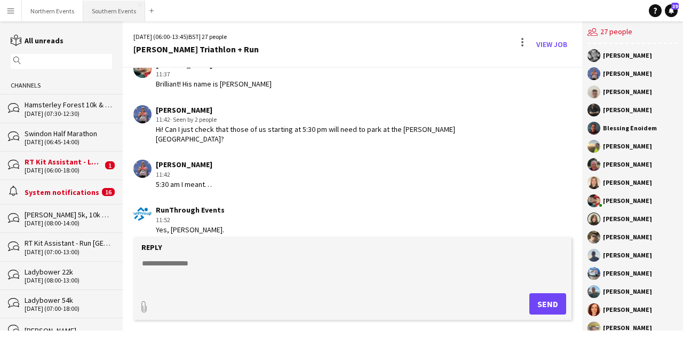
click at [101, 8] on button "Southern Events Close" at bounding box center [114, 11] width 62 height 21
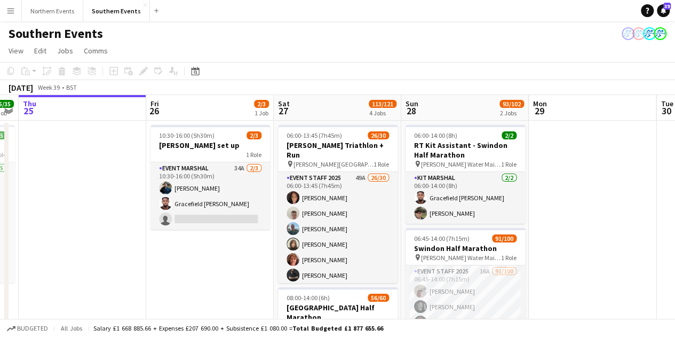
scroll to position [0, 383]
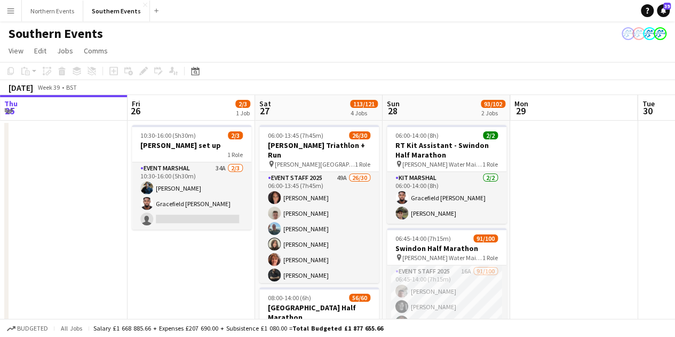
drag, startPoint x: 307, startPoint y: 251, endPoint x: 185, endPoint y: 234, distance: 122.9
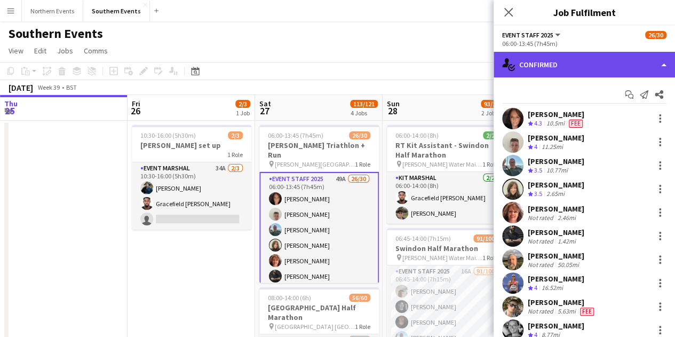
click at [612, 65] on div "single-neutral-actions-check-2 Confirmed" at bounding box center [584, 65] width 181 height 26
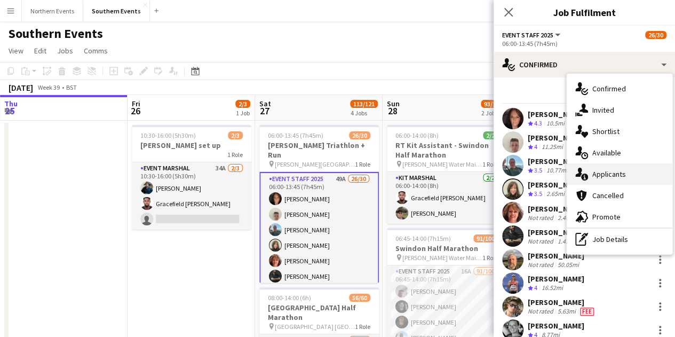
click at [628, 176] on div "single-neutral-actions-information Applicants" at bounding box center [620, 173] width 106 height 21
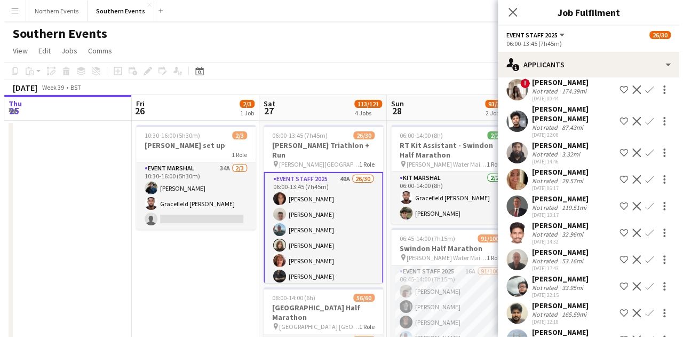
scroll to position [464, 0]
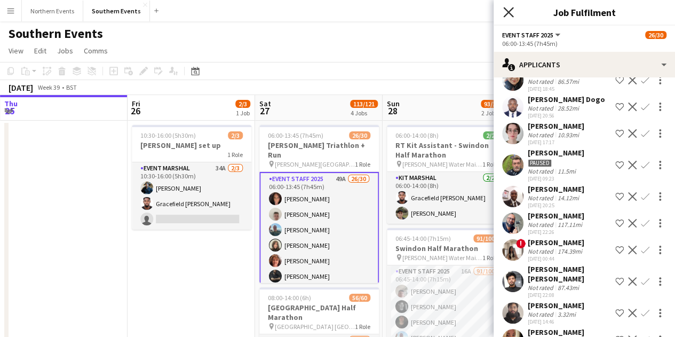
click at [511, 15] on icon at bounding box center [508, 12] width 10 height 10
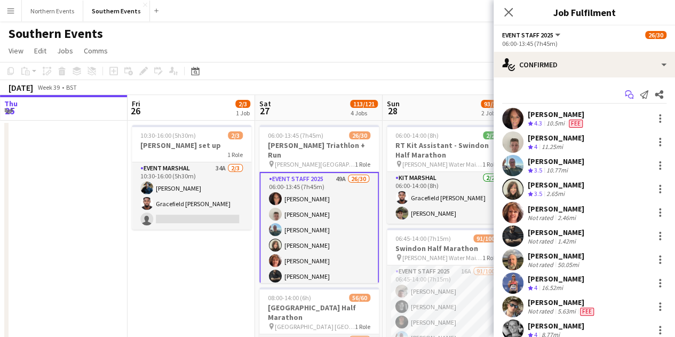
click at [625, 92] on icon "Start chat" at bounding box center [629, 94] width 9 height 9
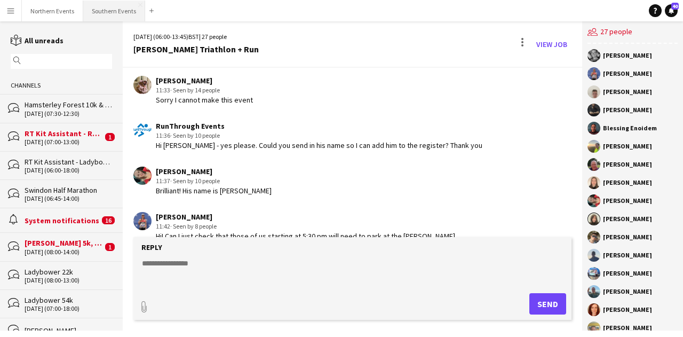
click at [114, 14] on button "Southern Events Close" at bounding box center [114, 11] width 62 height 21
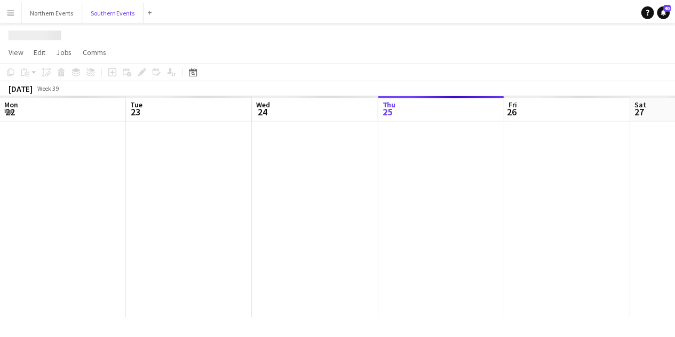
scroll to position [0, 255]
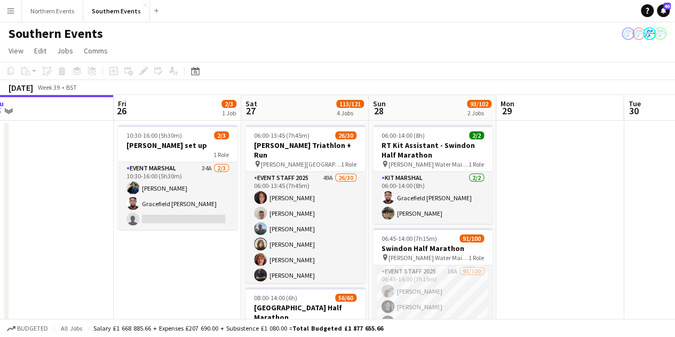
drag, startPoint x: 264, startPoint y: 280, endPoint x: 207, endPoint y: 276, distance: 57.2
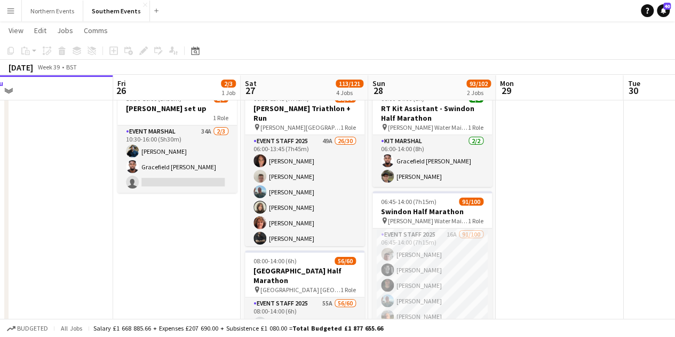
scroll to position [0, 0]
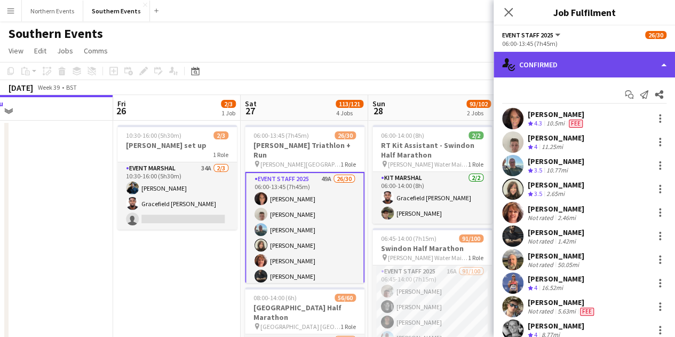
click at [540, 57] on div "single-neutral-actions-check-2 Confirmed" at bounding box center [584, 65] width 181 height 26
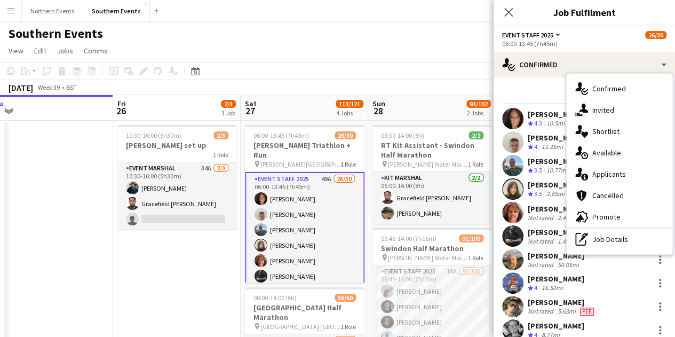
click at [628, 164] on div "single-neutral-actions-information Applicants" at bounding box center [620, 173] width 106 height 21
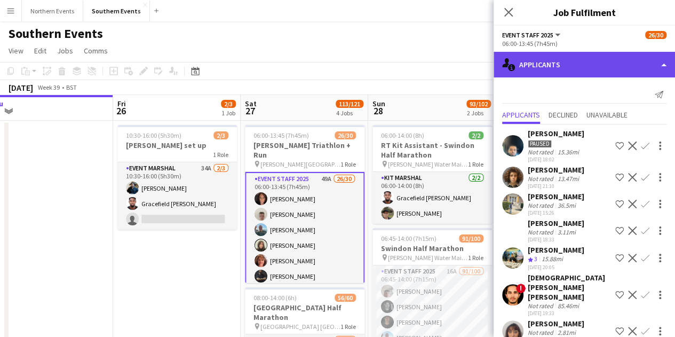
click at [665, 64] on div "single-neutral-actions-information Applicants" at bounding box center [584, 65] width 181 height 26
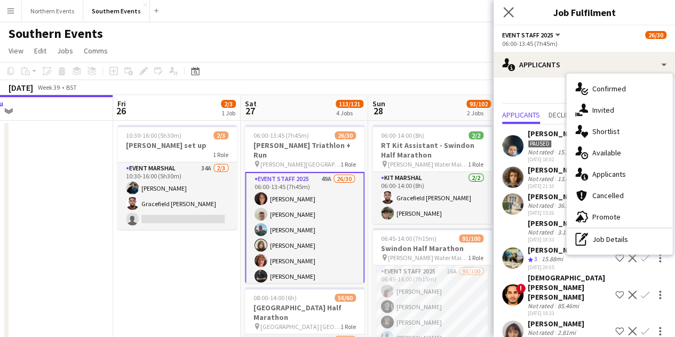
click at [504, 18] on app-icon "Close pop-in" at bounding box center [508, 12] width 15 height 15
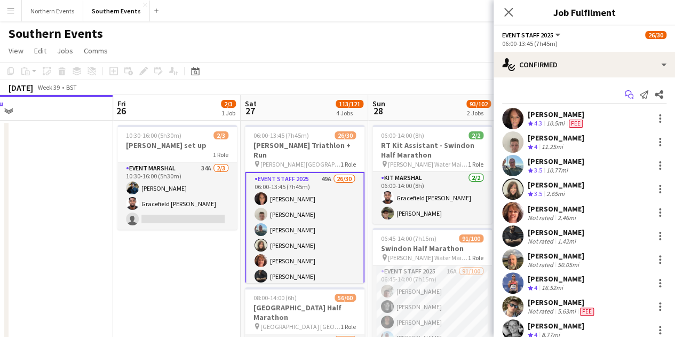
click at [622, 89] on app-icon "Start chat" at bounding box center [629, 94] width 15 height 15
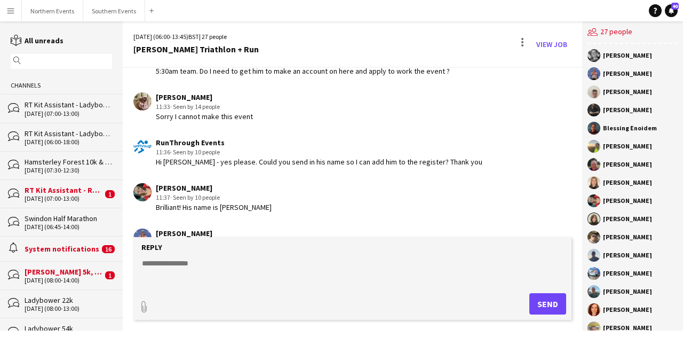
scroll to position [2057, 0]
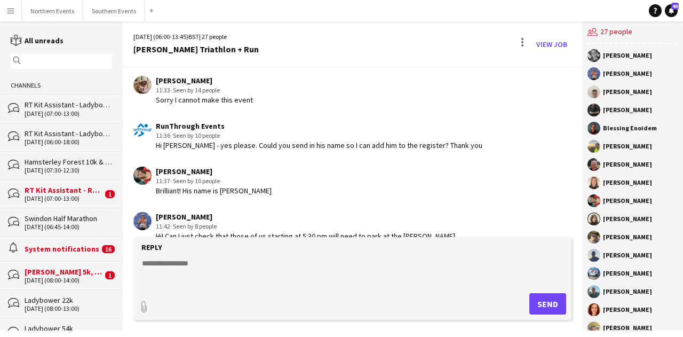
drag, startPoint x: 156, startPoint y: 170, endPoint x: 266, endPoint y: 191, distance: 111.9
click at [266, 191] on div "Zoe Dawson 11:37 · Seen by 10 people Brilliant! His name is Ethan Barrett" at bounding box center [317, 181] width 368 height 29
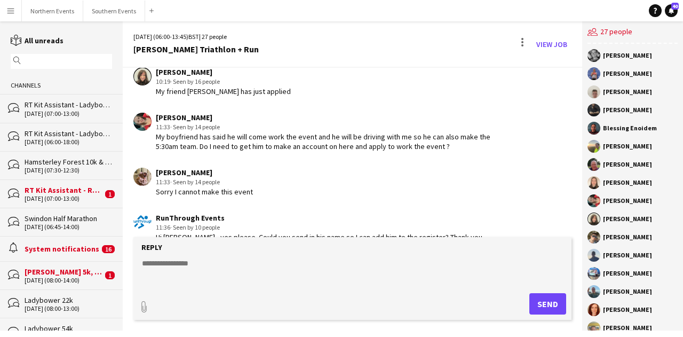
scroll to position [1950, 0]
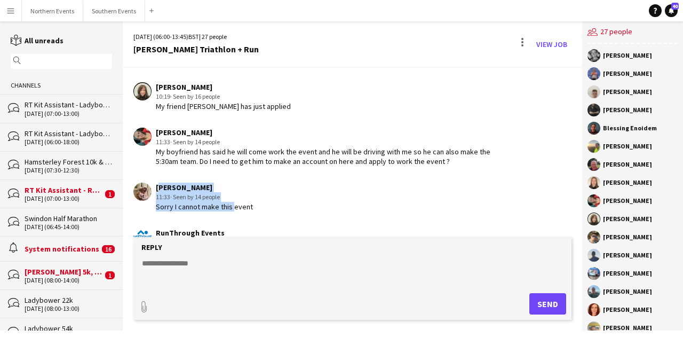
drag, startPoint x: 157, startPoint y: 186, endPoint x: 231, endPoint y: 204, distance: 75.3
click at [231, 204] on div "Sophie Ibrahimi 11:33 · Seen by 14 people Sorry I cannot make this event" at bounding box center [204, 197] width 97 height 29
click at [254, 208] on div "Sophie Ibrahimi 11:33 · Seen by 14 people Sorry I cannot make this event" at bounding box center [317, 197] width 368 height 29
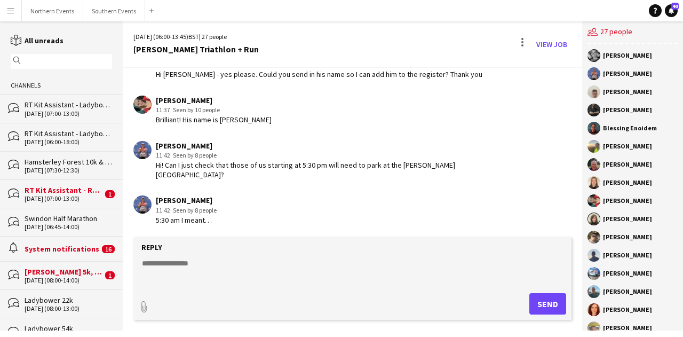
scroll to position [2164, 0]
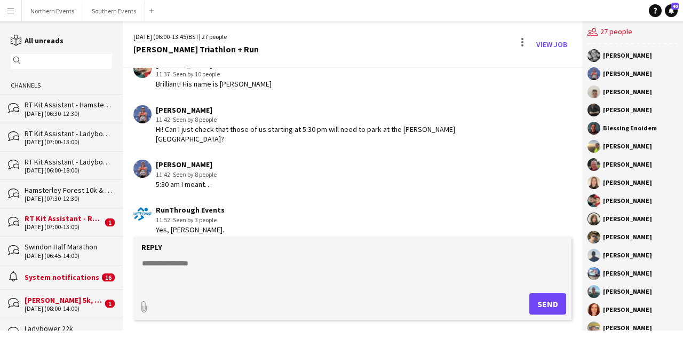
drag, startPoint x: 284, startPoint y: 264, endPoint x: 285, endPoint y: 258, distance: 6.5
click at [283, 263] on textarea at bounding box center [355, 272] width 428 height 28
click at [217, 264] on textarea at bounding box center [355, 272] width 428 height 28
paste textarea "**********"
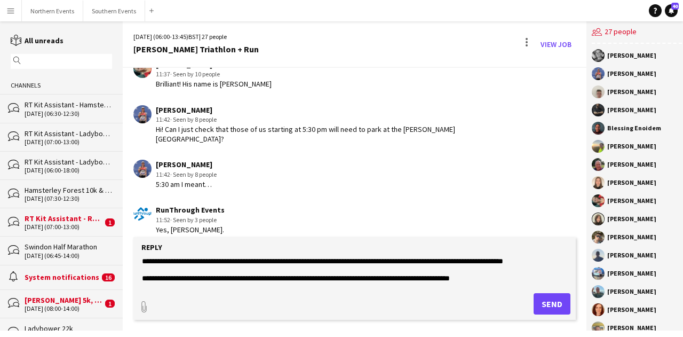
scroll to position [0, 0]
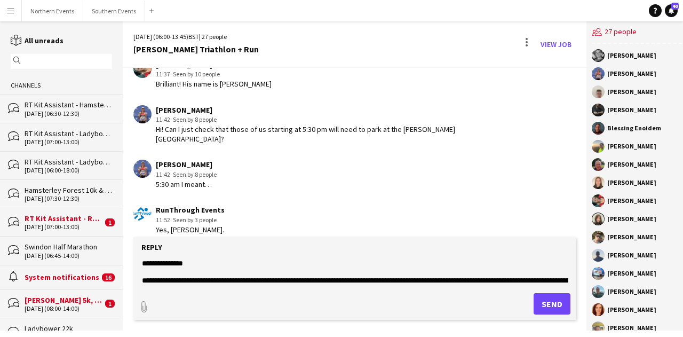
type textarea "**********"
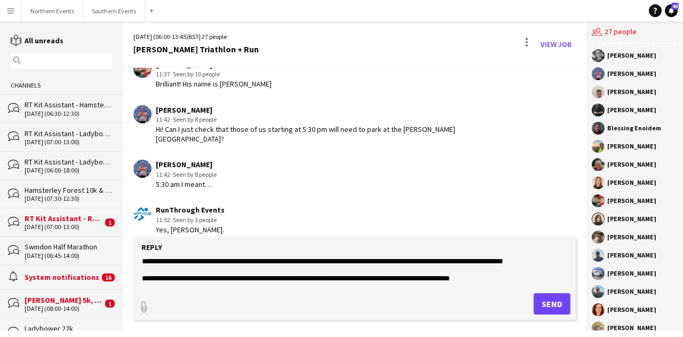
scroll to position [94, 0]
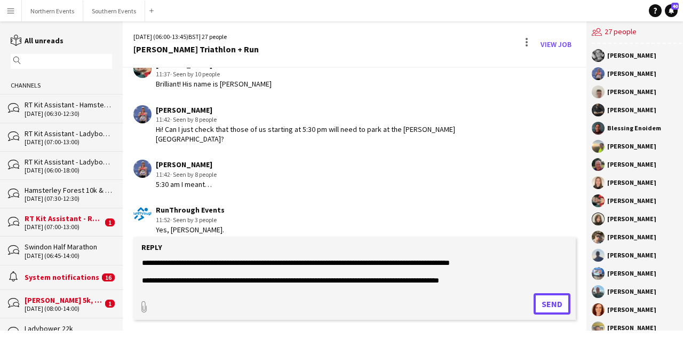
drag, startPoint x: 543, startPoint y: 301, endPoint x: 263, endPoint y: 281, distance: 280.4
click at [543, 301] on button "Send" at bounding box center [552, 303] width 37 height 21
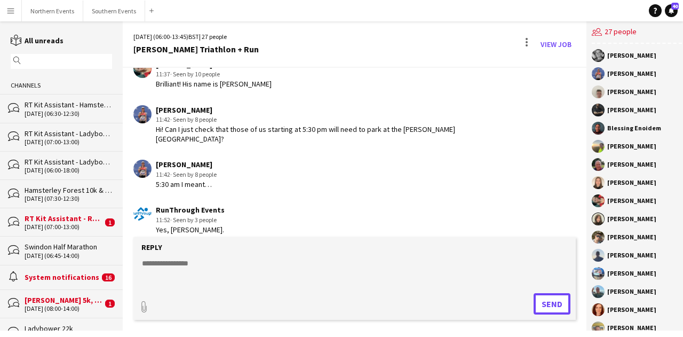
scroll to position [2326, 0]
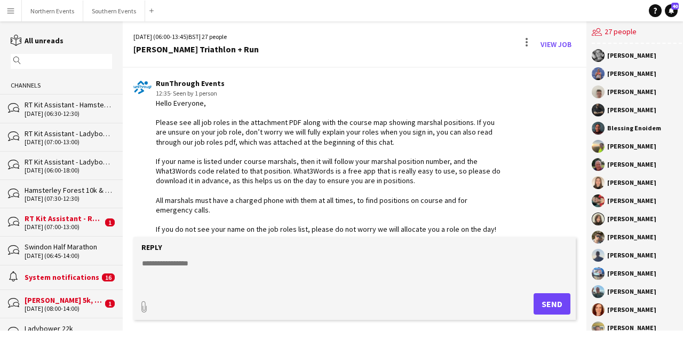
click at [222, 260] on textarea at bounding box center [355, 272] width 428 height 28
type input "**********"
click at [518, 295] on button "Upload Upload" at bounding box center [539, 302] width 62 height 23
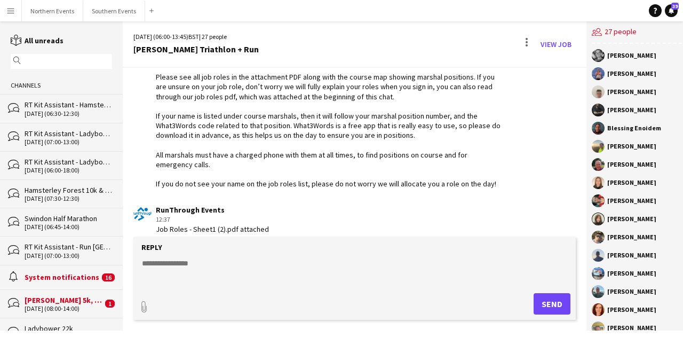
scroll to position [2427, 0]
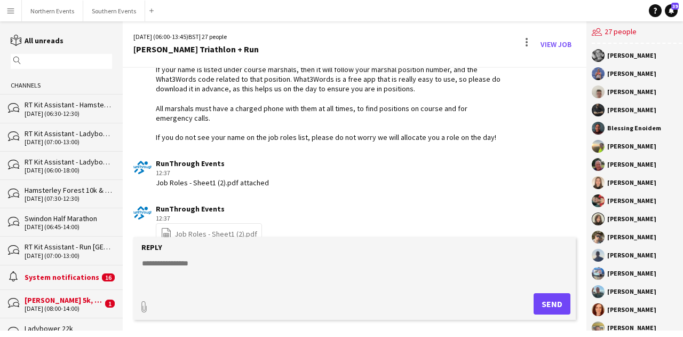
click at [216, 227] on link "file-spreadsheet Job Roles - Sheet1 (2).pdf" at bounding box center [209, 233] width 97 height 12
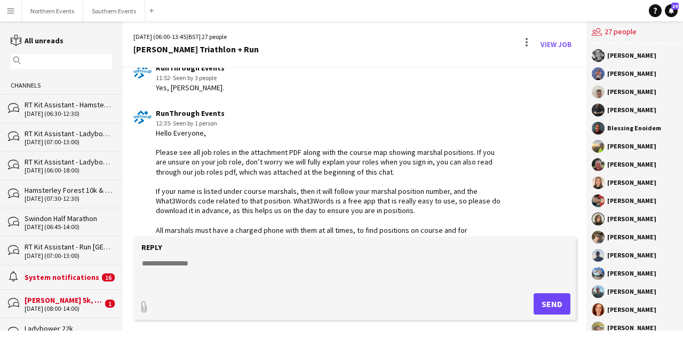
scroll to position [2437, 0]
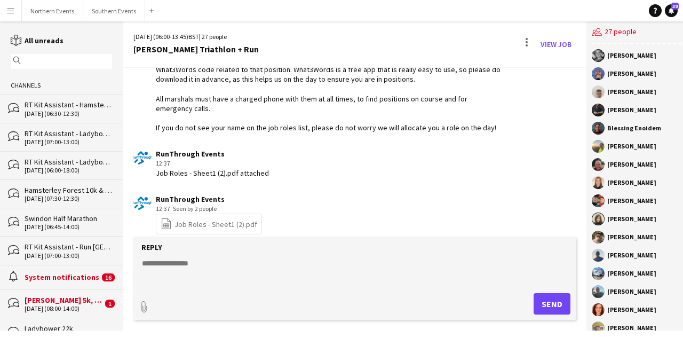
click at [249, 258] on textarea at bounding box center [355, 272] width 428 height 28
paste textarea "**********"
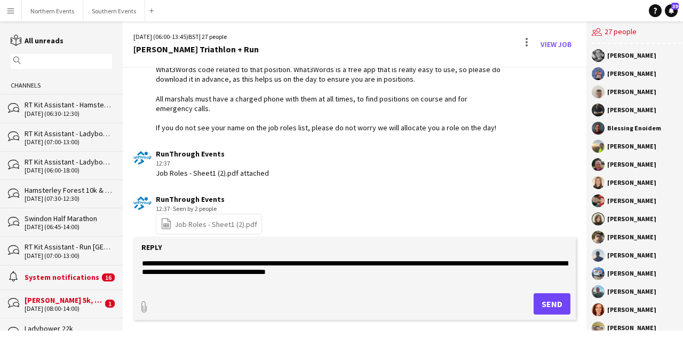
scroll to position [7, 0]
type textarea "**********"
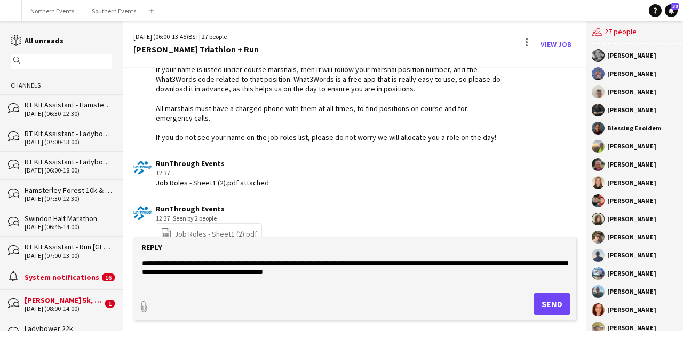
scroll to position [2437, 0]
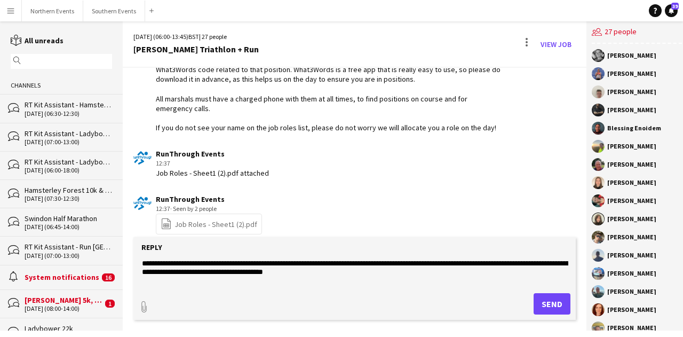
drag, startPoint x: 391, startPoint y: 278, endPoint x: 77, endPoint y: 183, distance: 328.6
click at [77, 183] on div "reading All unreads magnifier Channels bubbles RT Kit Assistant - Hamsterley Fo…" at bounding box center [341, 175] width 683 height 309
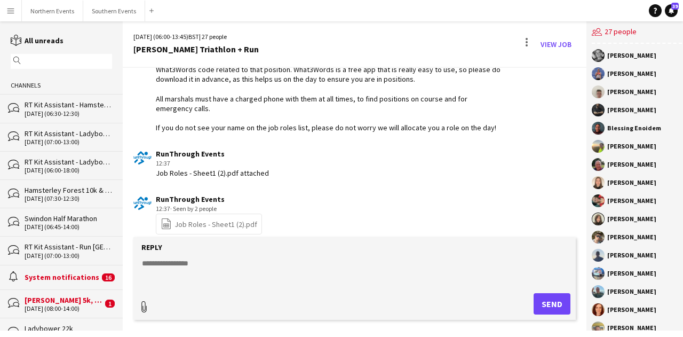
type input "**********"
click at [535, 307] on span "Upload Upload" at bounding box center [539, 302] width 46 height 13
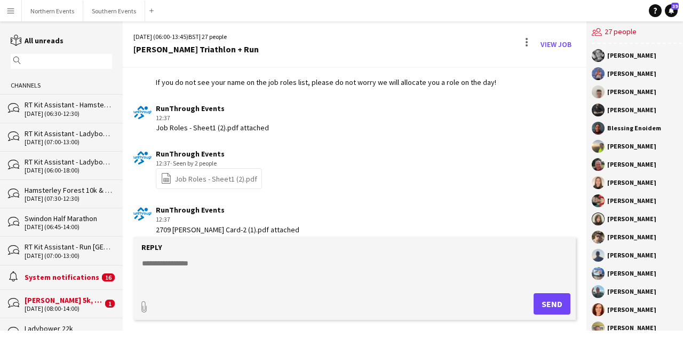
scroll to position [2529, 0]
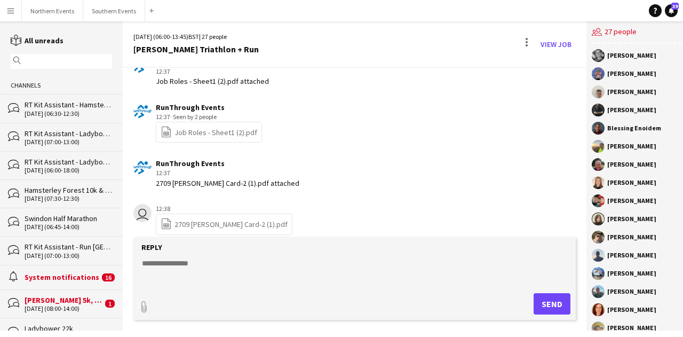
click at [222, 225] on link "file-spreadsheet 2709 Dorney Marshal Card-2 (1).pdf" at bounding box center [224, 224] width 127 height 12
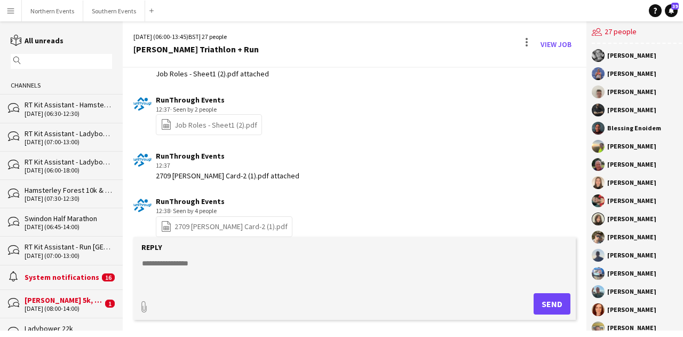
scroll to position [2538, 0]
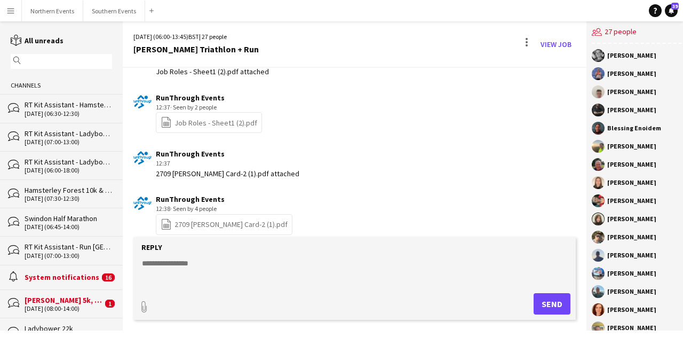
click at [242, 267] on textarea at bounding box center [355, 272] width 428 height 28
paste textarea "**********"
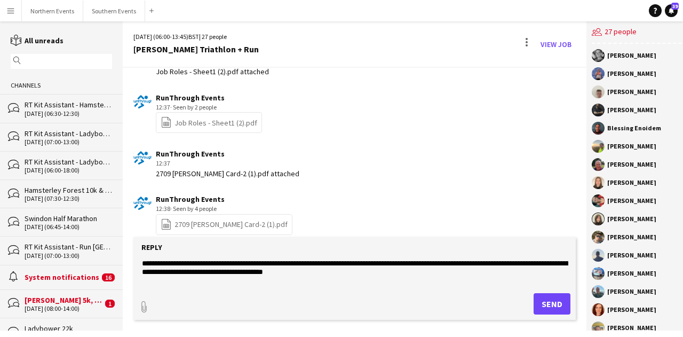
scroll to position [0, 0]
type textarea "**********"
click at [535, 307] on button "Send" at bounding box center [552, 303] width 37 height 21
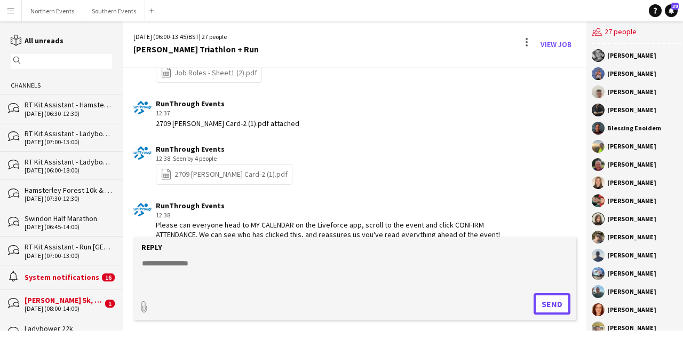
scroll to position [2593, 0]
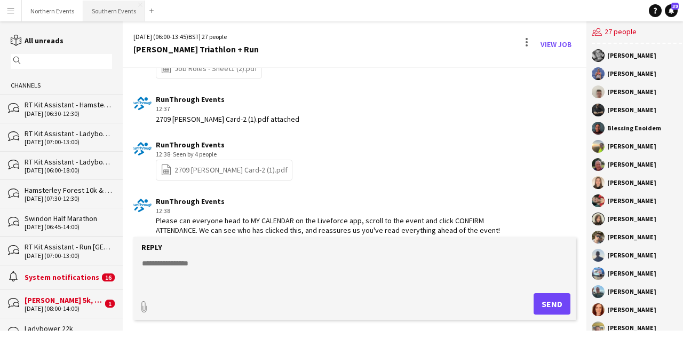
click at [104, 3] on button "Southern Events Close" at bounding box center [114, 11] width 62 height 21
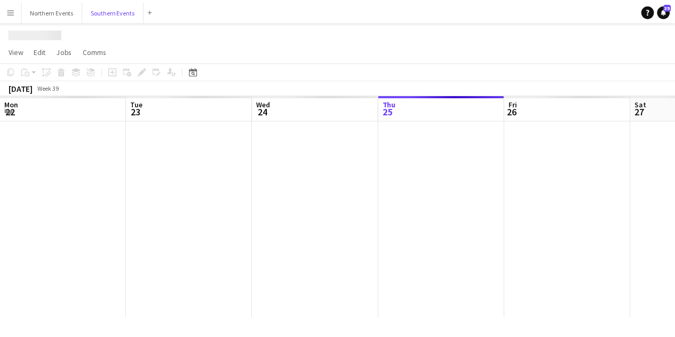
scroll to position [0, 255]
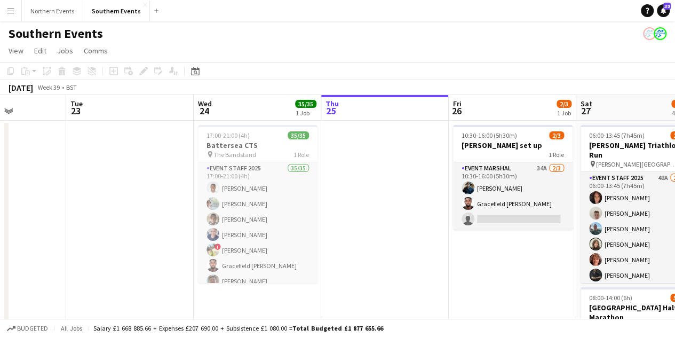
drag, startPoint x: 332, startPoint y: 266, endPoint x: 545, endPoint y: 251, distance: 214.0
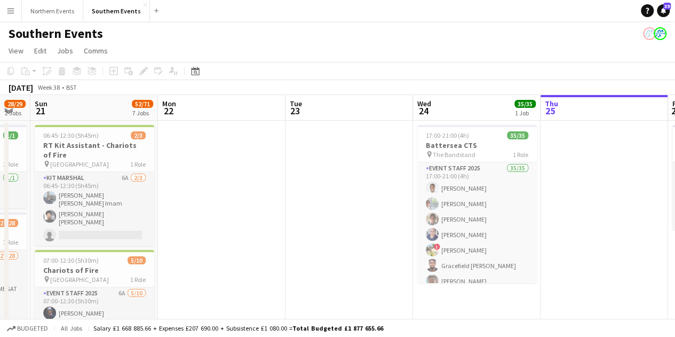
drag, startPoint x: 365, startPoint y: 248, endPoint x: 546, endPoint y: 241, distance: 181.1
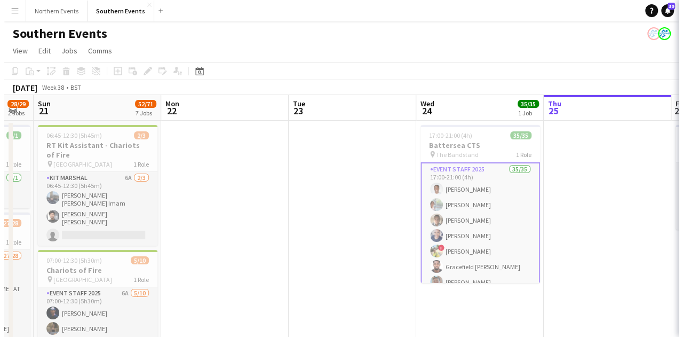
scroll to position [0, 227]
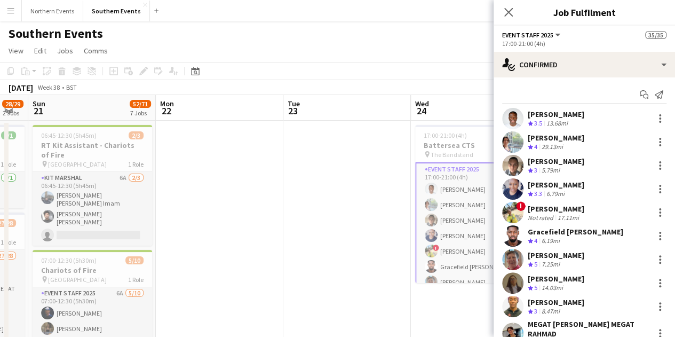
drag, startPoint x: 640, startPoint y: 90, endPoint x: 629, endPoint y: 97, distance: 13.6
click at [640, 91] on app-icon "Start chat" at bounding box center [644, 94] width 15 height 15
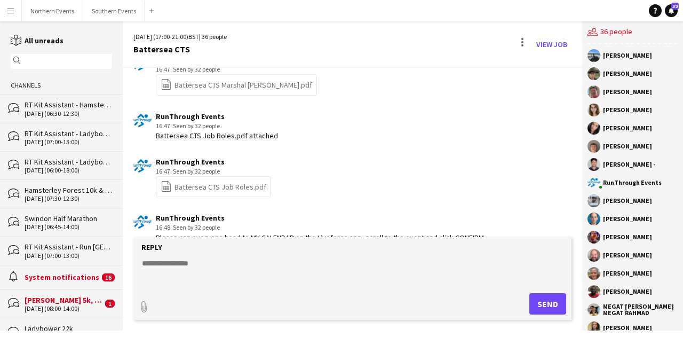
scroll to position [2498, 0]
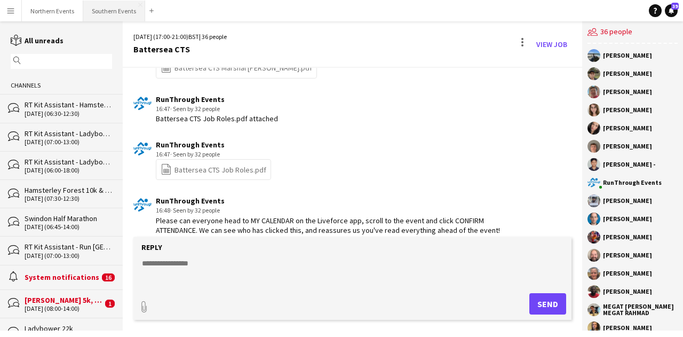
click at [94, 11] on button "Southern Events Close" at bounding box center [114, 11] width 62 height 21
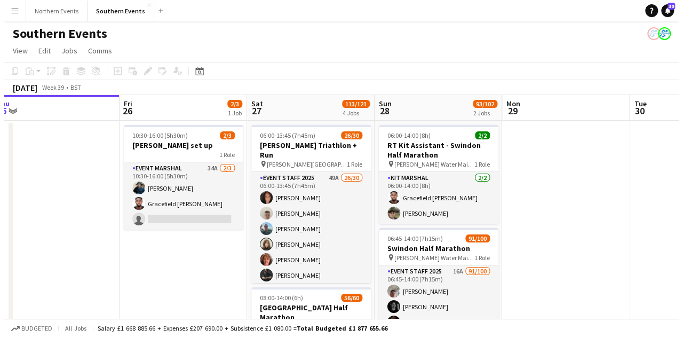
scroll to position [0, 477]
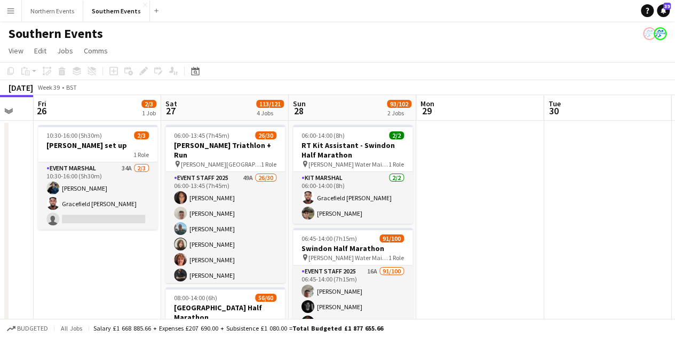
drag, startPoint x: 271, startPoint y: 234, endPoint x: 109, endPoint y: 213, distance: 163.1
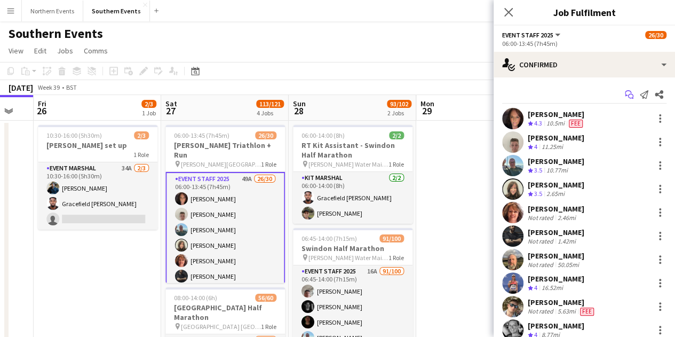
click at [625, 93] on icon "Start chat" at bounding box center [629, 94] width 9 height 9
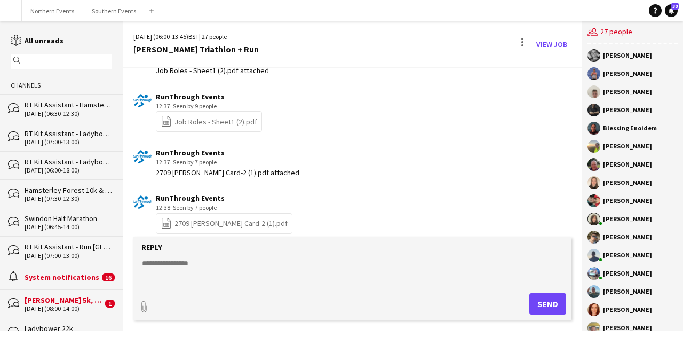
scroll to position [2593, 0]
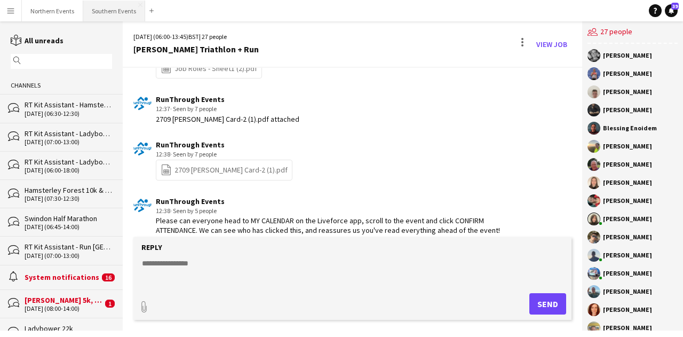
click at [110, 12] on button "Southern Events Close" at bounding box center [114, 11] width 62 height 21
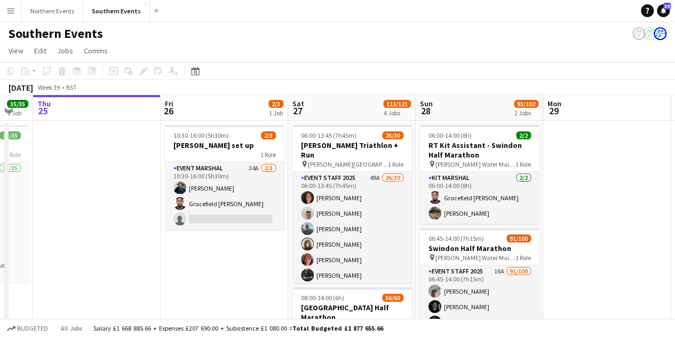
scroll to position [0, 367]
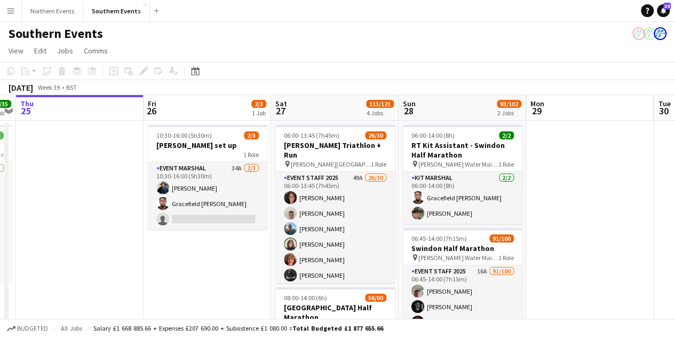
drag, startPoint x: 327, startPoint y: 271, endPoint x: 216, endPoint y: 254, distance: 112.9
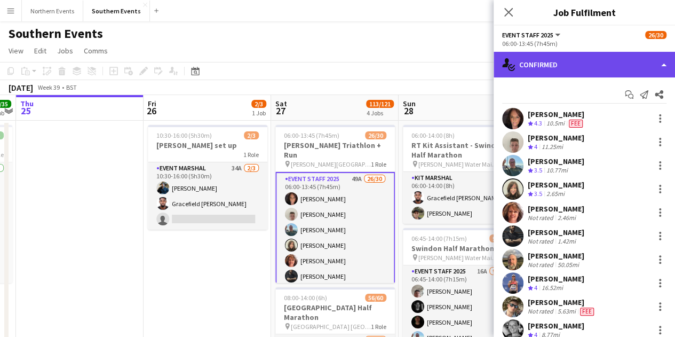
click at [546, 64] on div "single-neutral-actions-check-2 Confirmed" at bounding box center [584, 65] width 181 height 26
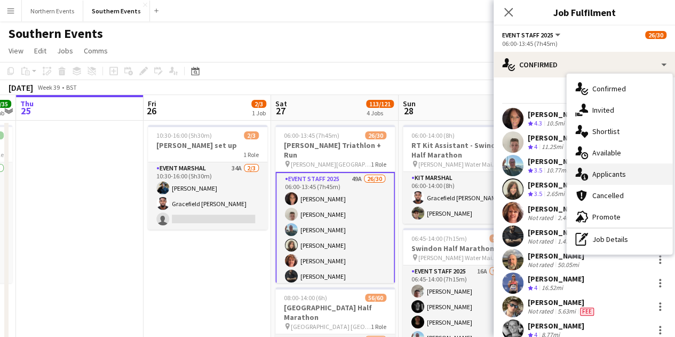
click at [629, 171] on div "single-neutral-actions-information Applicants" at bounding box center [620, 173] width 106 height 21
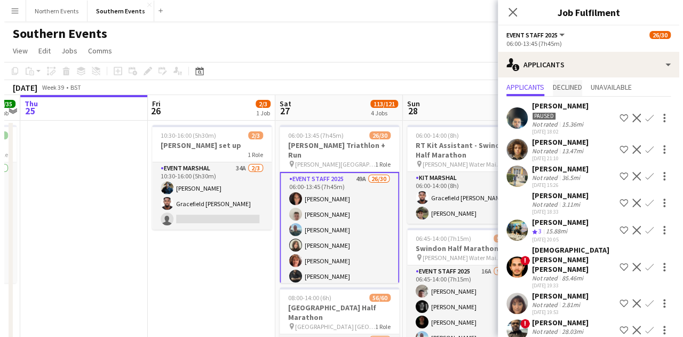
scroll to position [0, 0]
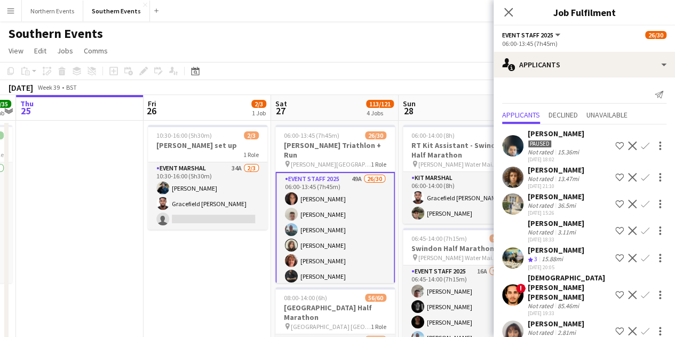
click at [513, 19] on div "Close pop-in" at bounding box center [509, 12] width 30 height 25
click at [510, 14] on icon at bounding box center [508, 12] width 10 height 10
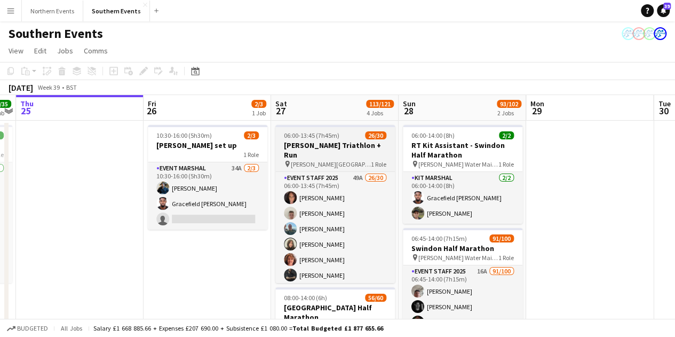
click at [362, 144] on h3 "[PERSON_NAME] Triathlon + Run" at bounding box center [335, 149] width 120 height 19
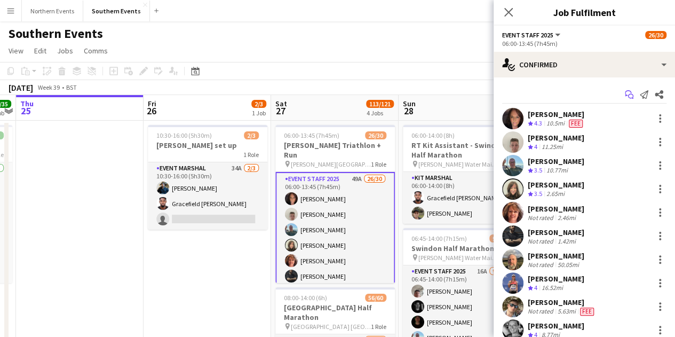
click at [625, 93] on icon "Start chat" at bounding box center [629, 94] width 9 height 9
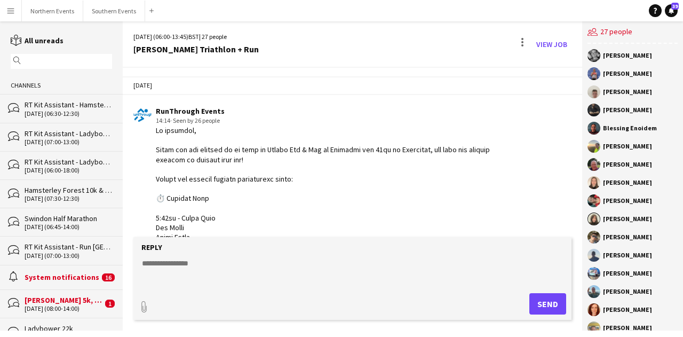
scroll to position [2593, 0]
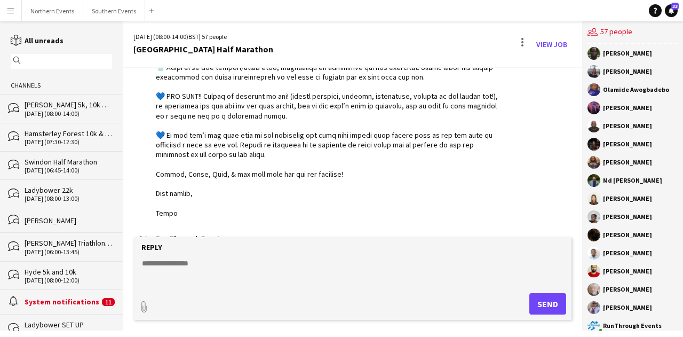
scroll to position [1901, 0]
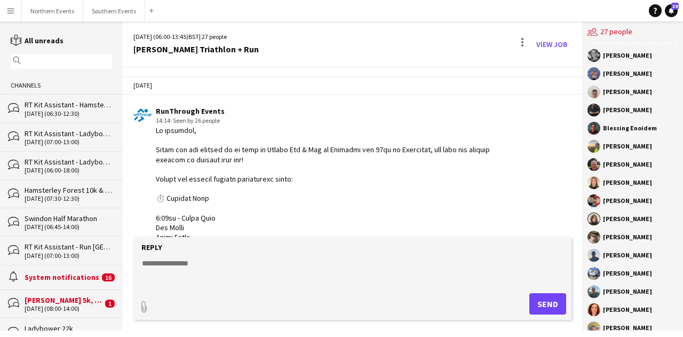
scroll to position [2593, 0]
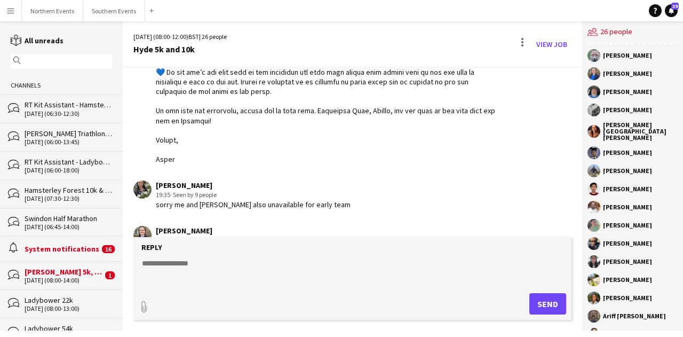
scroll to position [2261, 0]
